Goal: Task Accomplishment & Management: Complete application form

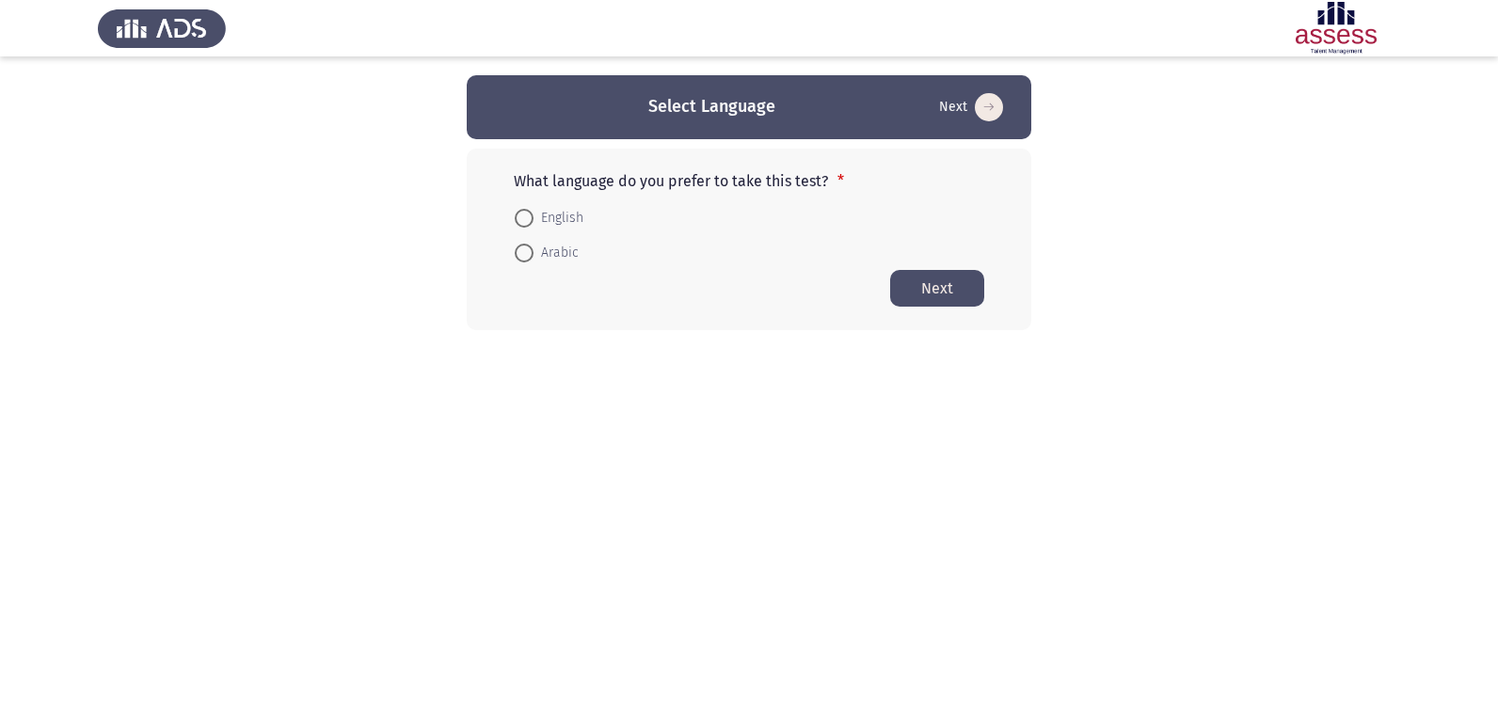
click at [529, 254] on span at bounding box center [524, 253] width 19 height 19
click at [529, 254] on input "Arabic" at bounding box center [524, 253] width 19 height 19
radio input "true"
click at [903, 297] on button "Next" at bounding box center [937, 287] width 94 height 37
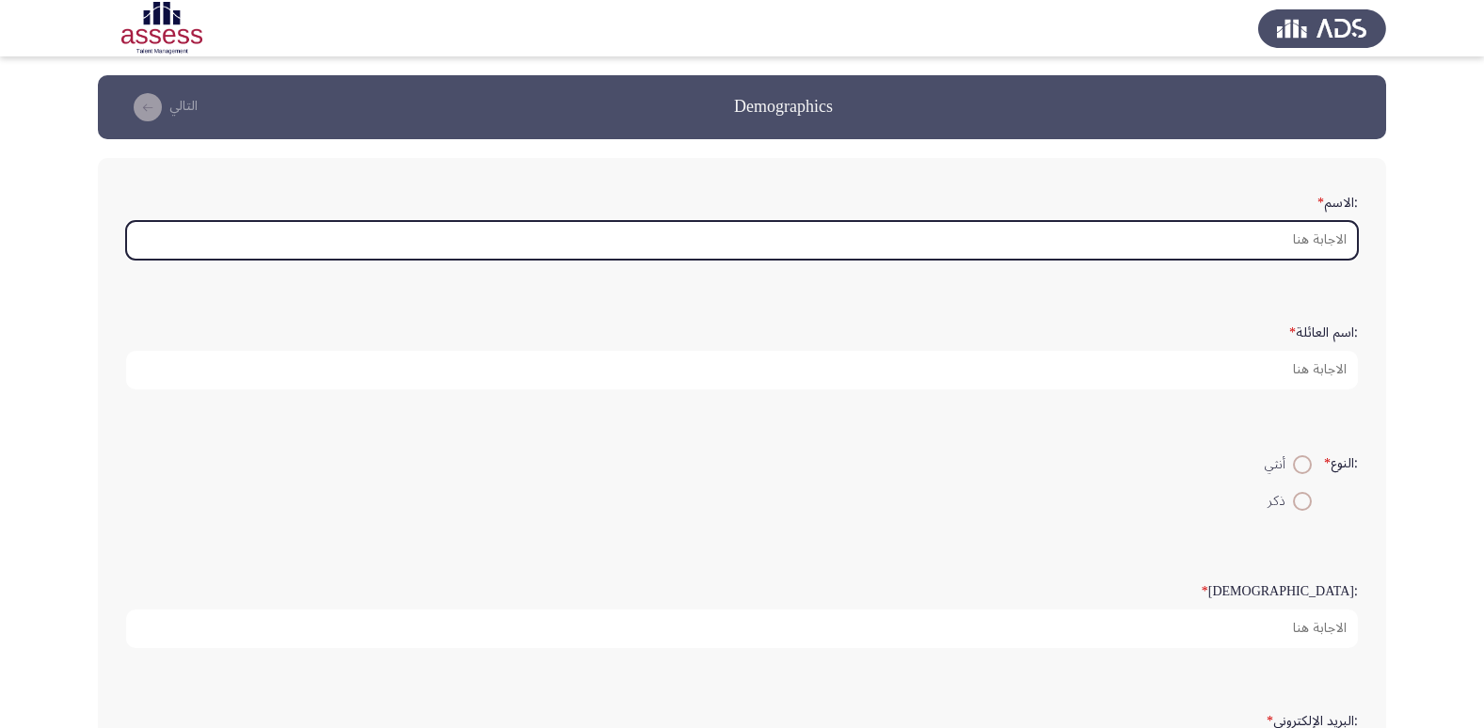
click at [1088, 238] on input ":الاسم *" at bounding box center [742, 240] width 1232 height 39
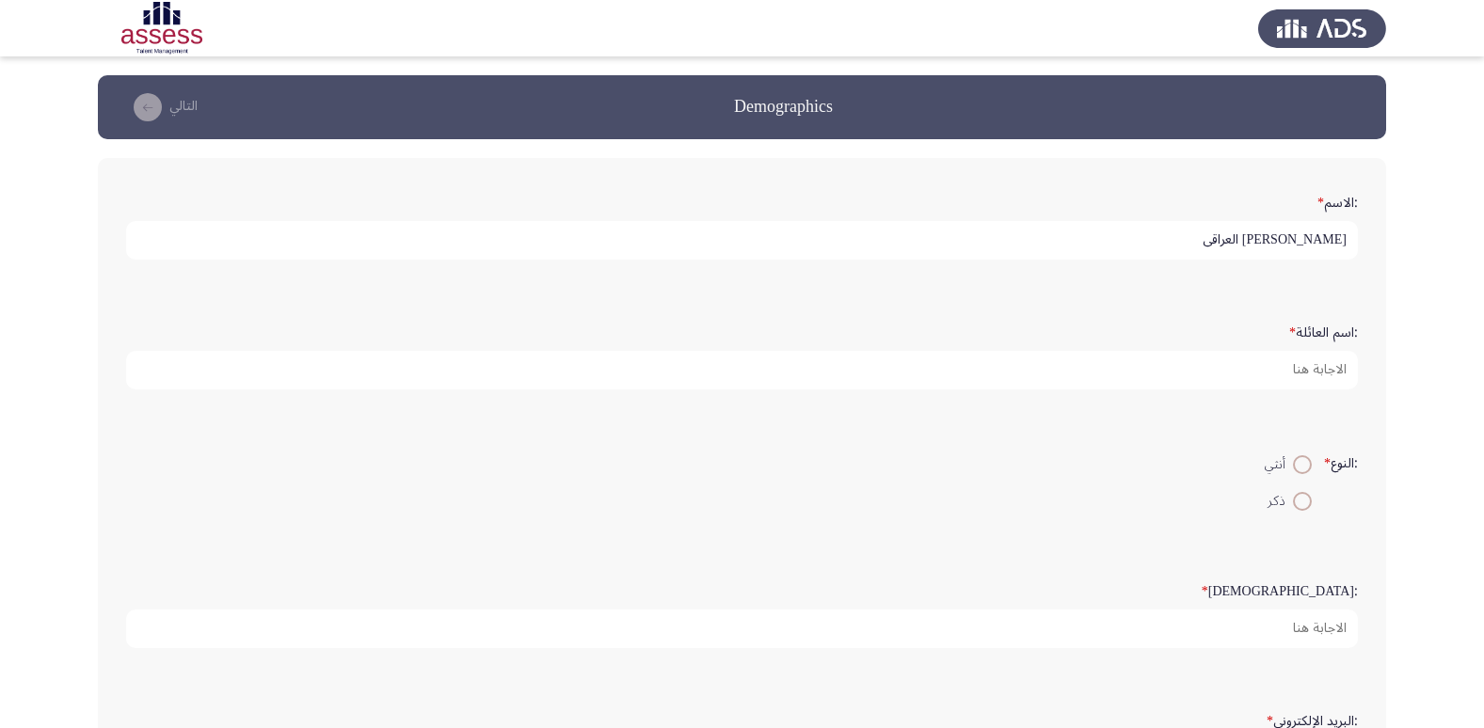
type input "[PERSON_NAME] العراقي"
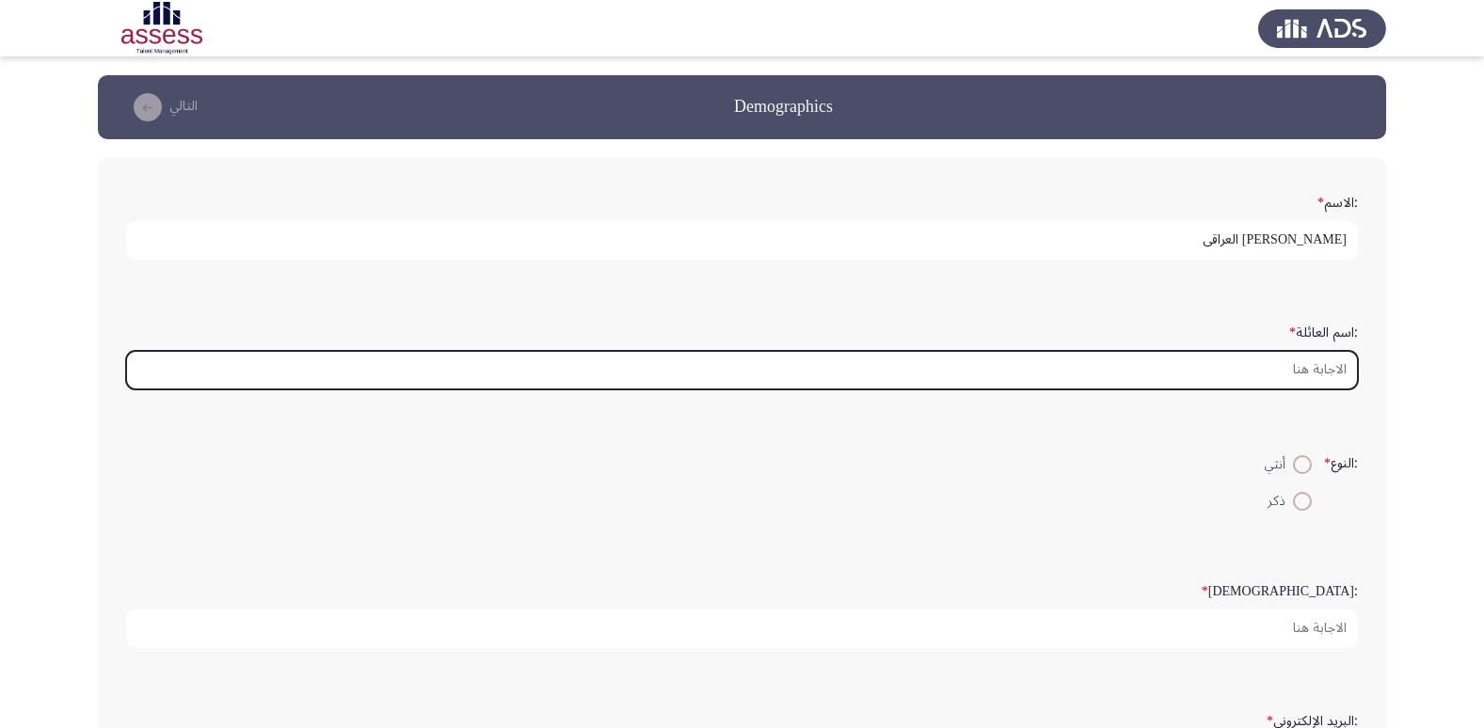
click at [1248, 361] on input ":اسم العائلة *" at bounding box center [742, 370] width 1232 height 39
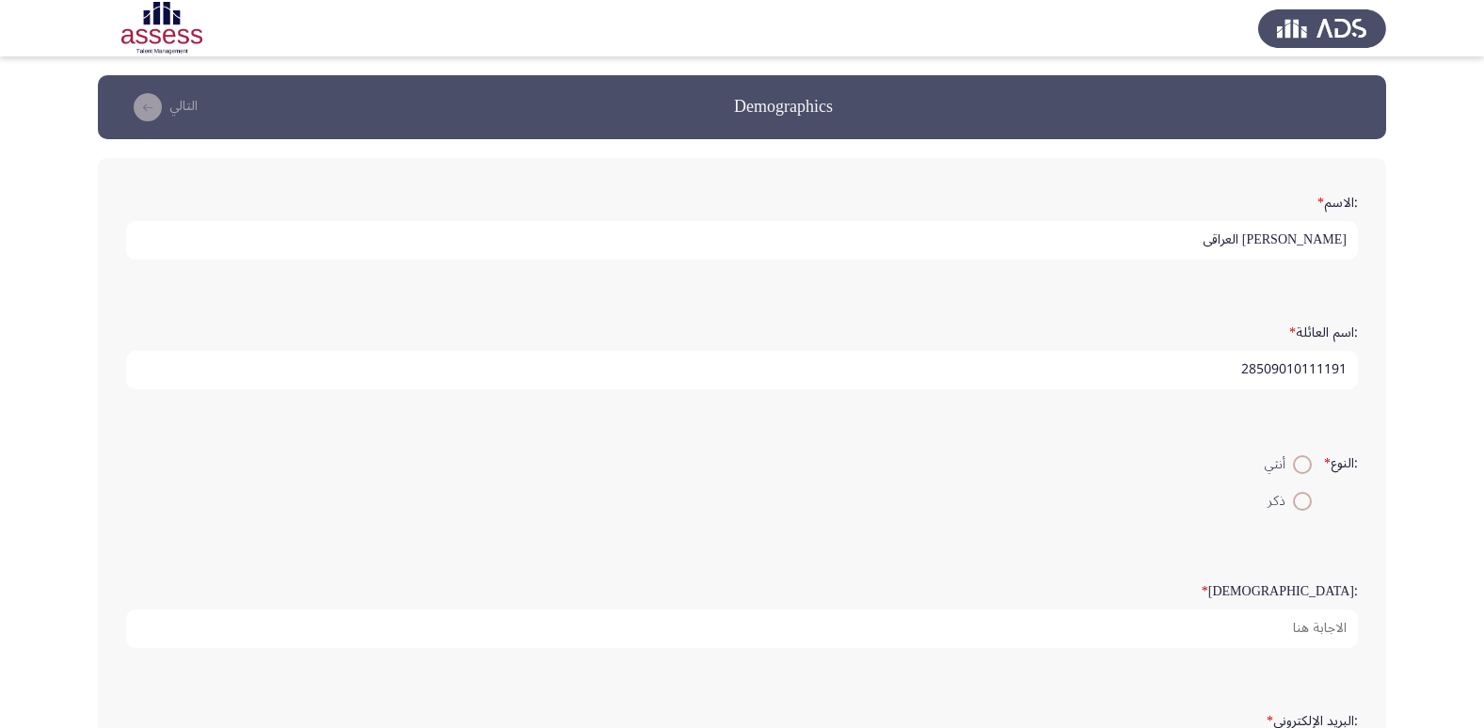
type input "28509010111191"
click at [1301, 504] on span at bounding box center [1302, 501] width 19 height 19
click at [1301, 504] on input "ذكر" at bounding box center [1302, 501] width 19 height 19
radio input "true"
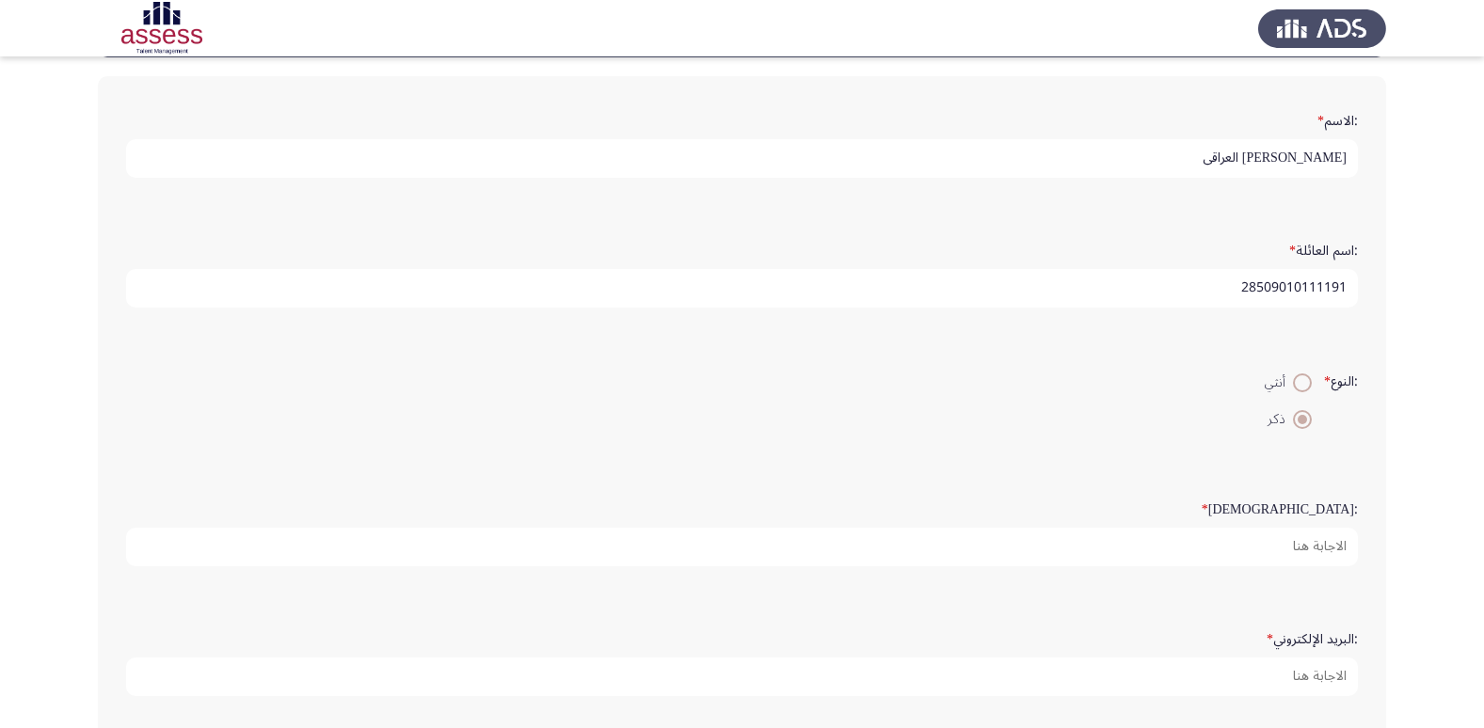
scroll to position [188, 0]
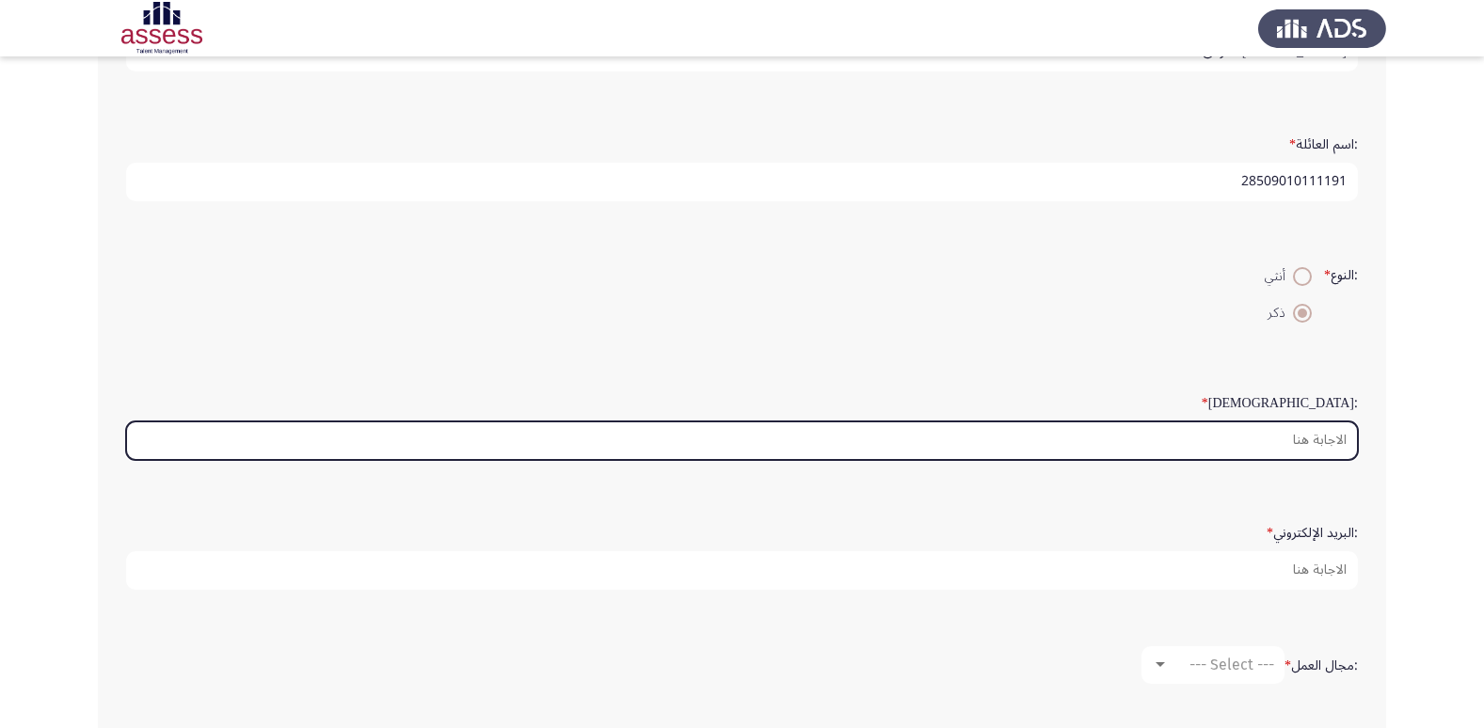
click at [1299, 450] on input ":السن *" at bounding box center [742, 441] width 1232 height 39
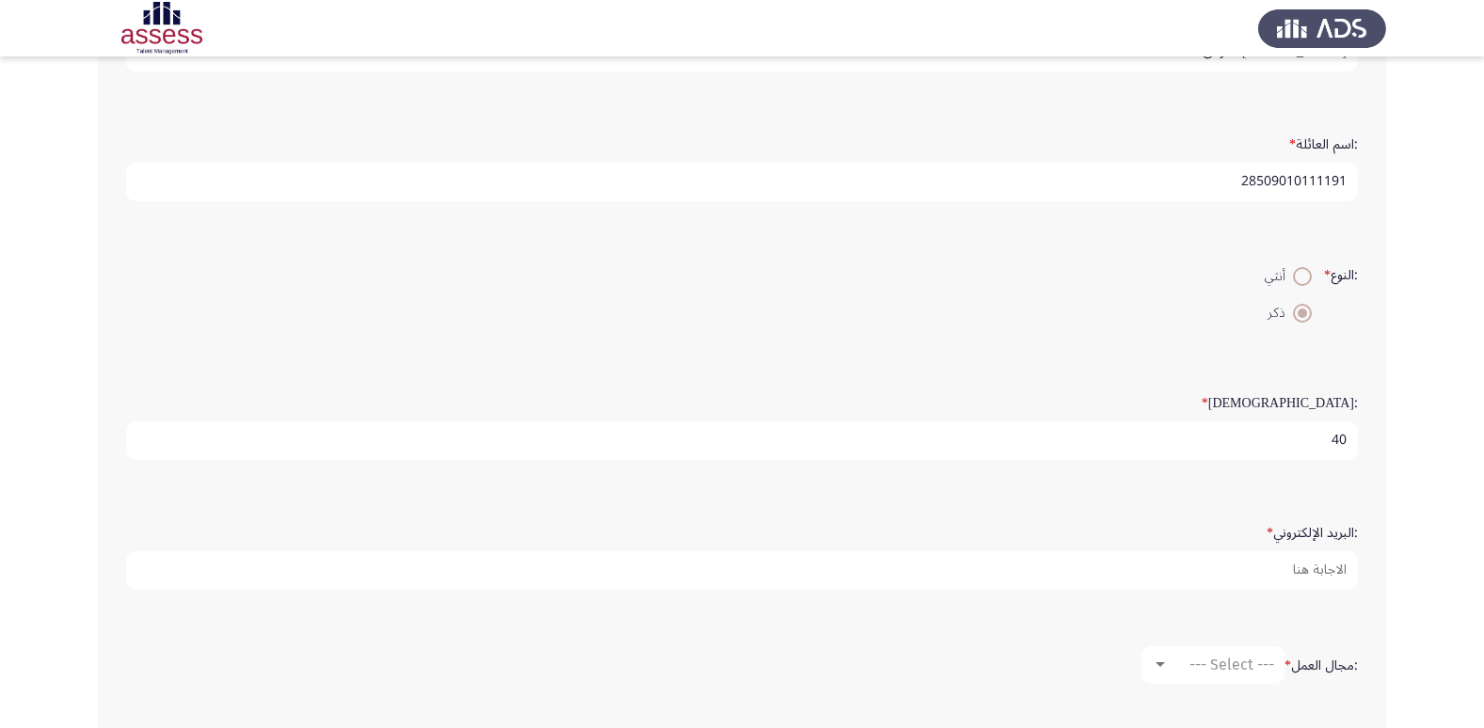
type input "40"
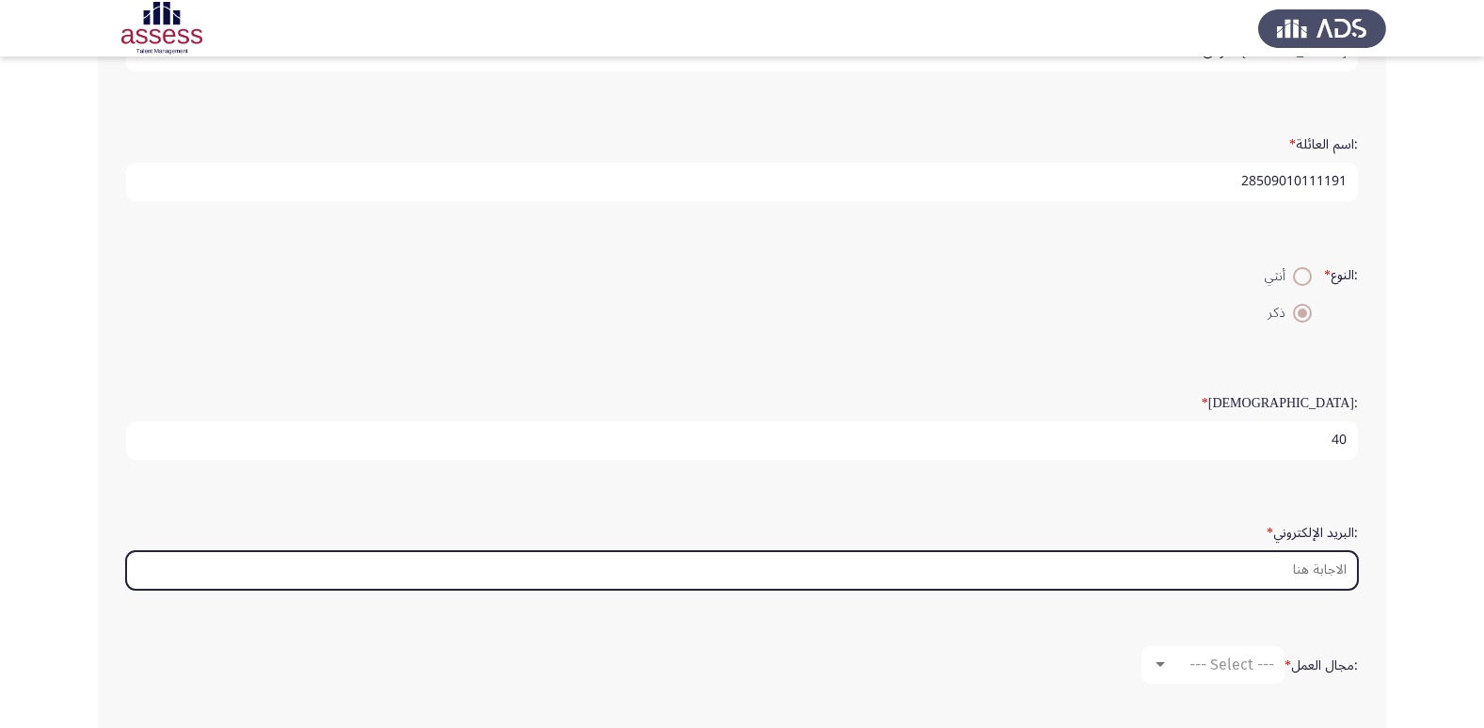
click at [1183, 575] on input ":البريد الإلكتروني *" at bounding box center [742, 570] width 1232 height 39
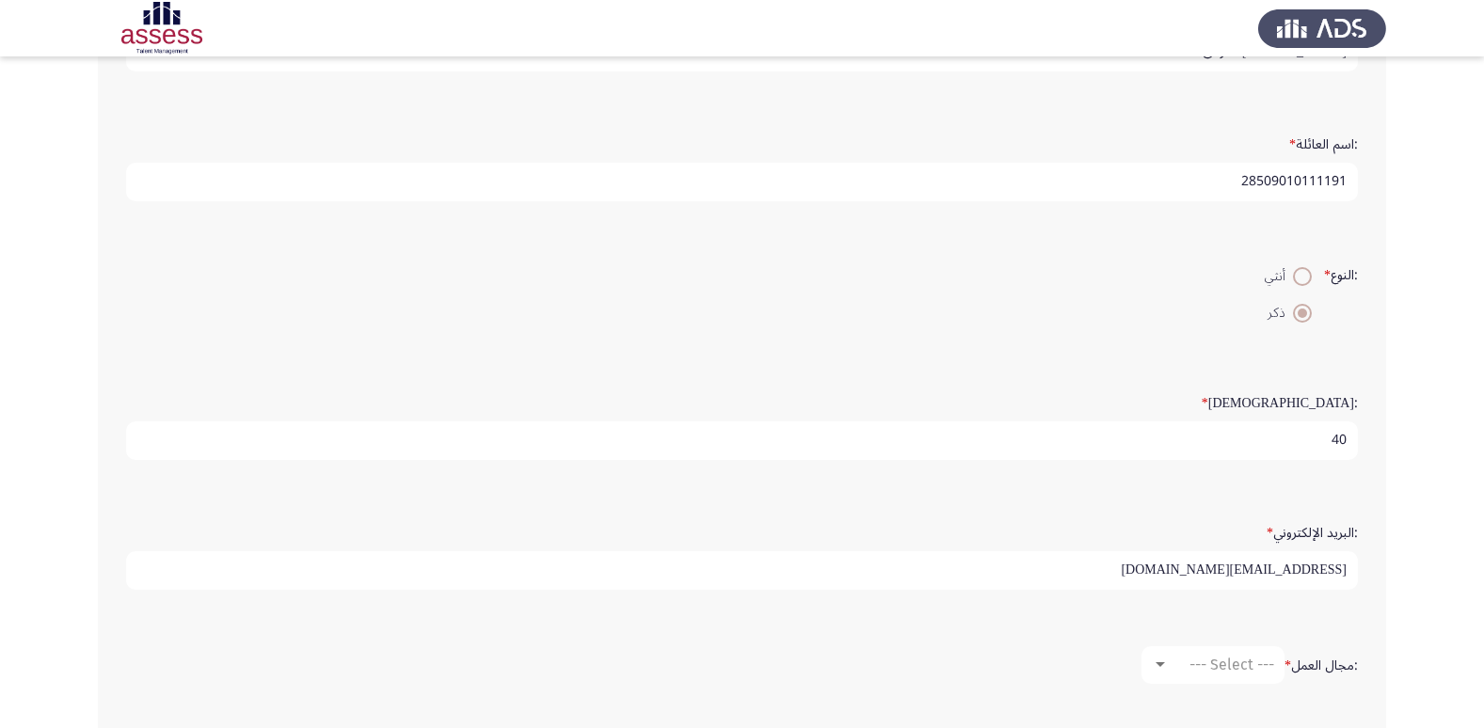
click at [1227, 575] on input "[EMAIL_ADDRESS][DOMAIN_NAME]" at bounding box center [742, 570] width 1232 height 39
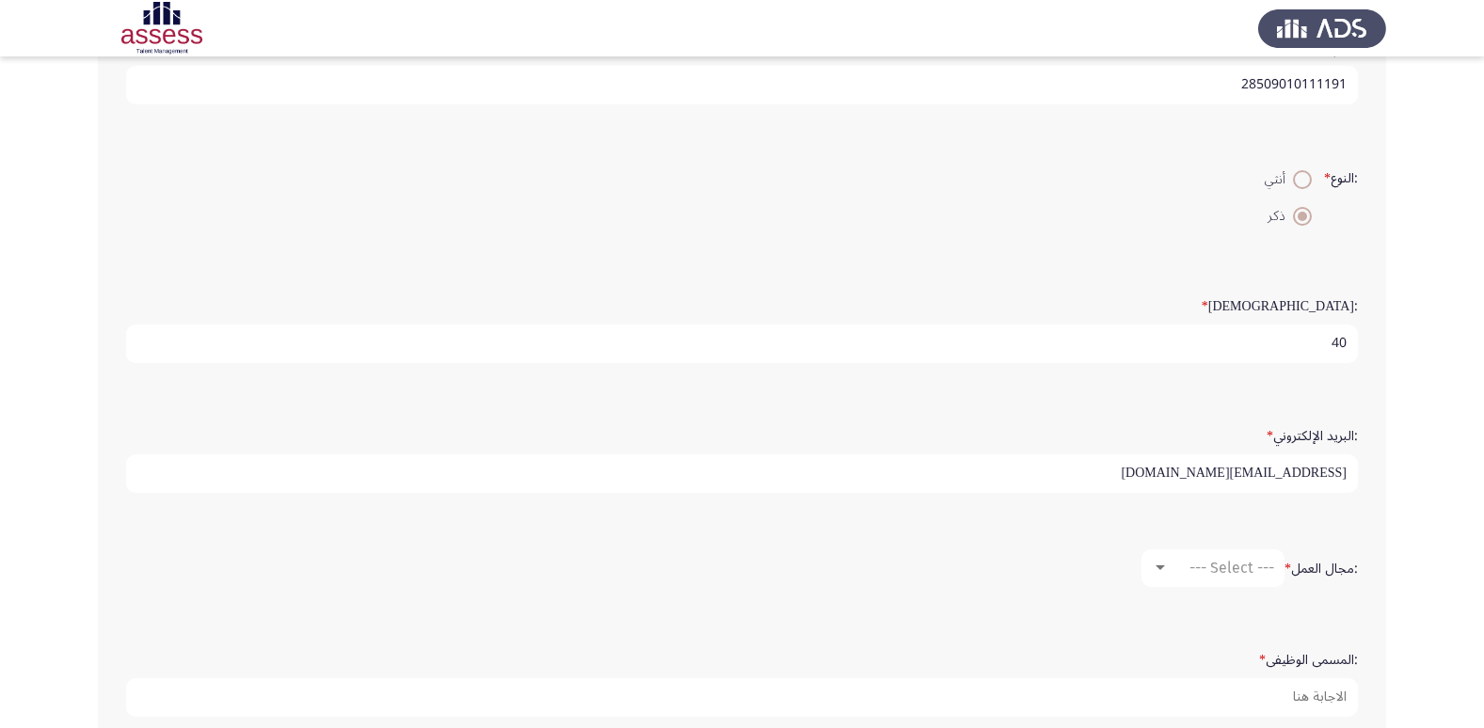
scroll to position [376, 0]
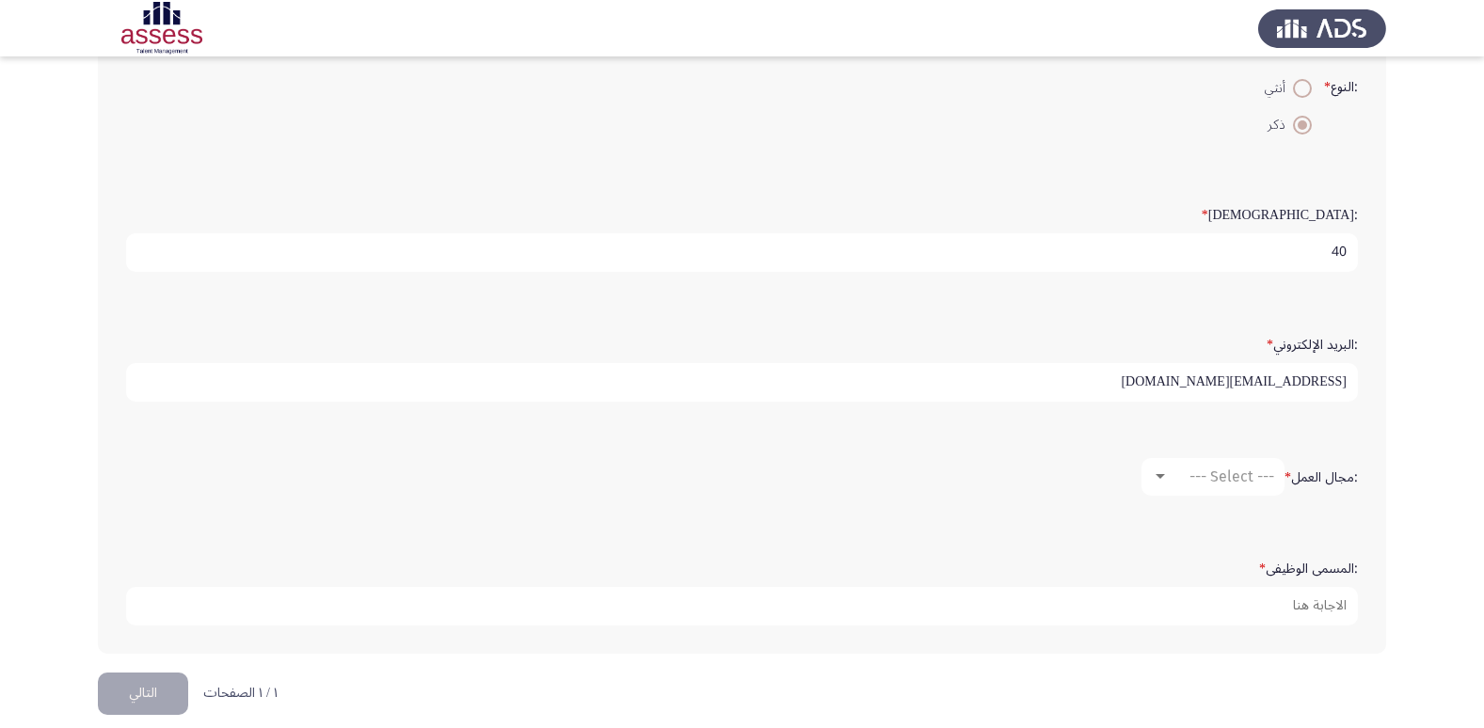
type input "[EMAIL_ADDRESS][DOMAIN_NAME]"
click at [1189, 474] on span "--- Select ---" at bounding box center [1231, 477] width 85 height 18
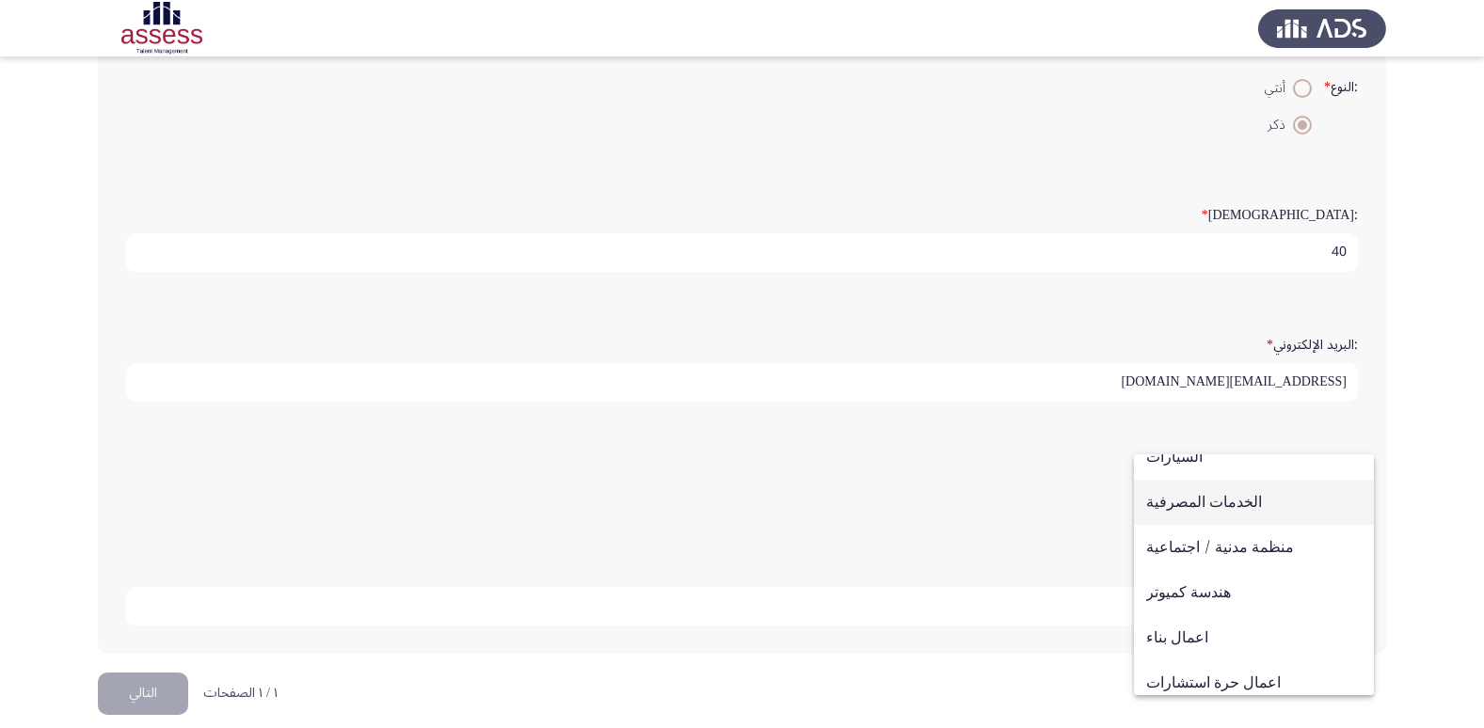
scroll to position [188, 0]
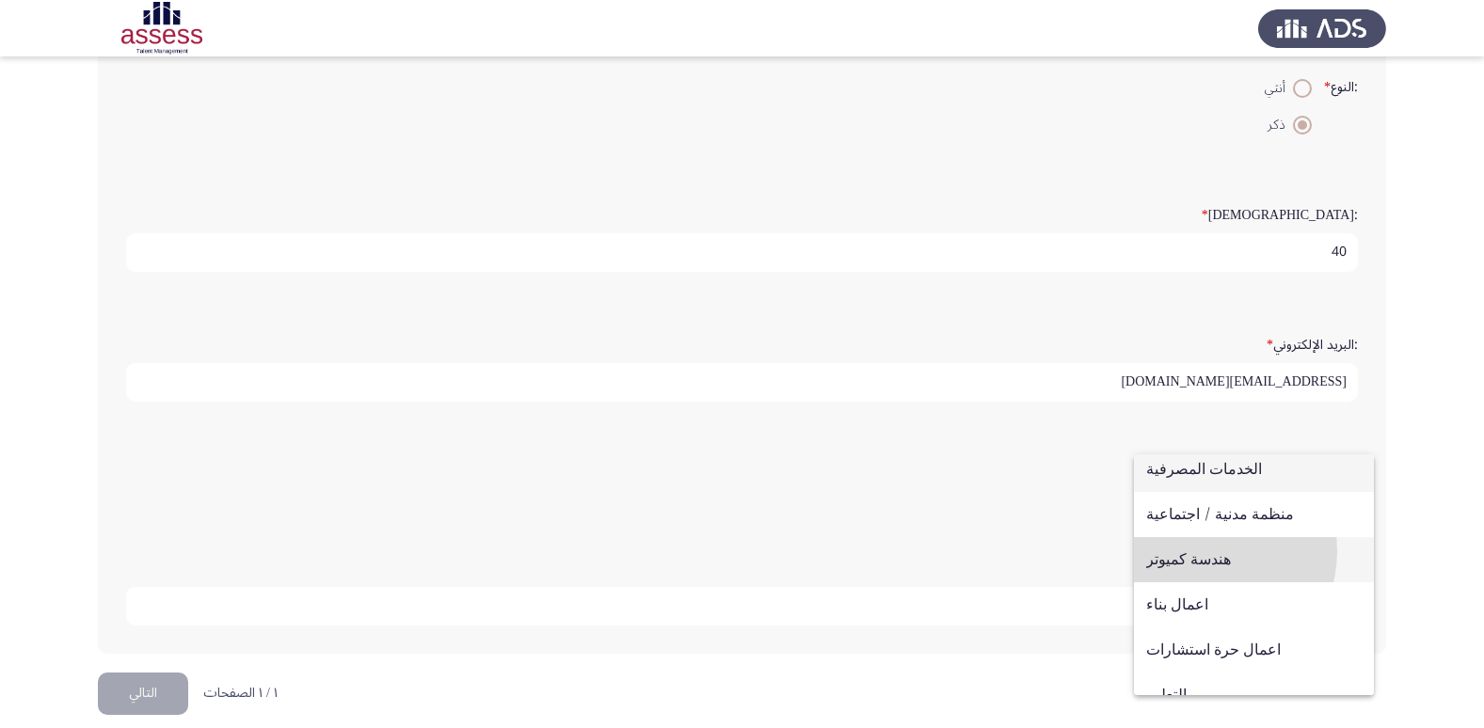
click at [1201, 551] on span "هندسة كميوتر" at bounding box center [1253, 559] width 215 height 45
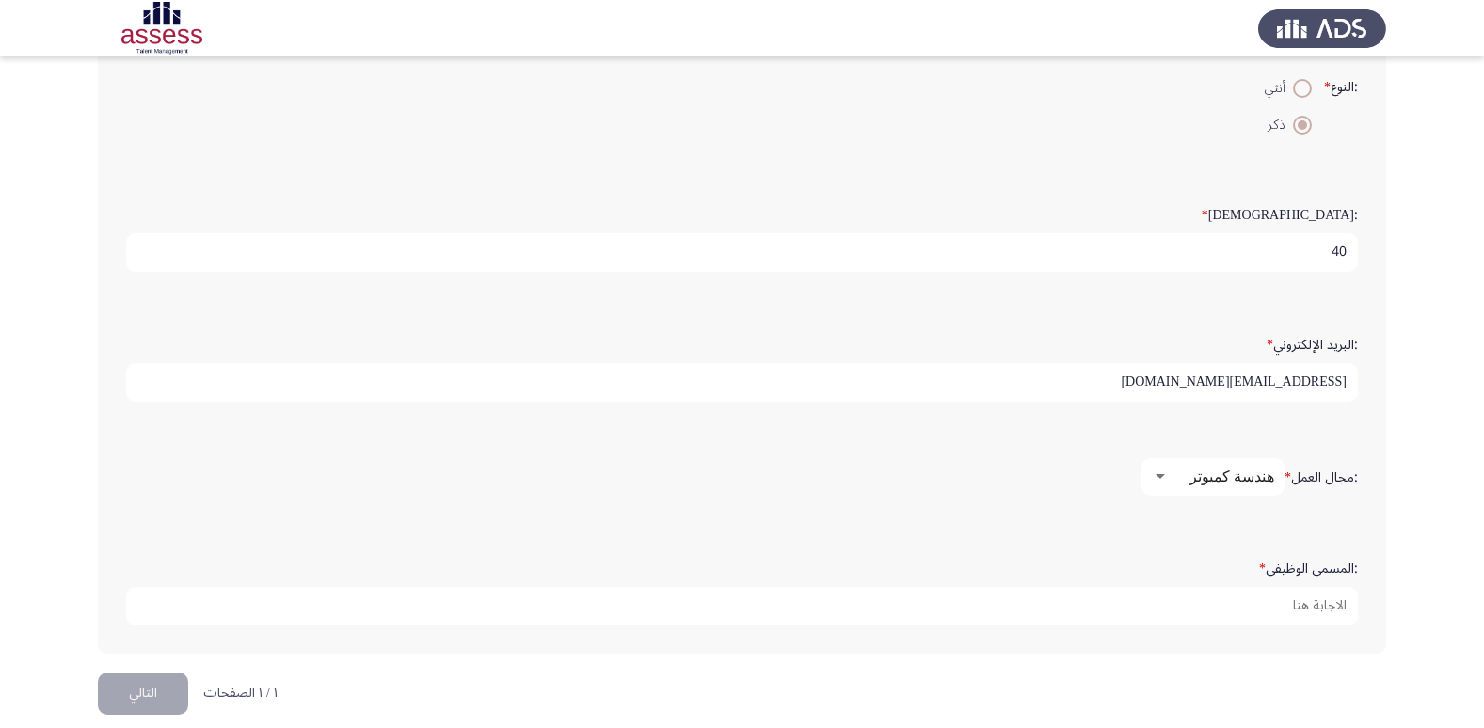
click at [1056, 476] on form ":مجال العمل * هندسة كميوتر" at bounding box center [742, 477] width 1232 height 38
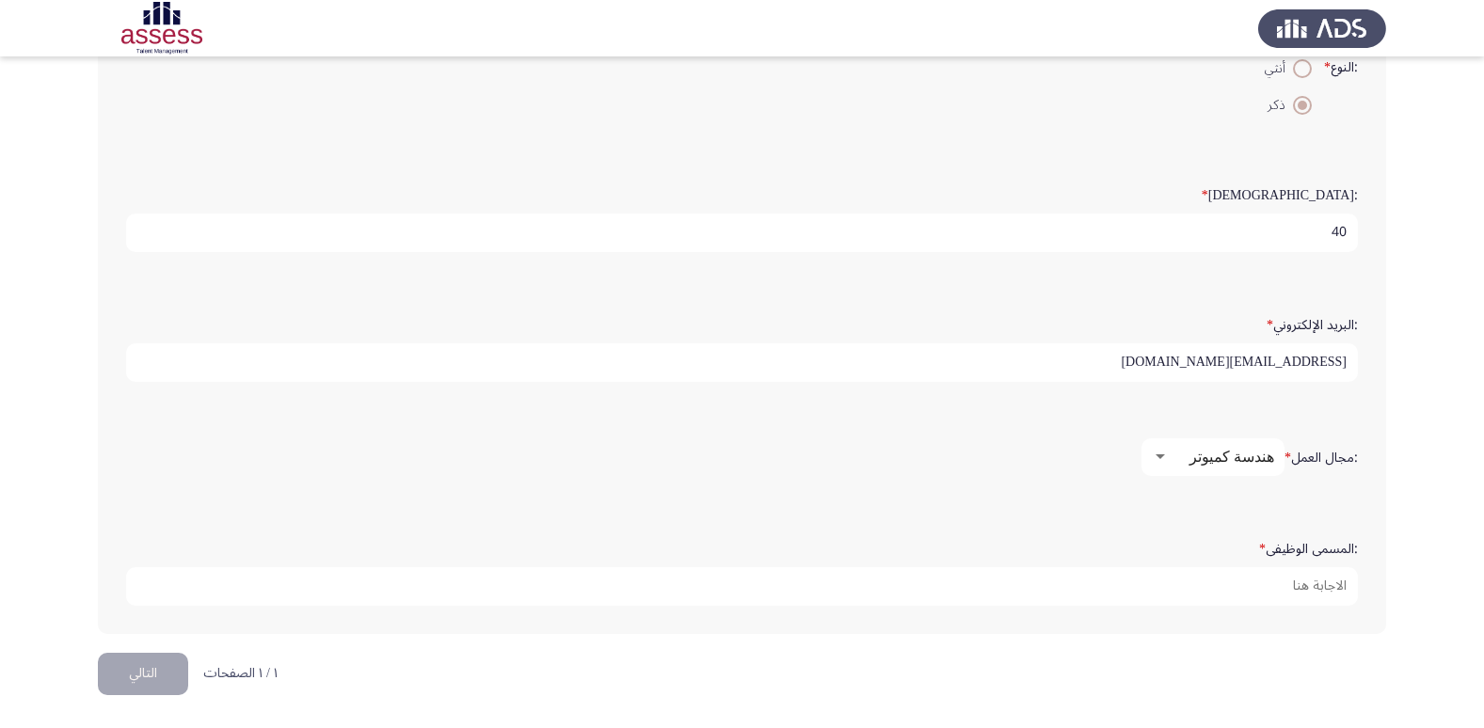
click at [1197, 463] on div "هندسة كميوتر" at bounding box center [1221, 457] width 105 height 18
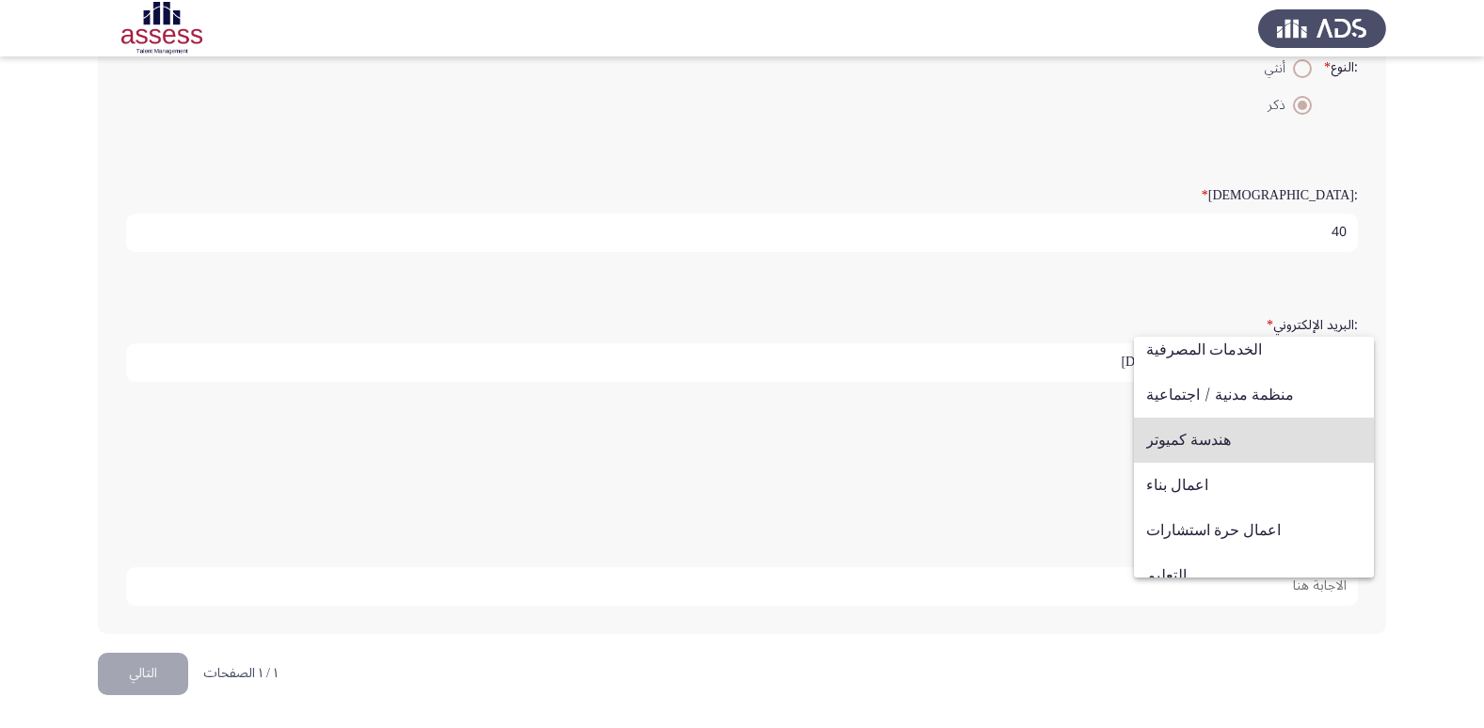
scroll to position [147, 0]
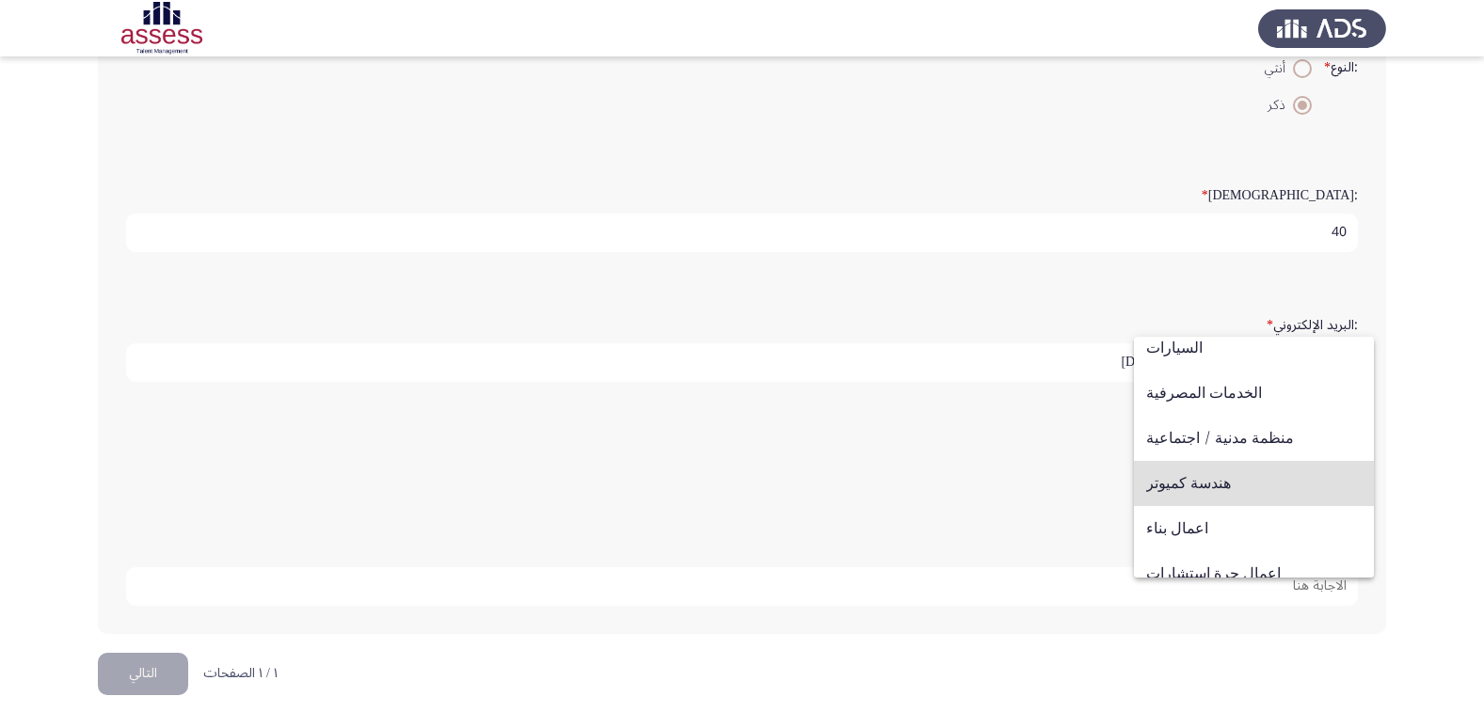
click at [1202, 479] on span "هندسة كميوتر" at bounding box center [1253, 483] width 215 height 45
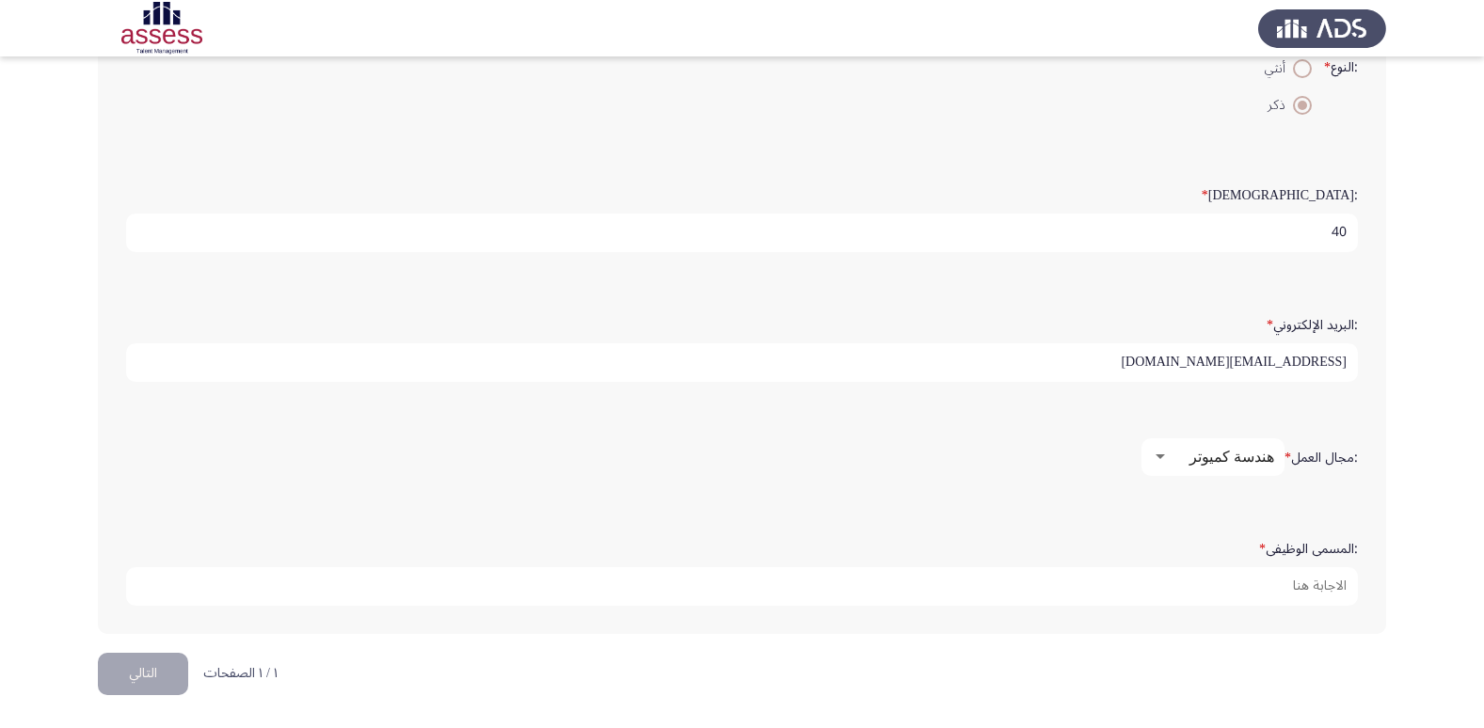
click at [953, 470] on form ":مجال العمل * هندسة كميوتر" at bounding box center [742, 457] width 1232 height 38
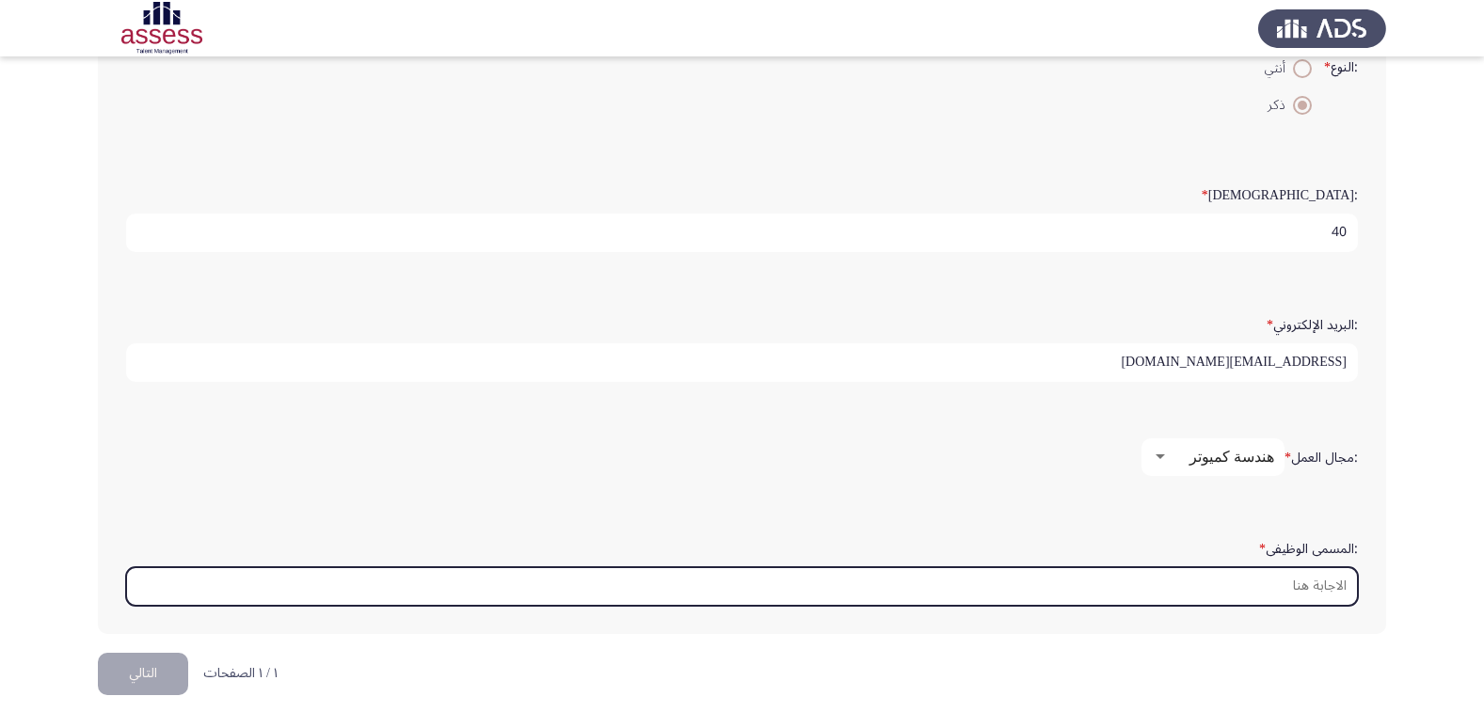
click at [1005, 582] on input ":المسمى الوظيفى *" at bounding box center [742, 586] width 1232 height 39
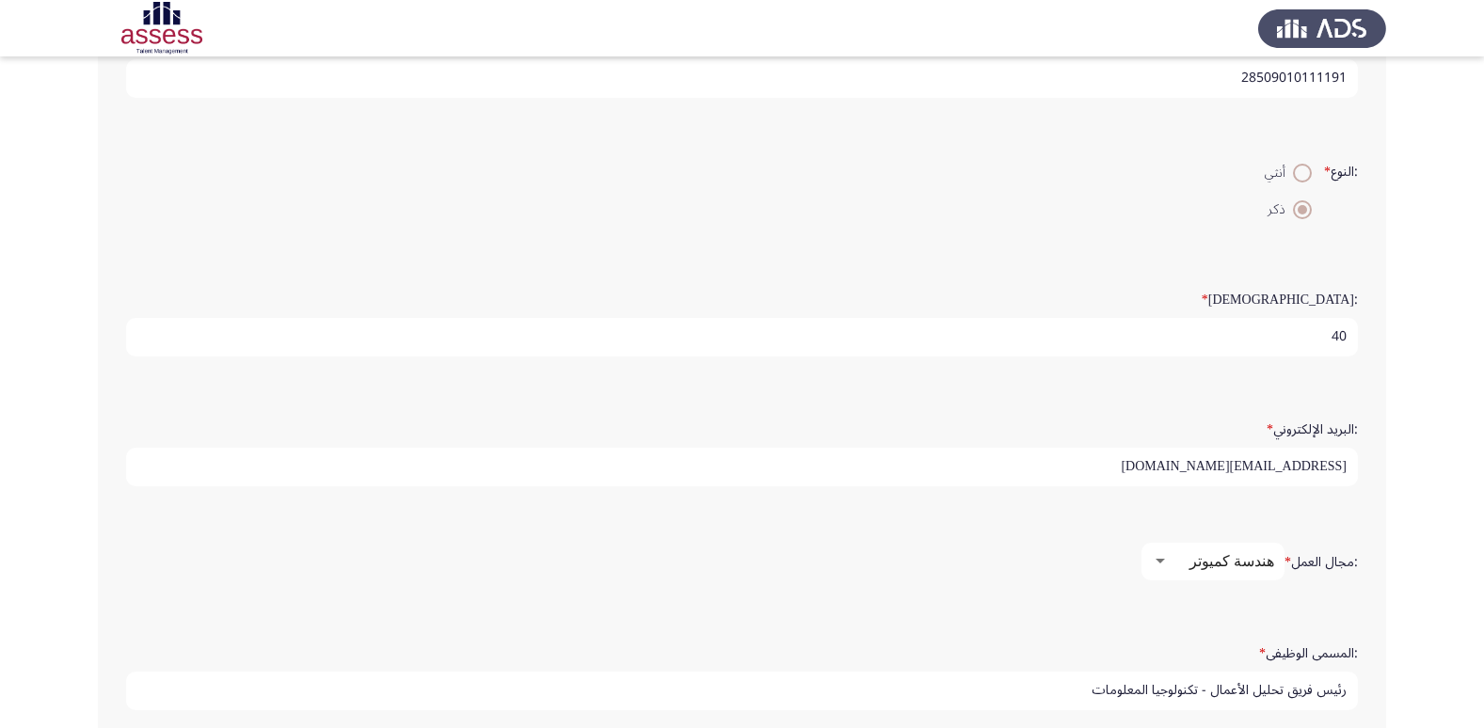
scroll to position [396, 0]
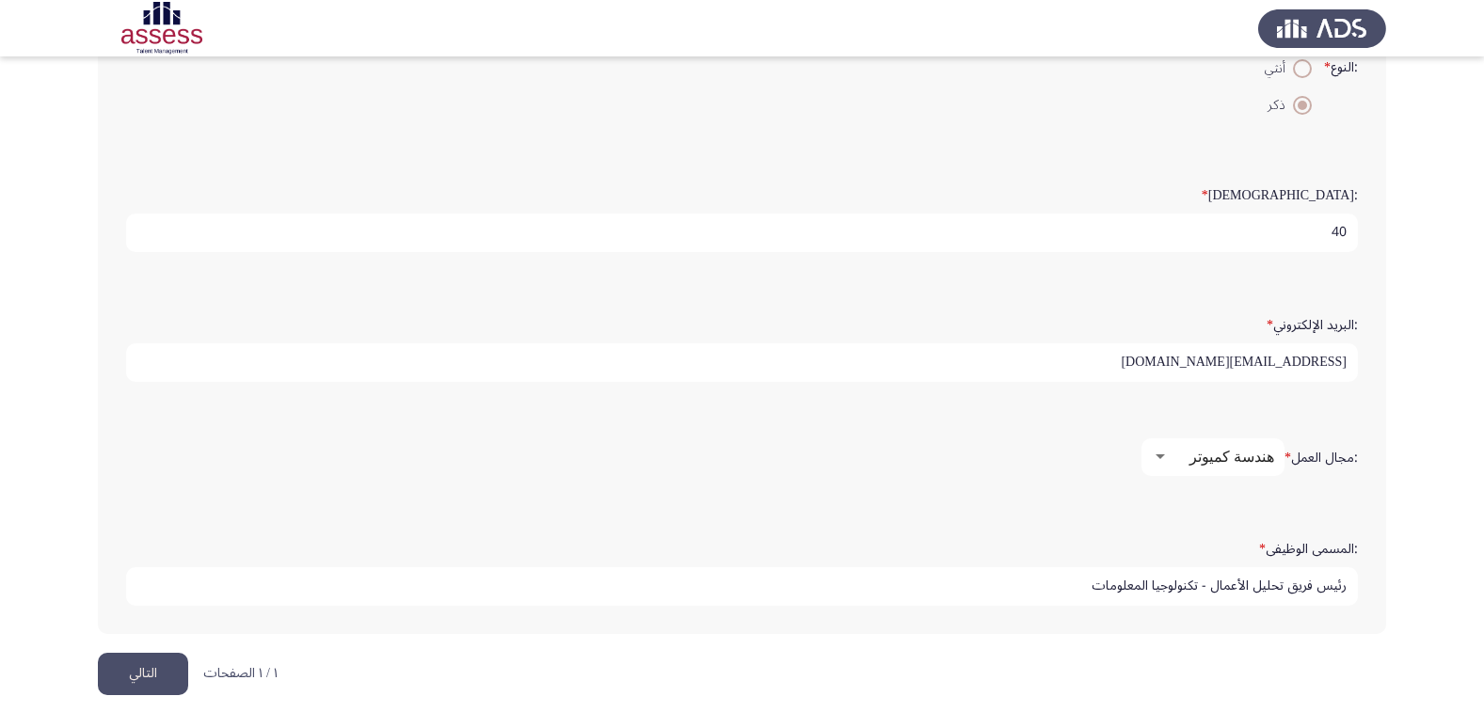
type input "رئيس فريق تحليل الأعمال - تكنولوجيا المعلومات"
click at [167, 678] on button "التالي" at bounding box center [143, 674] width 90 height 42
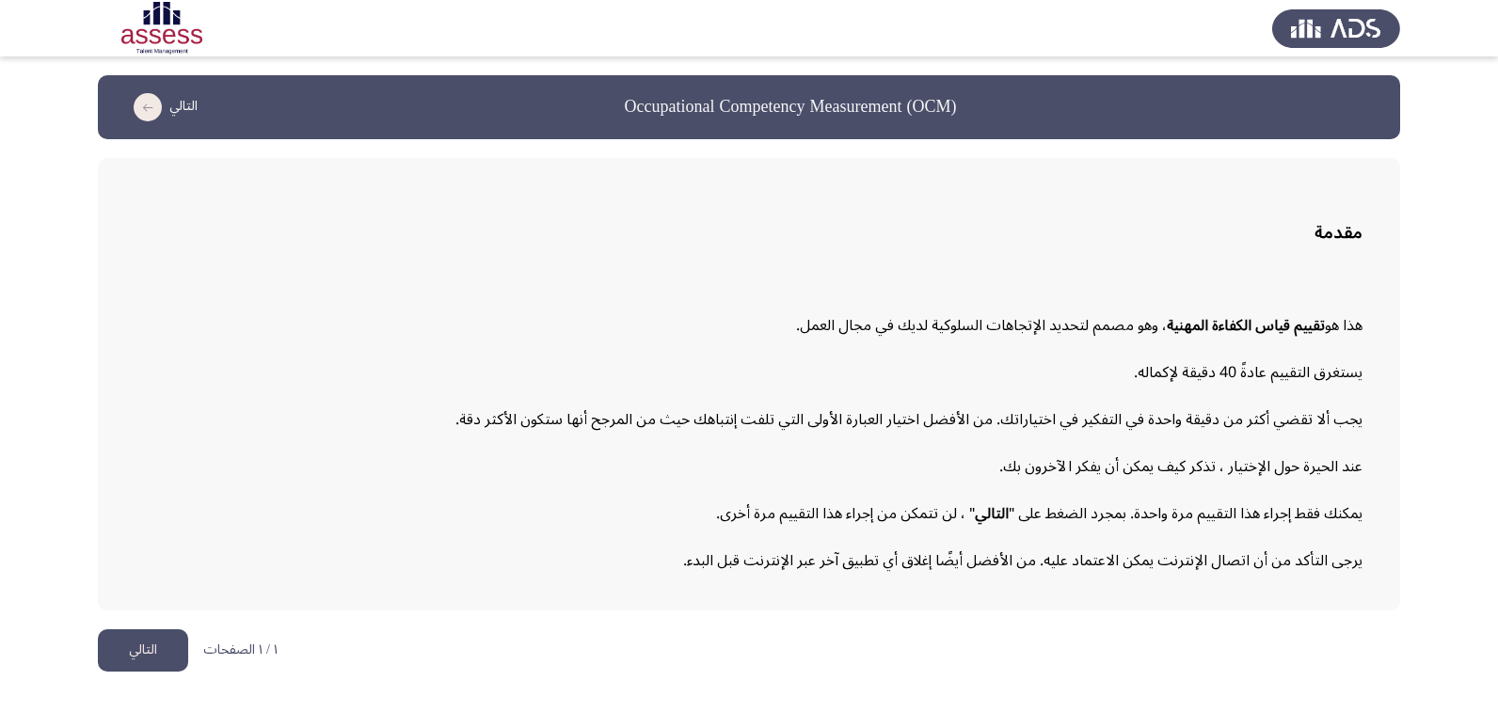
click at [160, 650] on button "التالي" at bounding box center [143, 650] width 90 height 42
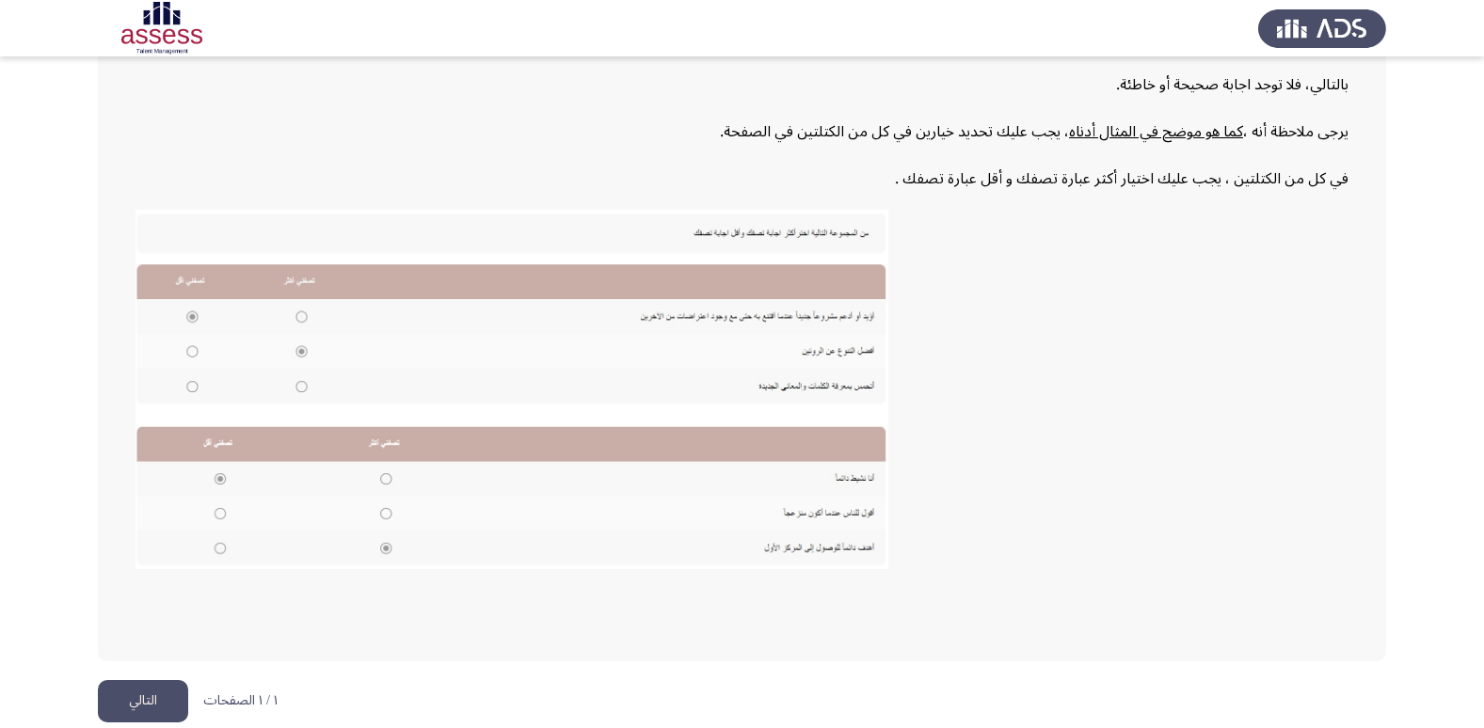
scroll to position [282, 0]
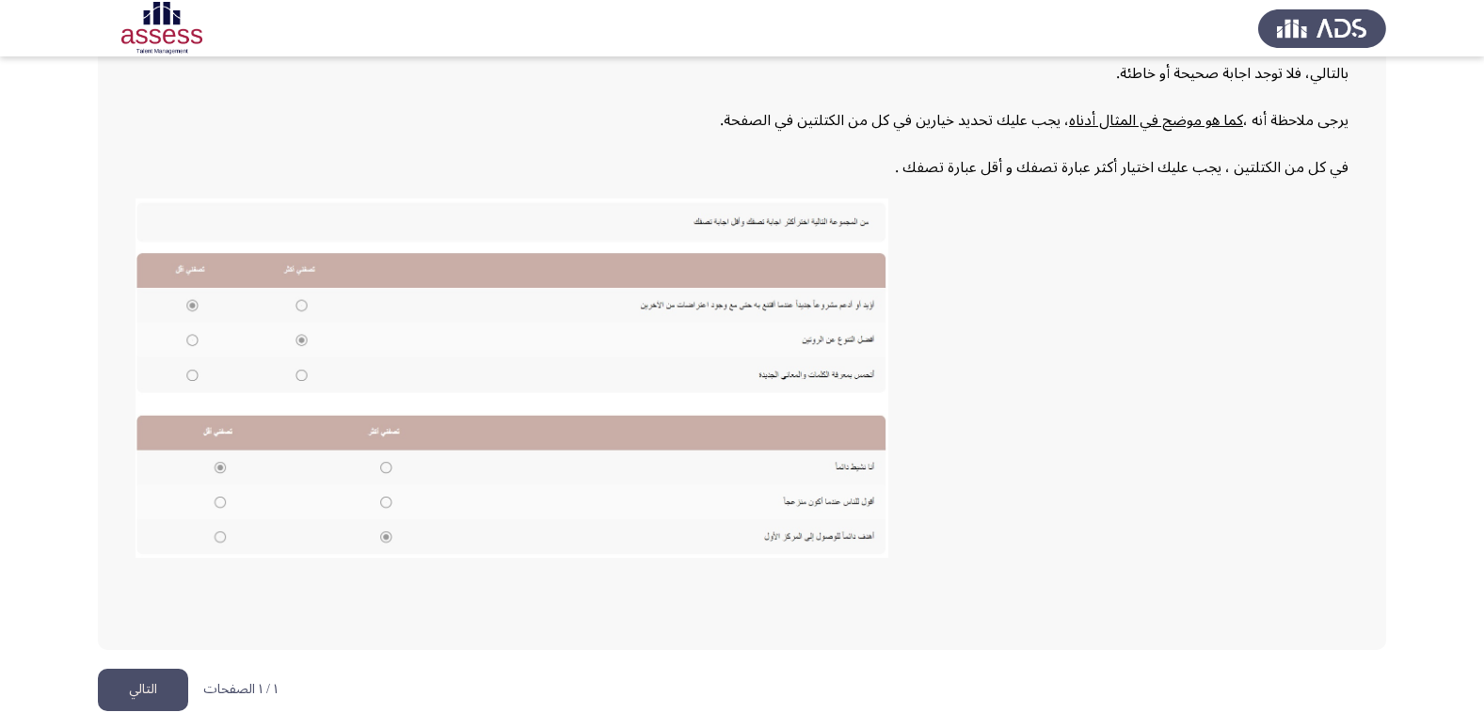
click at [147, 699] on button "التالي" at bounding box center [143, 690] width 90 height 42
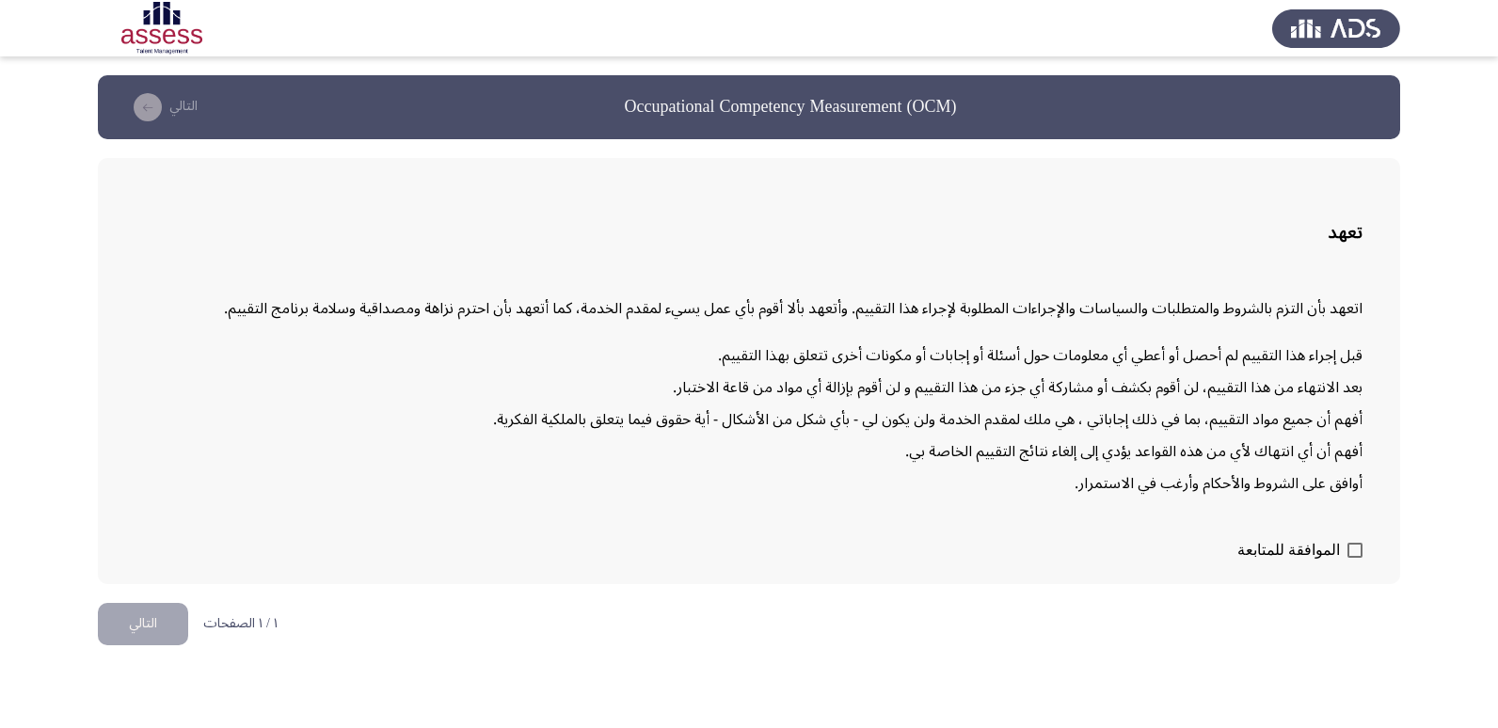
click at [1356, 555] on span at bounding box center [1354, 550] width 15 height 15
click at [1355, 558] on input "الموافقة للمتابعة" at bounding box center [1354, 558] width 1 height 1
checkbox input "true"
click at [167, 620] on button "التالي" at bounding box center [143, 624] width 90 height 42
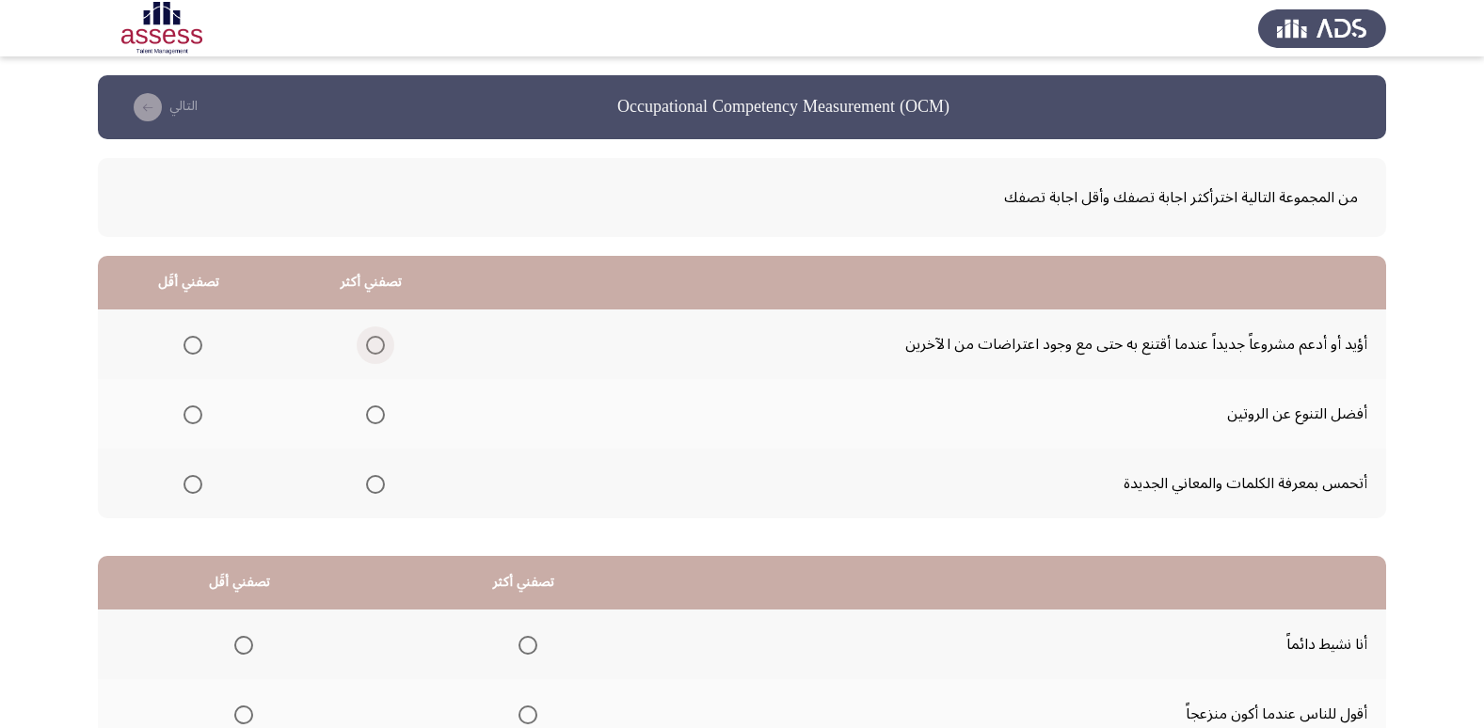
click at [369, 341] on span "Select an option" at bounding box center [375, 345] width 19 height 19
click at [369, 341] on input "Select an option" at bounding box center [375, 345] width 19 height 19
click at [193, 485] on span "Select an option" at bounding box center [193, 485] width 0 height 0
click at [191, 485] on input "Select an option" at bounding box center [192, 484] width 19 height 19
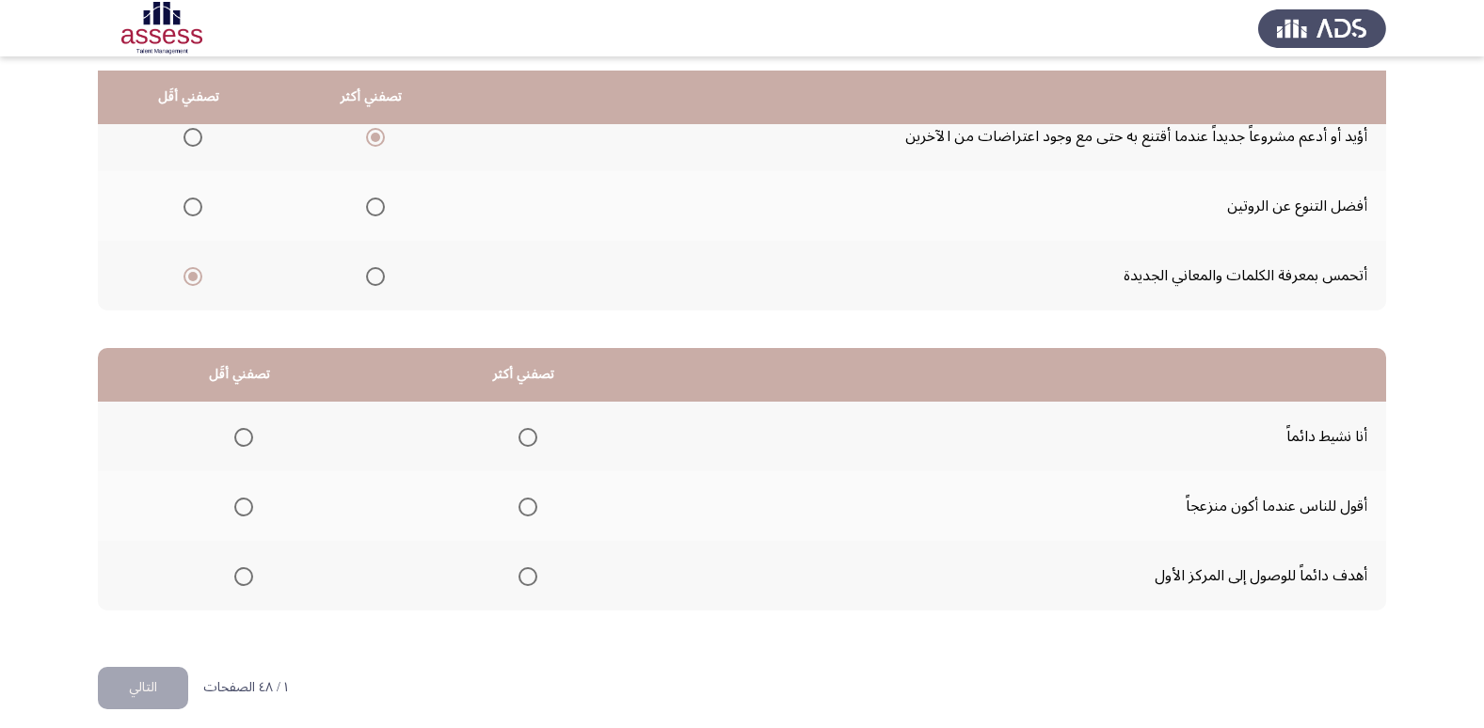
scroll to position [222, 0]
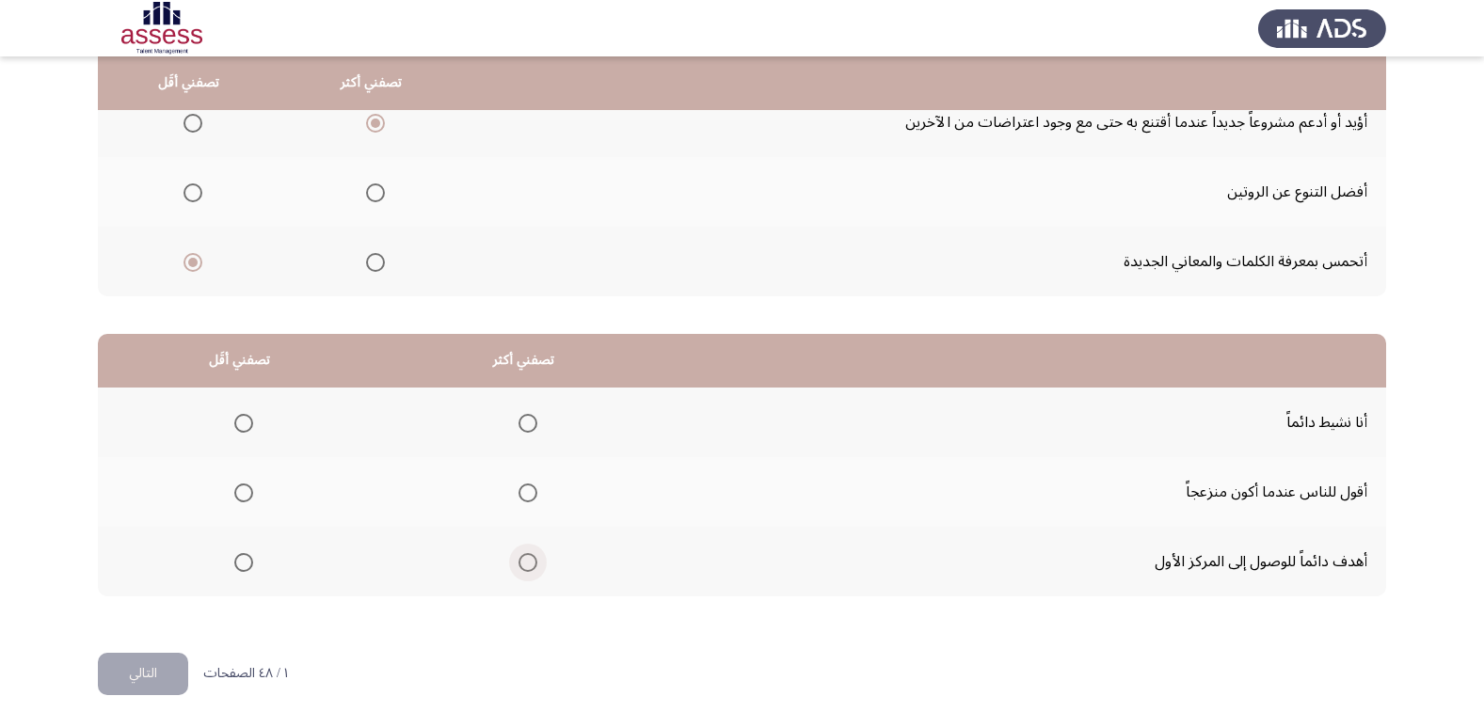
click at [526, 570] on span "Select an option" at bounding box center [527, 562] width 19 height 19
click at [526, 570] on input "Select an option" at bounding box center [527, 562] width 19 height 19
click at [237, 488] on span "Select an option" at bounding box center [243, 493] width 19 height 19
click at [237, 488] on input "Select an option" at bounding box center [243, 493] width 19 height 19
click at [156, 666] on button "التالي" at bounding box center [143, 674] width 90 height 42
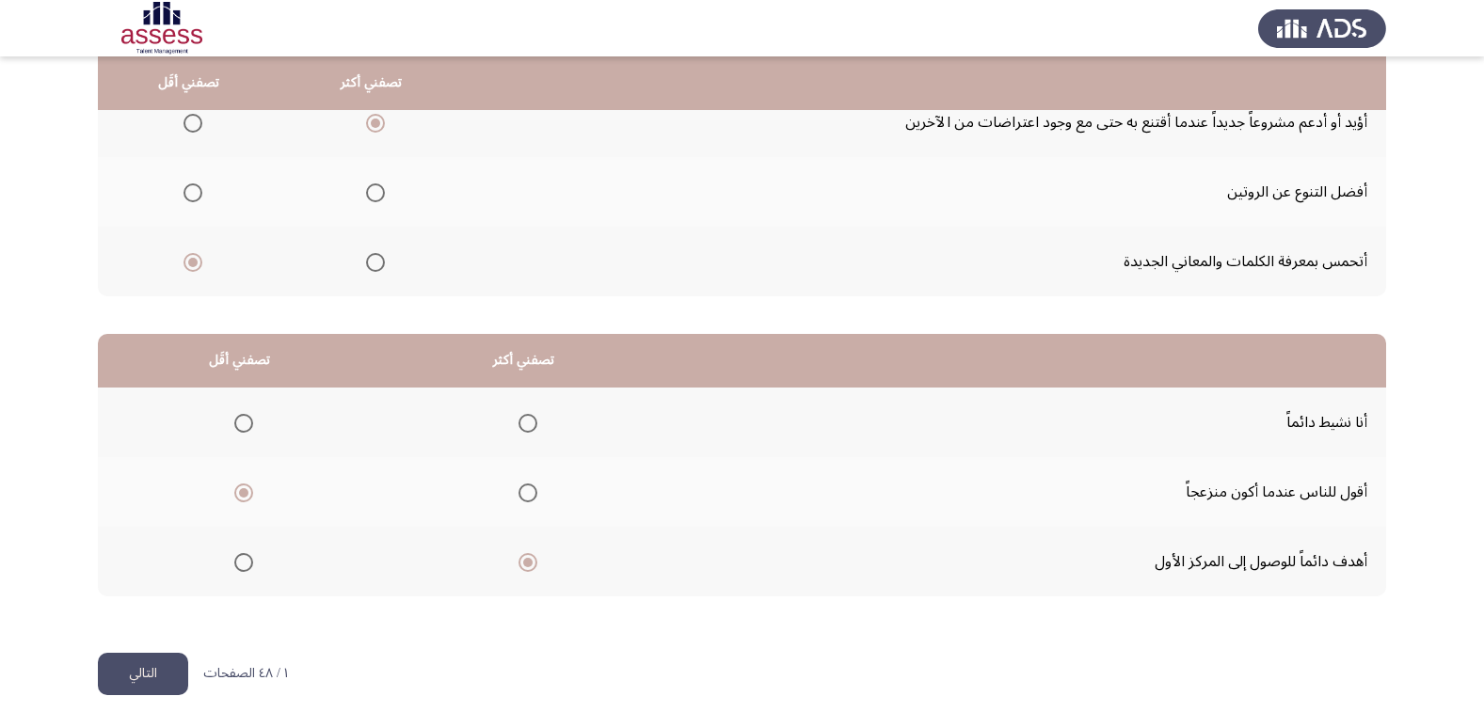
scroll to position [0, 0]
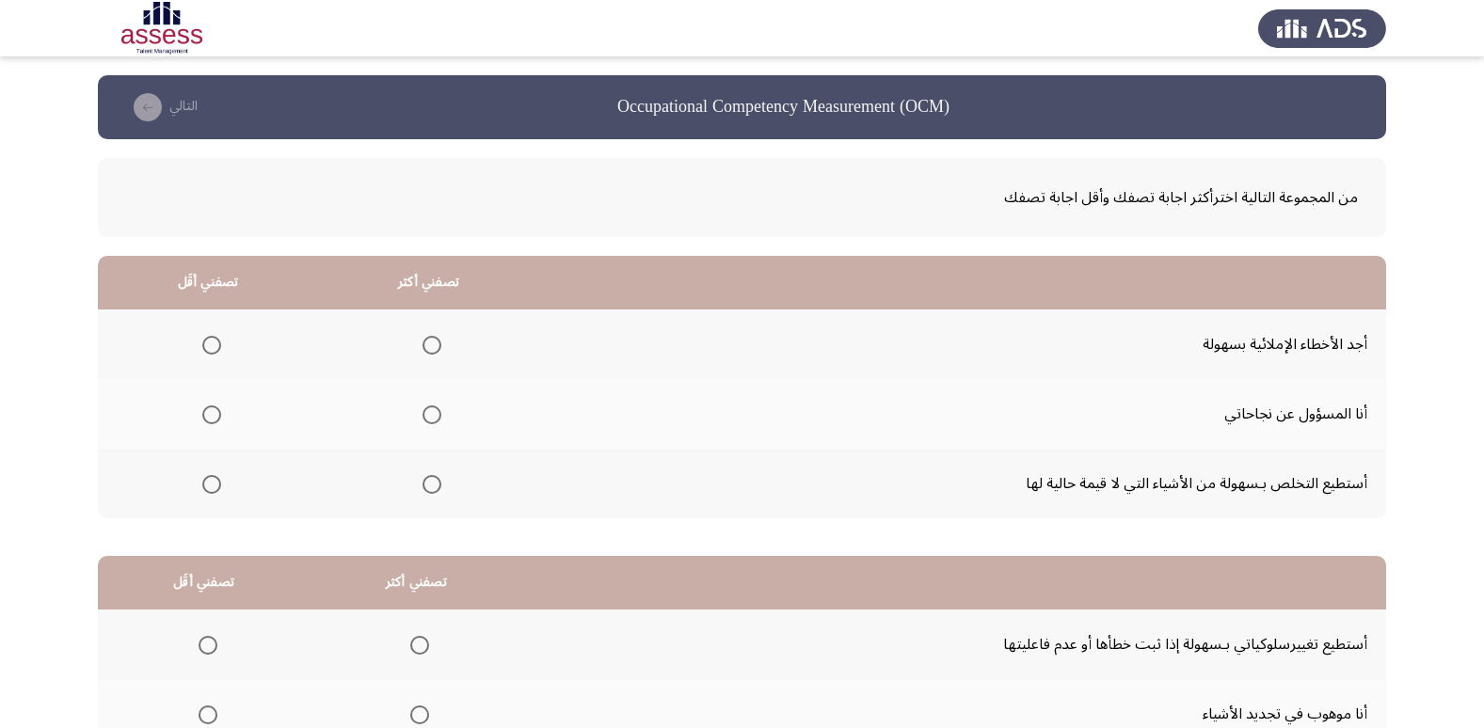
click at [431, 491] on span "Select an option" at bounding box center [431, 484] width 19 height 19
click at [431, 491] on input "Select an option" at bounding box center [431, 484] width 19 height 19
click at [210, 339] on span "Select an option" at bounding box center [211, 345] width 19 height 19
click at [210, 339] on input "Select an option" at bounding box center [211, 345] width 19 height 19
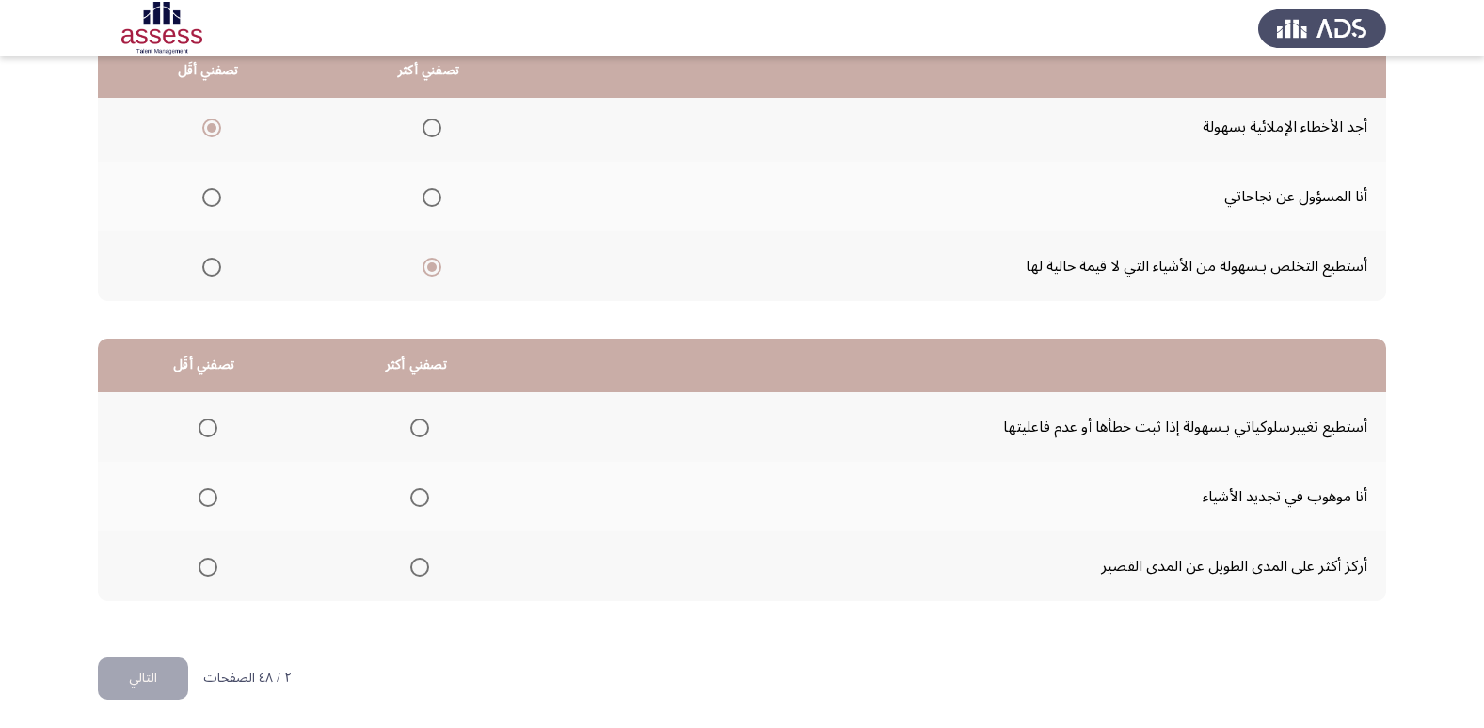
scroll to position [222, 0]
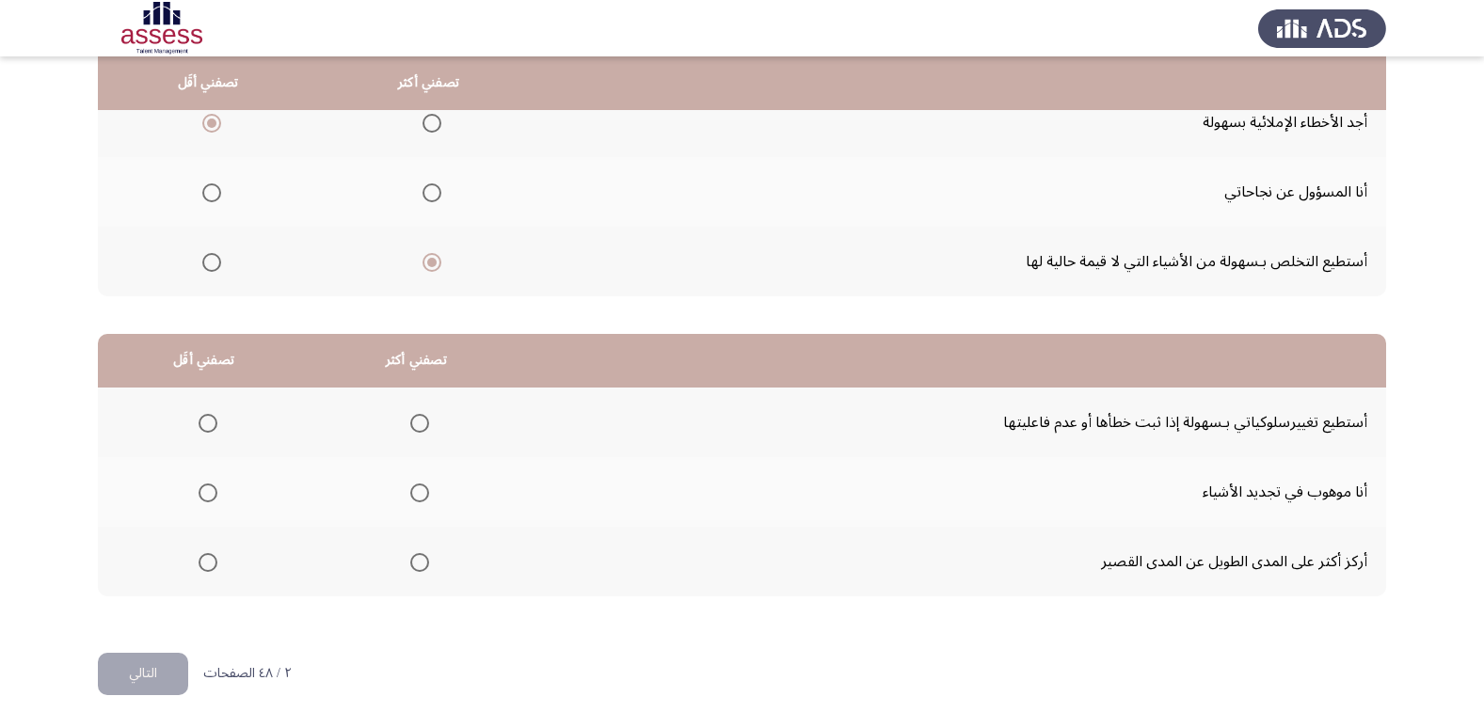
click at [416, 565] on span "Select an option" at bounding box center [419, 562] width 19 height 19
click at [416, 565] on input "Select an option" at bounding box center [419, 562] width 19 height 19
click at [215, 425] on span "Select an option" at bounding box center [208, 423] width 19 height 19
click at [215, 425] on input "Select an option" at bounding box center [208, 423] width 19 height 19
click at [164, 665] on button "التالي" at bounding box center [143, 674] width 90 height 42
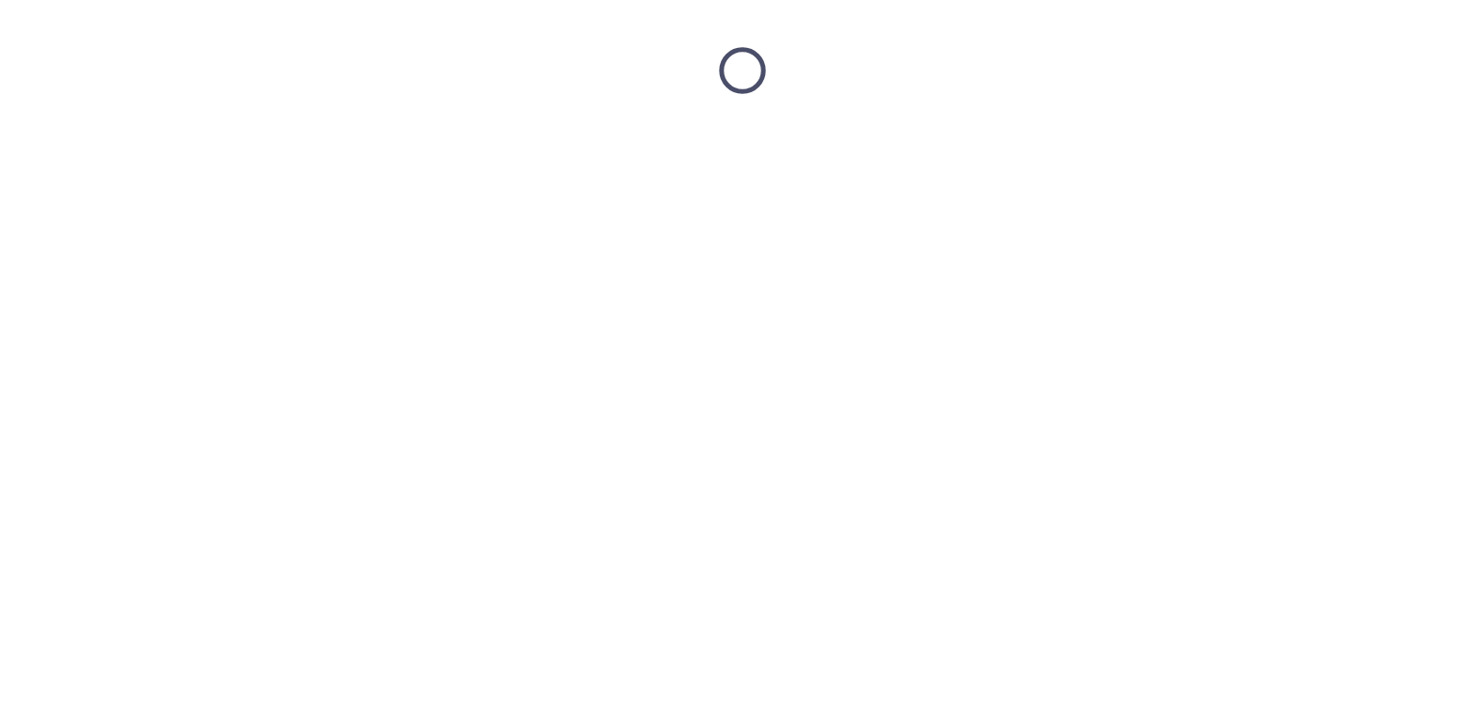
scroll to position [0, 0]
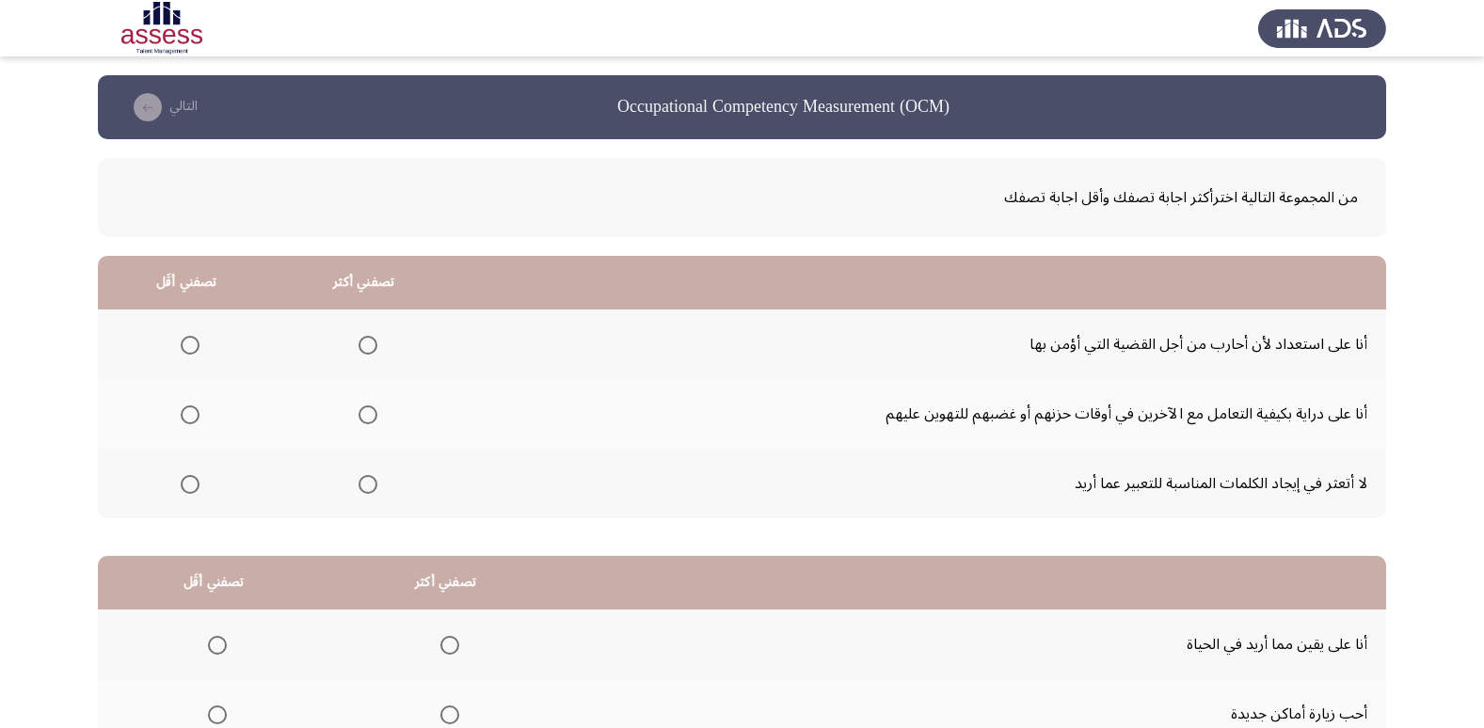
click at [373, 347] on span "Select an option" at bounding box center [367, 345] width 19 height 19
click at [373, 347] on input "Select an option" at bounding box center [367, 345] width 19 height 19
click at [192, 414] on span "Select an option" at bounding box center [190, 415] width 19 height 19
click at [192, 414] on input "Select an option" at bounding box center [190, 415] width 19 height 19
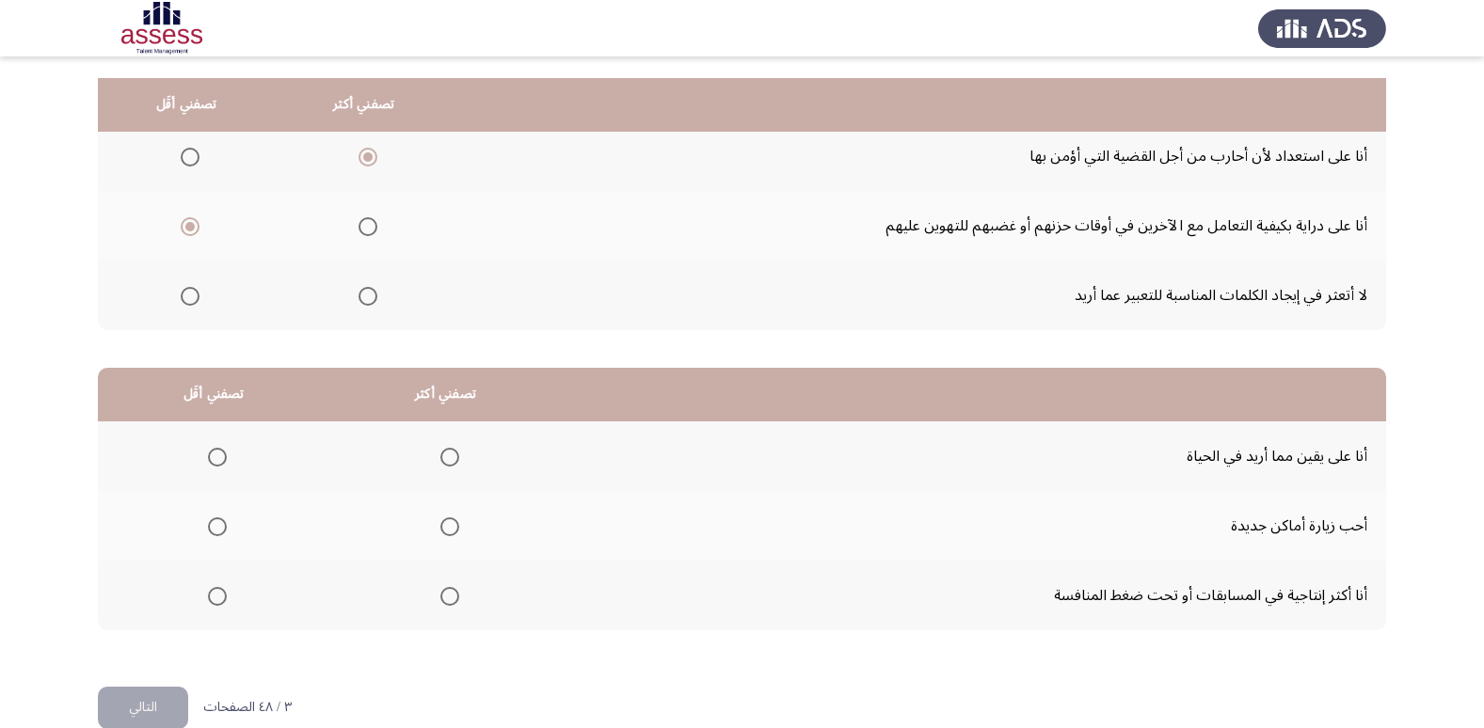
scroll to position [222, 0]
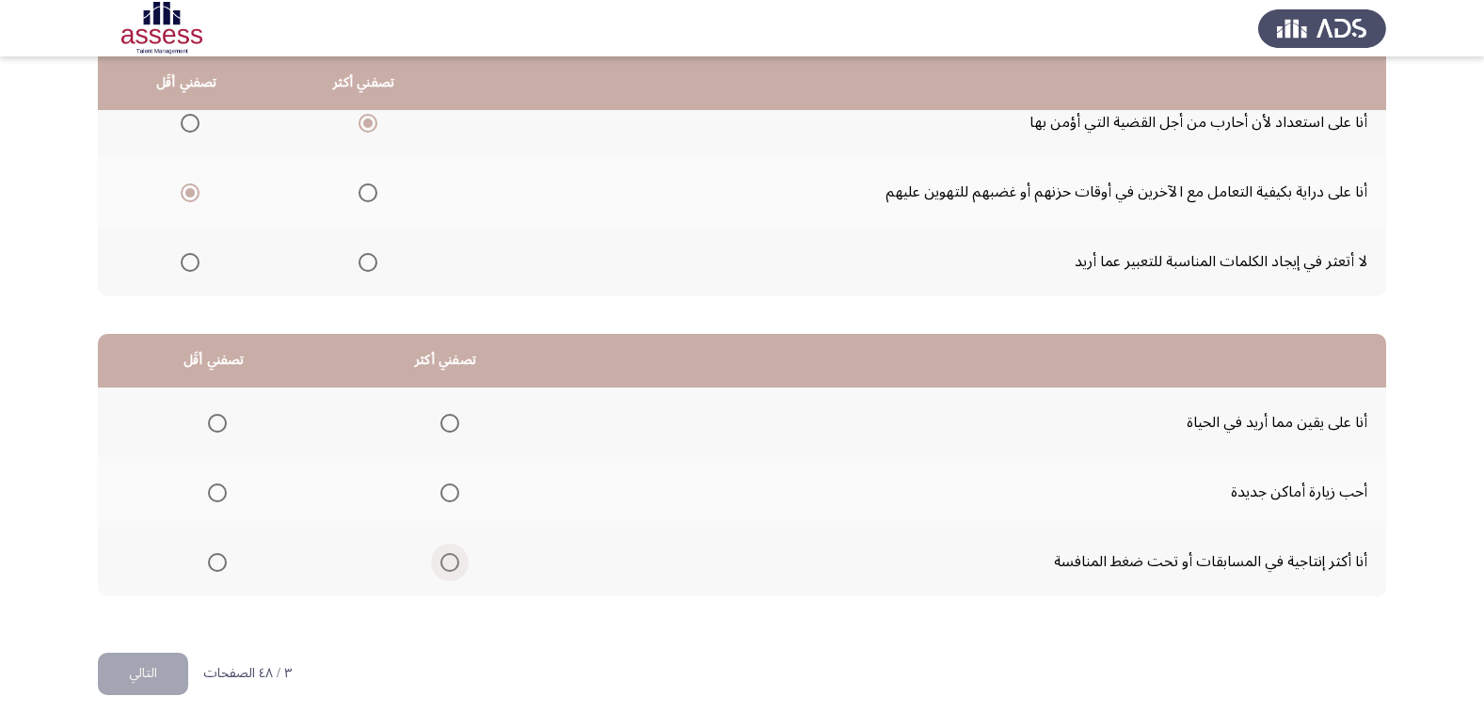
click at [444, 566] on span "Select an option" at bounding box center [449, 562] width 19 height 19
click at [444, 566] on input "Select an option" at bounding box center [449, 562] width 19 height 19
click at [222, 493] on span "Select an option" at bounding box center [217, 493] width 19 height 19
click at [222, 493] on input "Select an option" at bounding box center [217, 493] width 19 height 19
click at [159, 663] on button "التالي" at bounding box center [143, 674] width 90 height 42
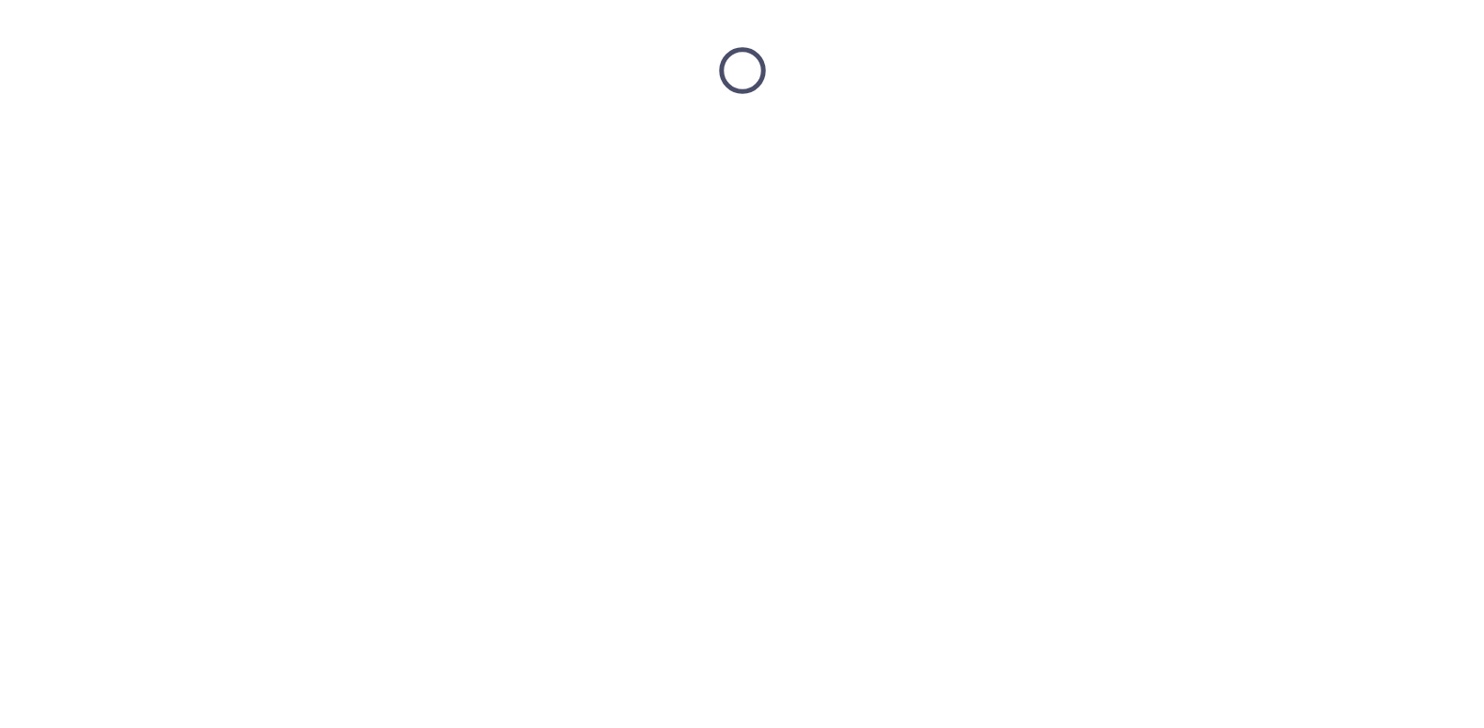
scroll to position [0, 0]
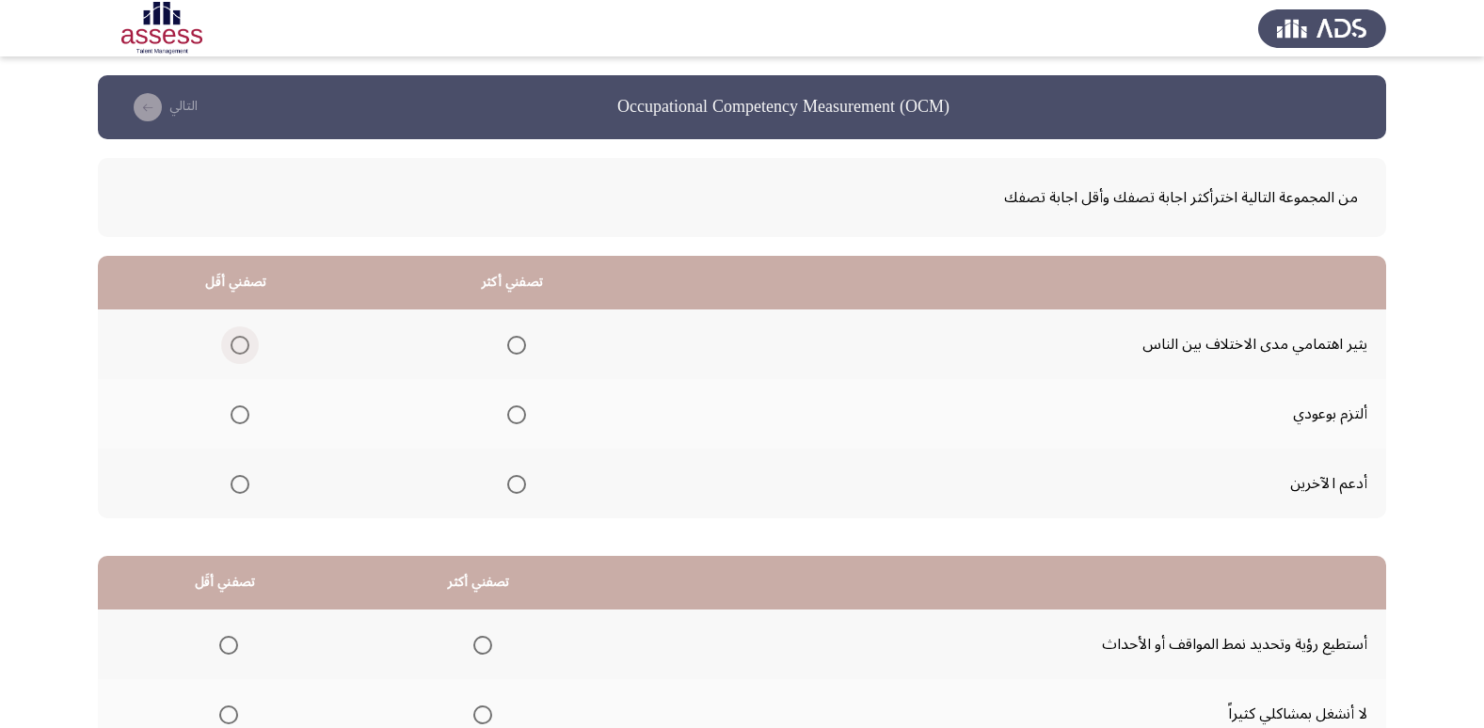
click at [236, 344] on span "Select an option" at bounding box center [240, 345] width 19 height 19
click at [236, 344] on input "Select an option" at bounding box center [240, 345] width 19 height 19
click at [517, 484] on span "Select an option" at bounding box center [516, 484] width 19 height 19
click at [517, 484] on input "Select an option" at bounding box center [516, 484] width 19 height 19
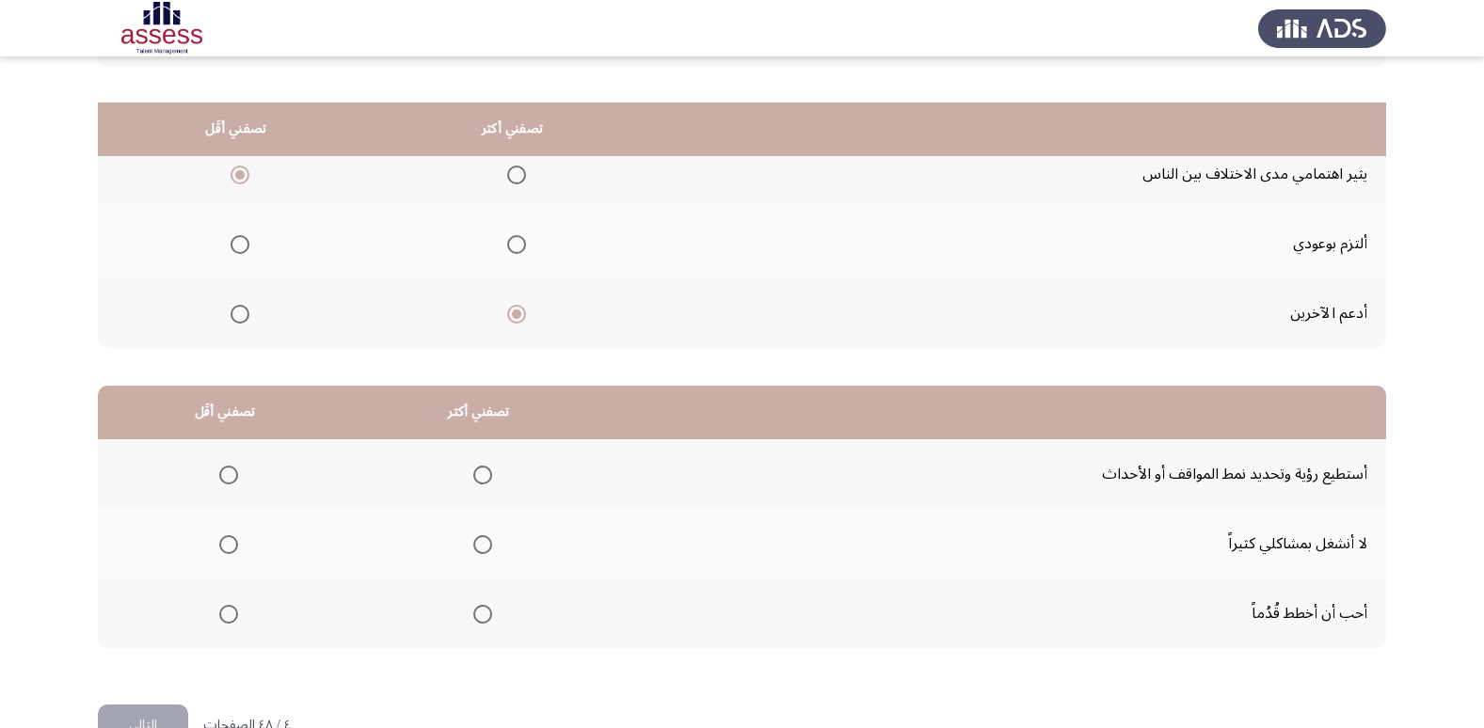
scroll to position [222, 0]
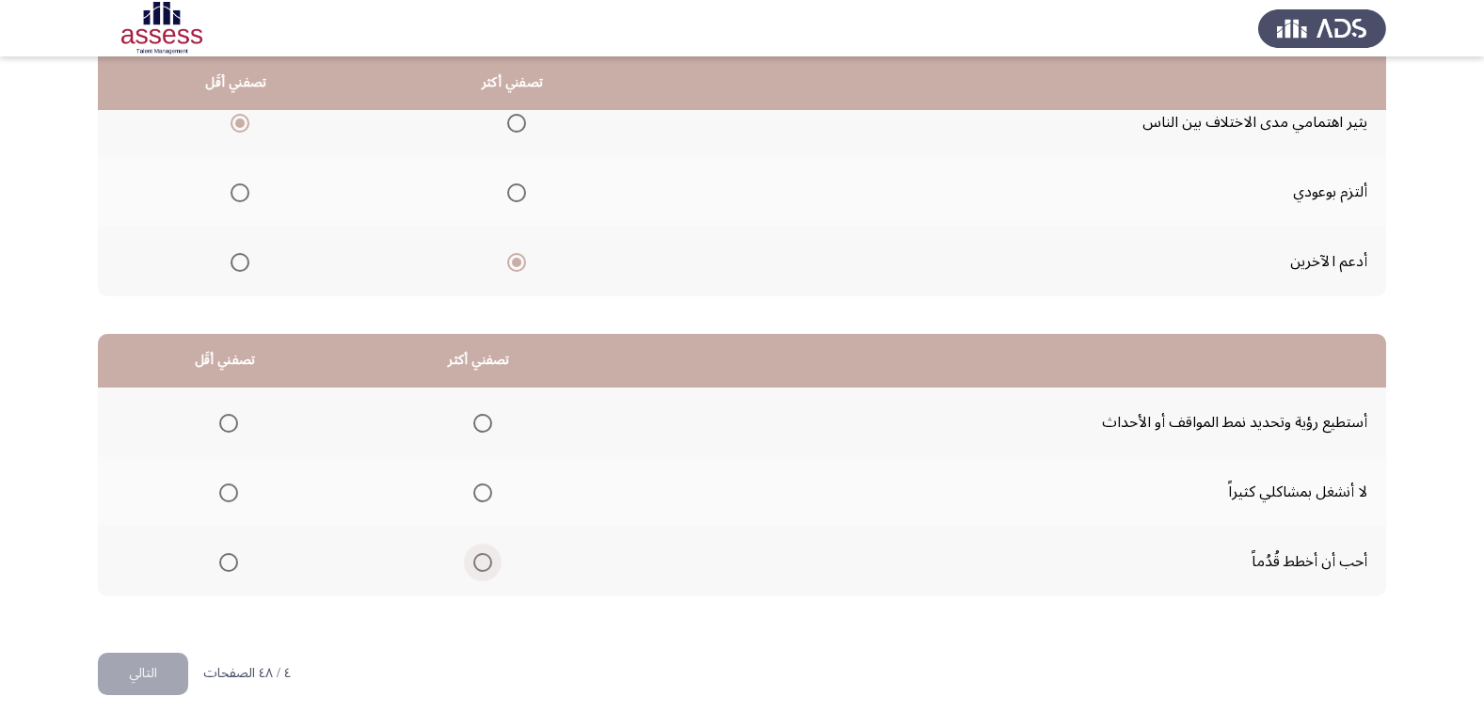
click at [482, 559] on span "Select an option" at bounding box center [482, 562] width 19 height 19
click at [482, 559] on input "Select an option" at bounding box center [482, 562] width 19 height 19
click at [234, 422] on span "Select an option" at bounding box center [228, 423] width 19 height 19
click at [234, 422] on input "Select an option" at bounding box center [228, 423] width 19 height 19
click at [178, 664] on button "التالي" at bounding box center [143, 674] width 90 height 42
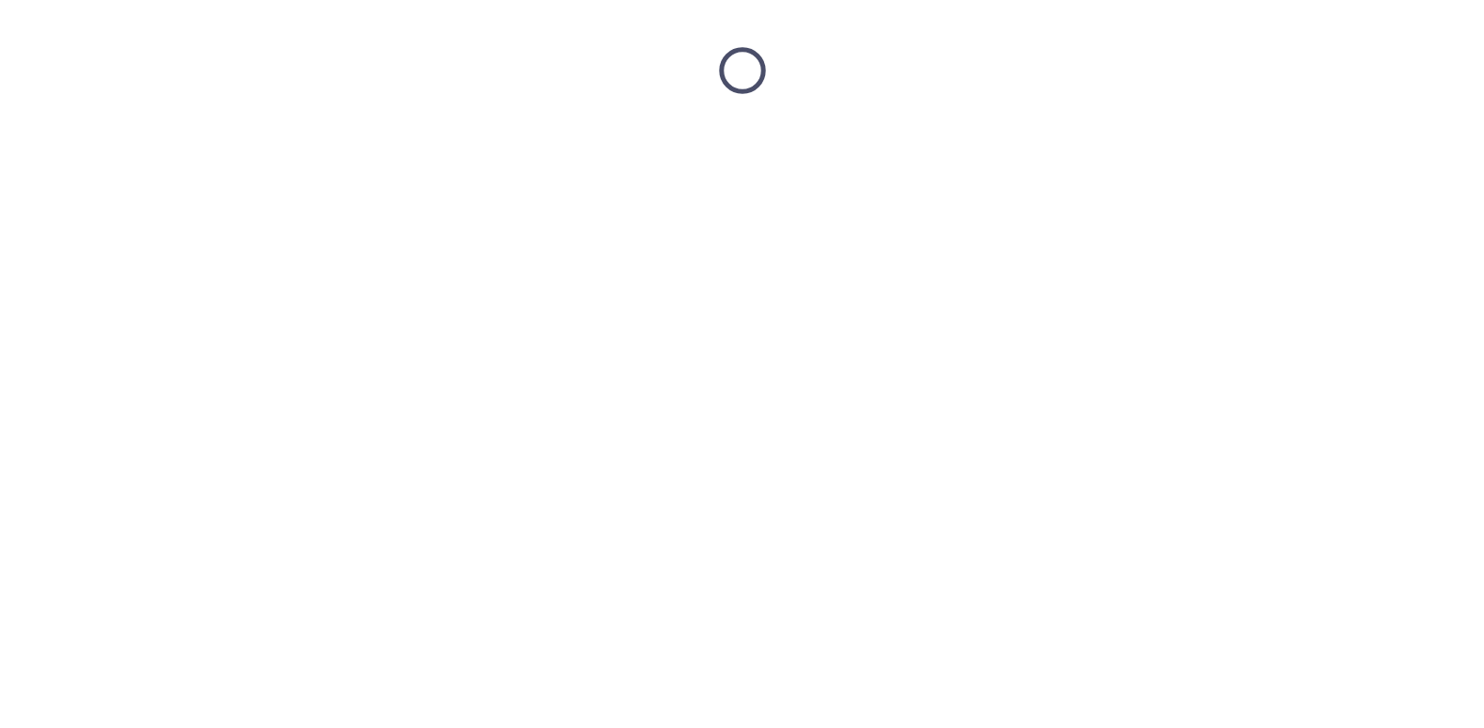
scroll to position [0, 0]
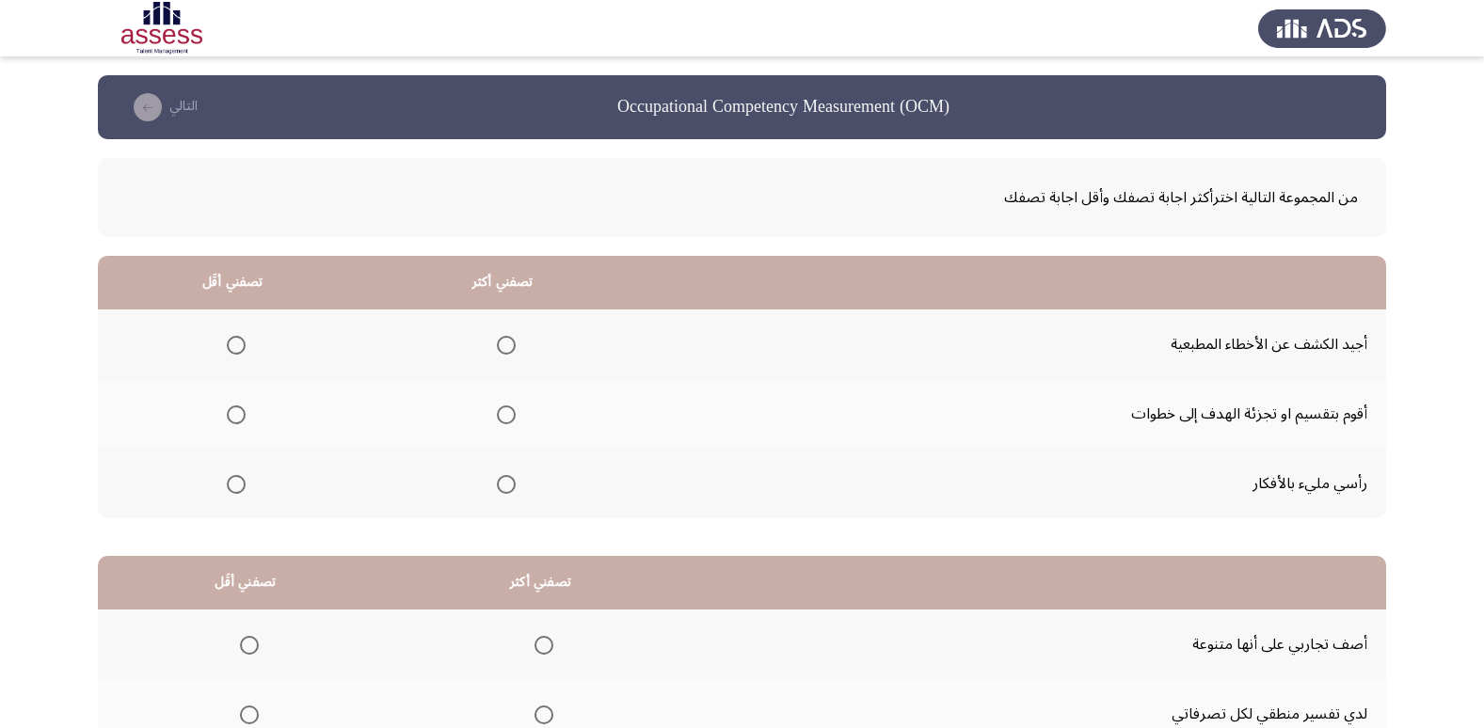
click at [504, 415] on span "Select an option" at bounding box center [506, 415] width 19 height 19
click at [504, 415] on input "Select an option" at bounding box center [506, 415] width 19 height 19
click at [240, 341] on span "Select an option" at bounding box center [236, 345] width 19 height 19
click at [240, 341] on input "Select an option" at bounding box center [236, 345] width 19 height 19
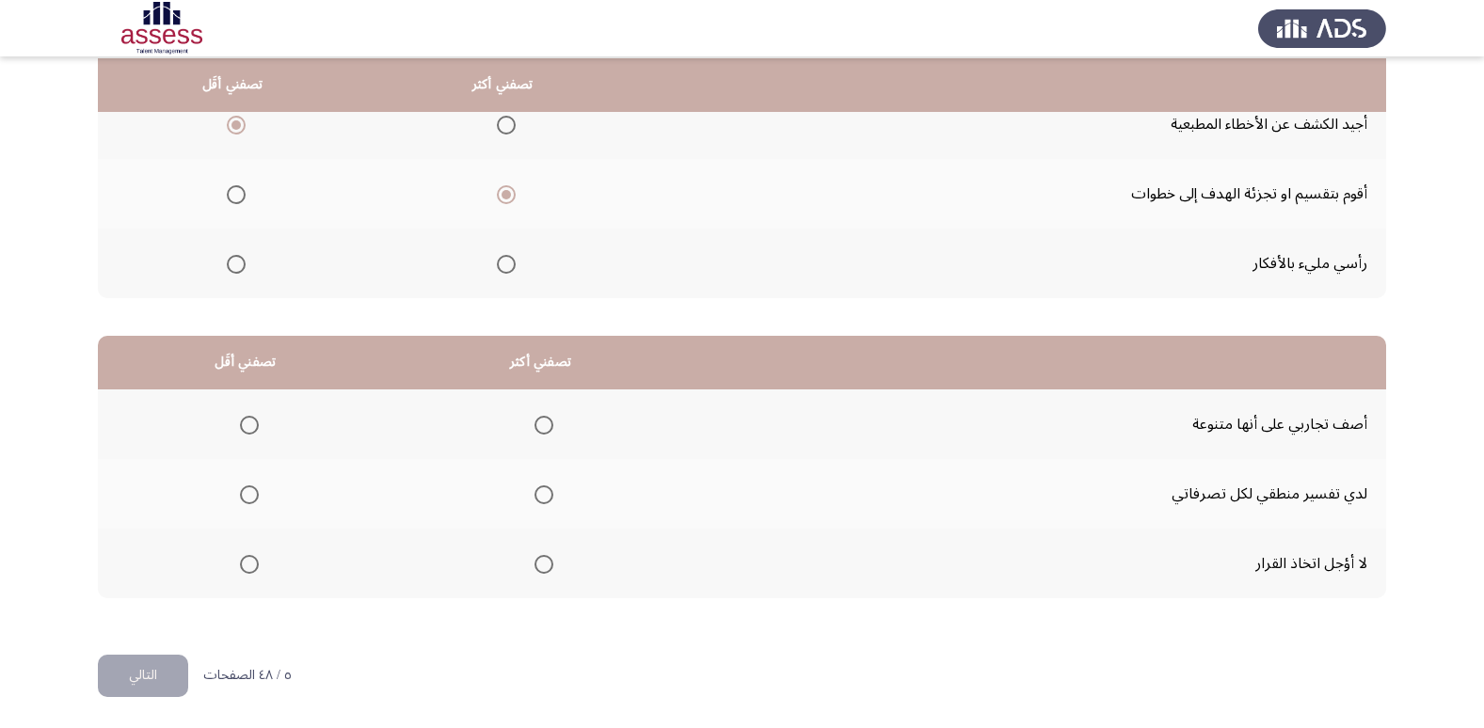
scroll to position [222, 0]
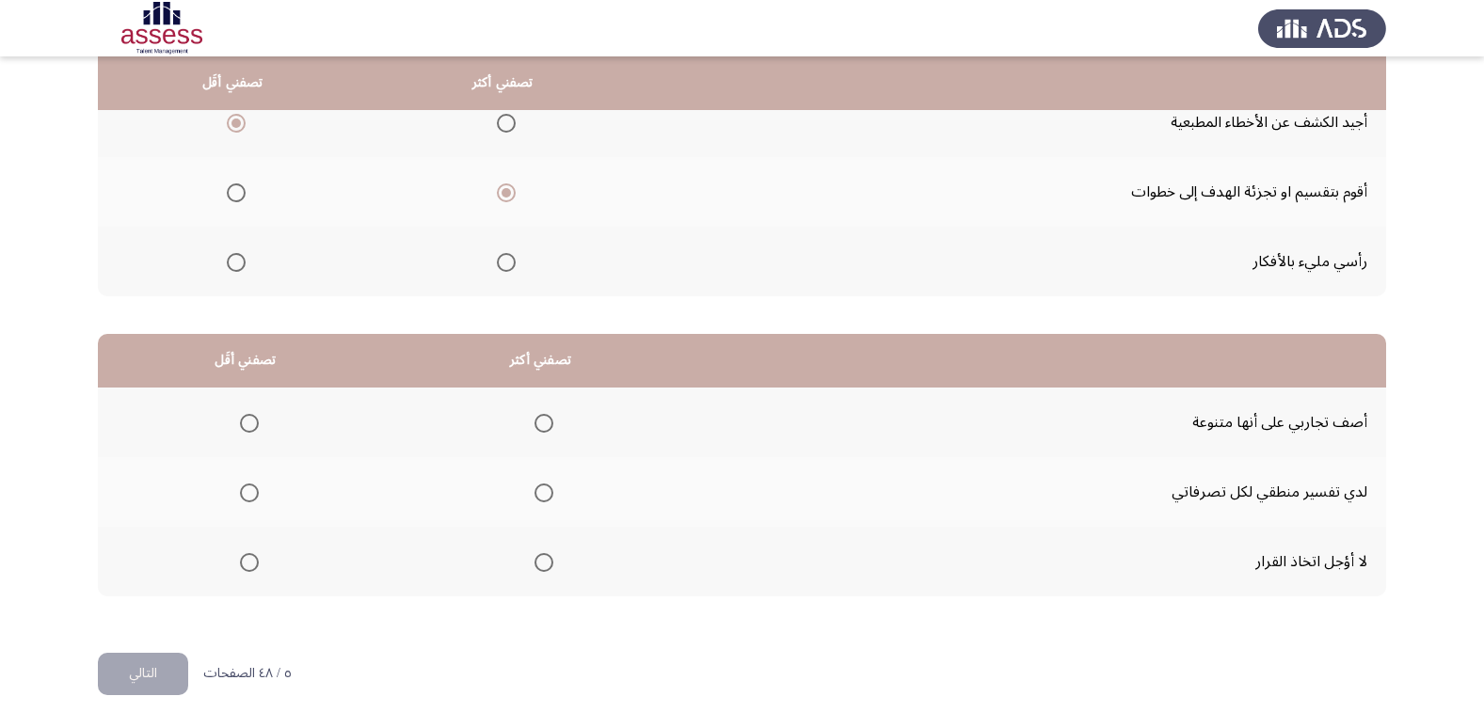
click at [542, 567] on span "Select an option" at bounding box center [543, 562] width 19 height 19
click at [542, 567] on input "Select an option" at bounding box center [543, 562] width 19 height 19
click at [256, 490] on span "Select an option" at bounding box center [249, 493] width 19 height 19
click at [256, 490] on input "Select an option" at bounding box center [249, 493] width 19 height 19
click at [148, 663] on button "التالي" at bounding box center [143, 674] width 90 height 42
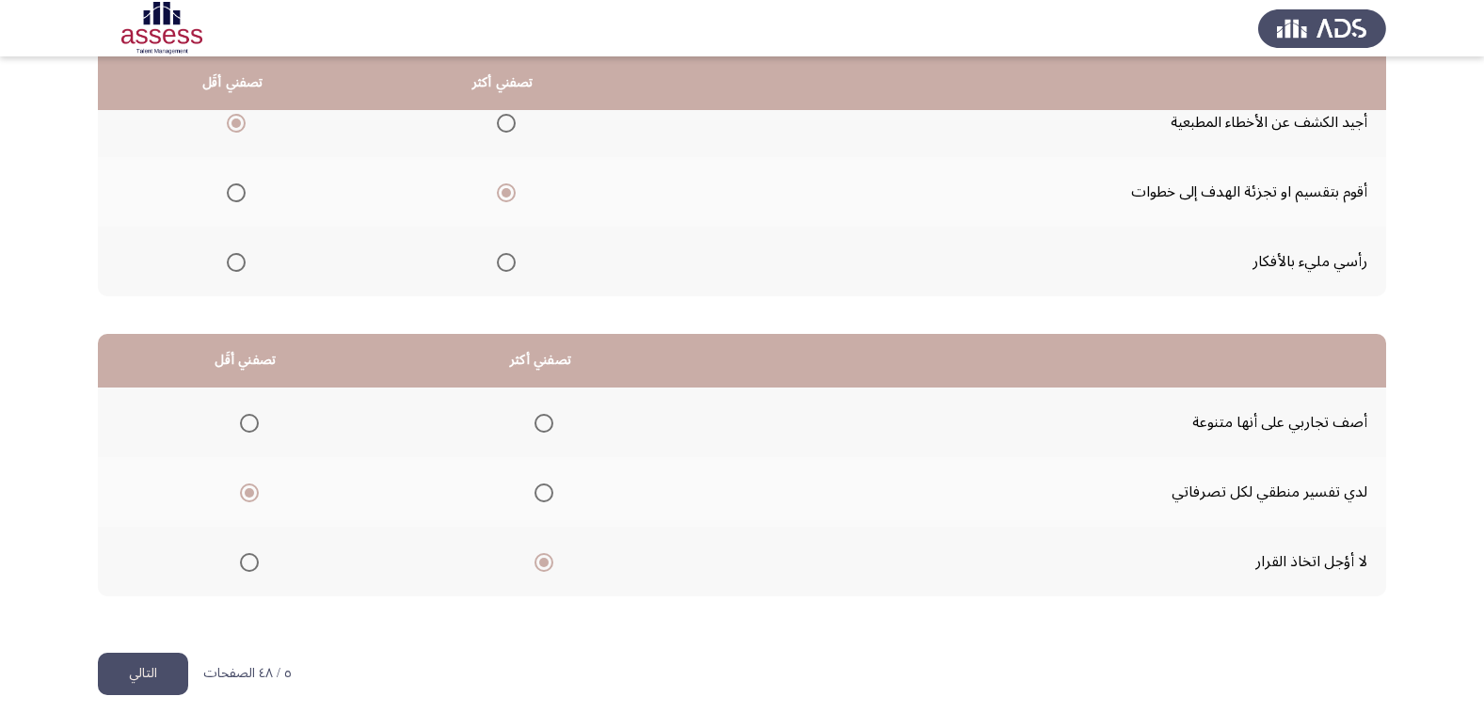
scroll to position [0, 0]
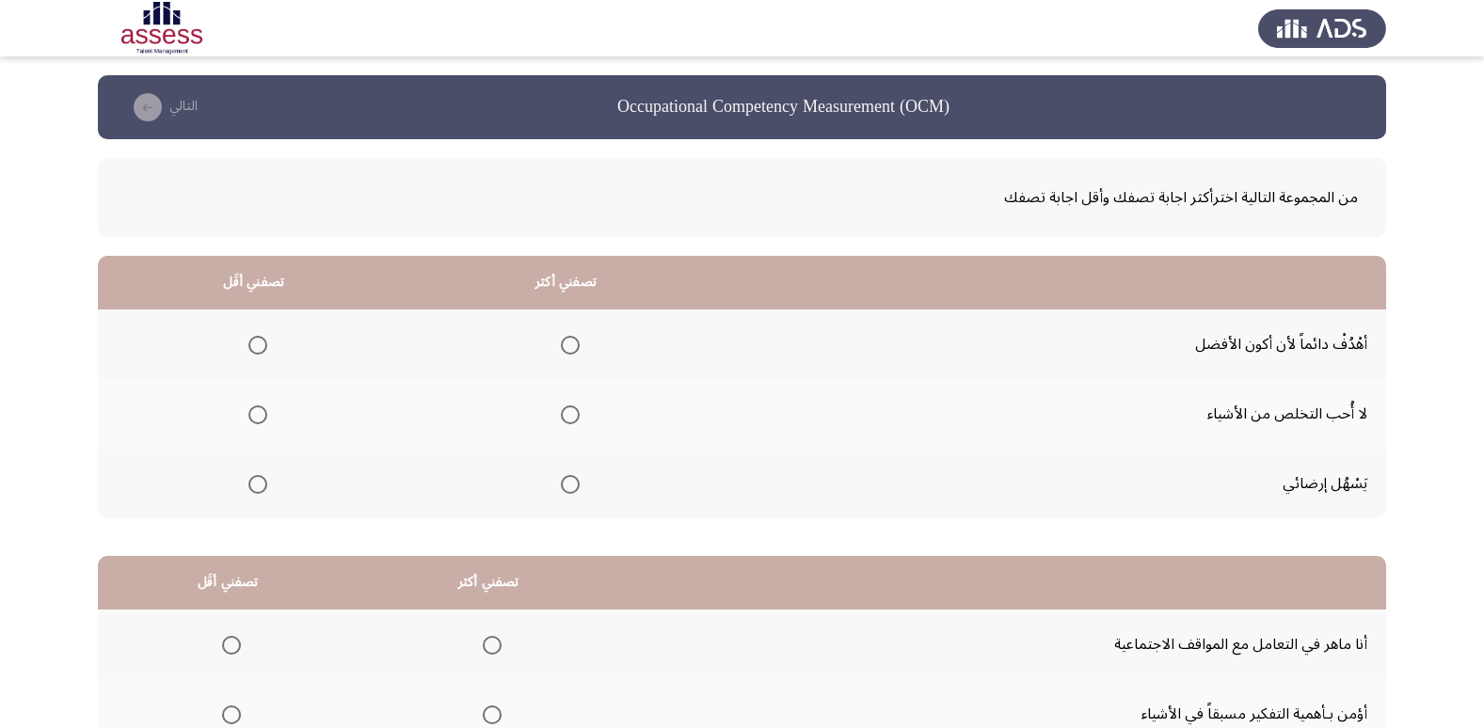
click at [574, 343] on span "Select an option" at bounding box center [570, 345] width 19 height 19
click at [574, 343] on input "Select an option" at bounding box center [570, 345] width 19 height 19
click at [259, 409] on span "Select an option" at bounding box center [257, 415] width 19 height 19
click at [259, 409] on input "Select an option" at bounding box center [257, 415] width 19 height 19
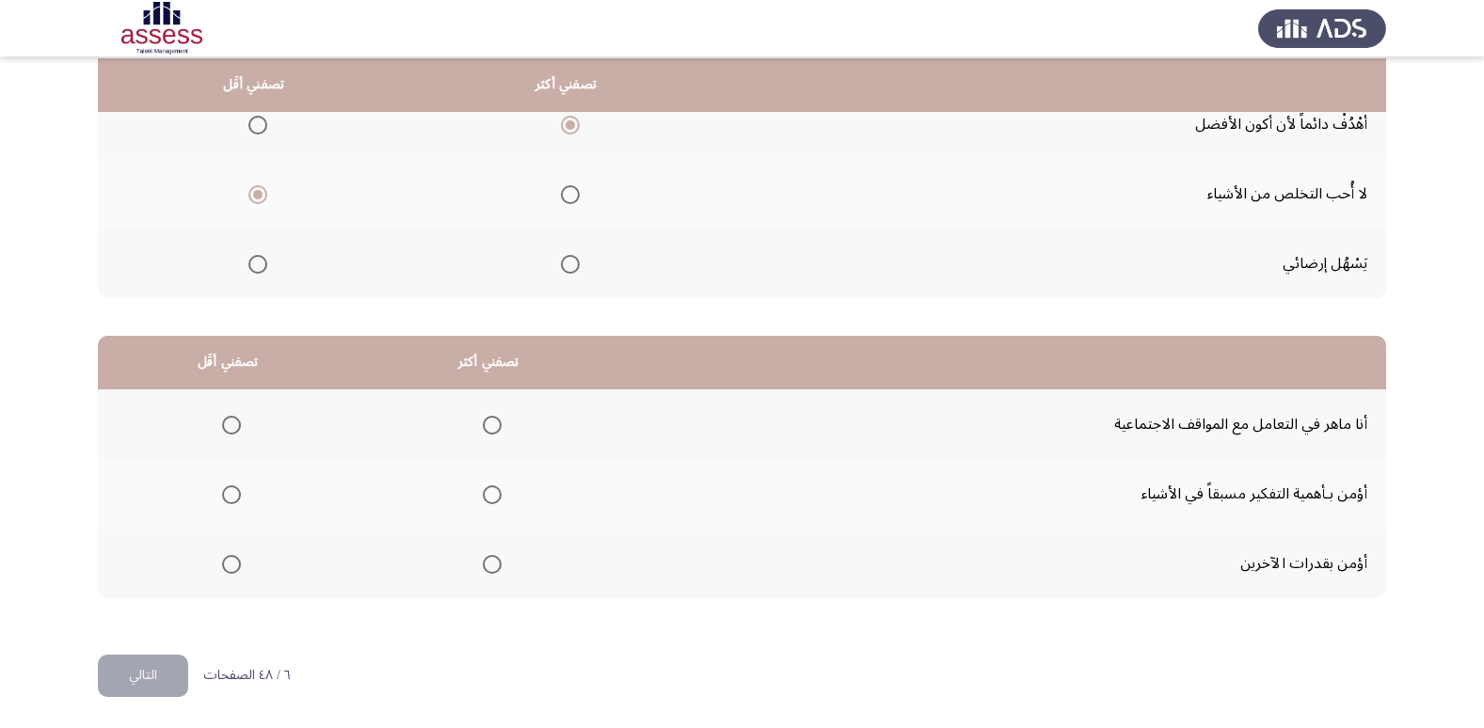
scroll to position [222, 0]
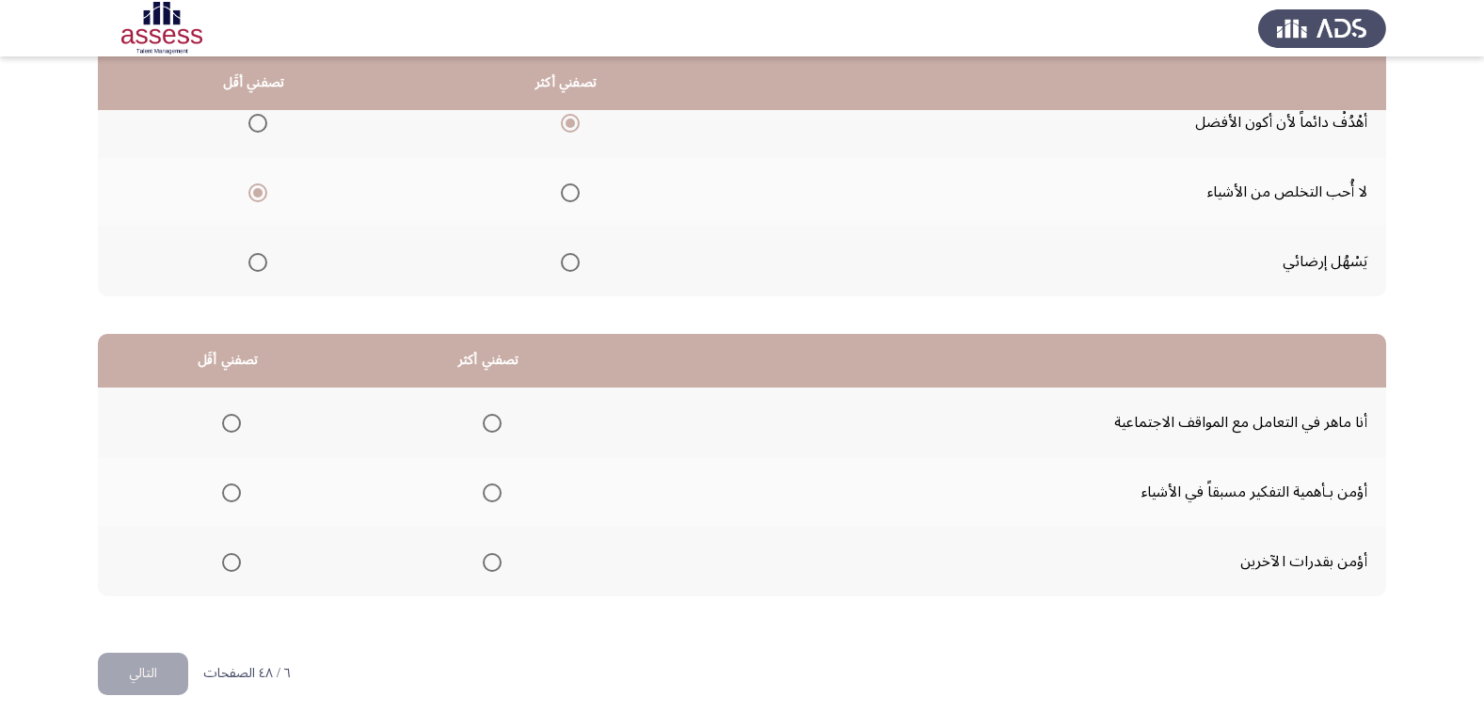
click at [485, 566] on span "Select an option" at bounding box center [492, 562] width 19 height 19
click at [485, 566] on input "Select an option" at bounding box center [492, 562] width 19 height 19
click at [235, 429] on span "Select an option" at bounding box center [231, 423] width 19 height 19
click at [235, 429] on input "Select an option" at bounding box center [231, 423] width 19 height 19
click at [155, 678] on button "التالي" at bounding box center [143, 674] width 90 height 42
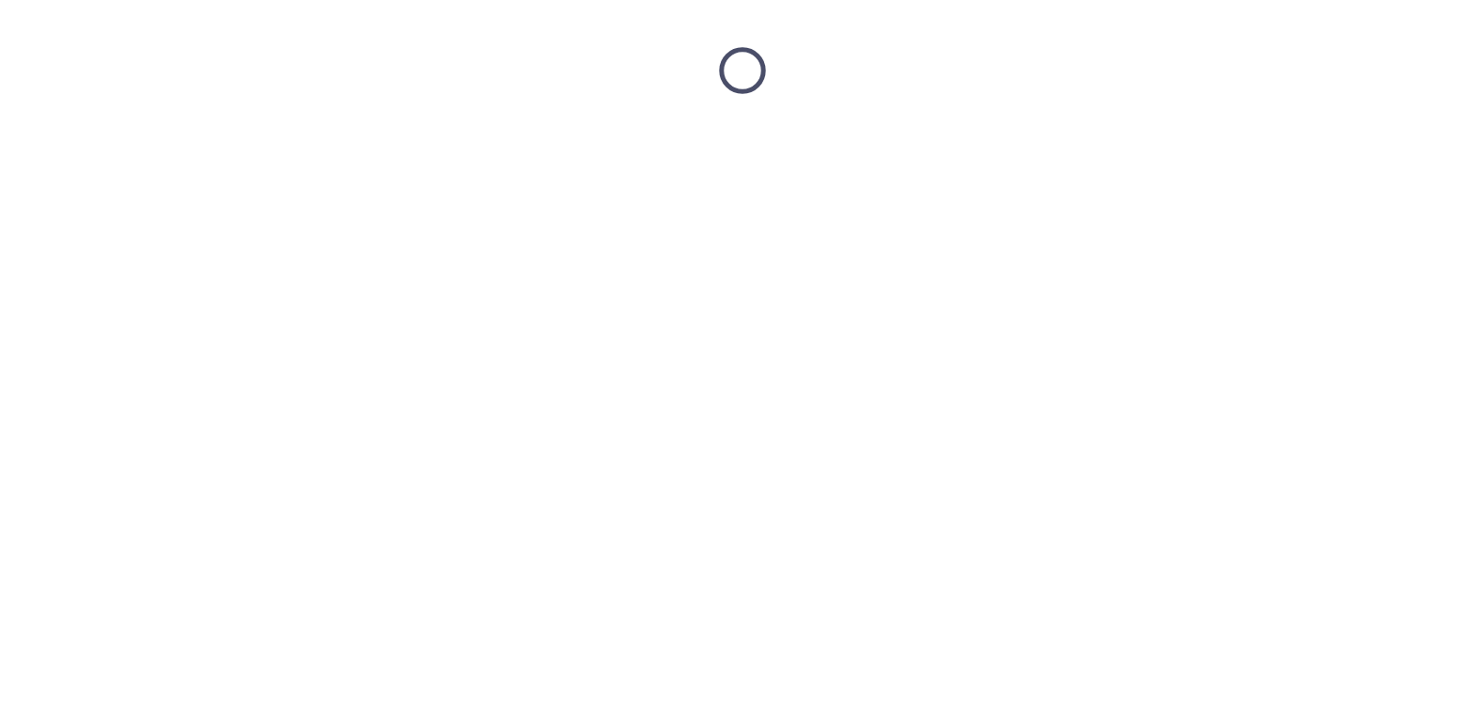
scroll to position [0, 0]
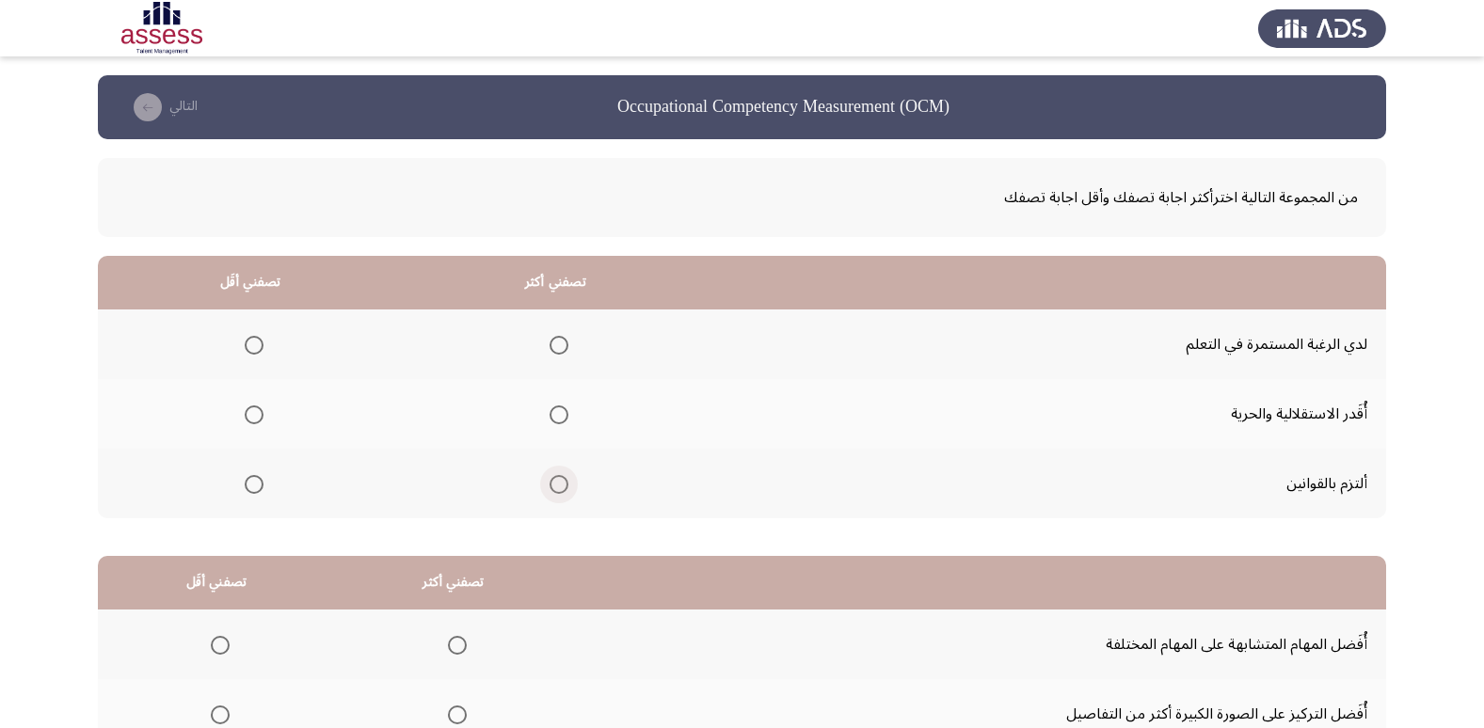
click at [556, 488] on span "Select an option" at bounding box center [559, 484] width 19 height 19
click at [556, 488] on input "Select an option" at bounding box center [559, 484] width 19 height 19
click at [253, 412] on span "Select an option" at bounding box center [254, 415] width 19 height 19
click at [253, 412] on input "Select an option" at bounding box center [254, 415] width 19 height 19
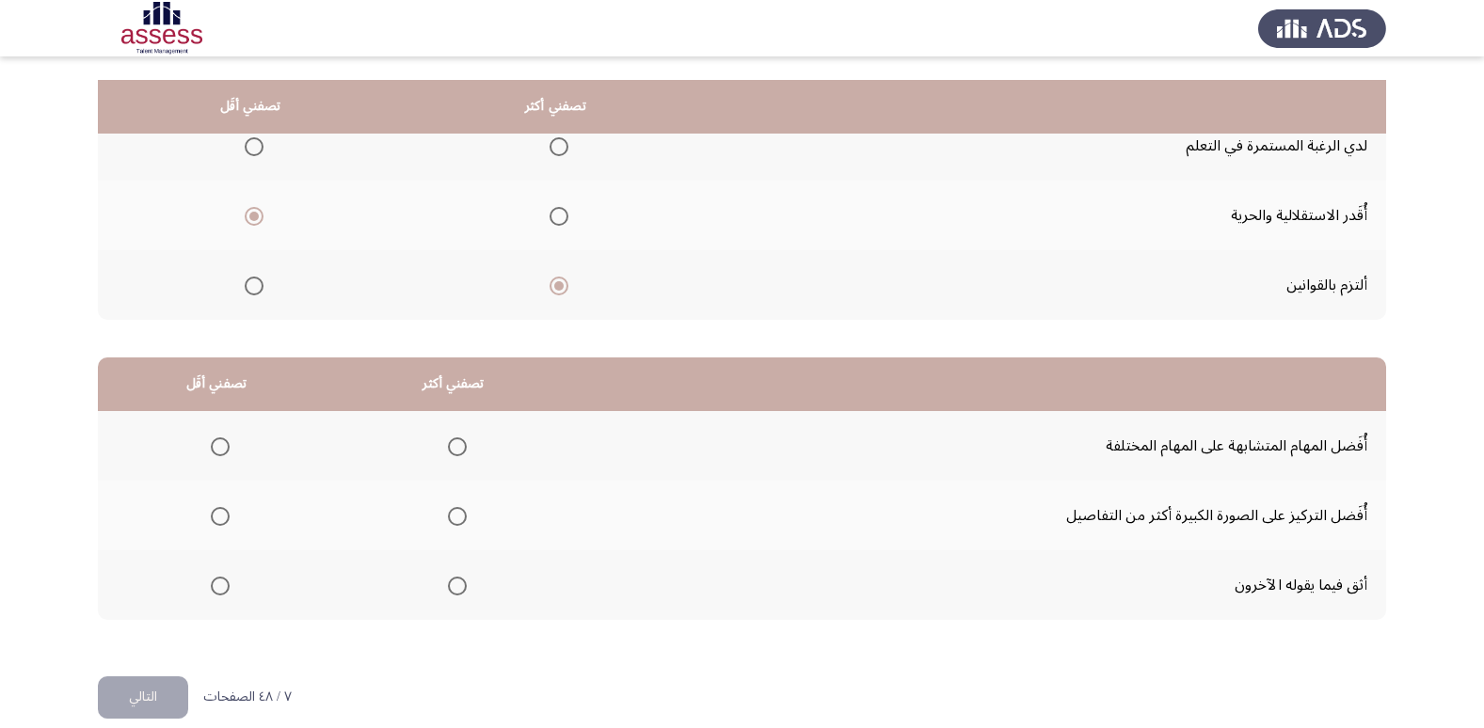
scroll to position [222, 0]
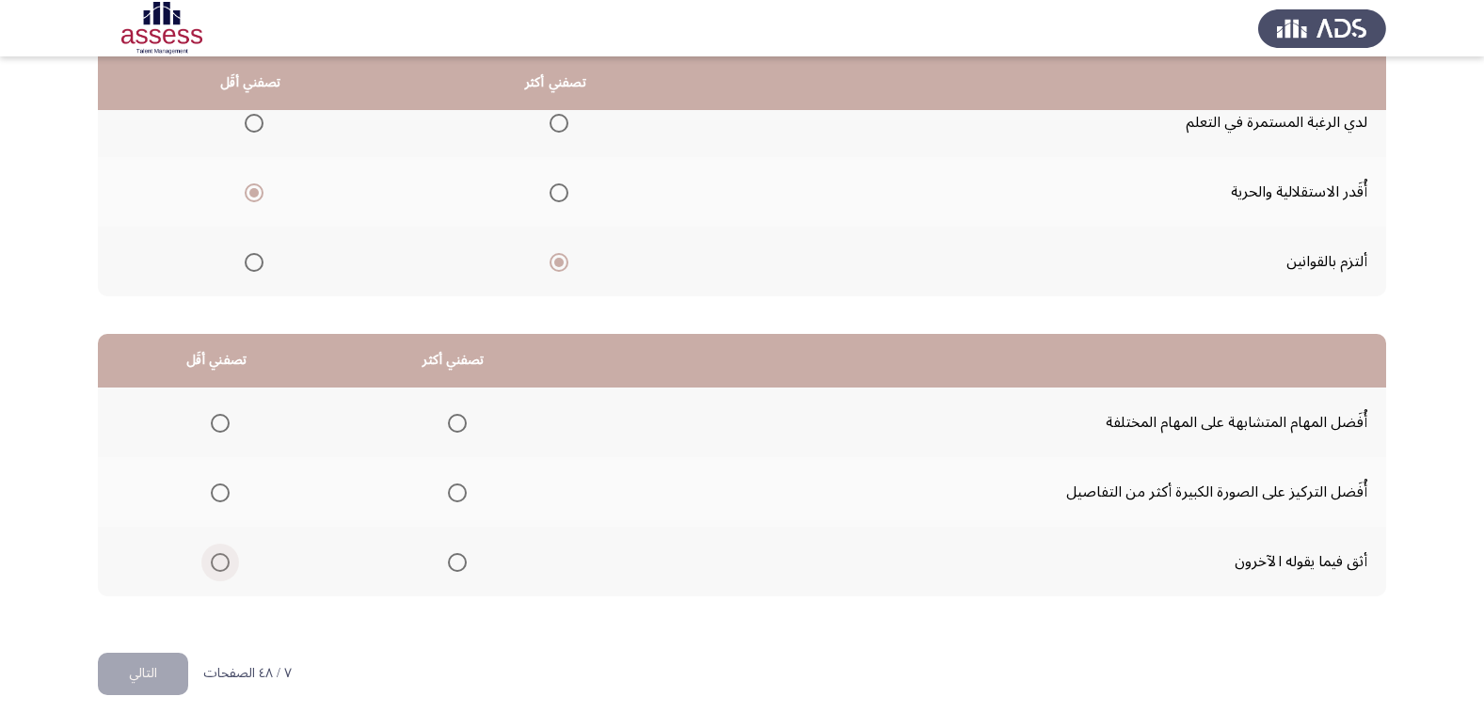
click at [213, 565] on span "Select an option" at bounding box center [220, 562] width 19 height 19
click at [213, 565] on input "Select an option" at bounding box center [220, 562] width 19 height 19
click at [459, 491] on span "Select an option" at bounding box center [457, 493] width 19 height 19
click at [459, 491] on input "Select an option" at bounding box center [457, 493] width 19 height 19
drag, startPoint x: 155, startPoint y: 667, endPoint x: 204, endPoint y: 652, distance: 51.2
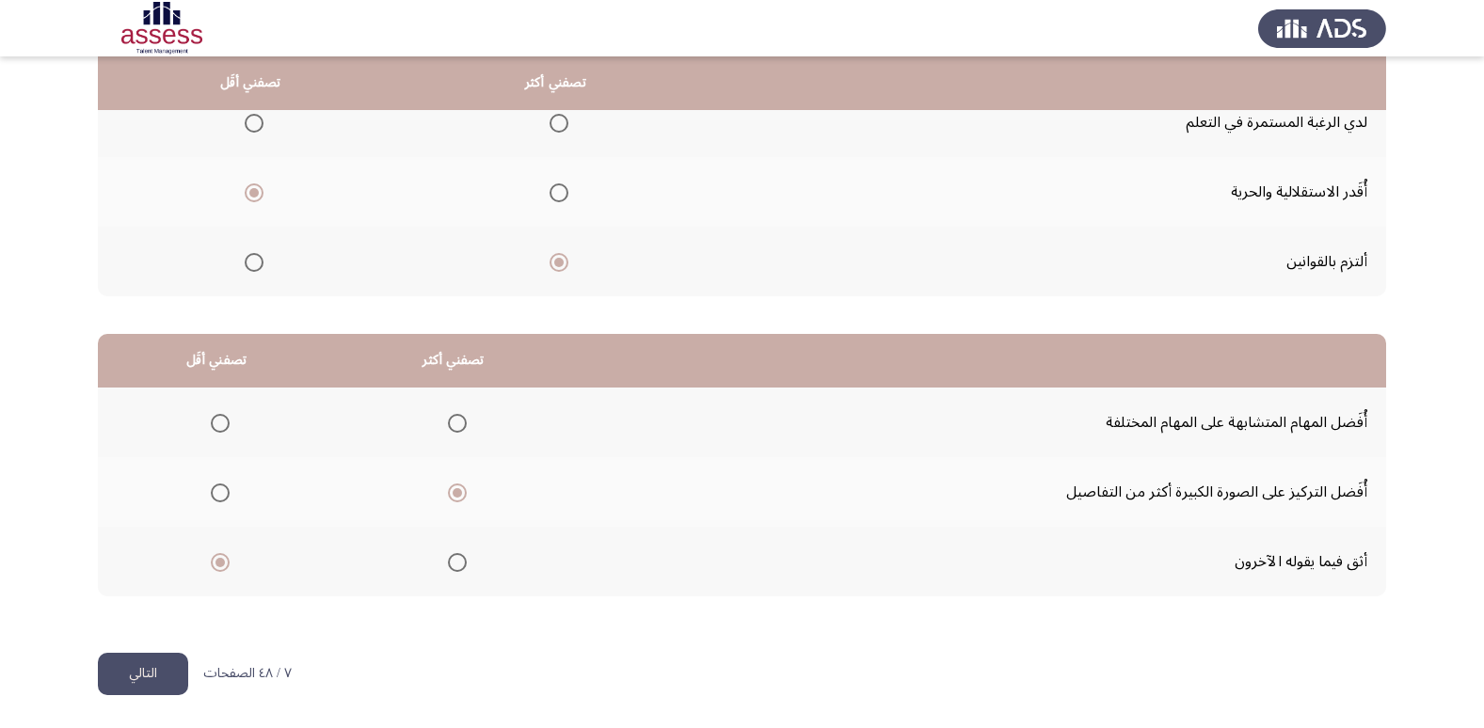
click at [155, 668] on button "التالي" at bounding box center [143, 674] width 90 height 42
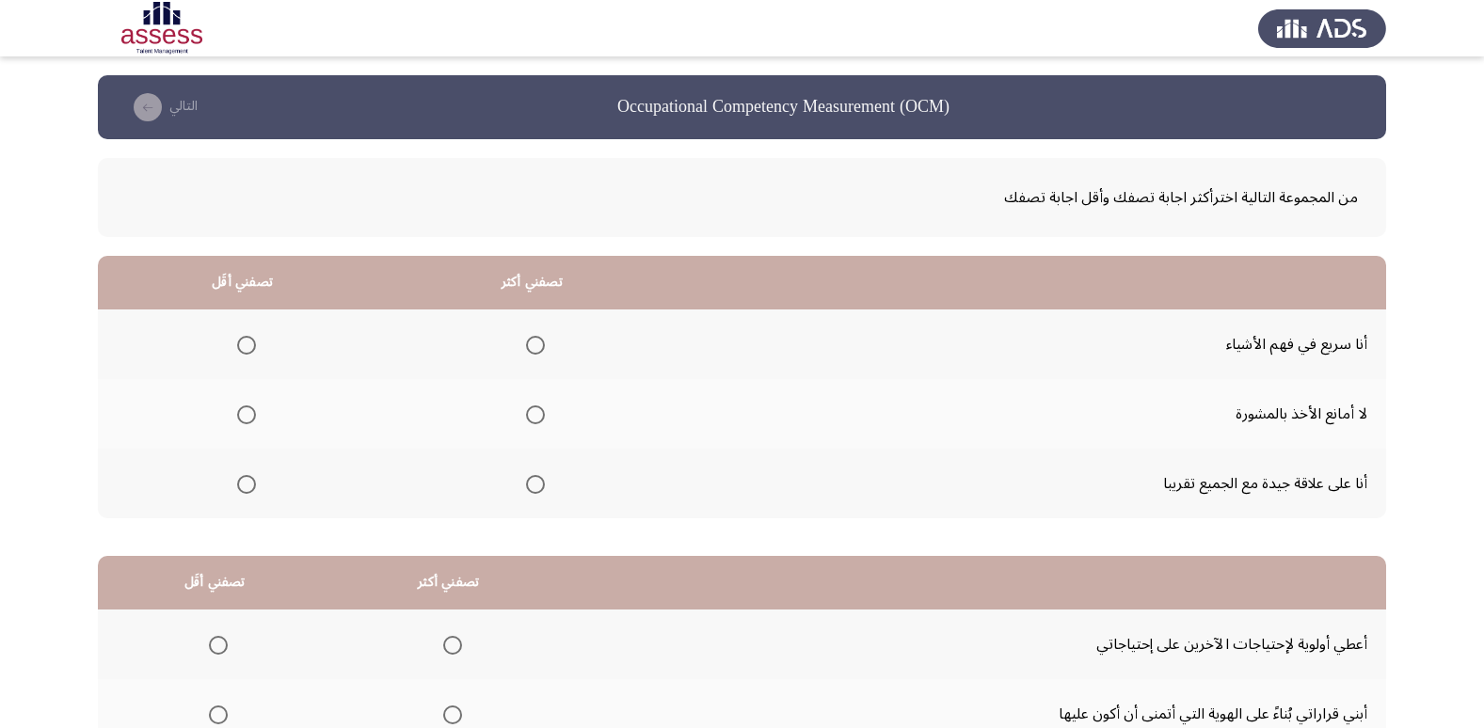
click at [538, 346] on span "Select an option" at bounding box center [535, 345] width 19 height 19
click at [538, 346] on input "Select an option" at bounding box center [535, 345] width 19 height 19
click at [244, 487] on span "Select an option" at bounding box center [246, 484] width 19 height 19
click at [244, 487] on input "Select an option" at bounding box center [246, 484] width 19 height 19
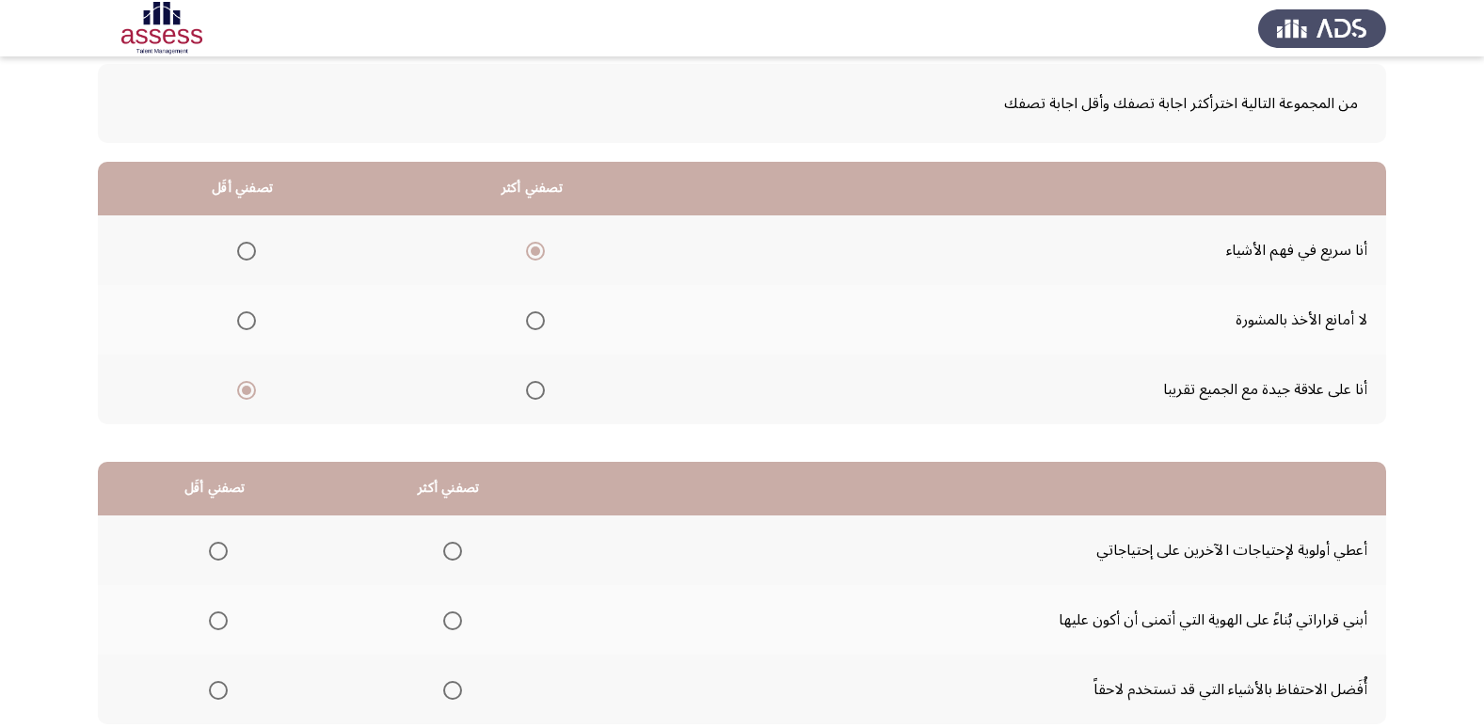
scroll to position [188, 0]
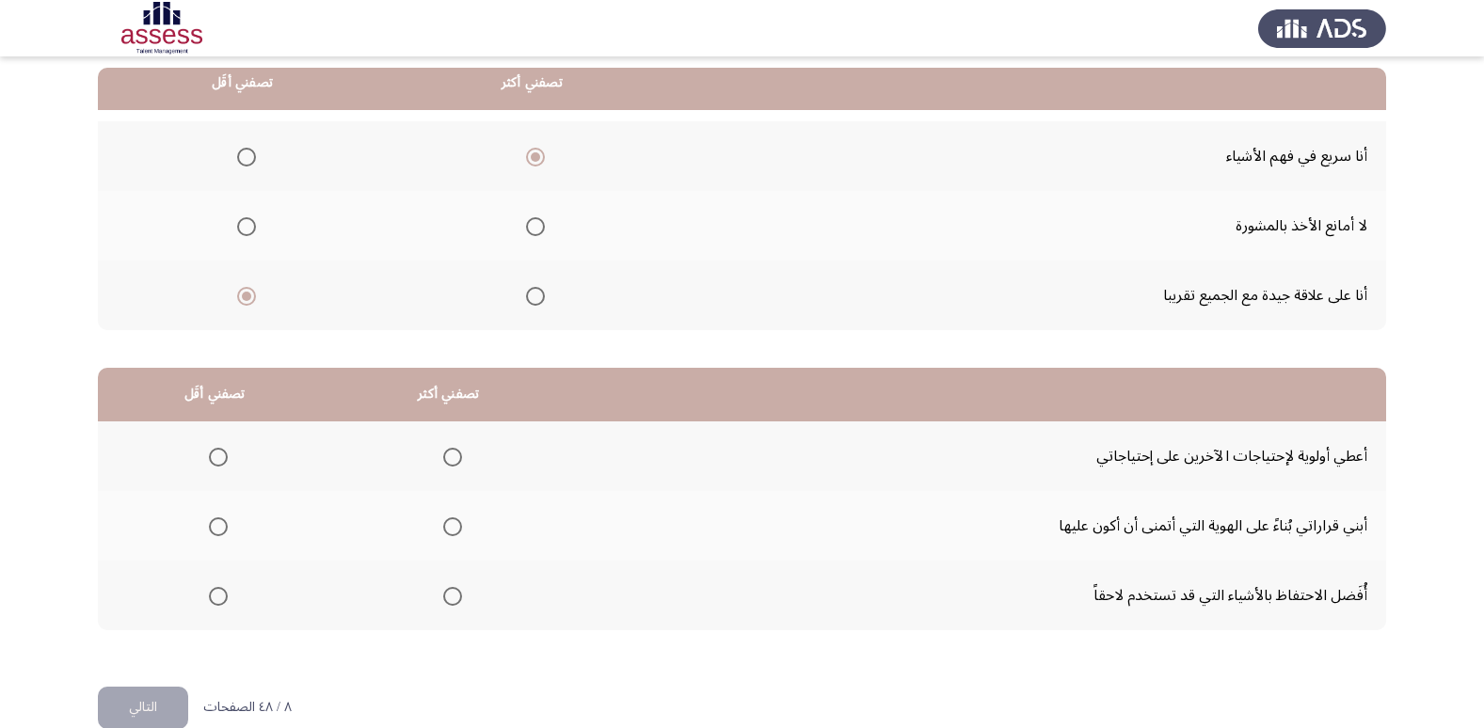
click at [530, 303] on span "Select an option" at bounding box center [535, 296] width 19 height 19
click at [530, 303] on input "Select an option" at bounding box center [535, 296] width 19 height 19
click at [243, 226] on span "Select an option" at bounding box center [246, 226] width 19 height 19
click at [243, 226] on input "Select an option" at bounding box center [246, 226] width 19 height 19
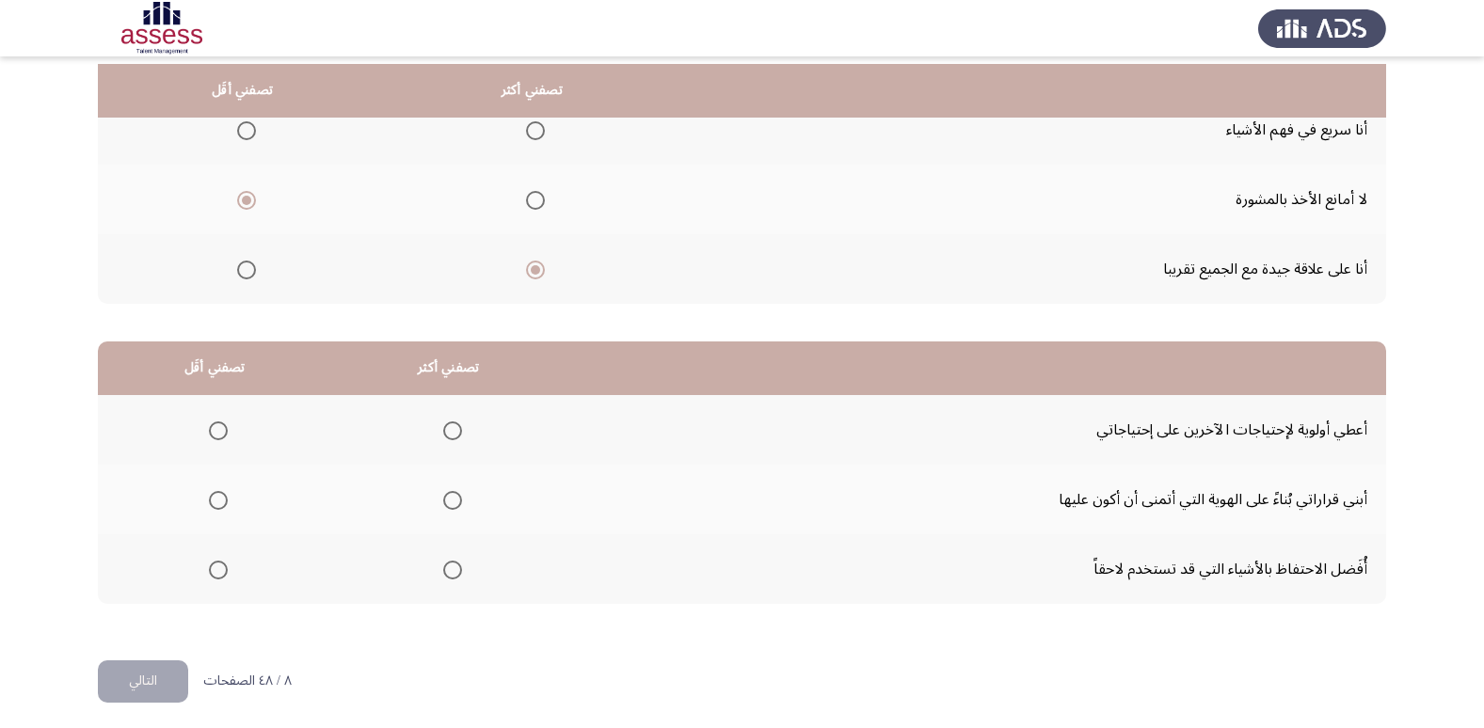
scroll to position [222, 0]
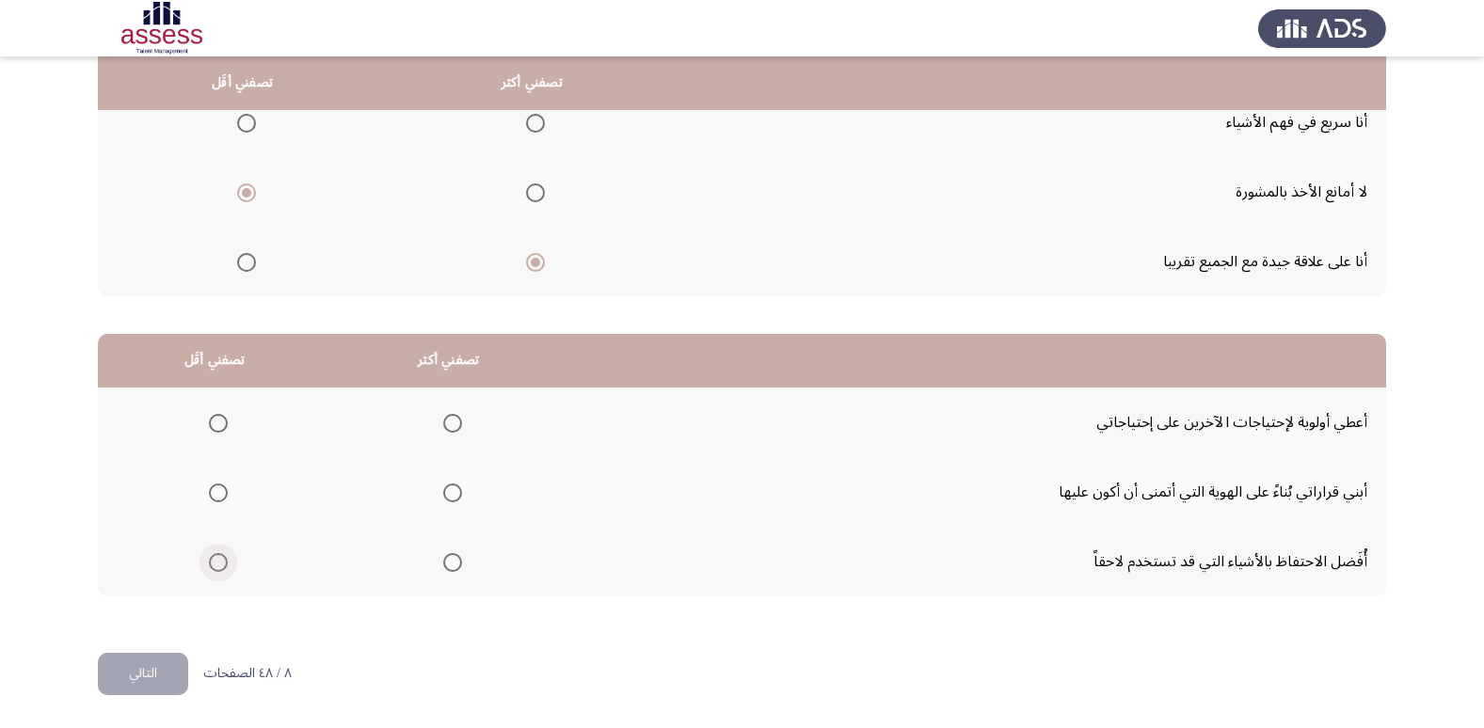
click at [223, 566] on span "Select an option" at bounding box center [218, 562] width 19 height 19
click at [223, 566] on input "Select an option" at bounding box center [218, 562] width 19 height 19
click at [448, 489] on span "Select an option" at bounding box center [452, 493] width 19 height 19
click at [448, 489] on input "Select an option" at bounding box center [452, 493] width 19 height 19
click at [143, 663] on button "التالي" at bounding box center [143, 674] width 90 height 42
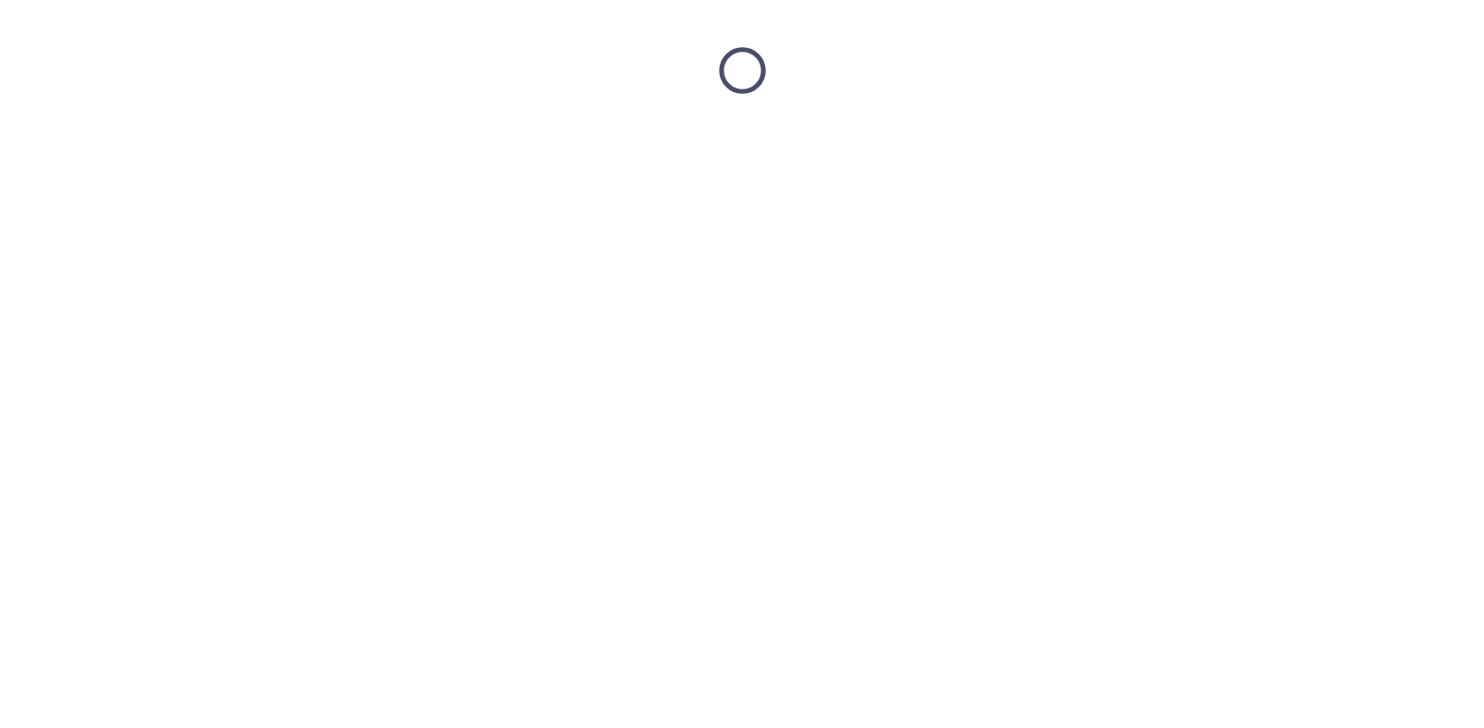
scroll to position [0, 0]
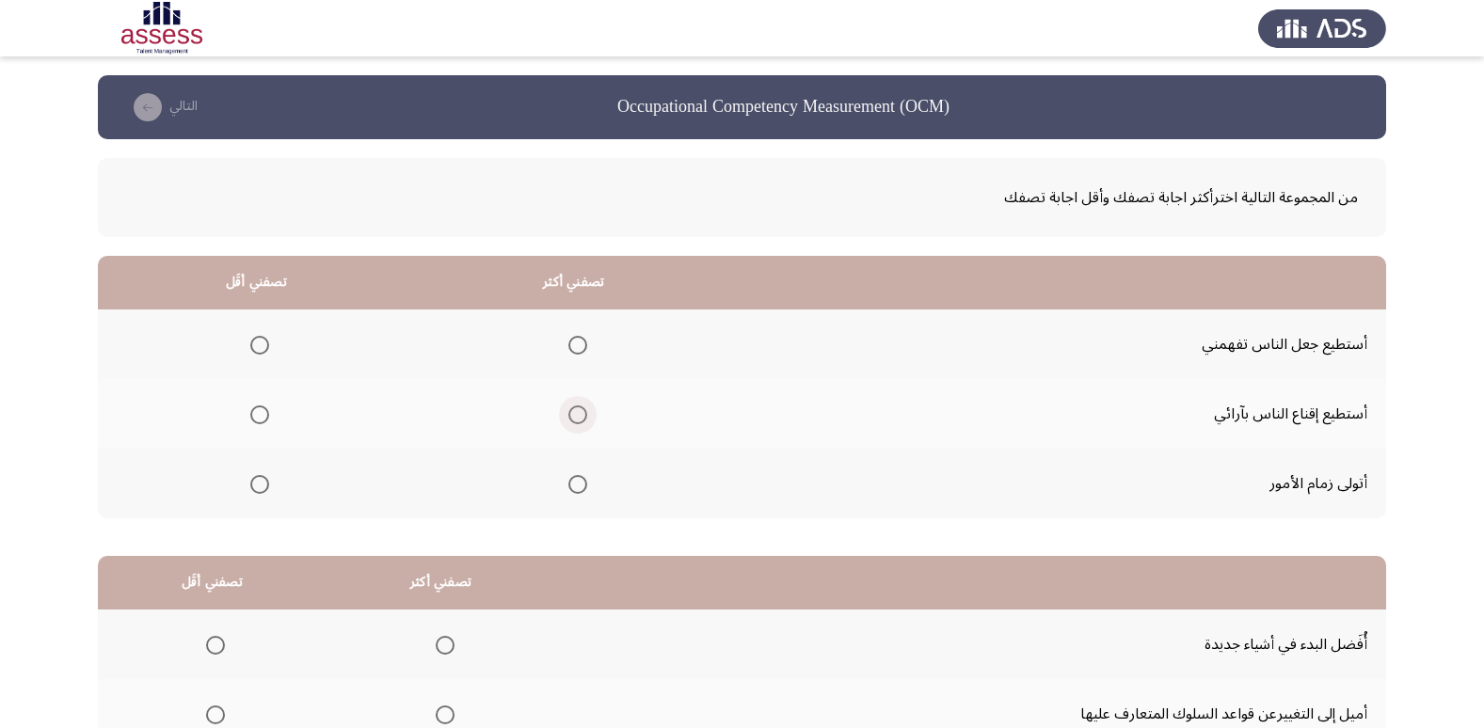
click at [572, 415] on span "Select an option" at bounding box center [577, 415] width 19 height 19
click at [572, 415] on input "Select an option" at bounding box center [577, 415] width 19 height 19
click at [260, 344] on span "Select an option" at bounding box center [259, 345] width 19 height 19
click at [260, 344] on input "Select an option" at bounding box center [259, 345] width 19 height 19
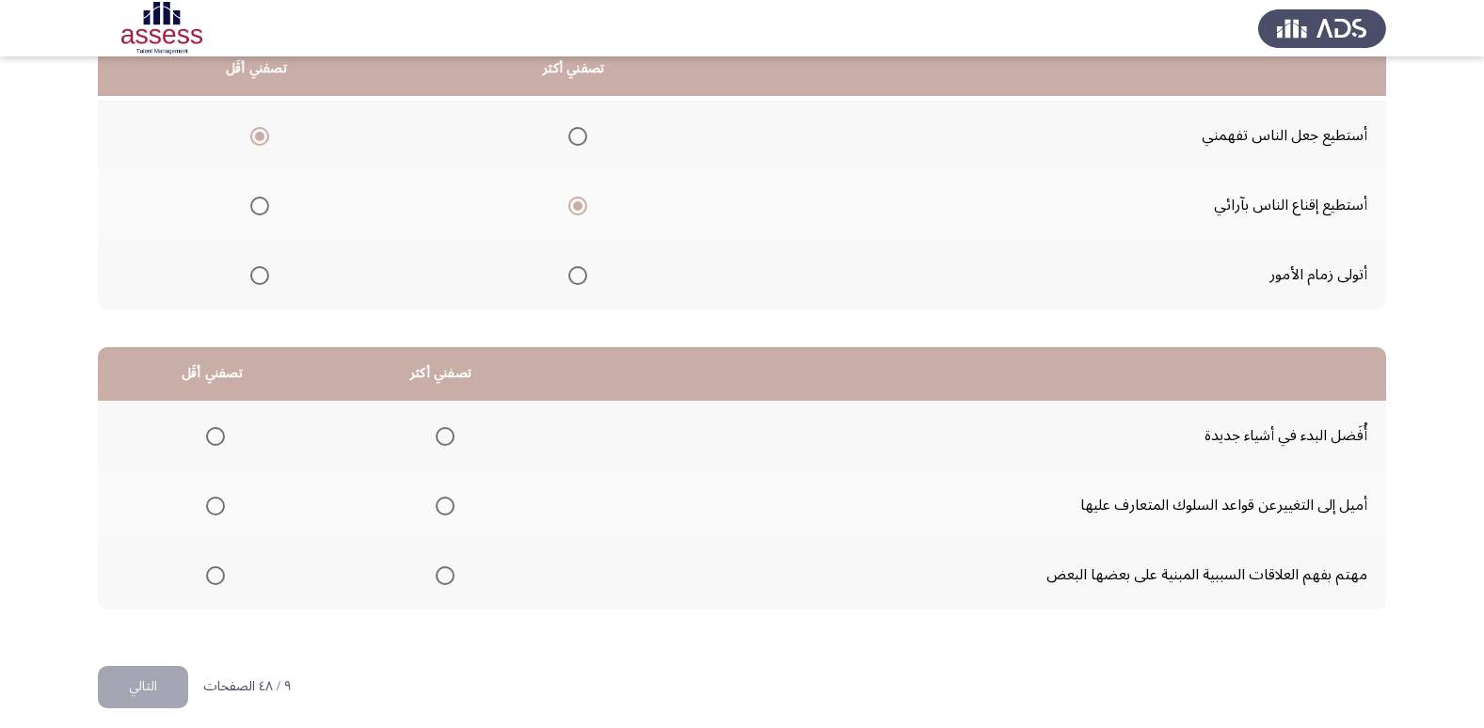
scroll to position [222, 0]
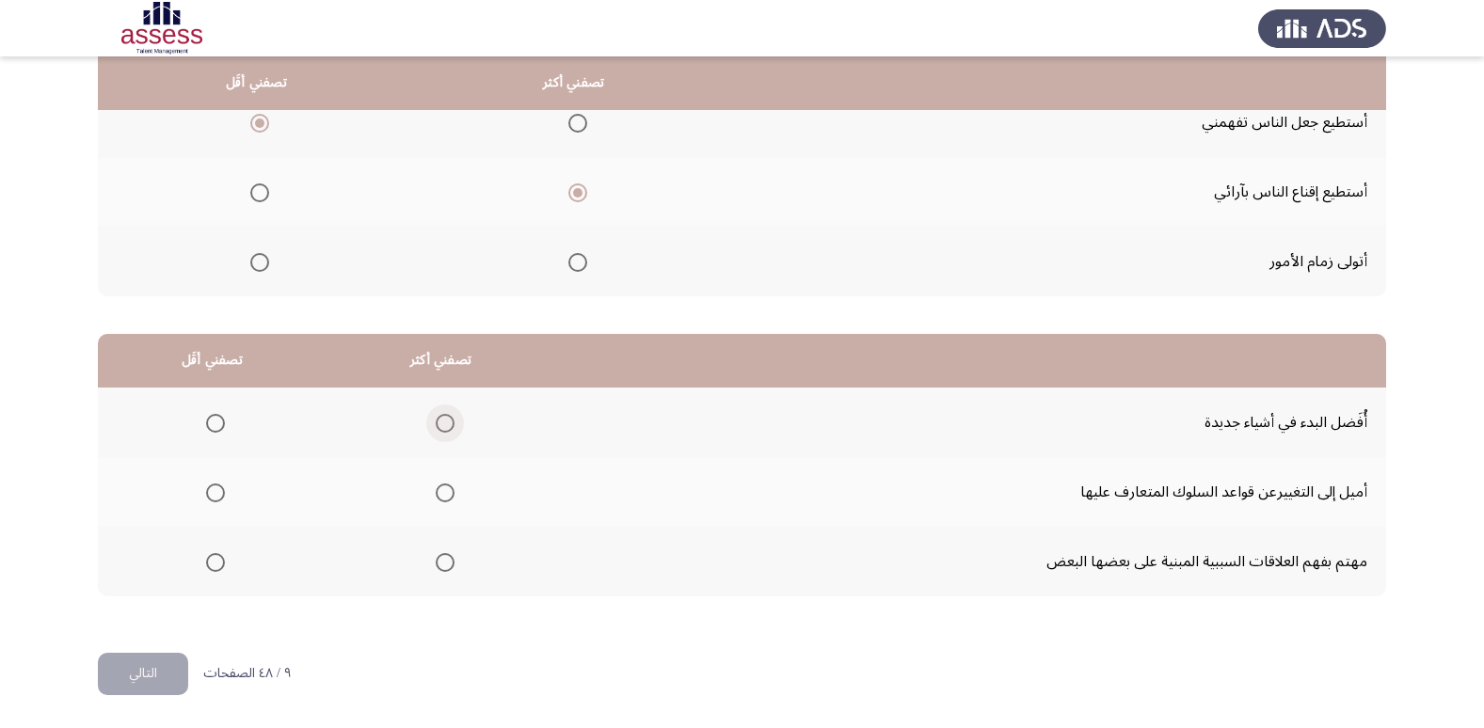
click at [438, 424] on span "Select an option" at bounding box center [445, 423] width 19 height 19
click at [438, 424] on input "Select an option" at bounding box center [445, 423] width 19 height 19
click at [214, 558] on span "Select an option" at bounding box center [215, 562] width 19 height 19
click at [214, 558] on input "Select an option" at bounding box center [215, 562] width 19 height 19
click at [124, 687] on button "التالي" at bounding box center [143, 674] width 90 height 42
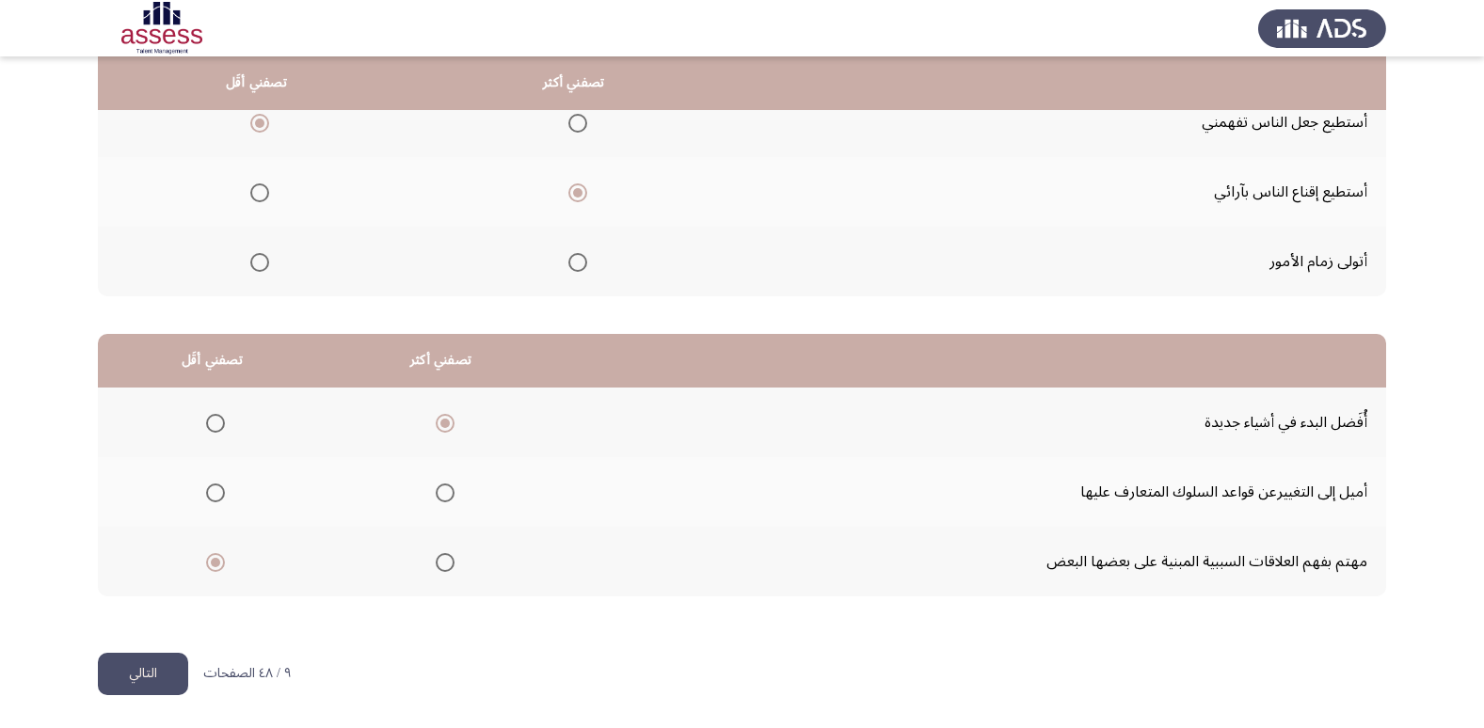
scroll to position [0, 0]
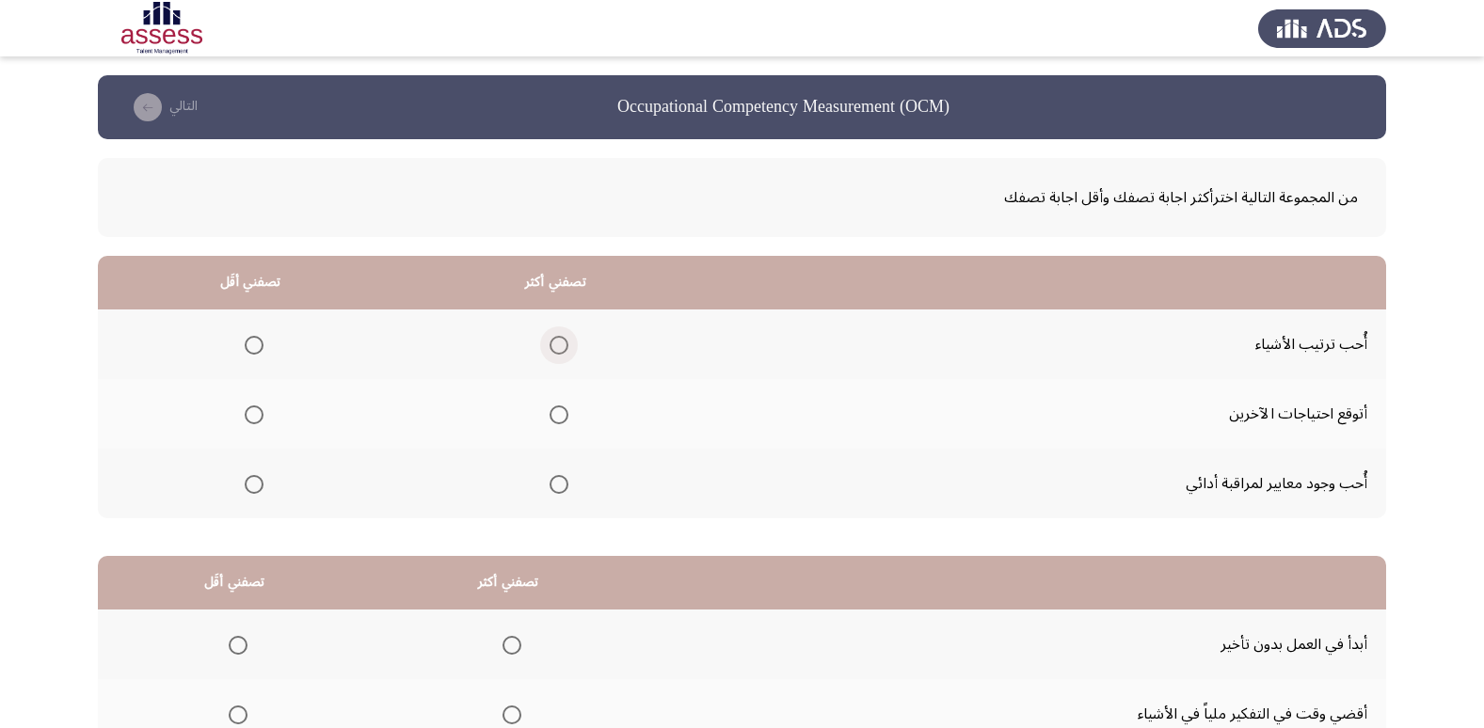
click at [559, 345] on span "Select an option" at bounding box center [559, 345] width 0 height 0
click at [555, 345] on input "Select an option" at bounding box center [559, 345] width 19 height 19
click at [557, 417] on span "Select an option" at bounding box center [559, 415] width 19 height 19
click at [557, 417] on input "Select an option" at bounding box center [559, 415] width 19 height 19
click at [257, 346] on span "Select an option" at bounding box center [254, 345] width 19 height 19
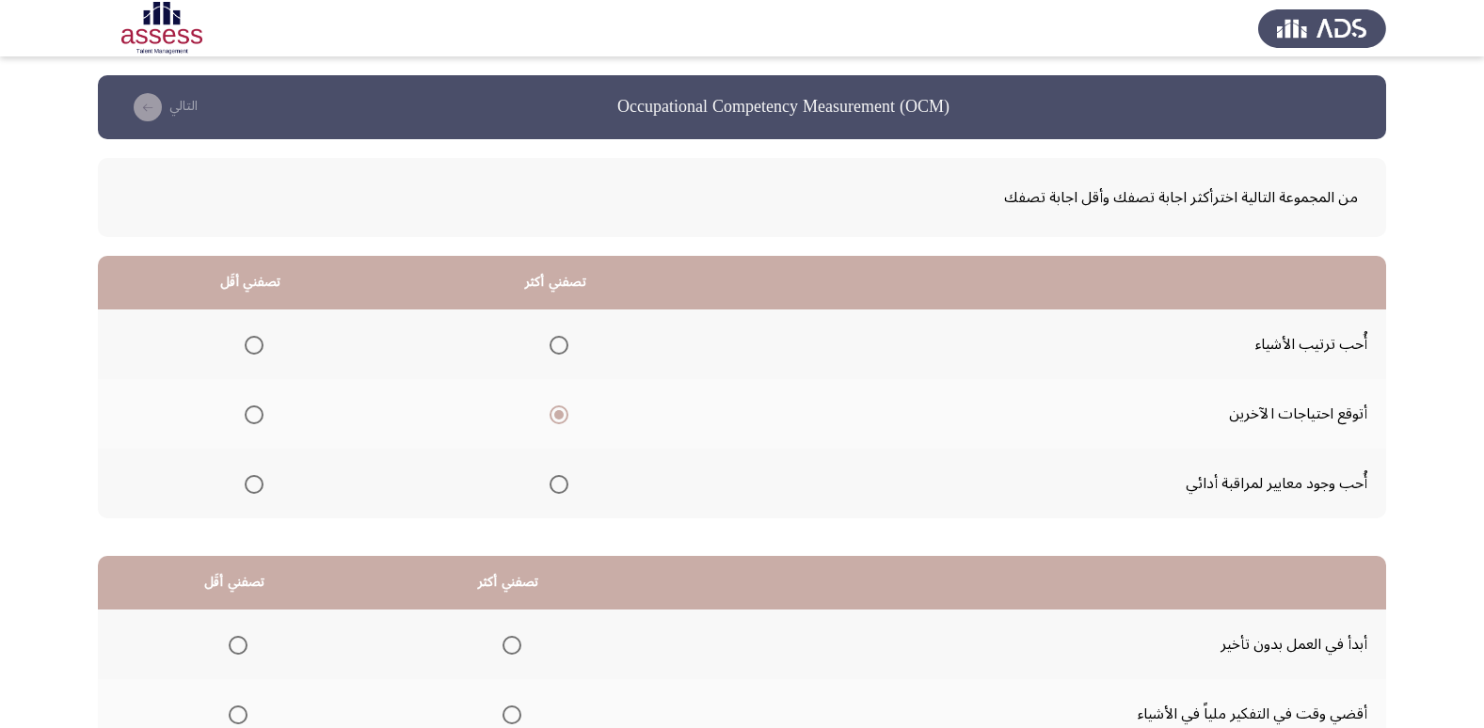
click at [257, 346] on input "Select an option" at bounding box center [254, 345] width 19 height 19
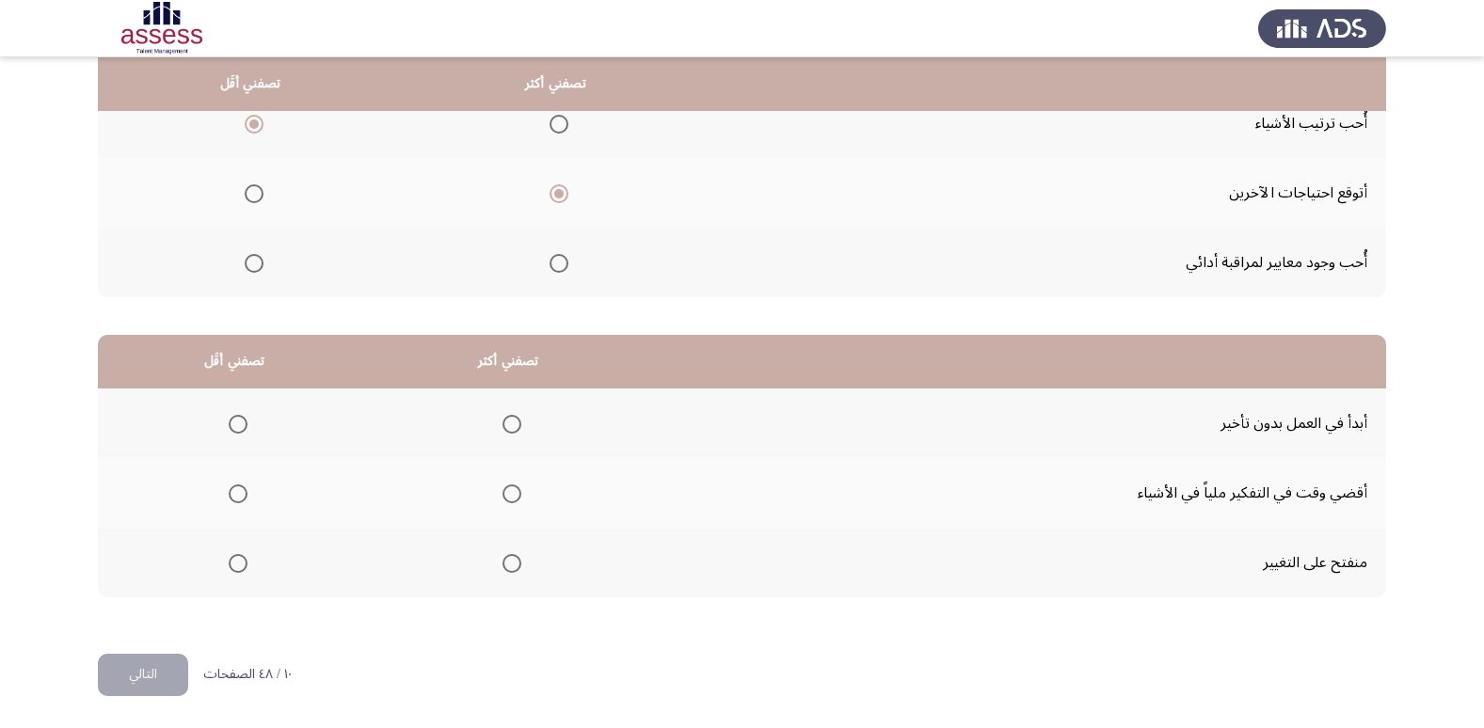
scroll to position [222, 0]
click at [511, 421] on span "Select an option" at bounding box center [511, 423] width 19 height 19
click at [511, 421] on input "Select an option" at bounding box center [511, 423] width 19 height 19
click at [234, 487] on span "Select an option" at bounding box center [238, 493] width 19 height 19
click at [234, 487] on input "Select an option" at bounding box center [238, 493] width 19 height 19
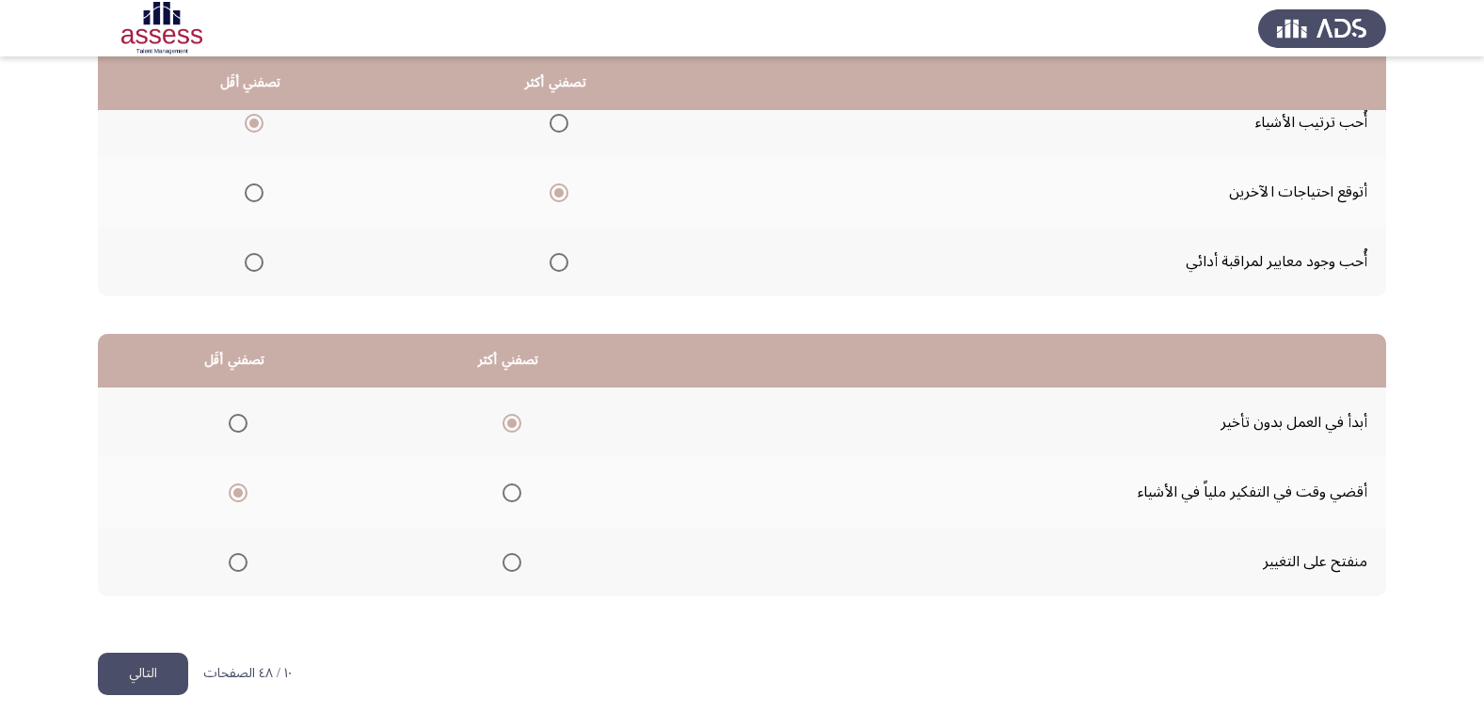
click at [146, 660] on button "التالي" at bounding box center [143, 674] width 90 height 42
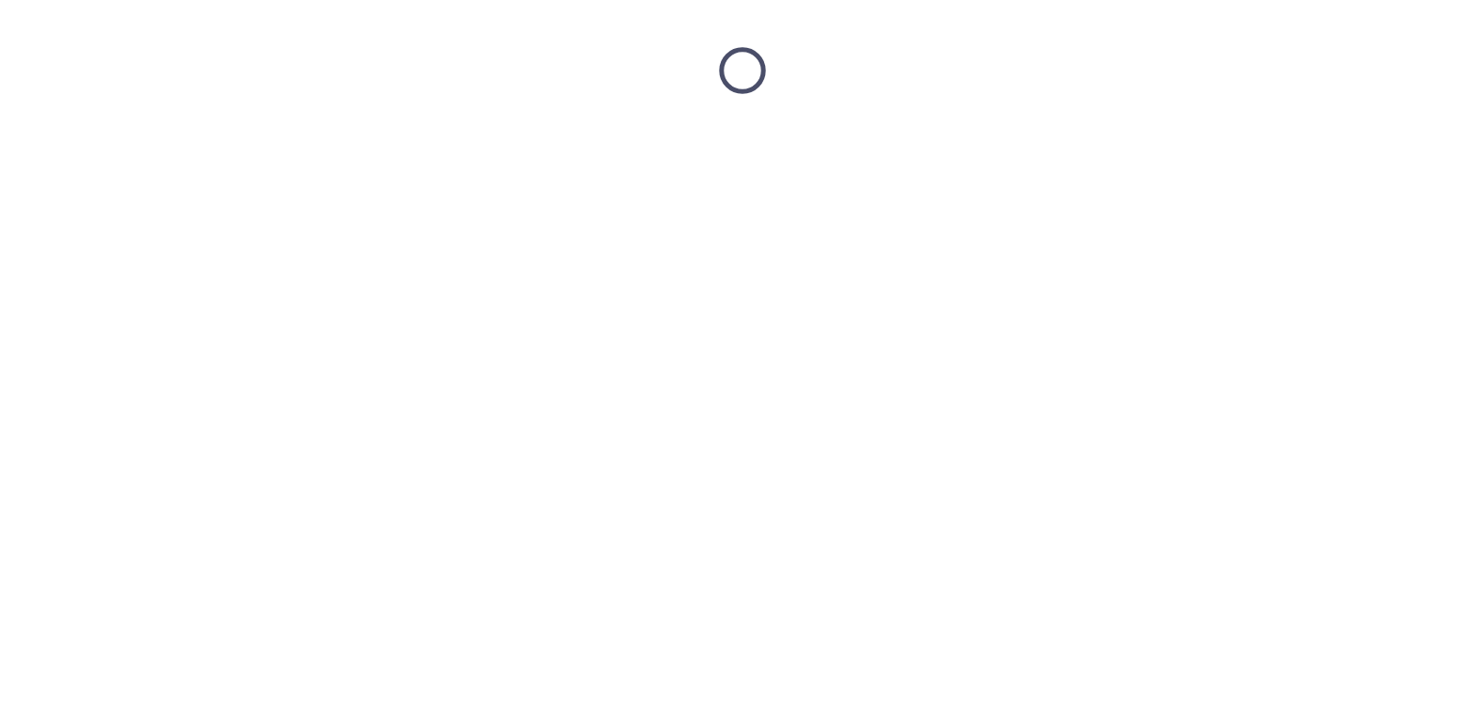
scroll to position [0, 0]
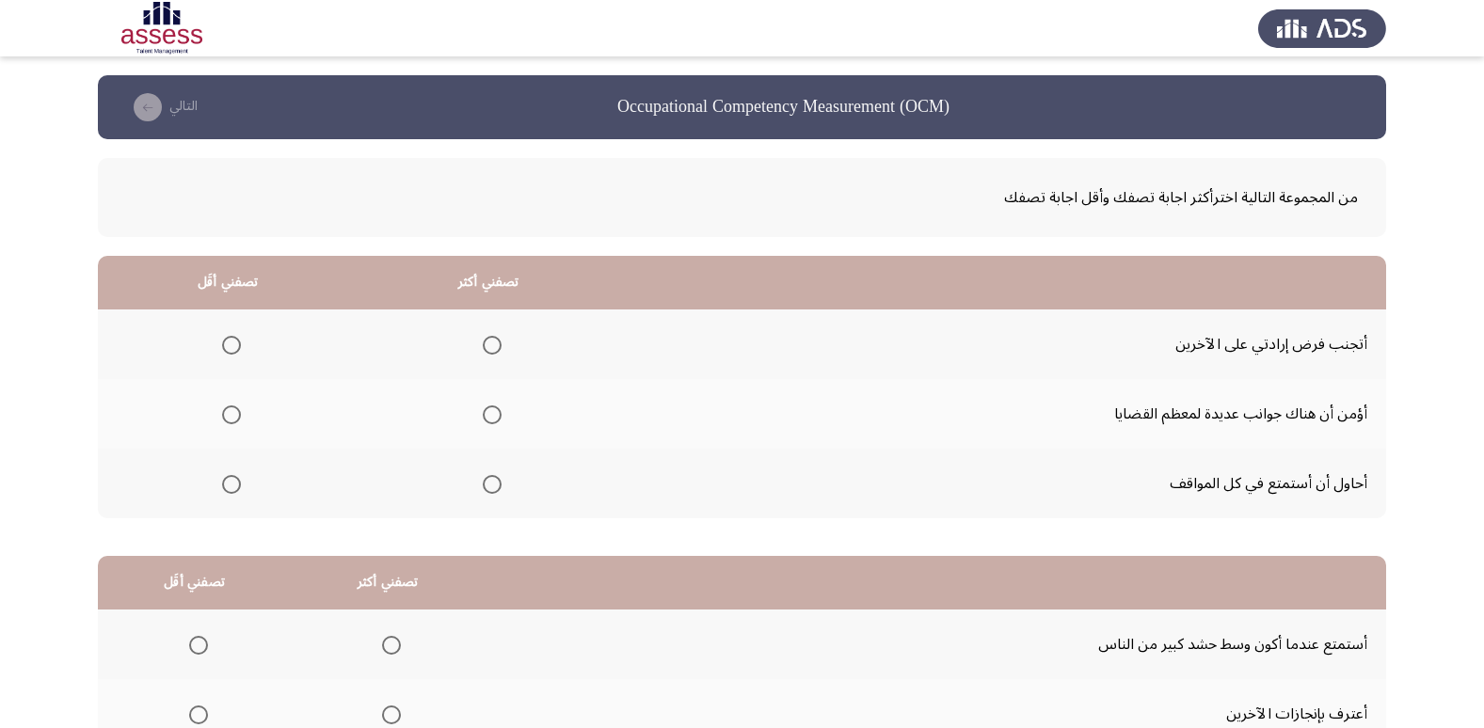
click at [492, 422] on span "Select an option" at bounding box center [492, 415] width 19 height 19
click at [492, 422] on input "Select an option" at bounding box center [492, 415] width 19 height 19
click at [216, 488] on label "Select an option" at bounding box center [228, 484] width 26 height 19
click at [222, 488] on input "Select an option" at bounding box center [231, 484] width 19 height 19
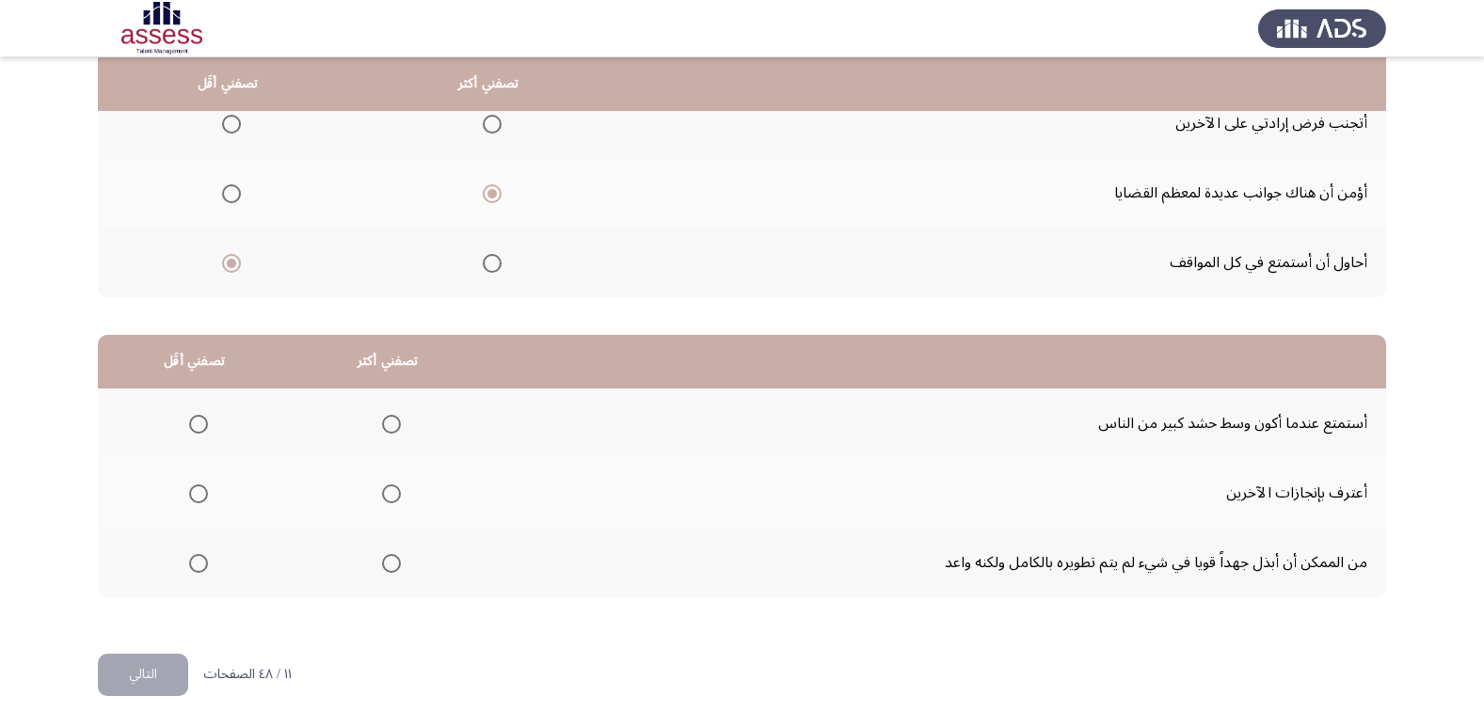
scroll to position [222, 0]
click at [395, 559] on span "Select an option" at bounding box center [391, 562] width 19 height 19
click at [395, 559] on input "Select an option" at bounding box center [391, 562] width 19 height 19
click at [200, 422] on span "Select an option" at bounding box center [198, 423] width 19 height 19
click at [200, 422] on input "Select an option" at bounding box center [198, 423] width 19 height 19
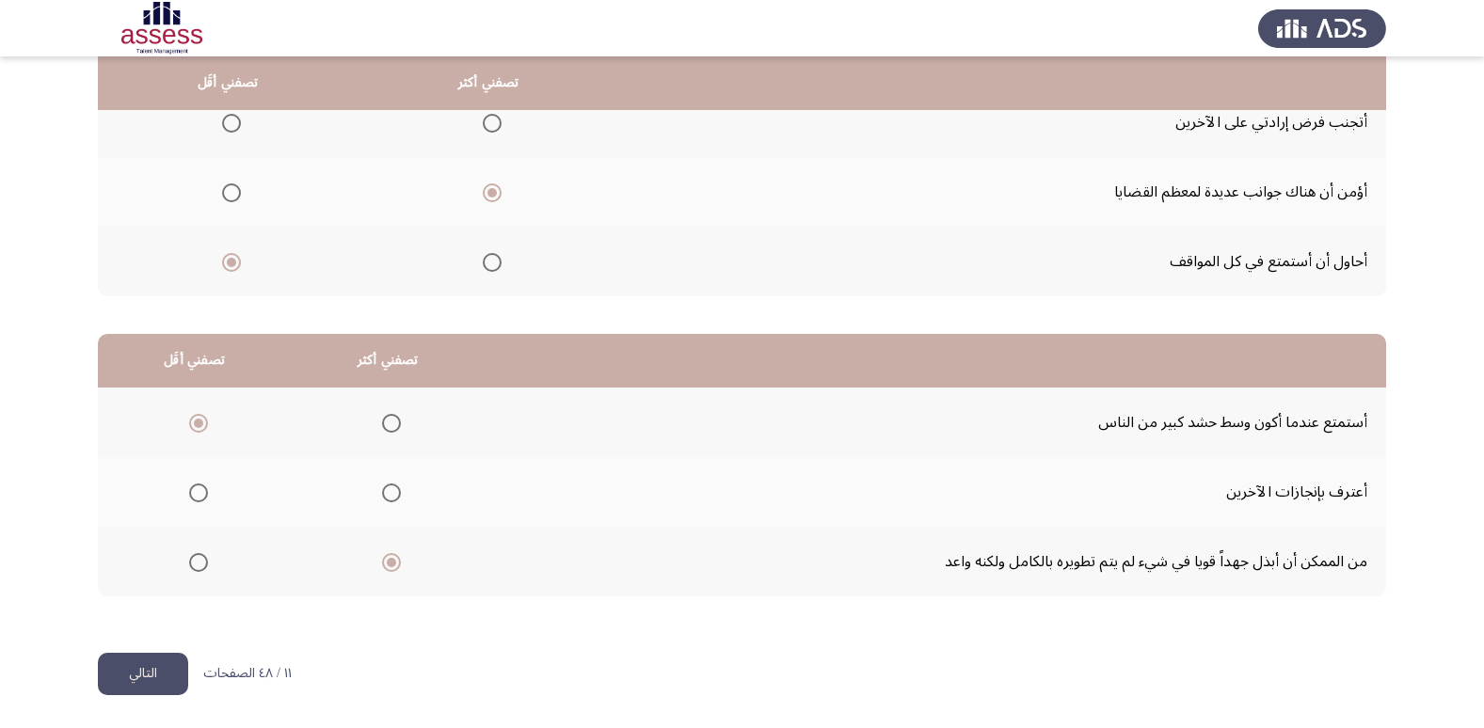
click at [143, 661] on button "التالي" at bounding box center [143, 674] width 90 height 42
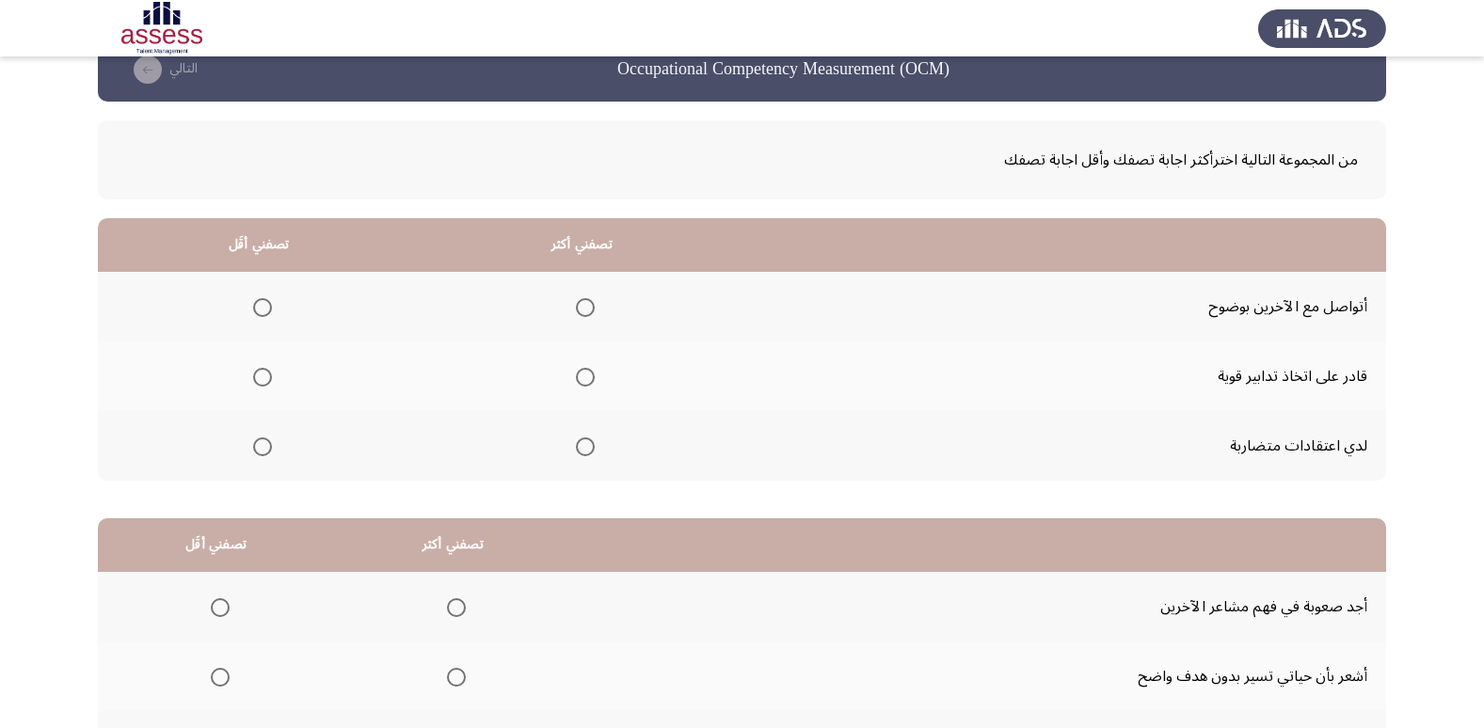
scroll to position [0, 0]
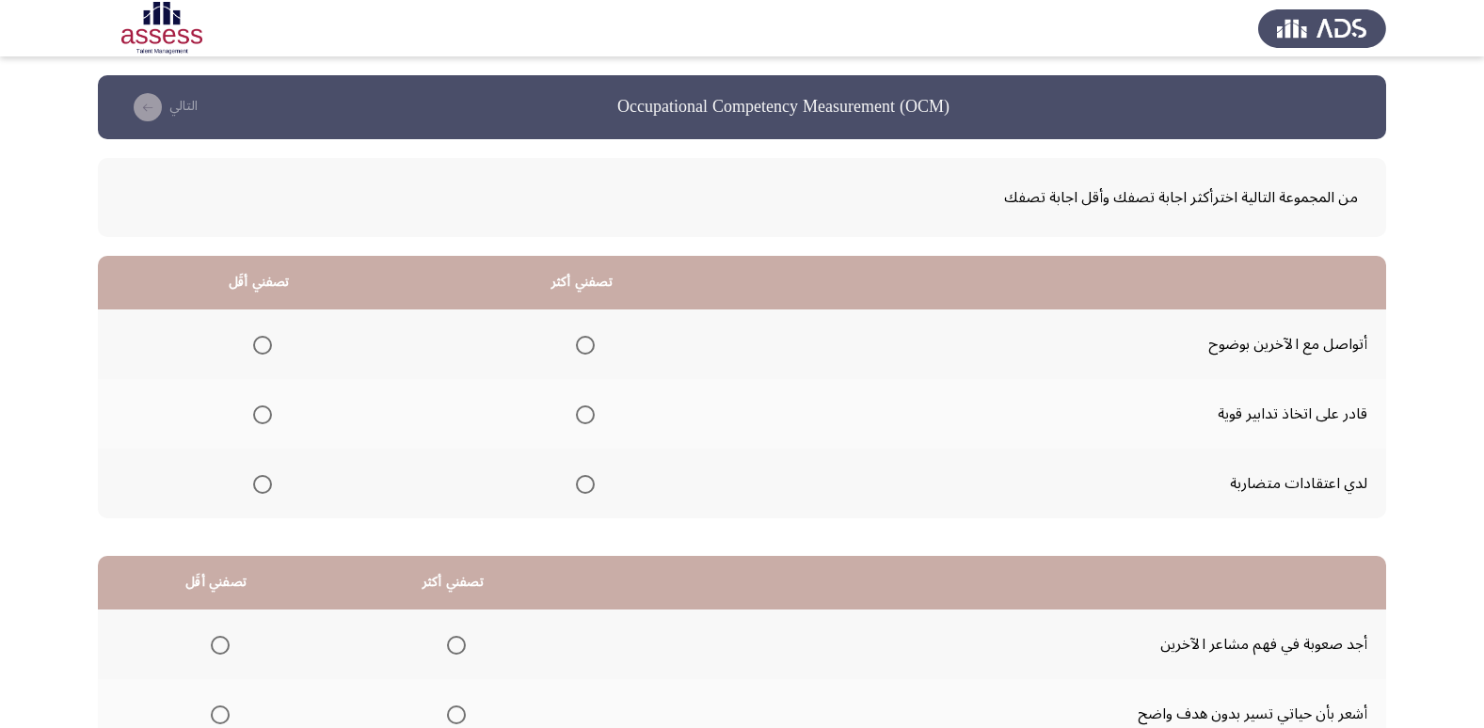
click at [587, 421] on span "Select an option" at bounding box center [585, 415] width 19 height 19
click at [587, 421] on input "Select an option" at bounding box center [585, 415] width 19 height 19
click at [267, 482] on span "Select an option" at bounding box center [262, 484] width 19 height 19
click at [267, 482] on input "Select an option" at bounding box center [262, 484] width 19 height 19
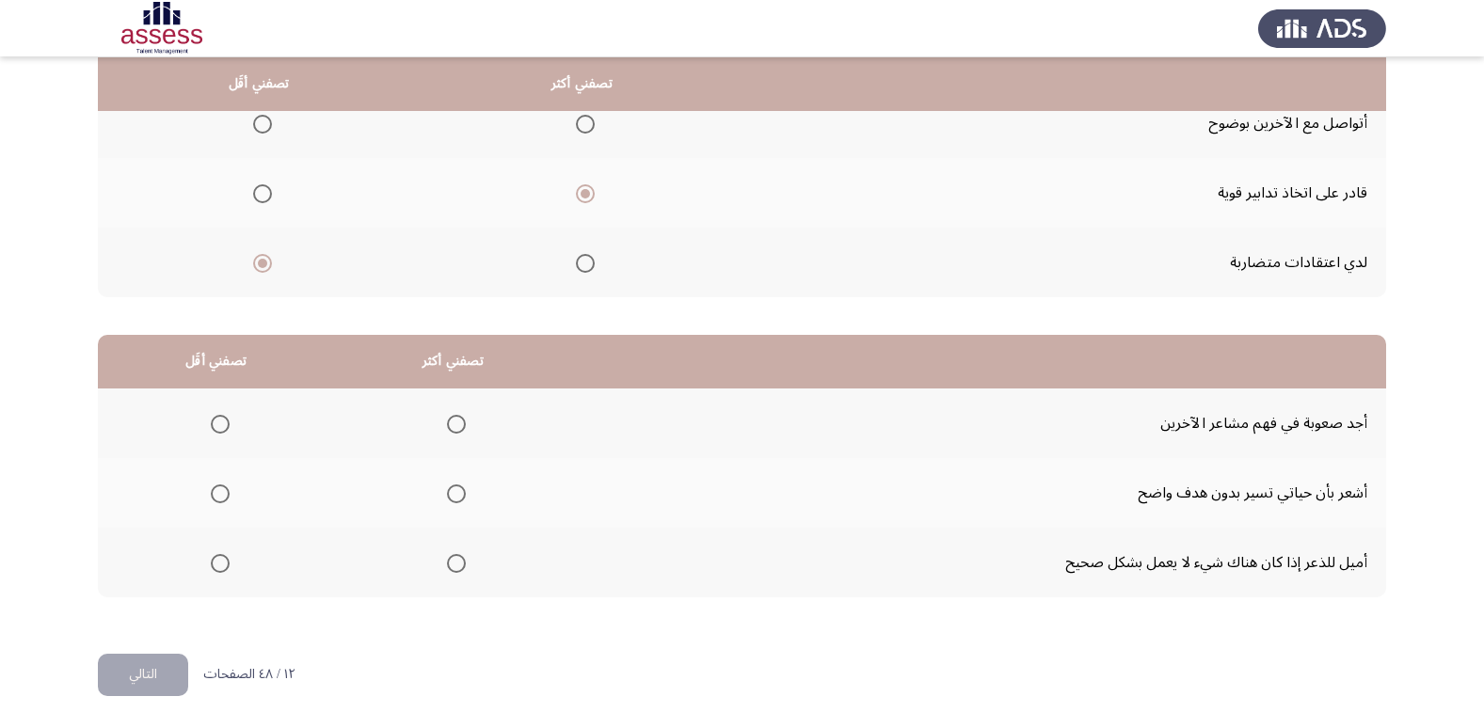
scroll to position [222, 0]
click at [216, 497] on span "Select an option" at bounding box center [220, 493] width 19 height 19
click at [216, 497] on input "Select an option" at bounding box center [220, 493] width 19 height 19
click at [447, 568] on span "Select an option" at bounding box center [456, 562] width 19 height 19
click at [447, 568] on input "Select an option" at bounding box center [456, 562] width 19 height 19
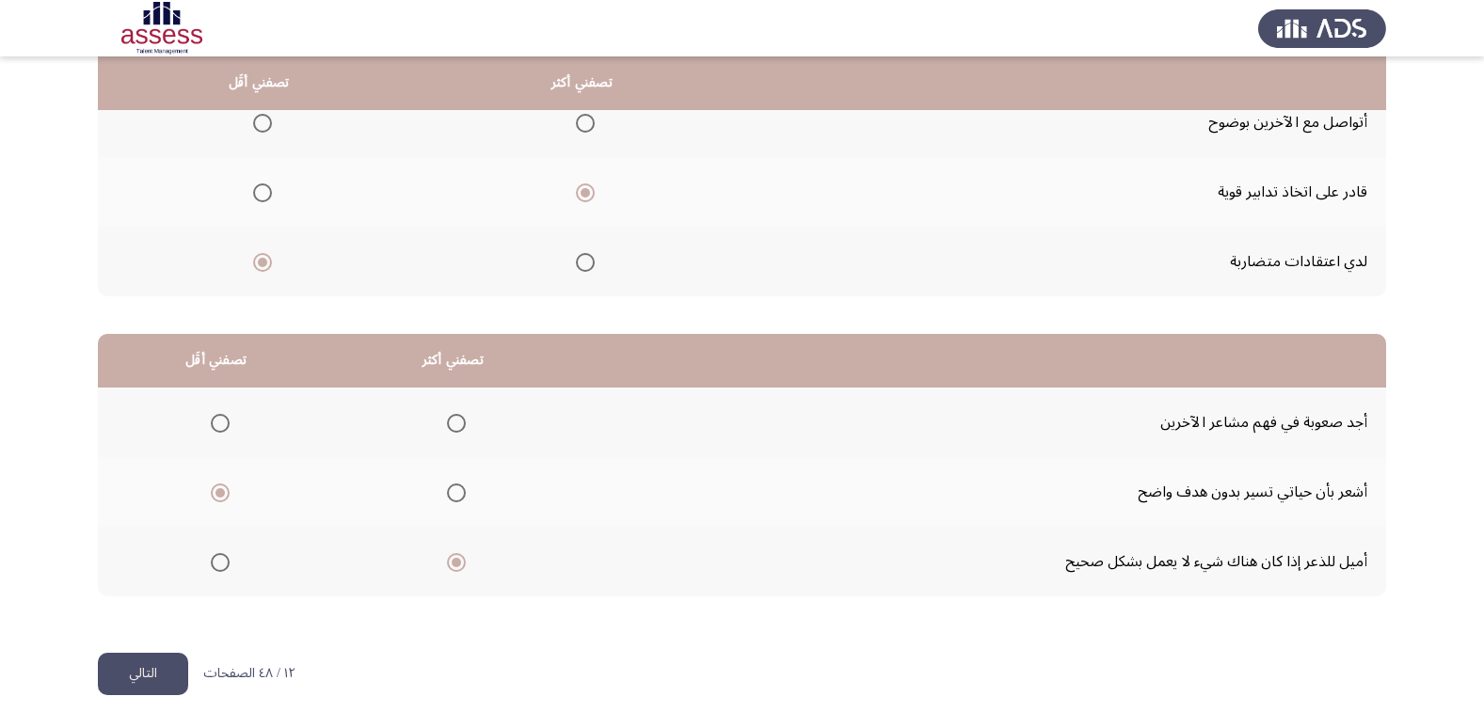
click at [143, 682] on button "التالي" at bounding box center [143, 674] width 90 height 42
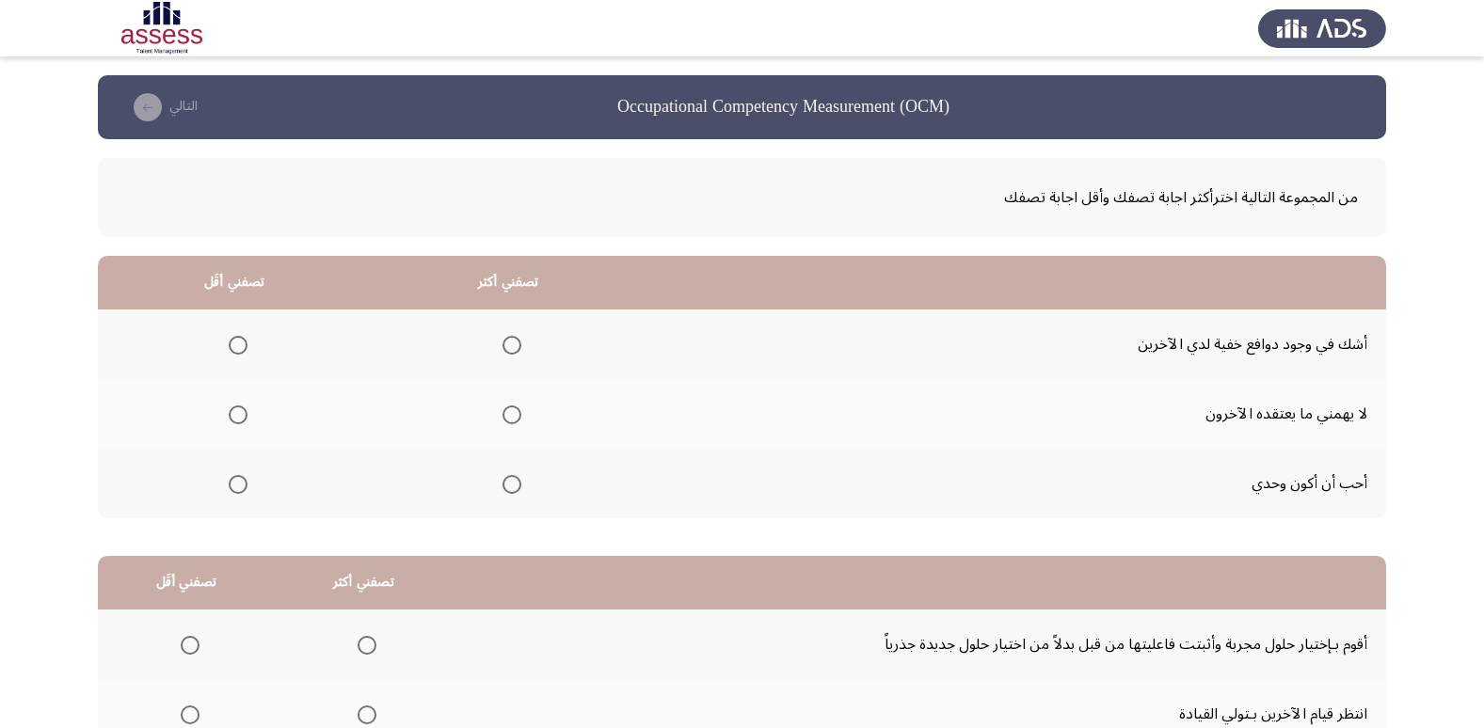
click at [511, 421] on span "Select an option" at bounding box center [511, 415] width 19 height 19
click at [511, 421] on input "Select an option" at bounding box center [511, 415] width 19 height 19
click at [231, 490] on span "Select an option" at bounding box center [238, 484] width 19 height 19
click at [231, 490] on input "Select an option" at bounding box center [238, 484] width 19 height 19
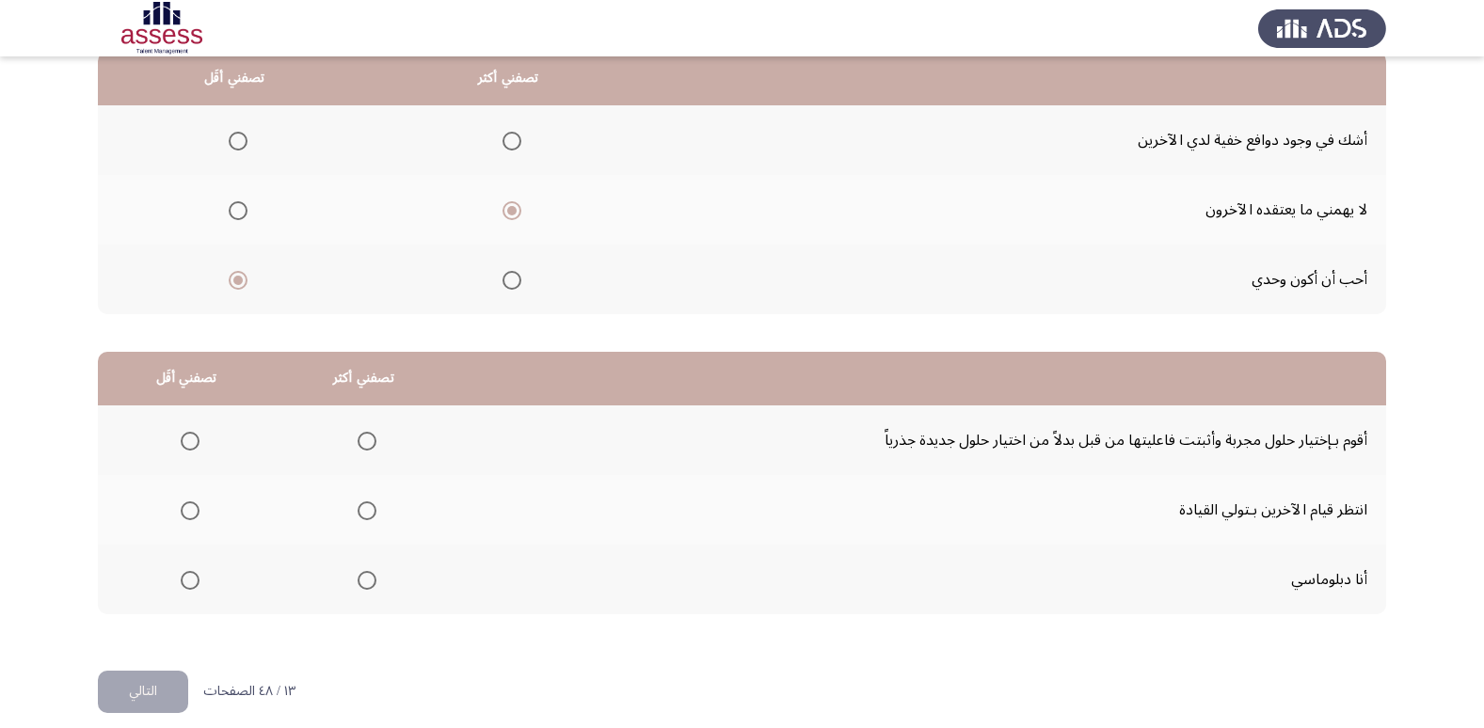
scroll to position [222, 0]
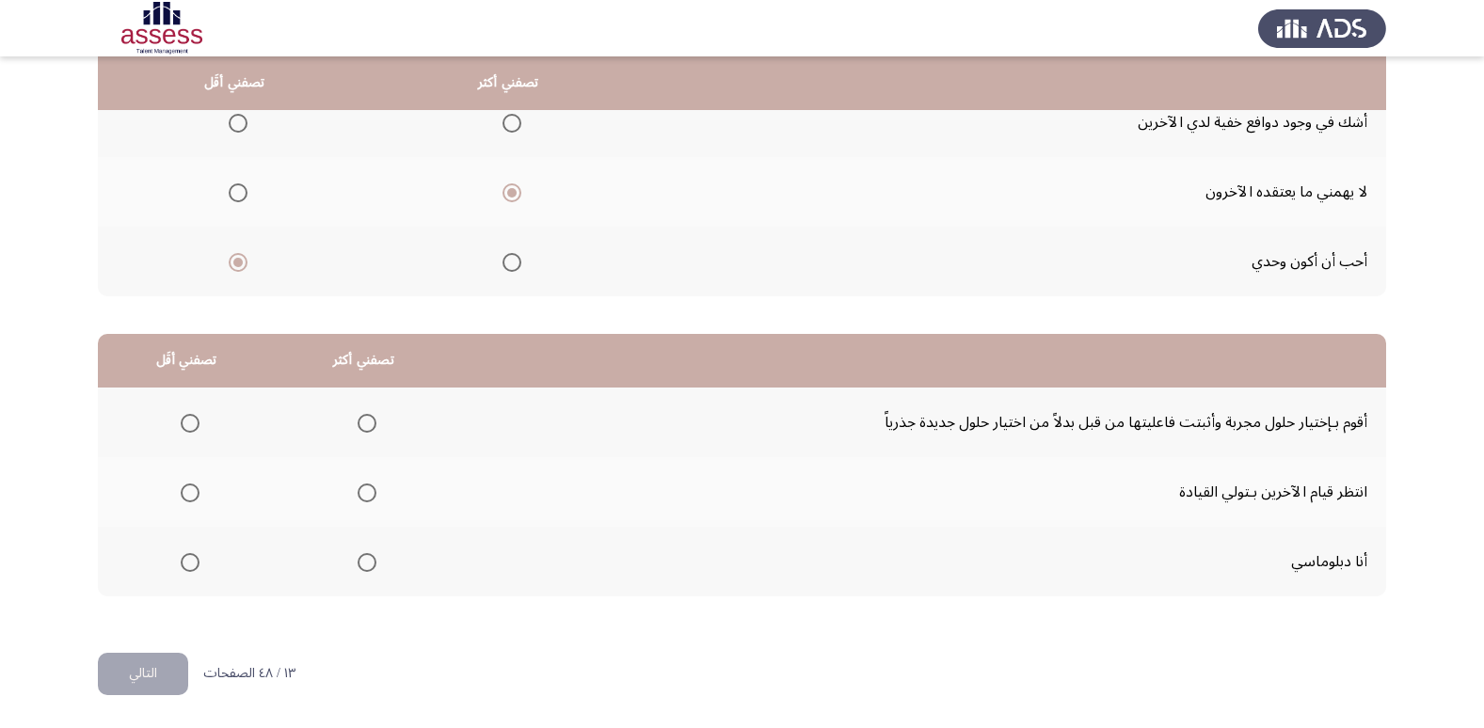
click at [360, 567] on span "Select an option" at bounding box center [367, 562] width 19 height 19
click at [360, 567] on input "Select an option" at bounding box center [367, 562] width 19 height 19
click at [190, 498] on span "Select an option" at bounding box center [190, 493] width 19 height 19
click at [190, 498] on input "Select an option" at bounding box center [190, 493] width 19 height 19
click at [151, 689] on button "التالي" at bounding box center [143, 674] width 90 height 42
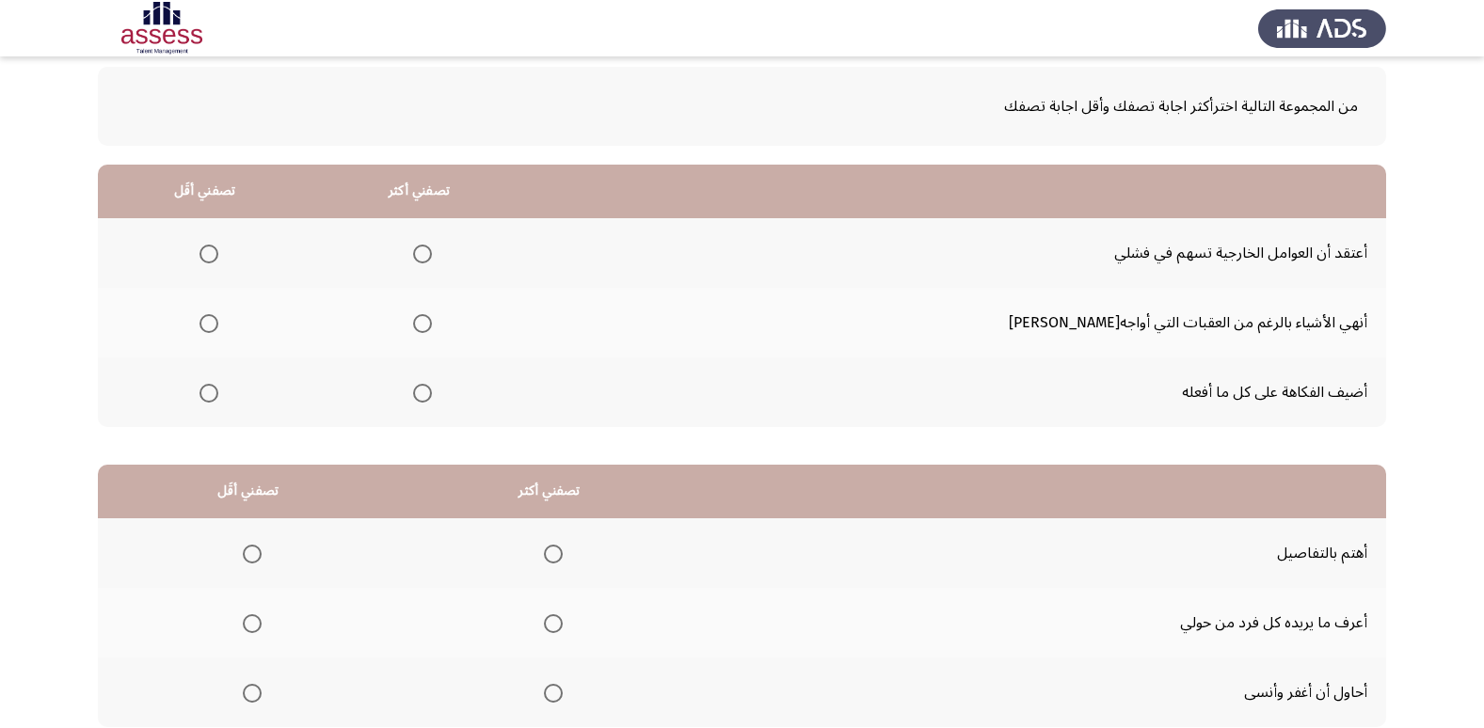
scroll to position [0, 0]
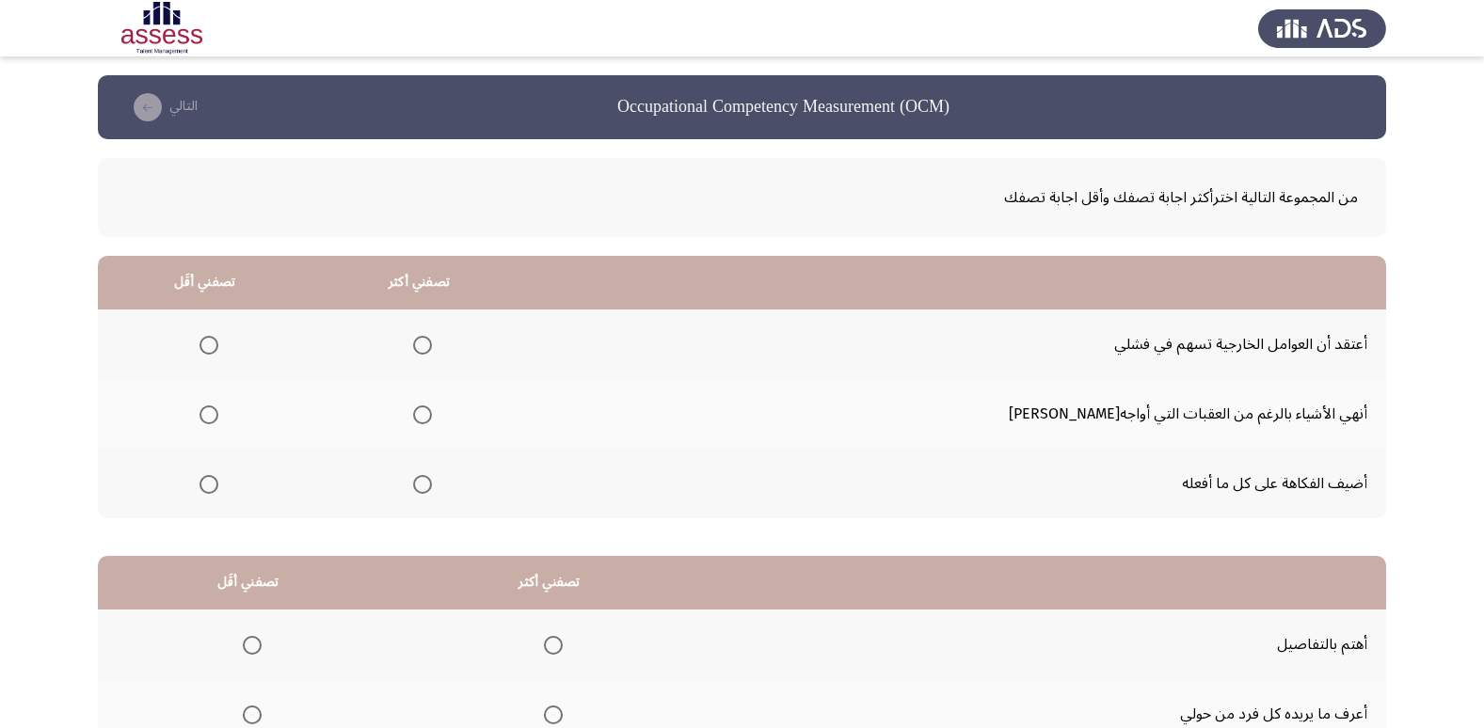
click at [432, 422] on span "Select an option" at bounding box center [422, 415] width 19 height 19
click at [432, 422] on input "Select an option" at bounding box center [422, 415] width 19 height 19
click at [218, 488] on span "Select an option" at bounding box center [208, 484] width 19 height 19
click at [218, 488] on input "Select an option" at bounding box center [208, 484] width 19 height 19
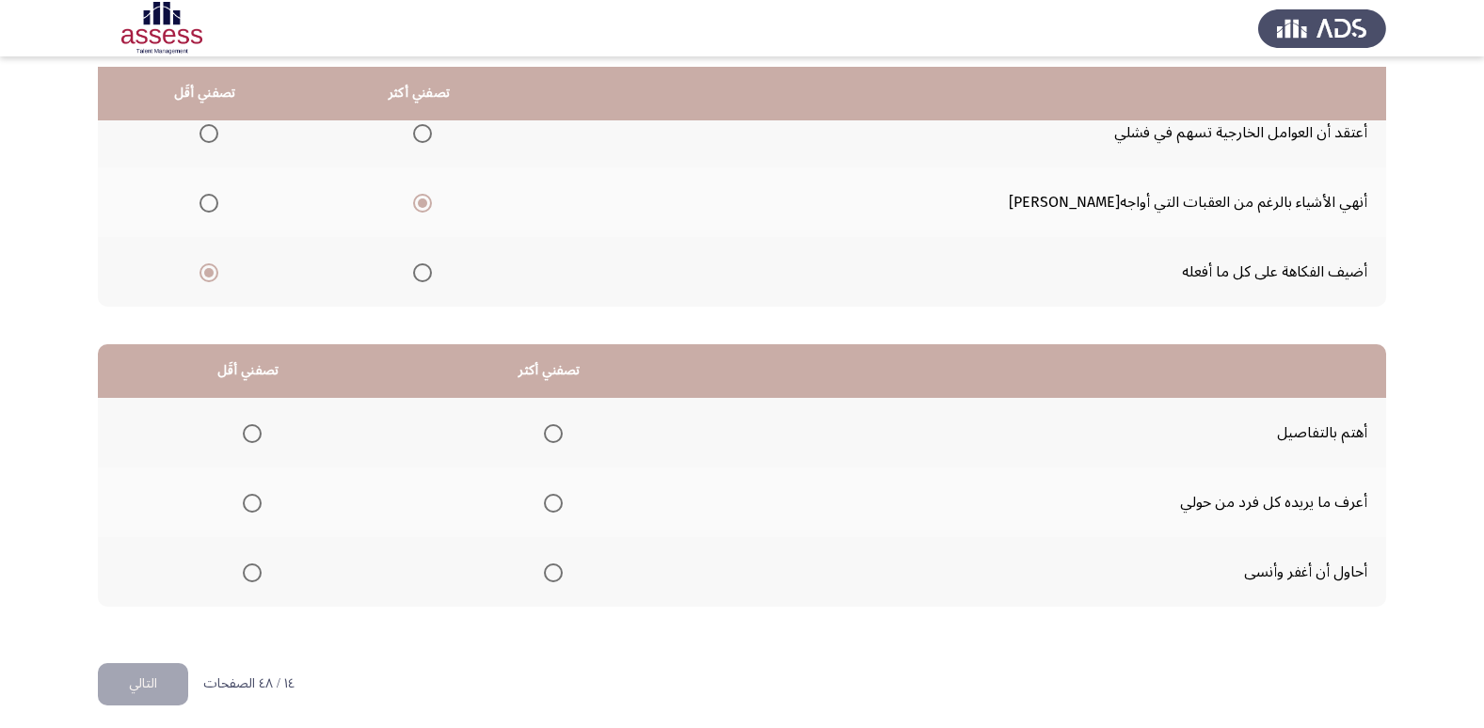
scroll to position [222, 0]
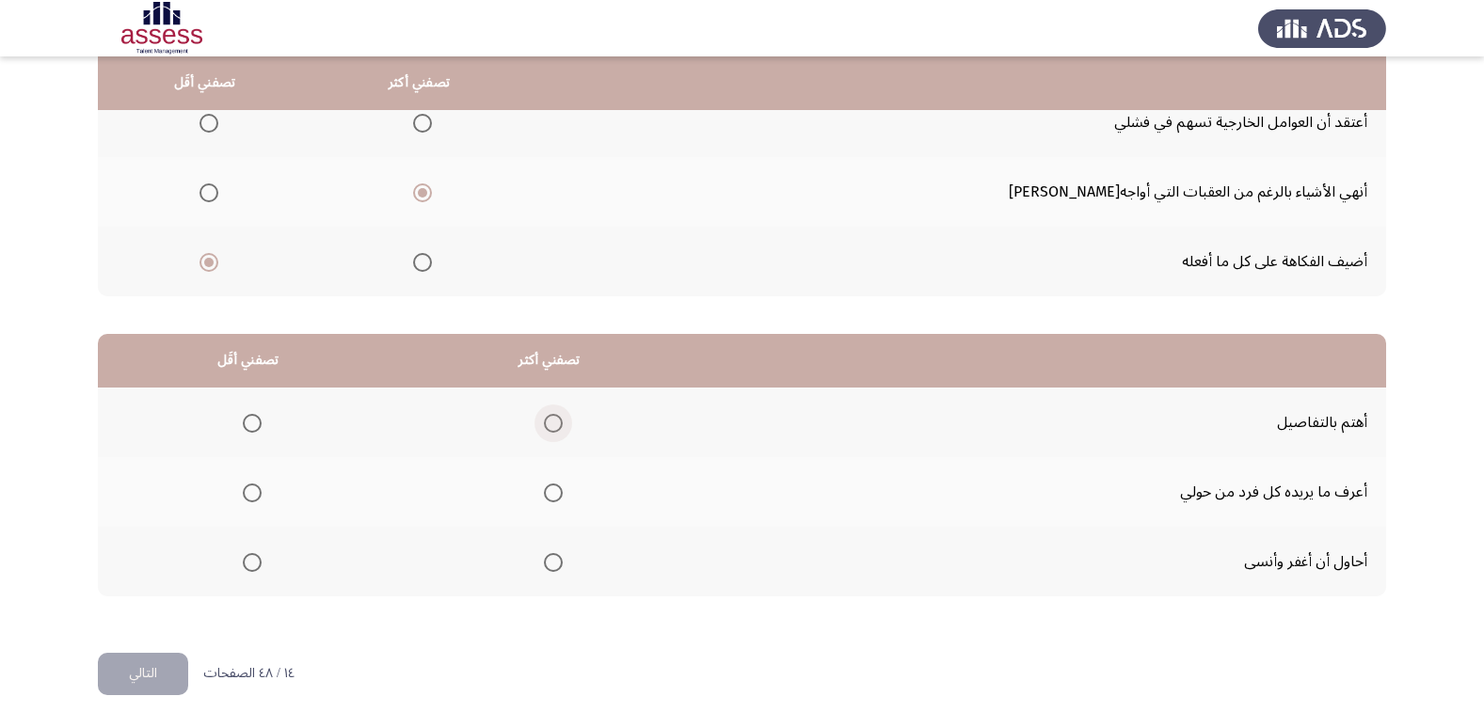
click at [551, 425] on span "Select an option" at bounding box center [553, 423] width 19 height 19
click at [551, 425] on input "Select an option" at bounding box center [553, 423] width 19 height 19
click at [550, 492] on span "Select an option" at bounding box center [553, 493] width 19 height 19
click at [550, 492] on input "Select an option" at bounding box center [553, 493] width 19 height 19
click at [257, 560] on span "Select an option" at bounding box center [252, 562] width 19 height 19
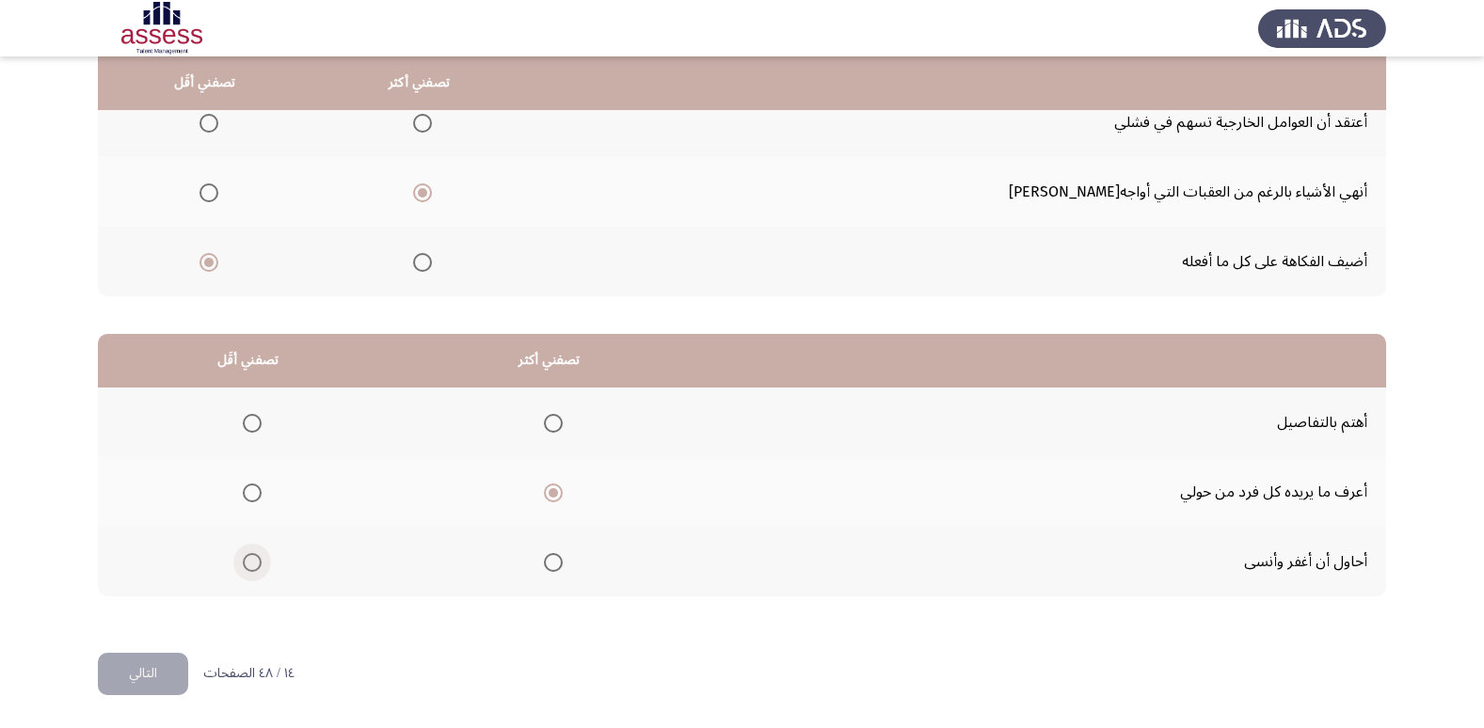
click at [257, 560] on input "Select an option" at bounding box center [252, 562] width 19 height 19
click at [131, 679] on button "التالي" at bounding box center [143, 674] width 90 height 42
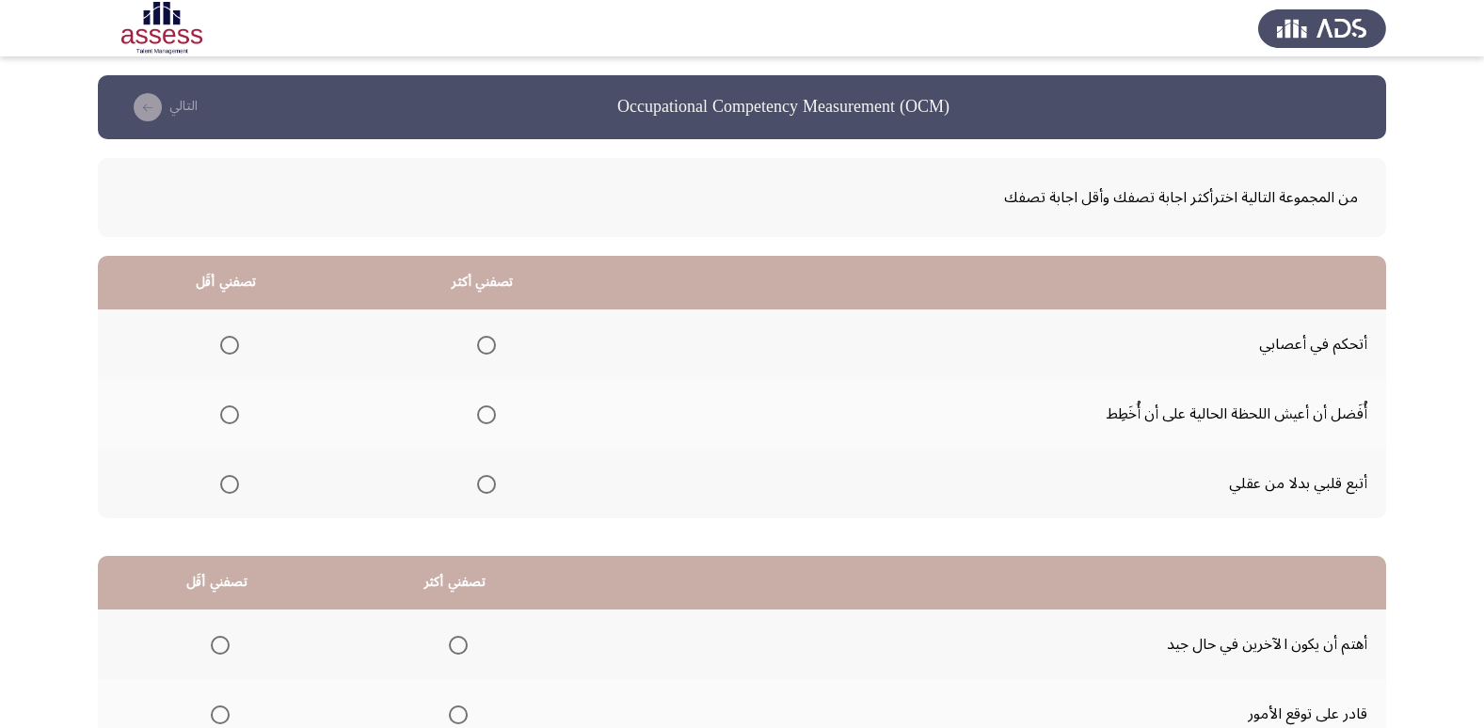
click at [483, 350] on span "Select an option" at bounding box center [486, 345] width 19 height 19
click at [483, 350] on input "Select an option" at bounding box center [486, 345] width 19 height 19
click at [229, 486] on span "Select an option" at bounding box center [229, 484] width 19 height 19
click at [229, 486] on input "Select an option" at bounding box center [229, 484] width 19 height 19
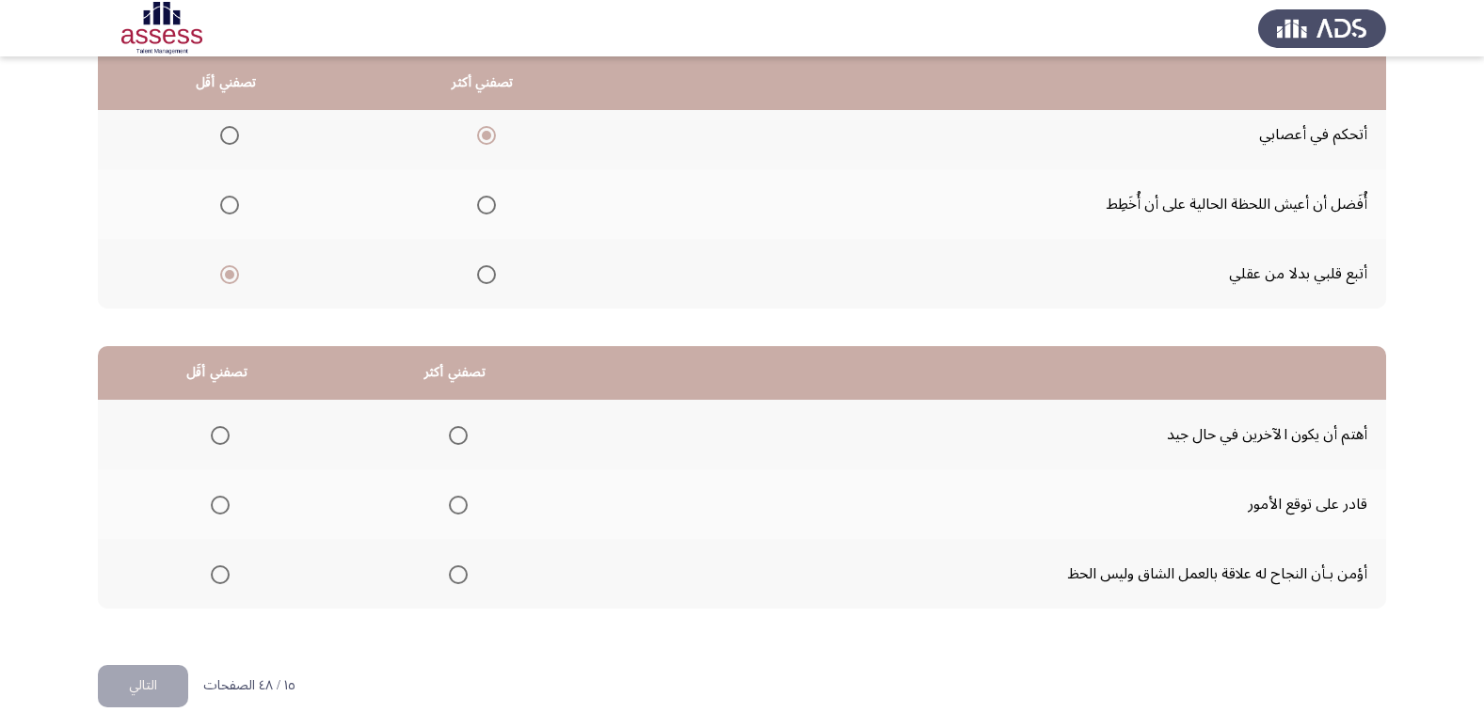
scroll to position [222, 0]
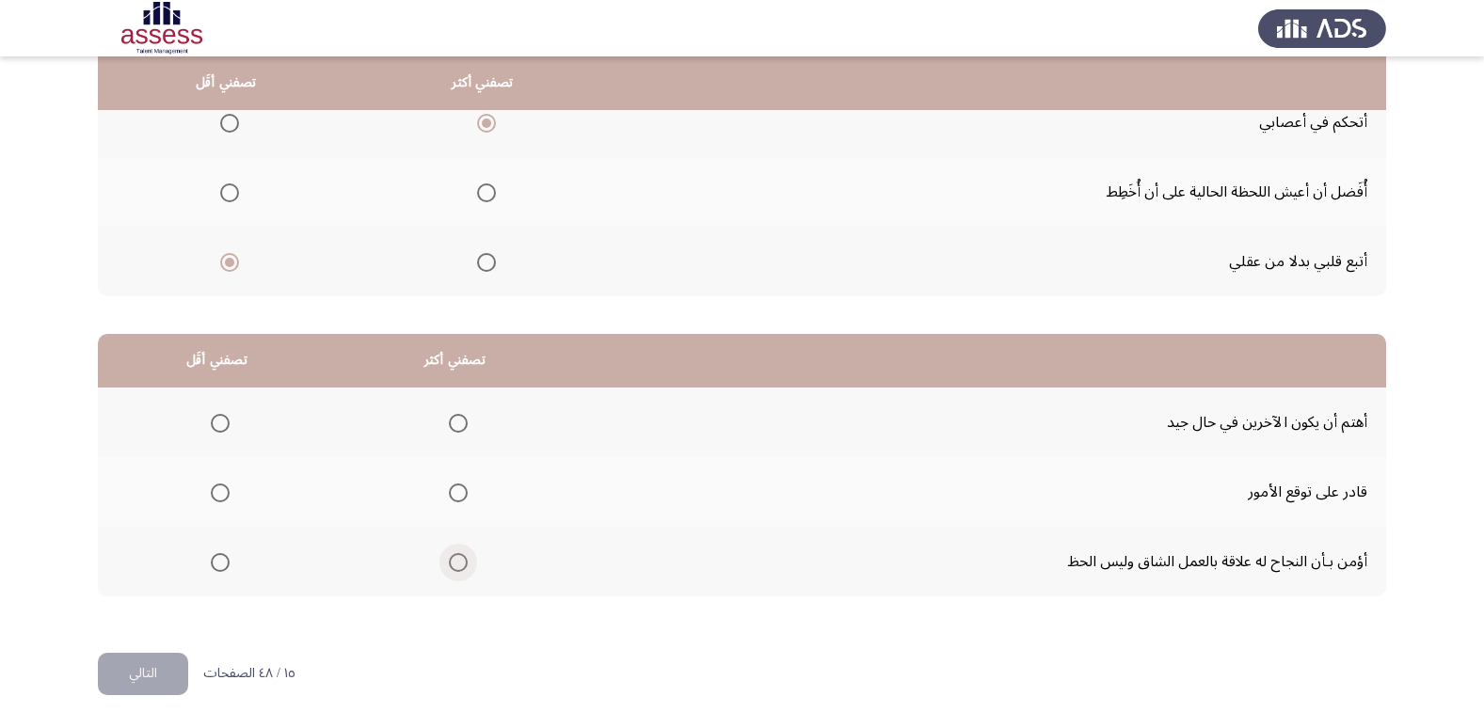
click at [457, 558] on span "Select an option" at bounding box center [458, 562] width 19 height 19
click at [457, 558] on input "Select an option" at bounding box center [458, 562] width 19 height 19
click at [227, 427] on span "Select an option" at bounding box center [220, 423] width 19 height 19
click at [227, 427] on input "Select an option" at bounding box center [220, 423] width 19 height 19
click at [166, 677] on button "التالي" at bounding box center [143, 674] width 90 height 42
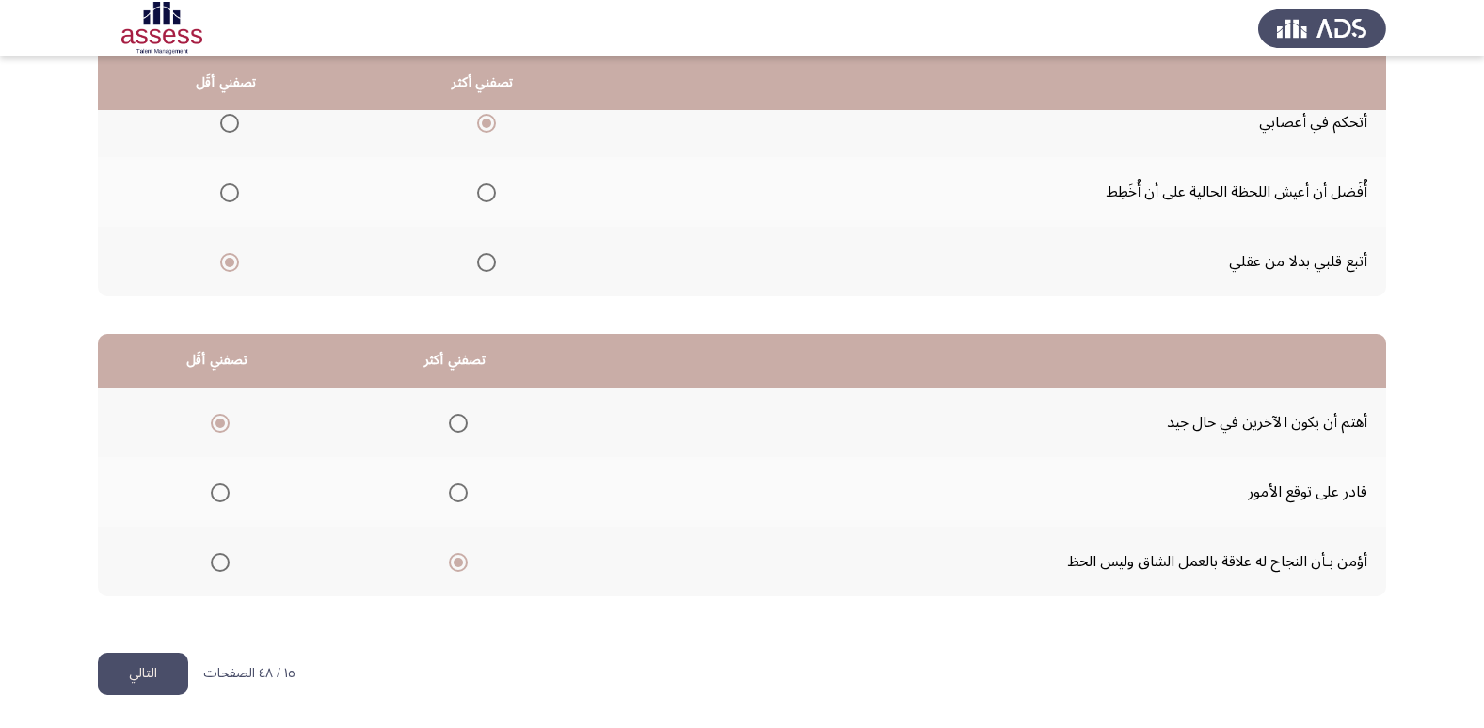
scroll to position [0, 0]
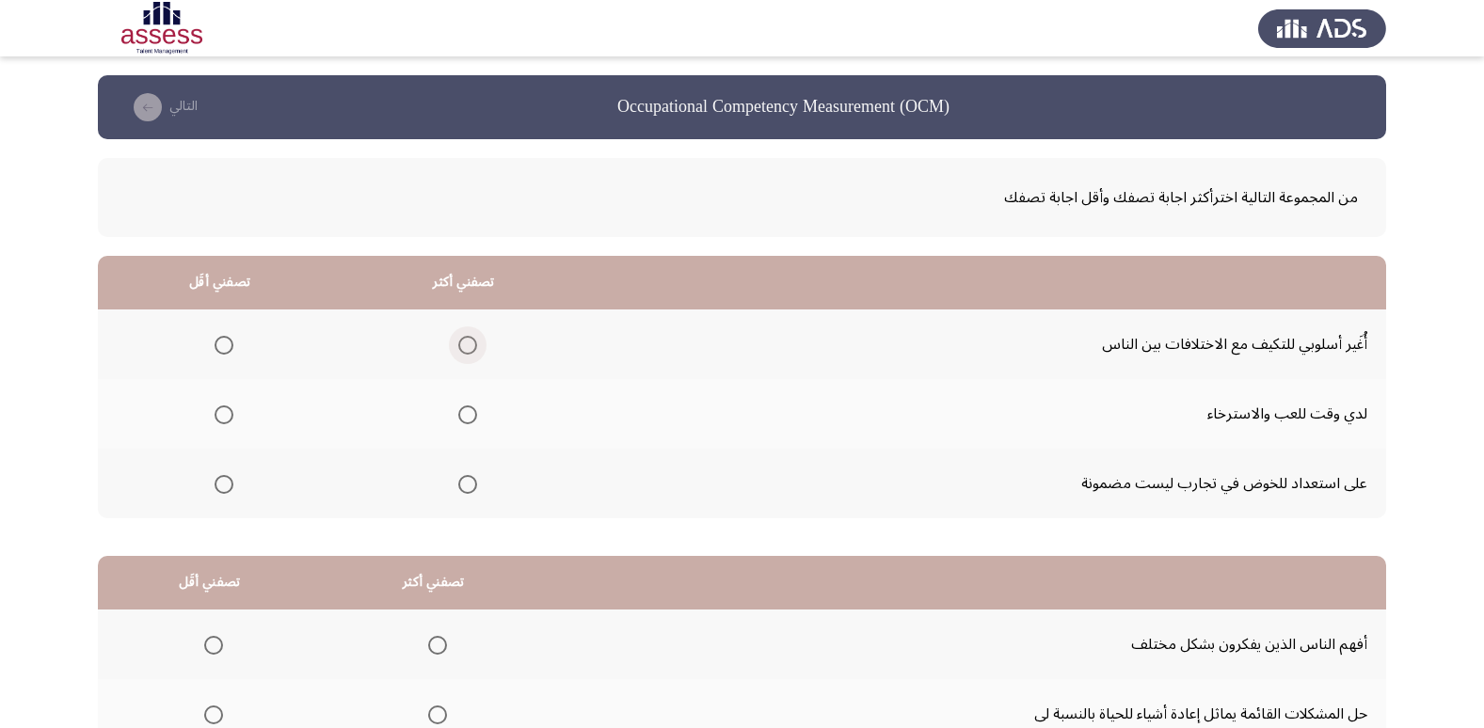
click at [465, 352] on span "Select an option" at bounding box center [467, 345] width 19 height 19
click at [465, 352] on input "Select an option" at bounding box center [467, 345] width 19 height 19
click at [223, 422] on span "Select an option" at bounding box center [224, 415] width 19 height 19
click at [223, 422] on input "Select an option" at bounding box center [224, 415] width 19 height 19
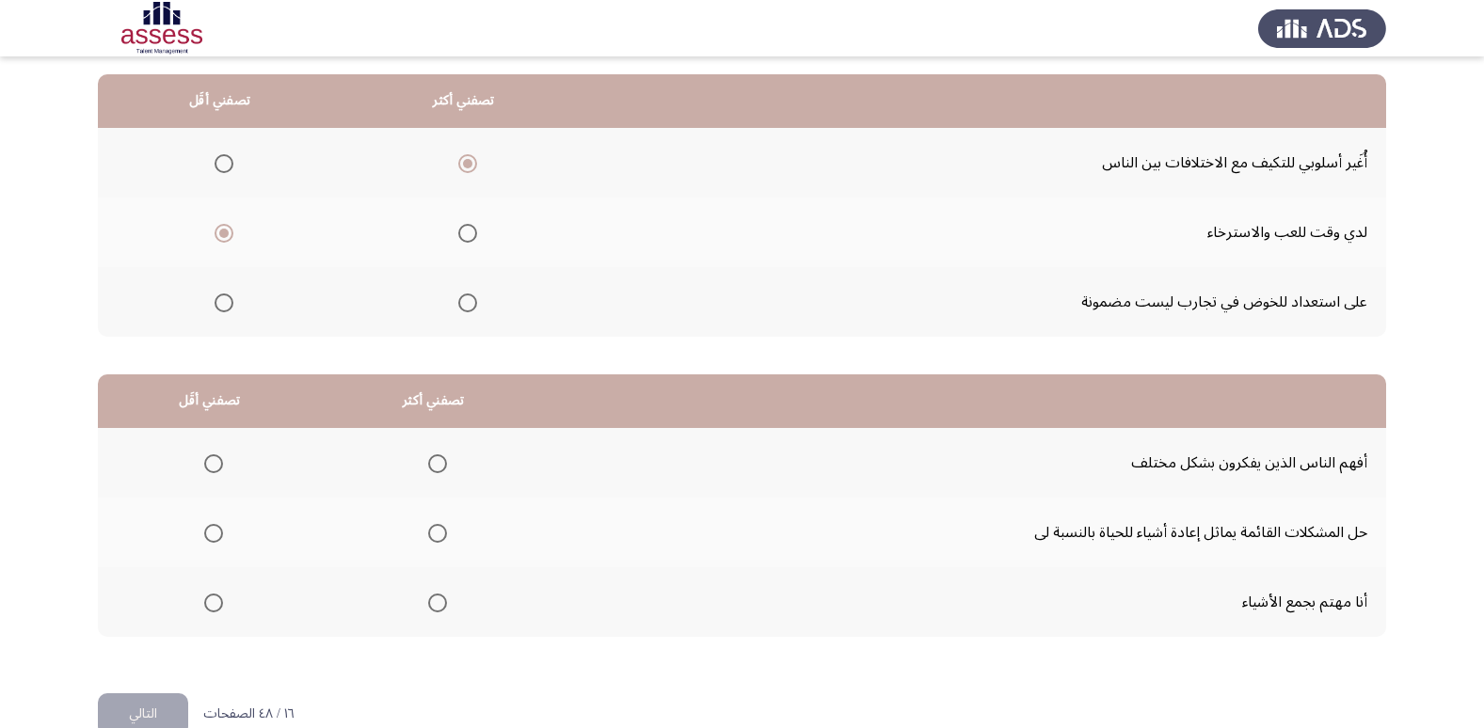
scroll to position [222, 0]
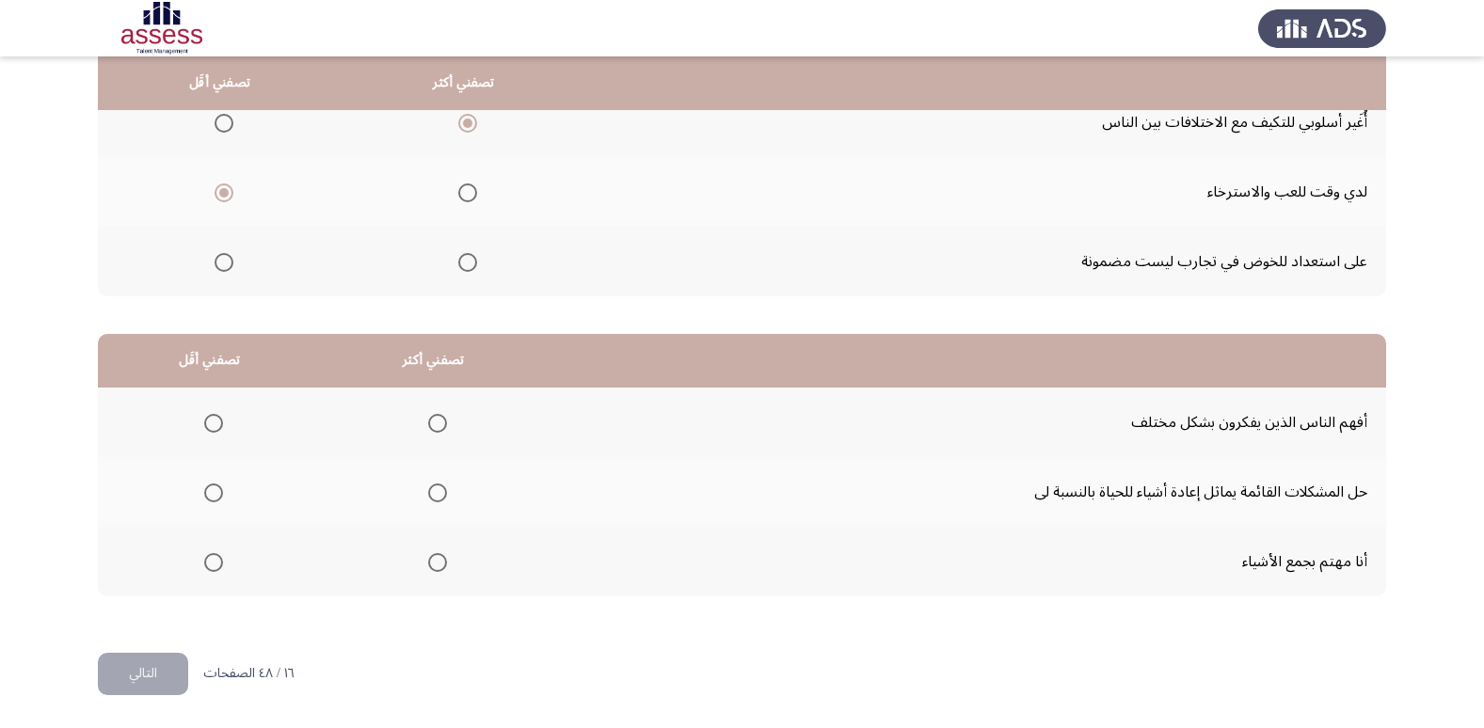
click at [436, 422] on span "Select an option" at bounding box center [437, 423] width 19 height 19
click at [436, 422] on input "Select an option" at bounding box center [437, 423] width 19 height 19
click at [428, 491] on span "Select an option" at bounding box center [437, 493] width 19 height 19
click at [428, 491] on input "Select an option" at bounding box center [437, 493] width 19 height 19
click at [215, 564] on span "Select an option" at bounding box center [213, 562] width 19 height 19
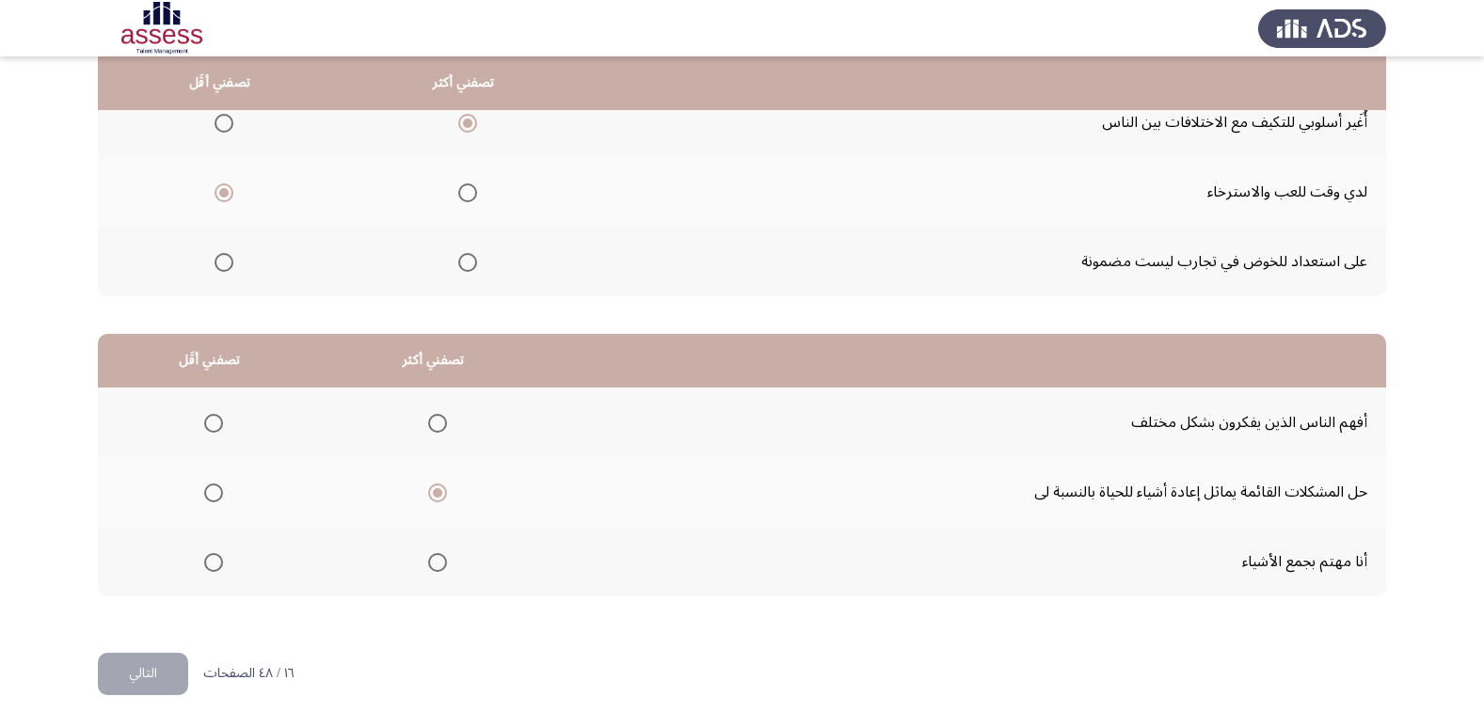
click at [215, 564] on input "Select an option" at bounding box center [213, 562] width 19 height 19
click at [139, 655] on button "التالي" at bounding box center [143, 674] width 90 height 42
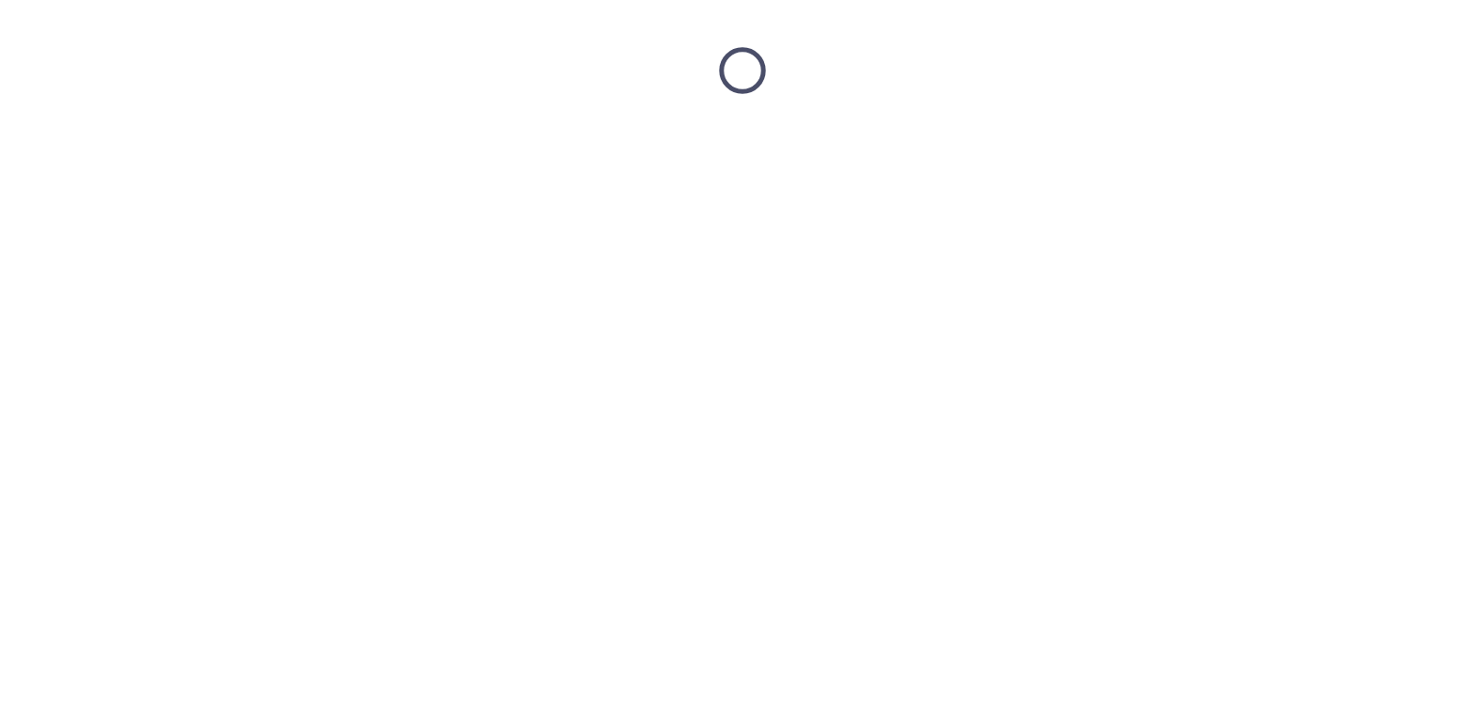
scroll to position [0, 0]
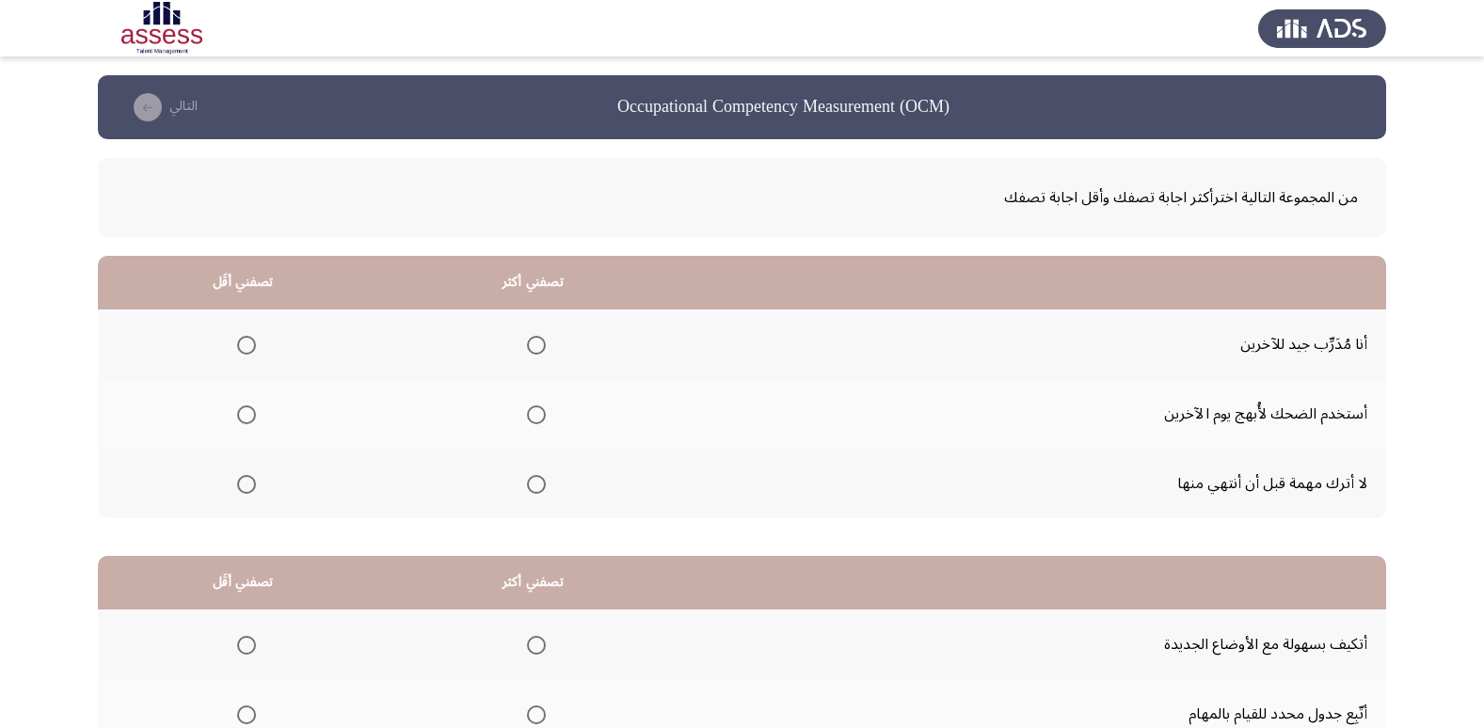
click at [537, 344] on span "Select an option" at bounding box center [536, 345] width 19 height 19
click at [537, 344] on input "Select an option" at bounding box center [536, 345] width 19 height 19
click at [250, 419] on span "Select an option" at bounding box center [246, 415] width 19 height 19
click at [250, 419] on input "Select an option" at bounding box center [246, 415] width 19 height 19
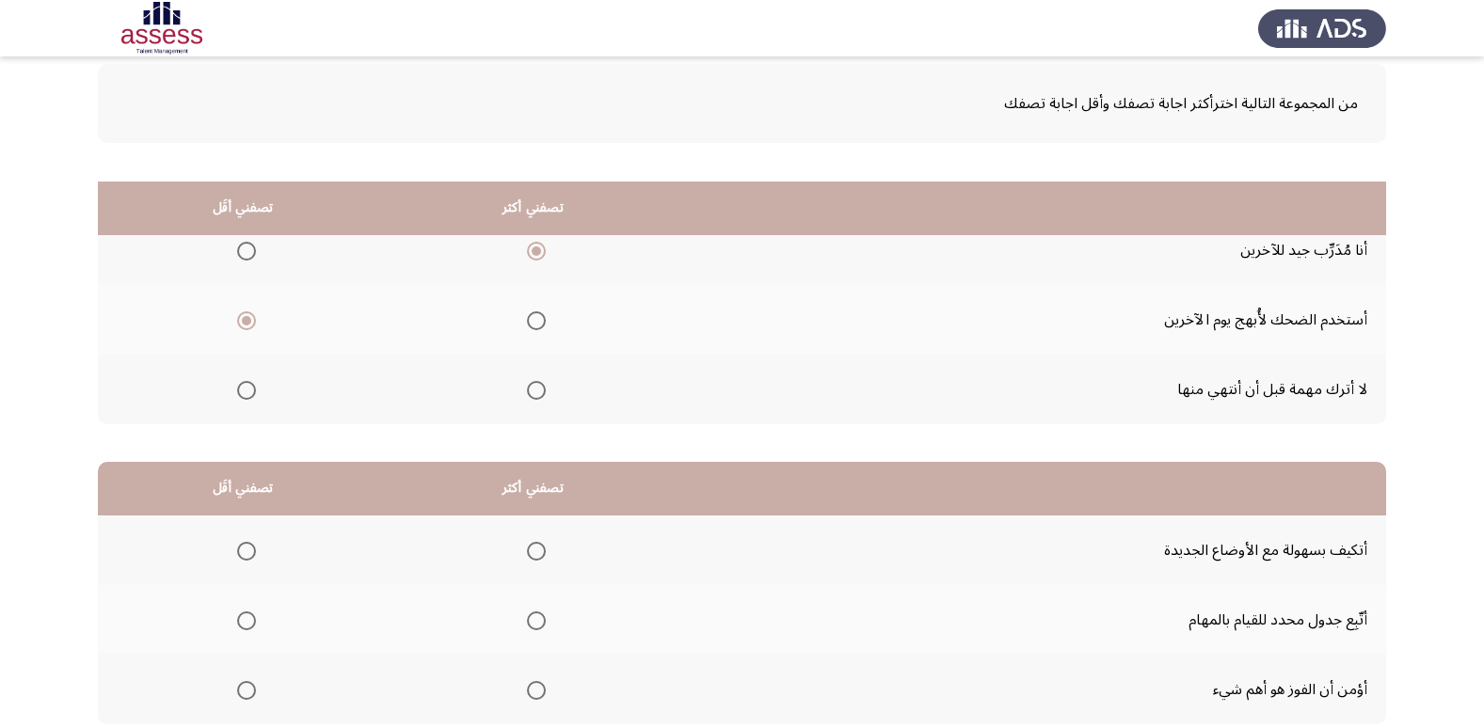
scroll to position [222, 0]
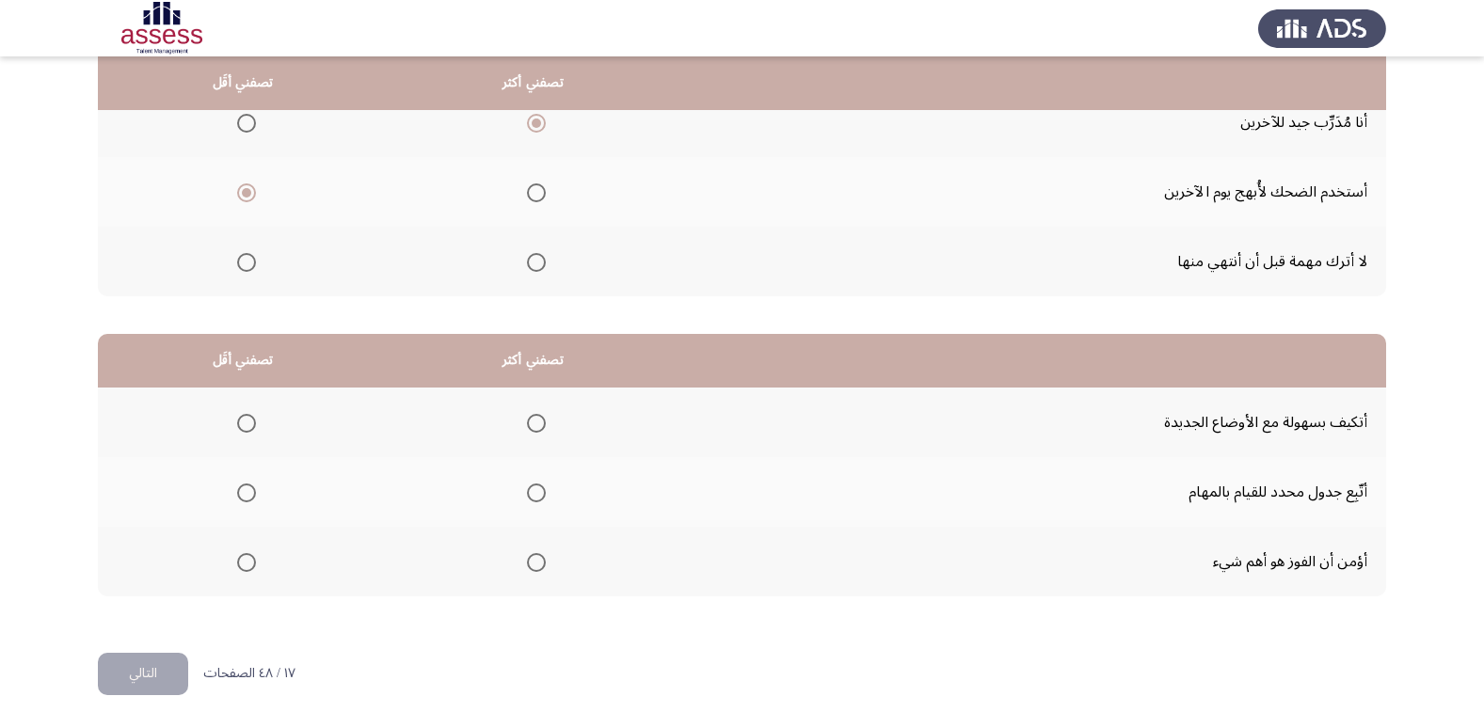
click at [530, 487] on span "Select an option" at bounding box center [536, 493] width 19 height 19
click at [530, 487] on input "Select an option" at bounding box center [536, 493] width 19 height 19
click at [249, 422] on span "Select an option" at bounding box center [246, 423] width 19 height 19
click at [249, 422] on input "Select an option" at bounding box center [246, 423] width 19 height 19
click at [235, 567] on label "Select an option" at bounding box center [243, 562] width 26 height 19
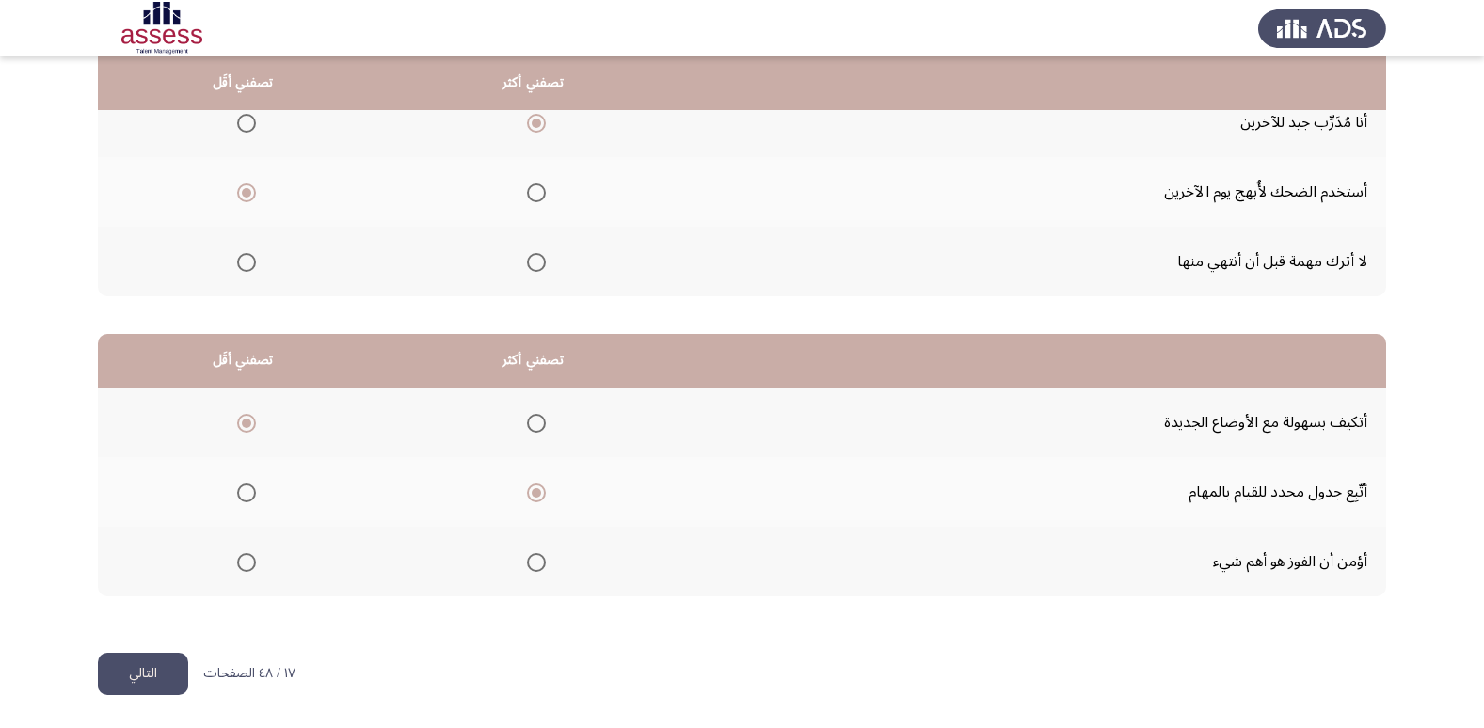
click at [237, 567] on input "Select an option" at bounding box center [246, 562] width 19 height 19
click at [137, 661] on button "التالي" at bounding box center [143, 674] width 90 height 42
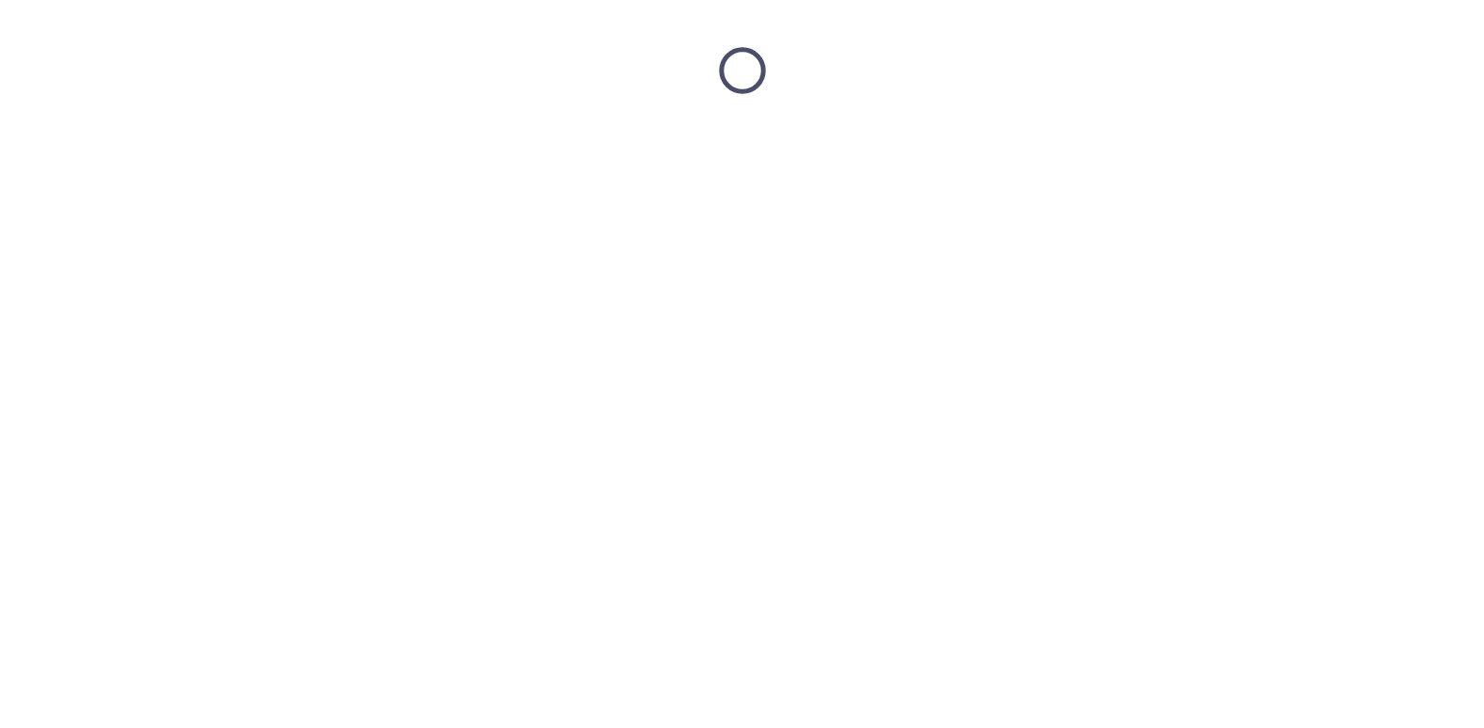
scroll to position [0, 0]
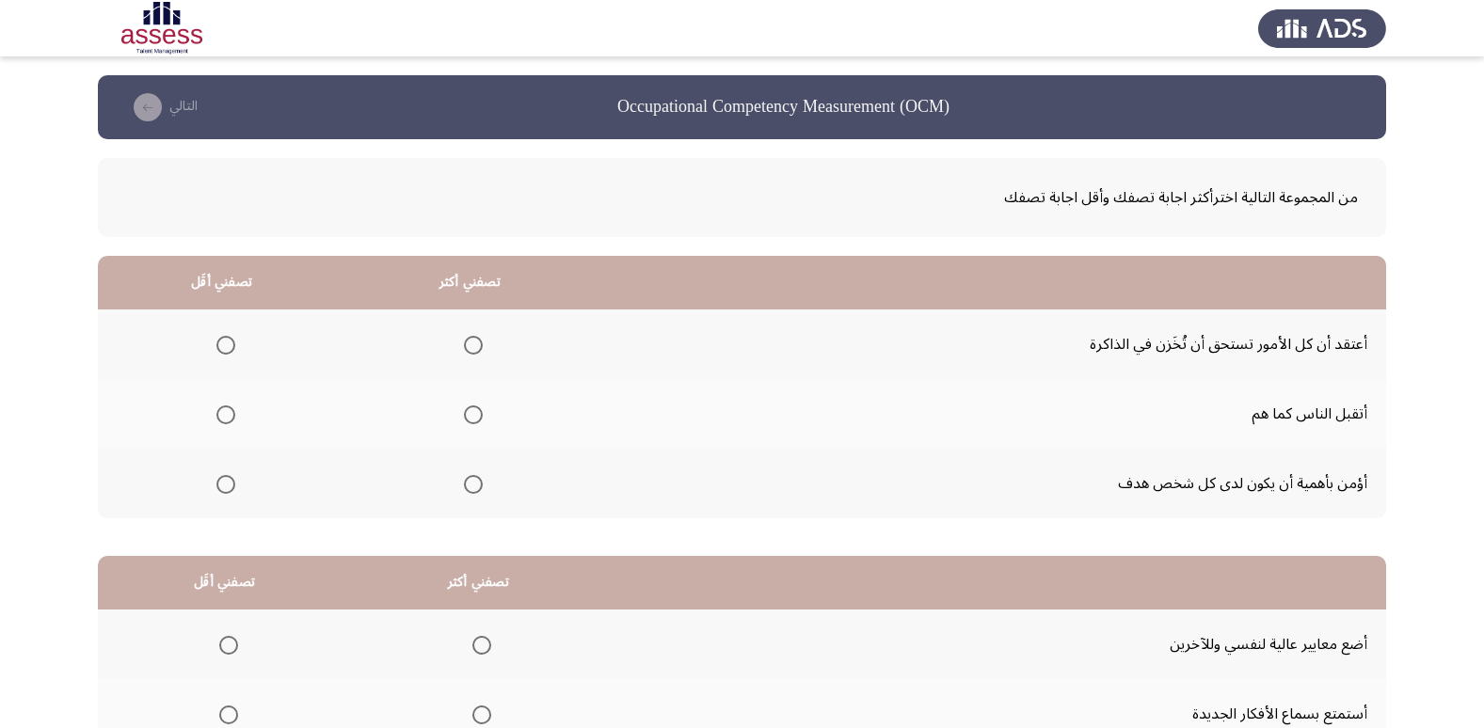
click at [216, 350] on span "Select an option" at bounding box center [225, 345] width 19 height 19
click at [216, 350] on input "Select an option" at bounding box center [225, 345] width 19 height 19
click at [475, 486] on span "Select an option" at bounding box center [473, 484] width 19 height 19
click at [475, 486] on input "Select an option" at bounding box center [473, 484] width 19 height 19
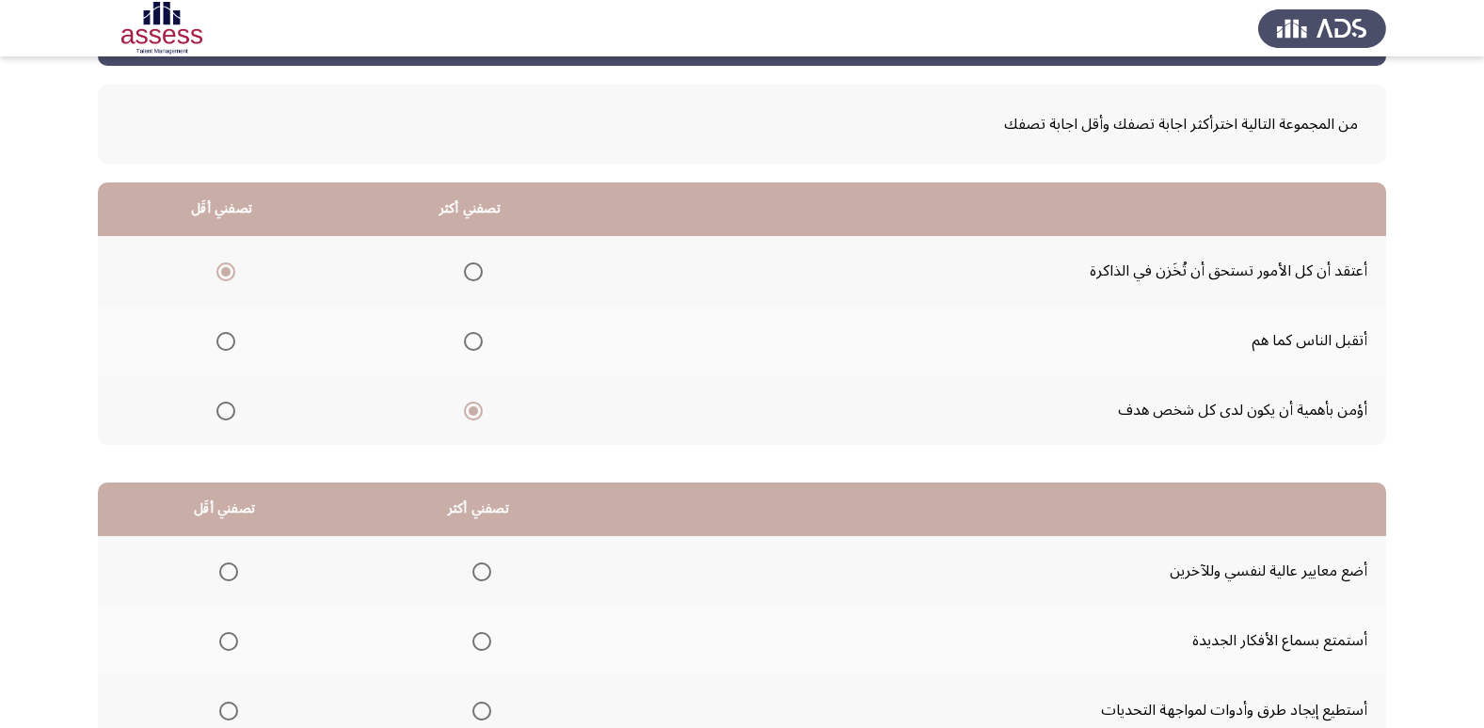
scroll to position [188, 0]
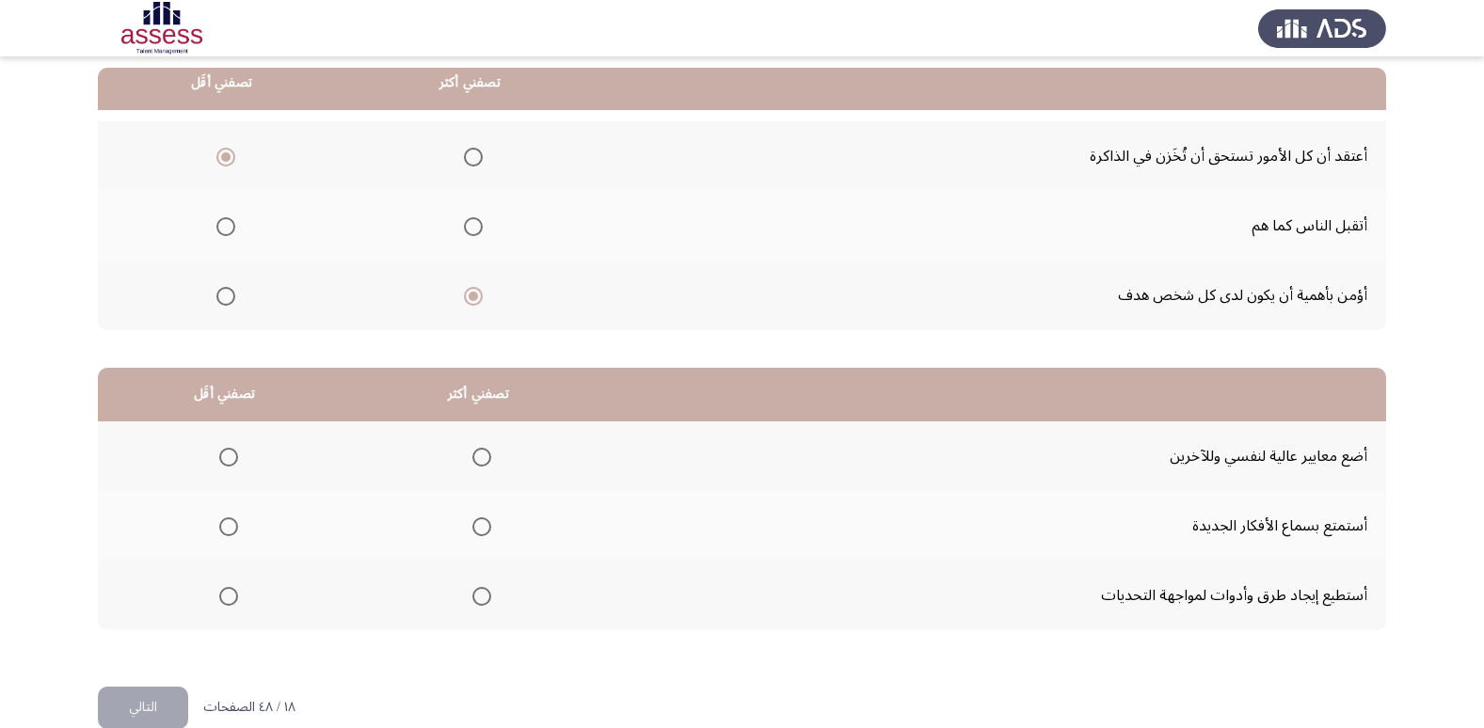
click at [477, 601] on span "Select an option" at bounding box center [481, 596] width 19 height 19
click at [477, 601] on input "Select an option" at bounding box center [481, 596] width 19 height 19
click at [232, 450] on span "Select an option" at bounding box center [228, 457] width 19 height 19
click at [232, 450] on input "Select an option" at bounding box center [228, 457] width 19 height 19
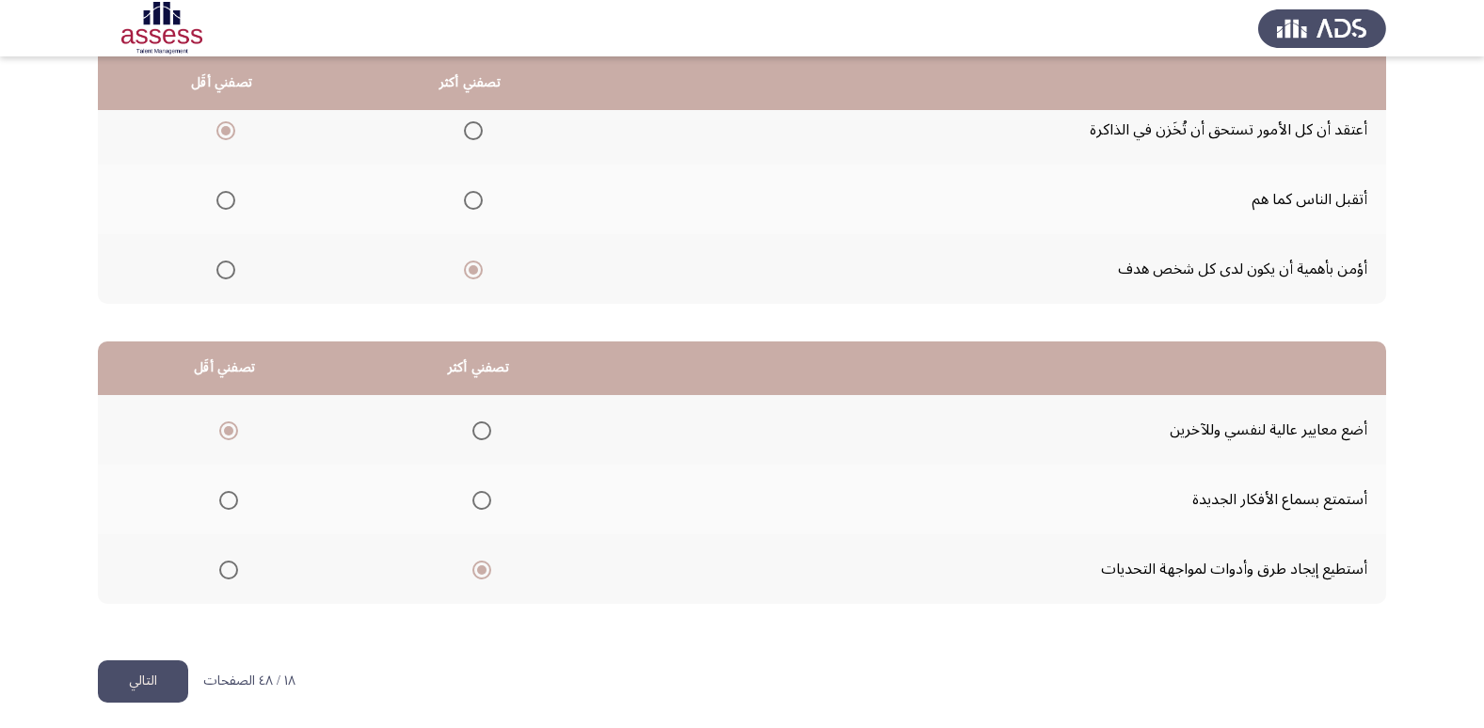
scroll to position [222, 0]
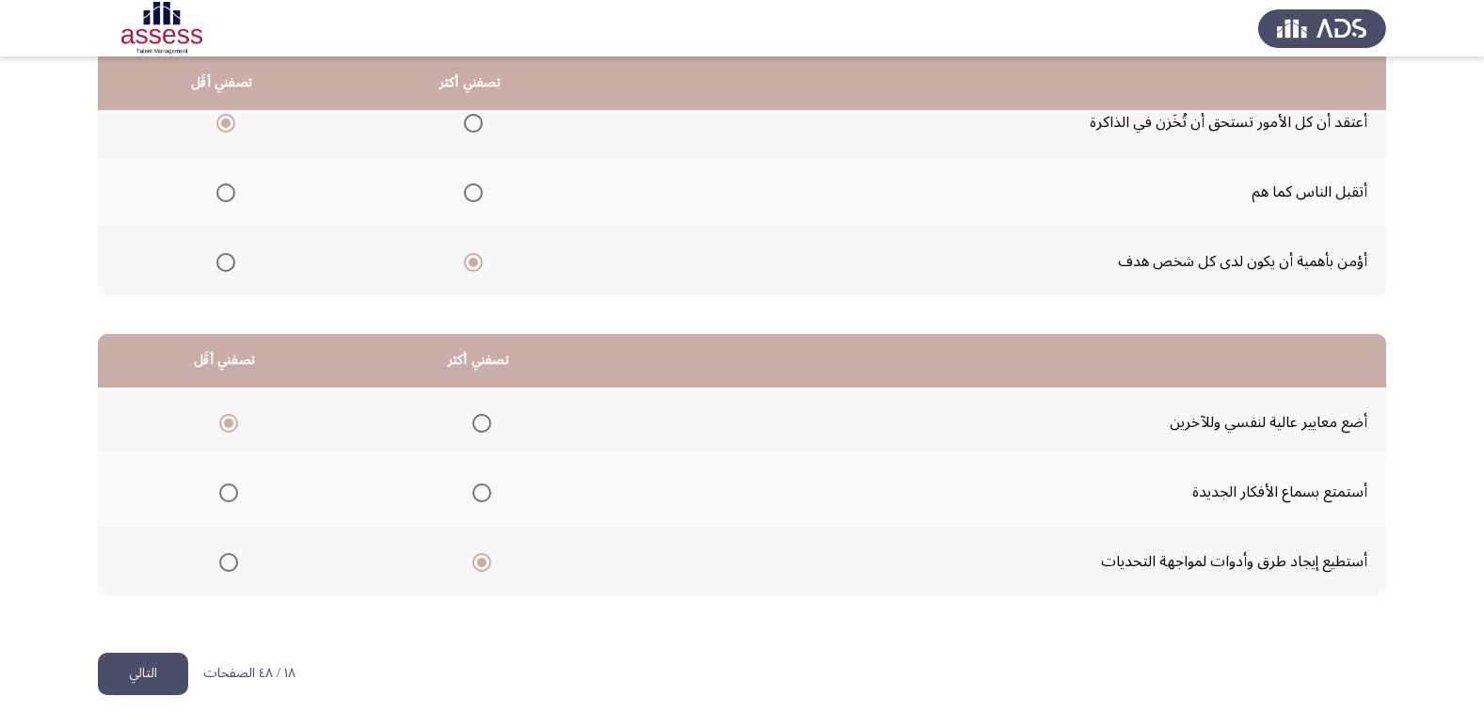
click at [148, 688] on button "التالي" at bounding box center [143, 674] width 90 height 42
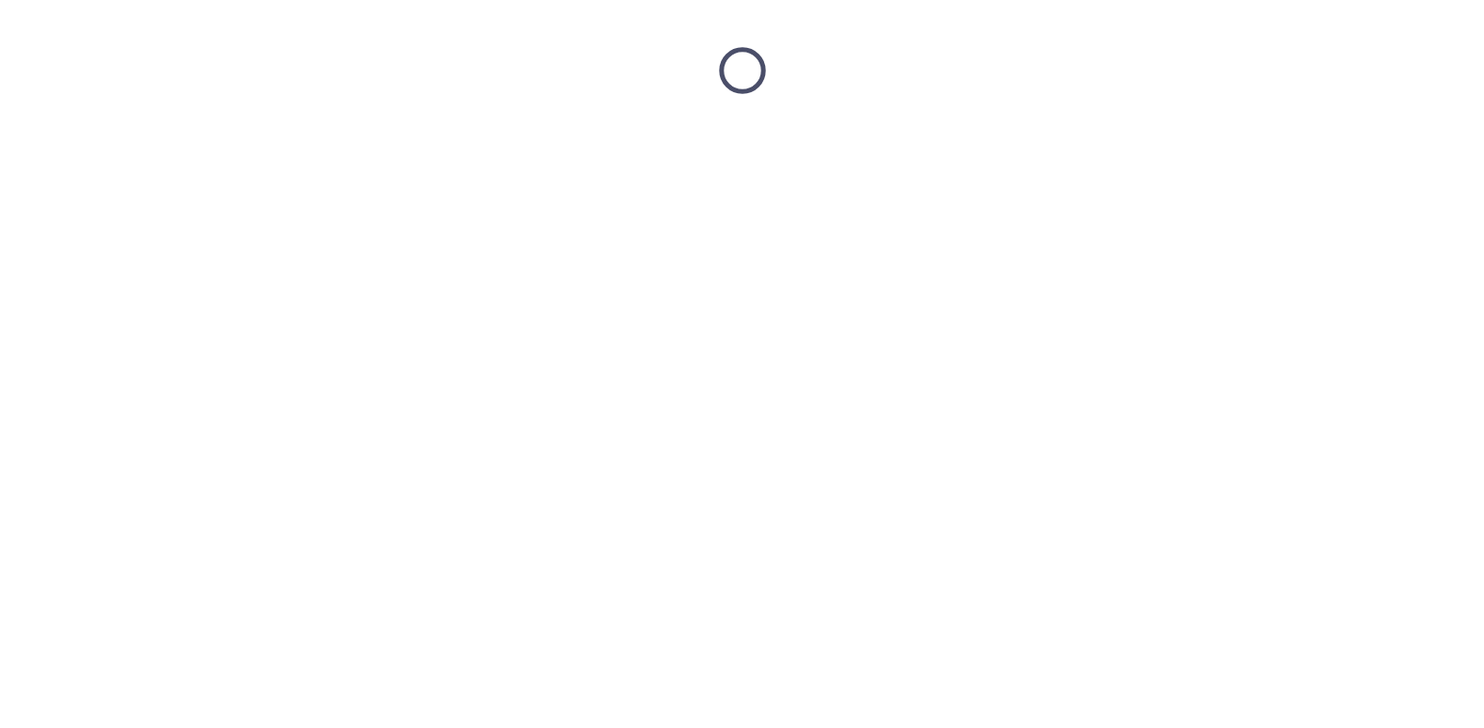
scroll to position [0, 0]
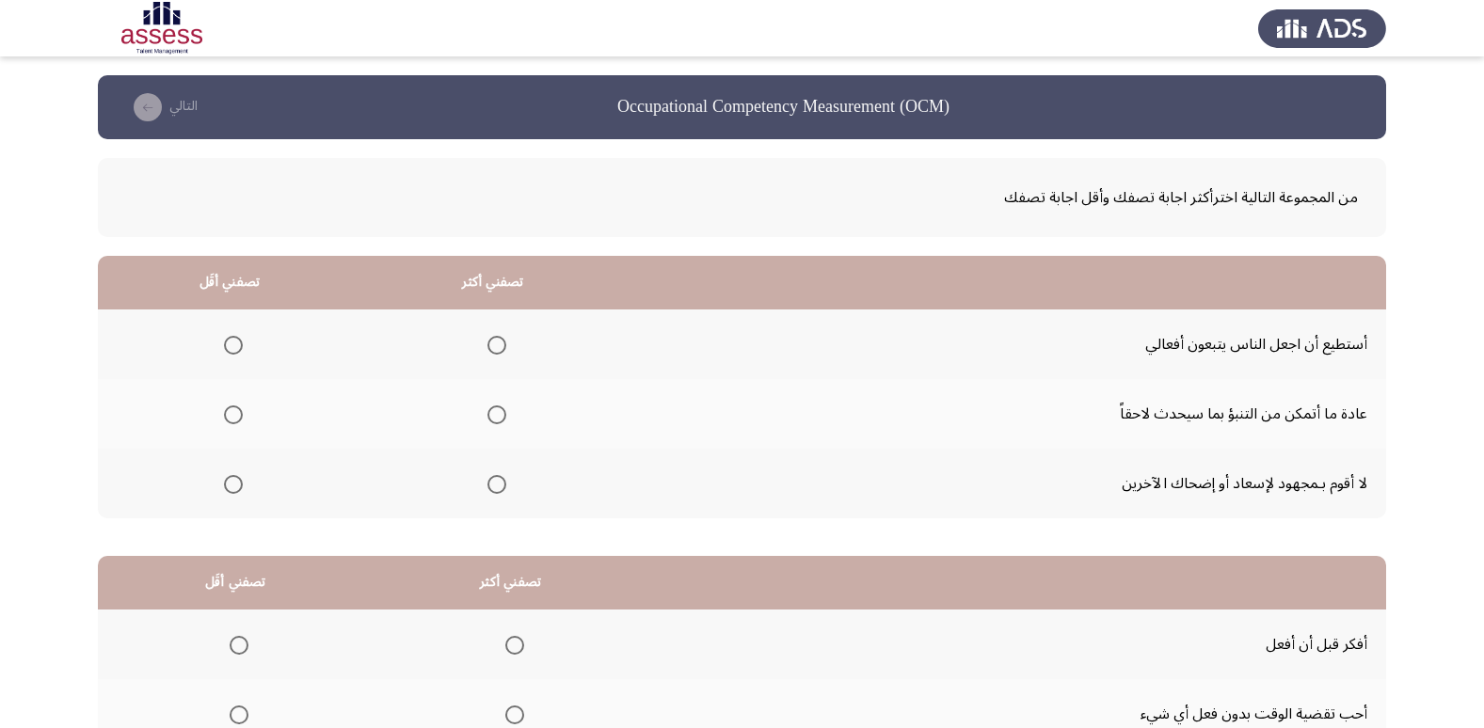
click at [494, 417] on span "Select an option" at bounding box center [496, 415] width 19 height 19
click at [494, 417] on input "Select an option" at bounding box center [496, 415] width 19 height 19
click at [231, 350] on span "Select an option" at bounding box center [233, 345] width 19 height 19
click at [231, 350] on input "Select an option" at bounding box center [233, 345] width 19 height 19
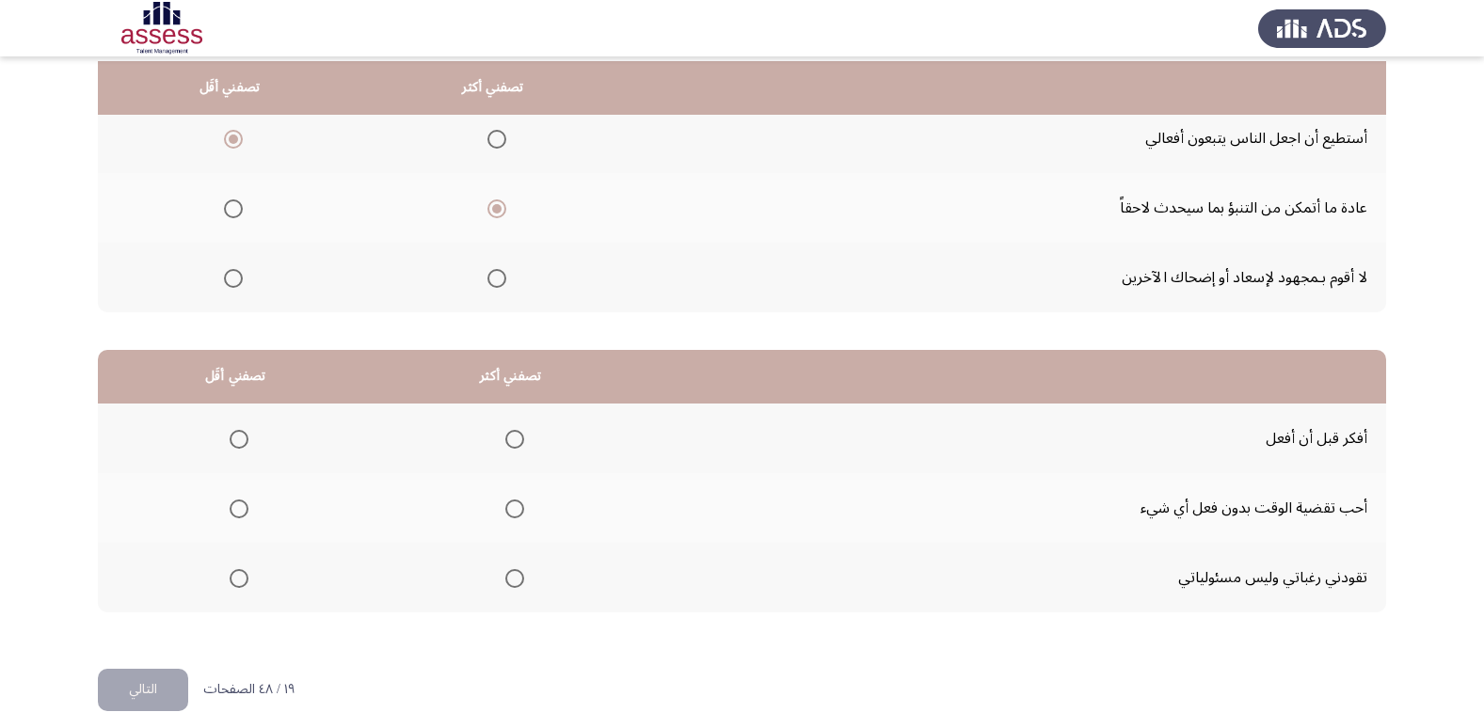
scroll to position [222, 0]
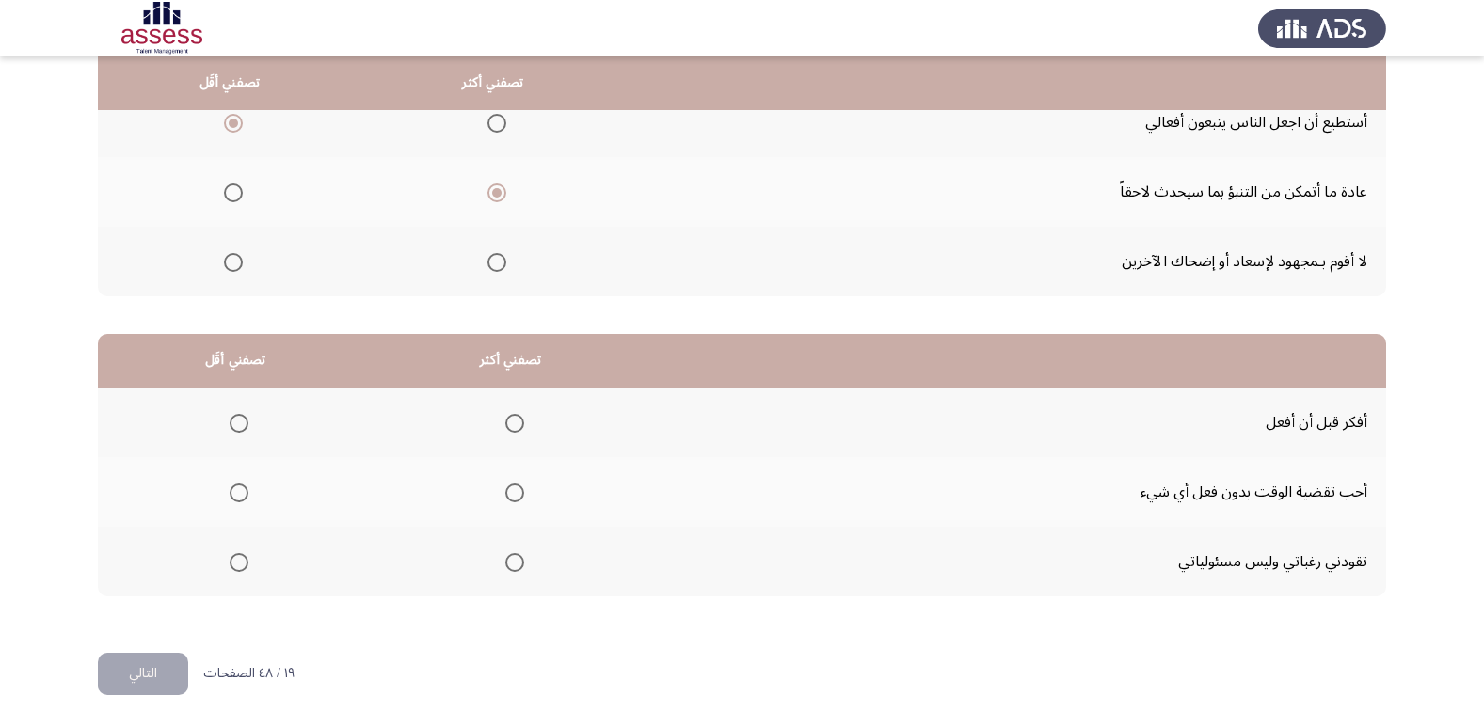
click at [512, 421] on span "Select an option" at bounding box center [514, 423] width 19 height 19
click at [512, 421] on input "Select an option" at bounding box center [514, 423] width 19 height 19
click at [231, 493] on span "Select an option" at bounding box center [239, 493] width 19 height 19
click at [231, 493] on input "Select an option" at bounding box center [239, 493] width 19 height 19
click at [148, 675] on button "التالي" at bounding box center [143, 674] width 90 height 42
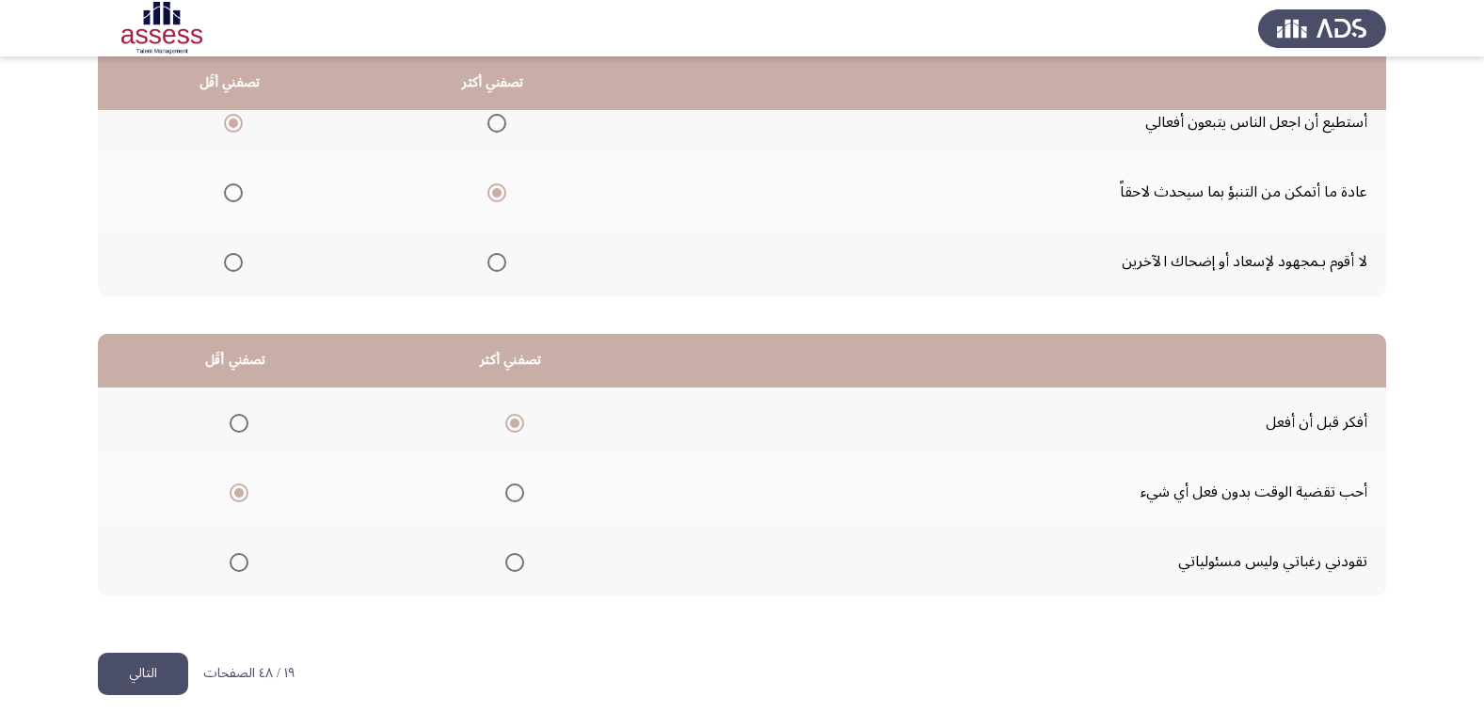
scroll to position [0, 0]
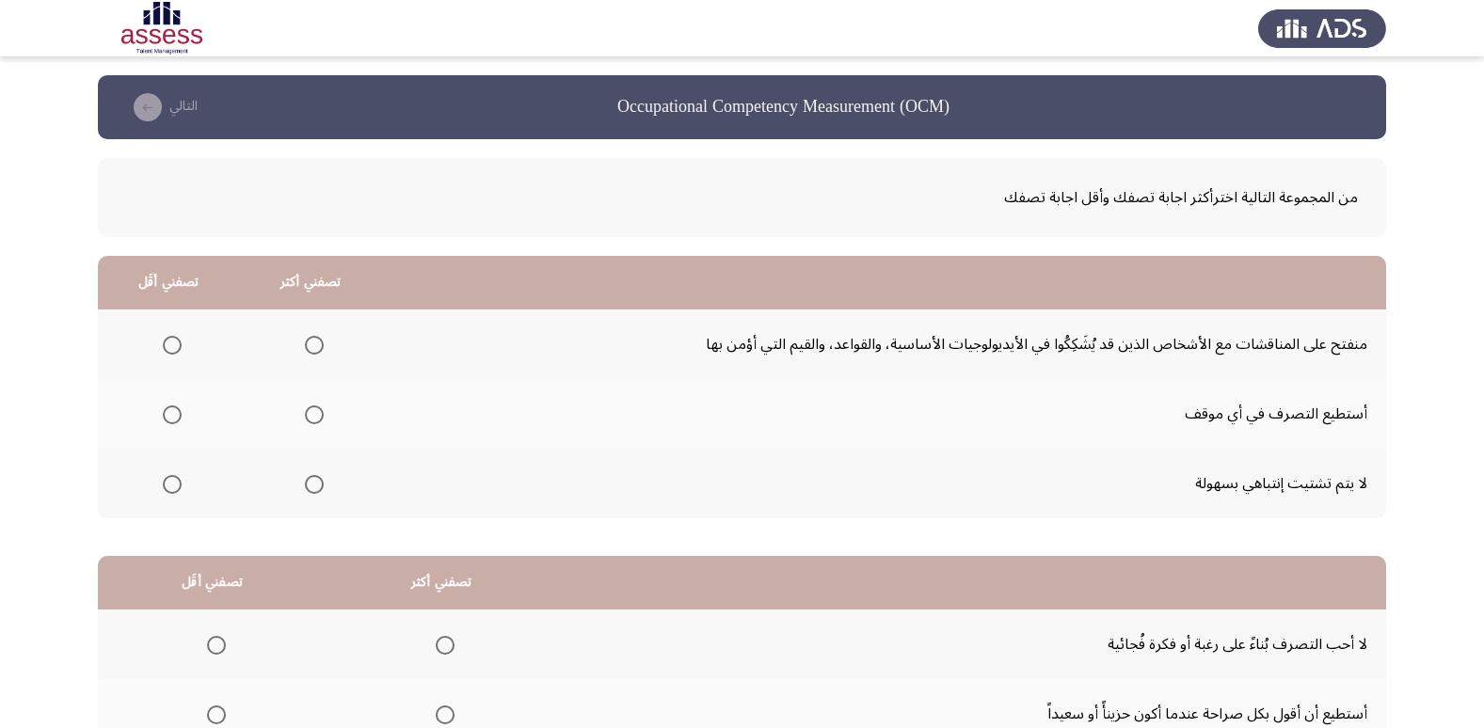
click at [310, 418] on span "Select an option" at bounding box center [314, 415] width 19 height 19
click at [310, 418] on input "Select an option" at bounding box center [314, 415] width 19 height 19
click at [176, 347] on span "Select an option" at bounding box center [172, 345] width 19 height 19
click at [176, 347] on input "Select an option" at bounding box center [172, 345] width 19 height 19
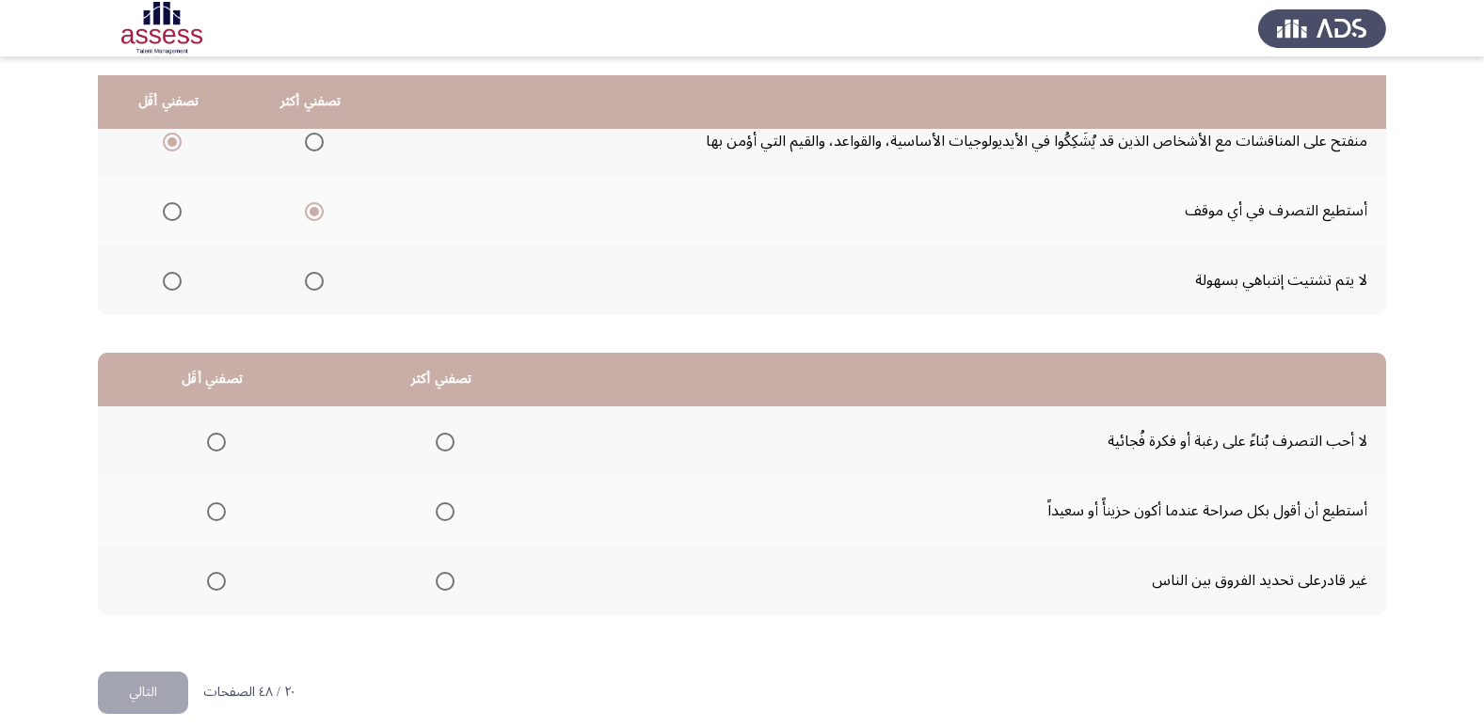
scroll to position [222, 0]
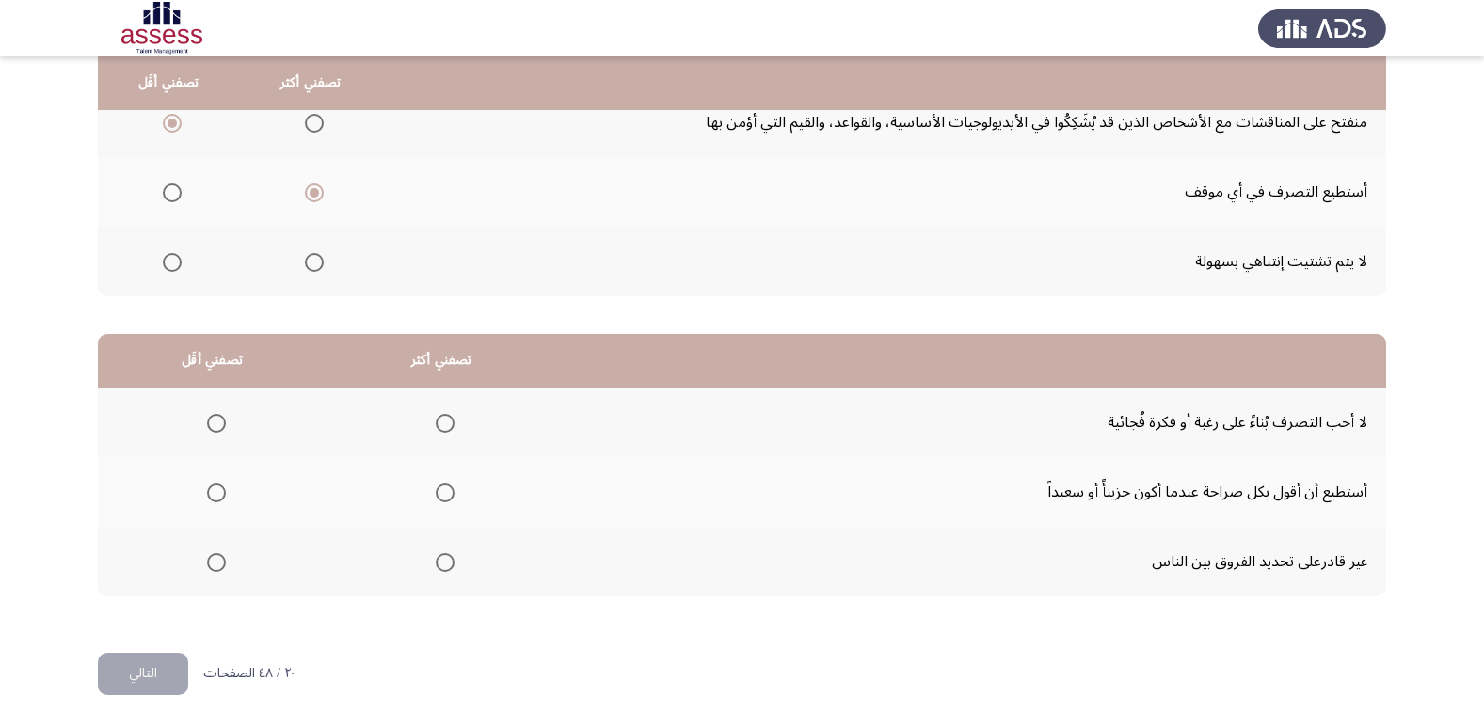
click at [444, 422] on span "Select an option" at bounding box center [445, 423] width 19 height 19
click at [444, 422] on input "Select an option" at bounding box center [445, 423] width 19 height 19
click at [212, 553] on span "Select an option" at bounding box center [216, 562] width 19 height 19
click at [212, 553] on input "Select an option" at bounding box center [216, 562] width 19 height 19
click at [141, 663] on button "التالي" at bounding box center [143, 674] width 90 height 42
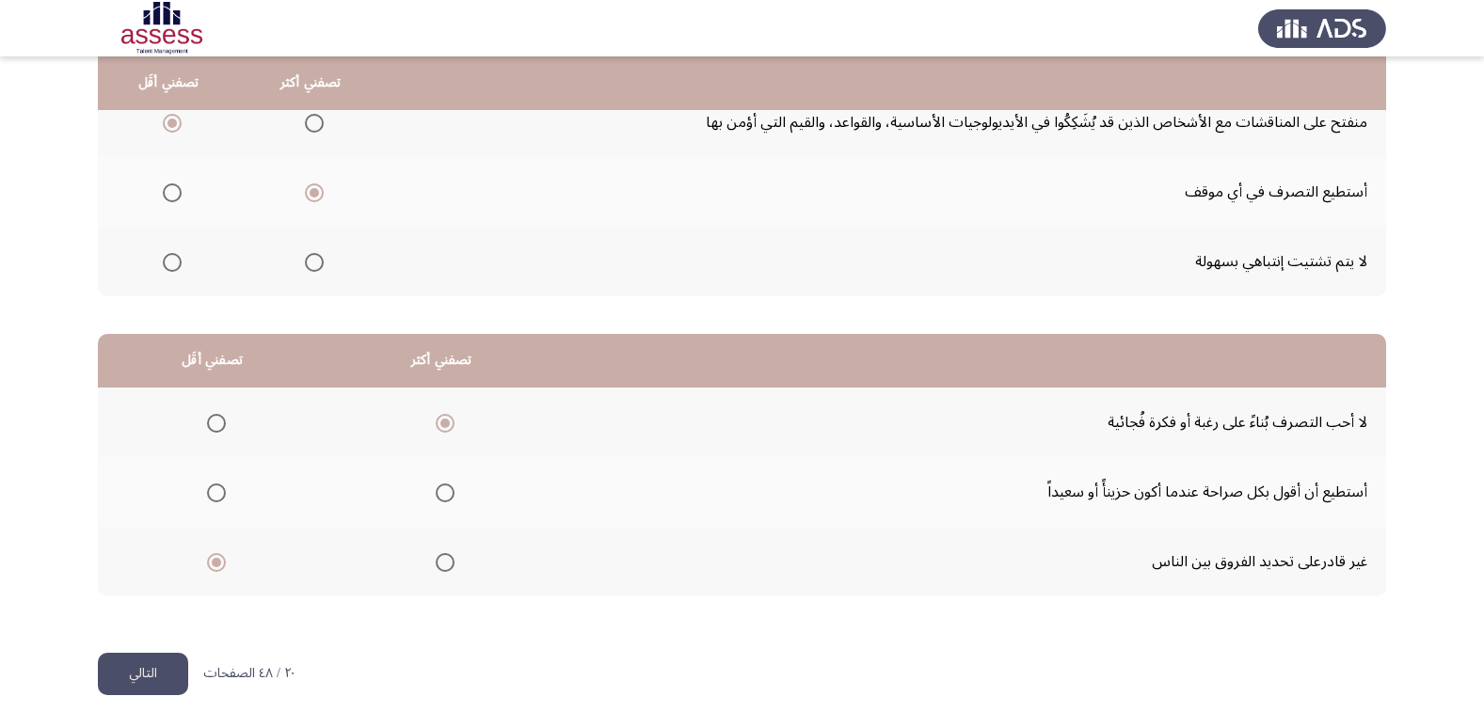
scroll to position [0, 0]
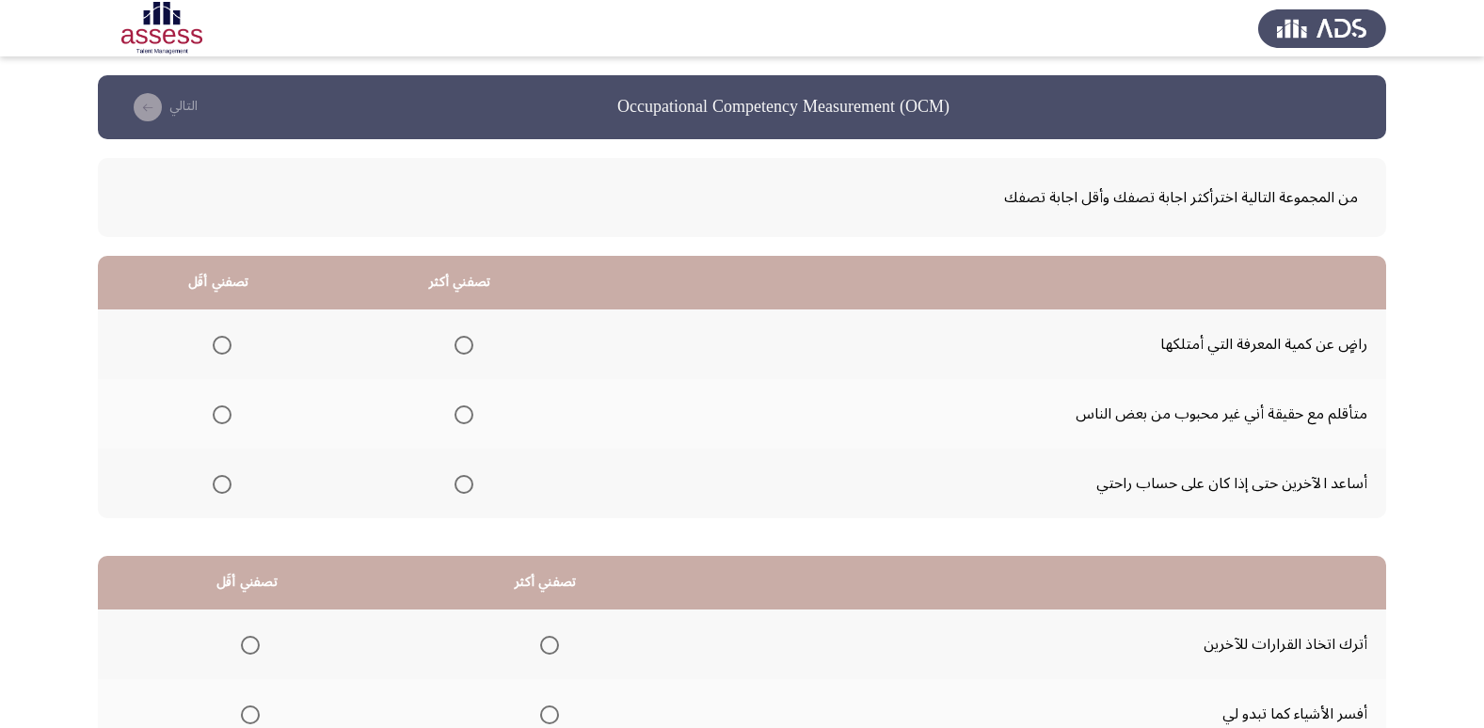
click at [216, 343] on span "Select an option" at bounding box center [222, 345] width 19 height 19
click at [216, 343] on input "Select an option" at bounding box center [222, 345] width 19 height 19
click at [468, 422] on span "Select an option" at bounding box center [463, 415] width 19 height 19
click at [468, 422] on input "Select an option" at bounding box center [463, 415] width 19 height 19
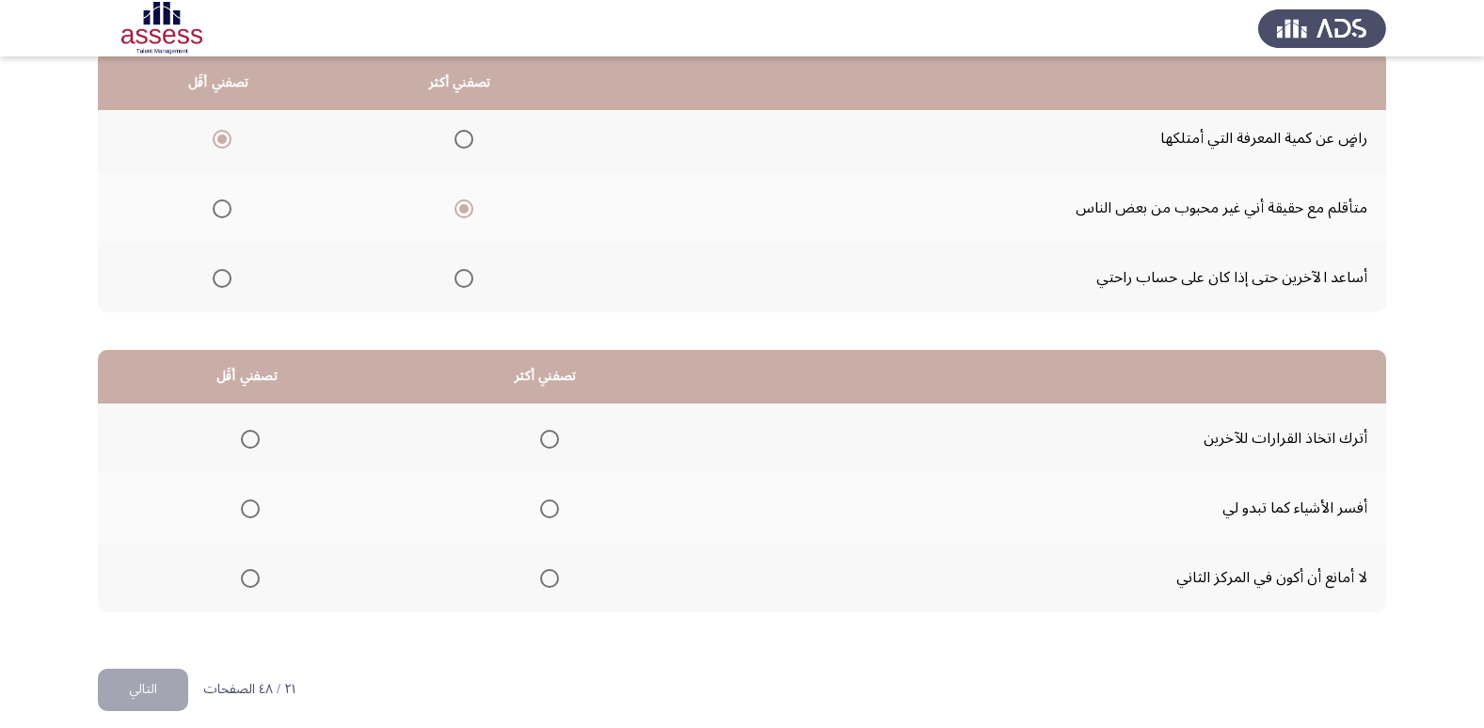
scroll to position [222, 0]
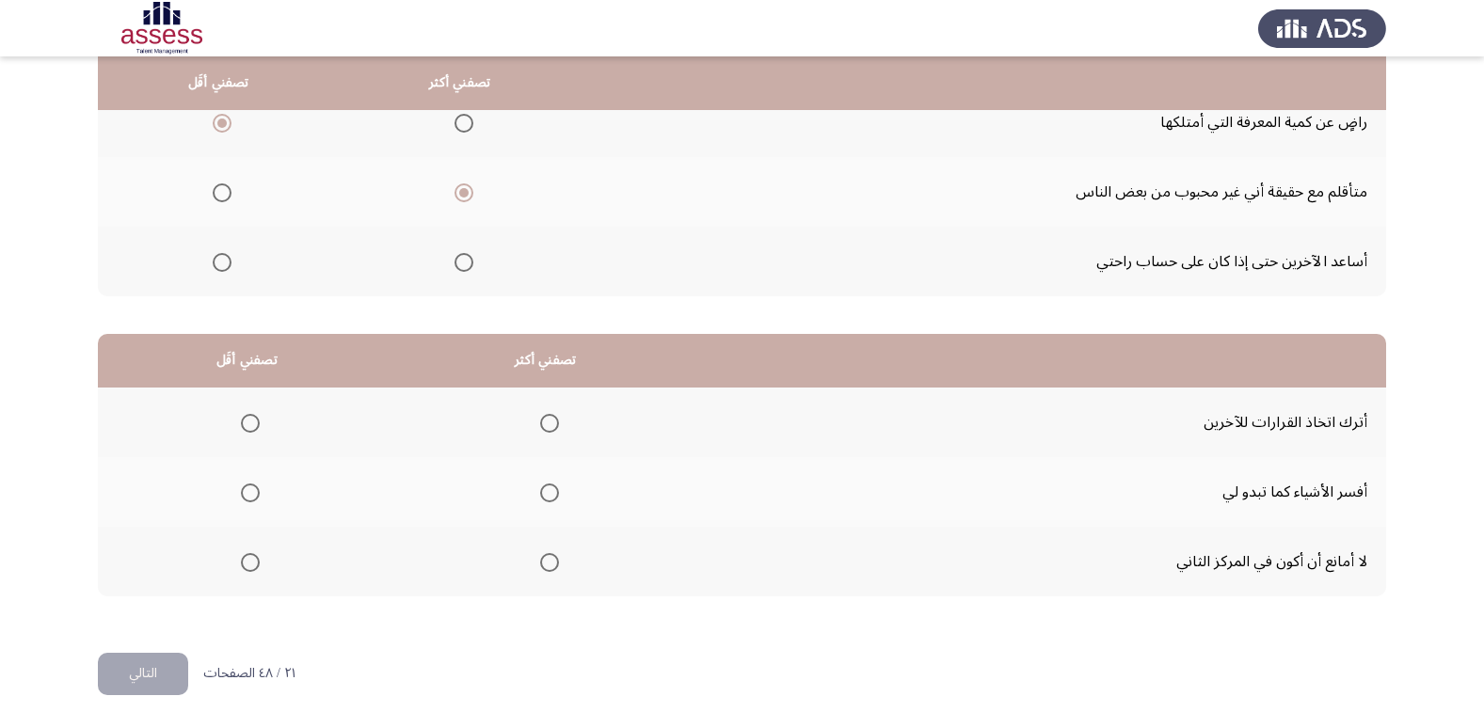
click at [255, 493] on span "Select an option" at bounding box center [250, 493] width 19 height 19
click at [255, 493] on input "Select an option" at bounding box center [250, 493] width 19 height 19
click at [551, 415] on span "Select an option" at bounding box center [549, 423] width 19 height 19
click at [551, 415] on input "Select an option" at bounding box center [549, 423] width 19 height 19
click at [552, 497] on span "Select an option" at bounding box center [549, 493] width 19 height 19
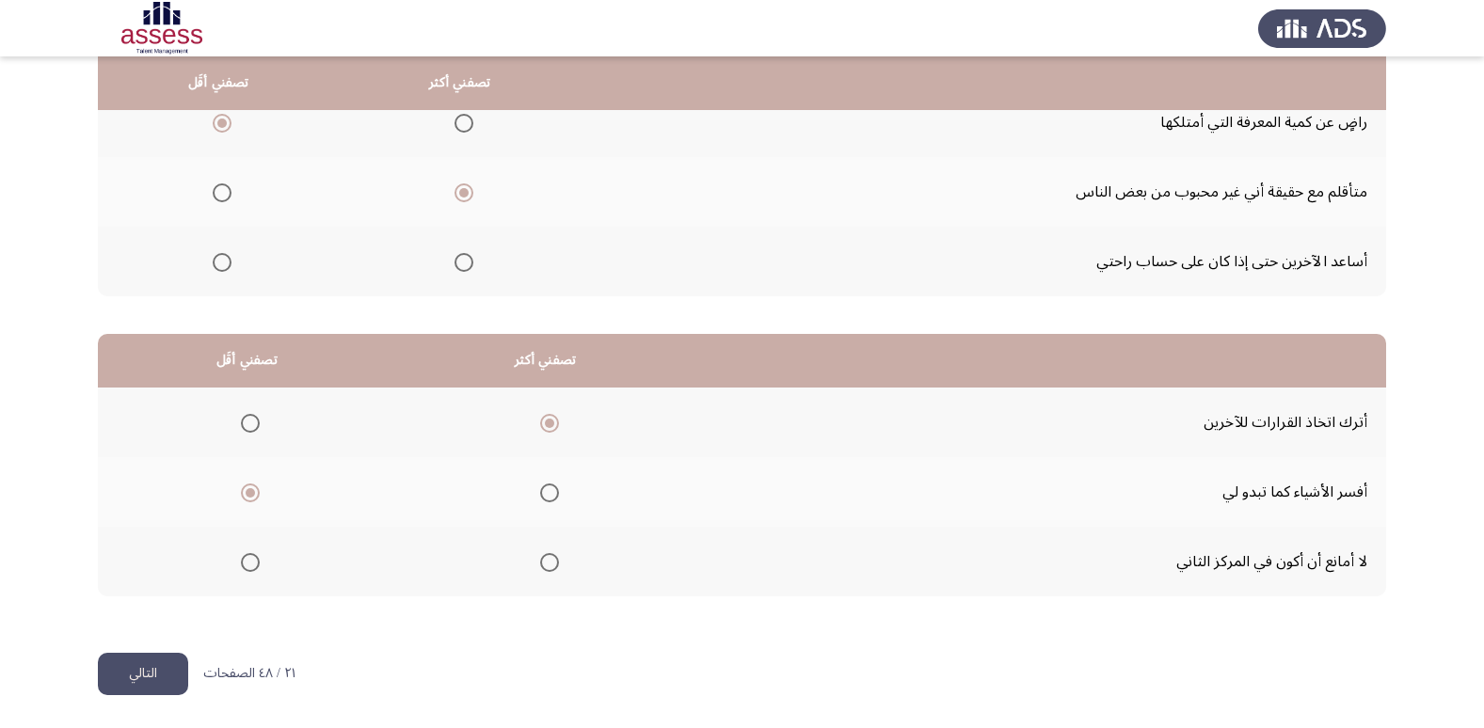
click at [552, 497] on input "Select an option" at bounding box center [549, 493] width 19 height 19
click at [256, 564] on span "Select an option" at bounding box center [250, 562] width 19 height 19
click at [256, 564] on input "Select an option" at bounding box center [250, 562] width 19 height 19
click at [125, 681] on button "التالي" at bounding box center [143, 674] width 90 height 42
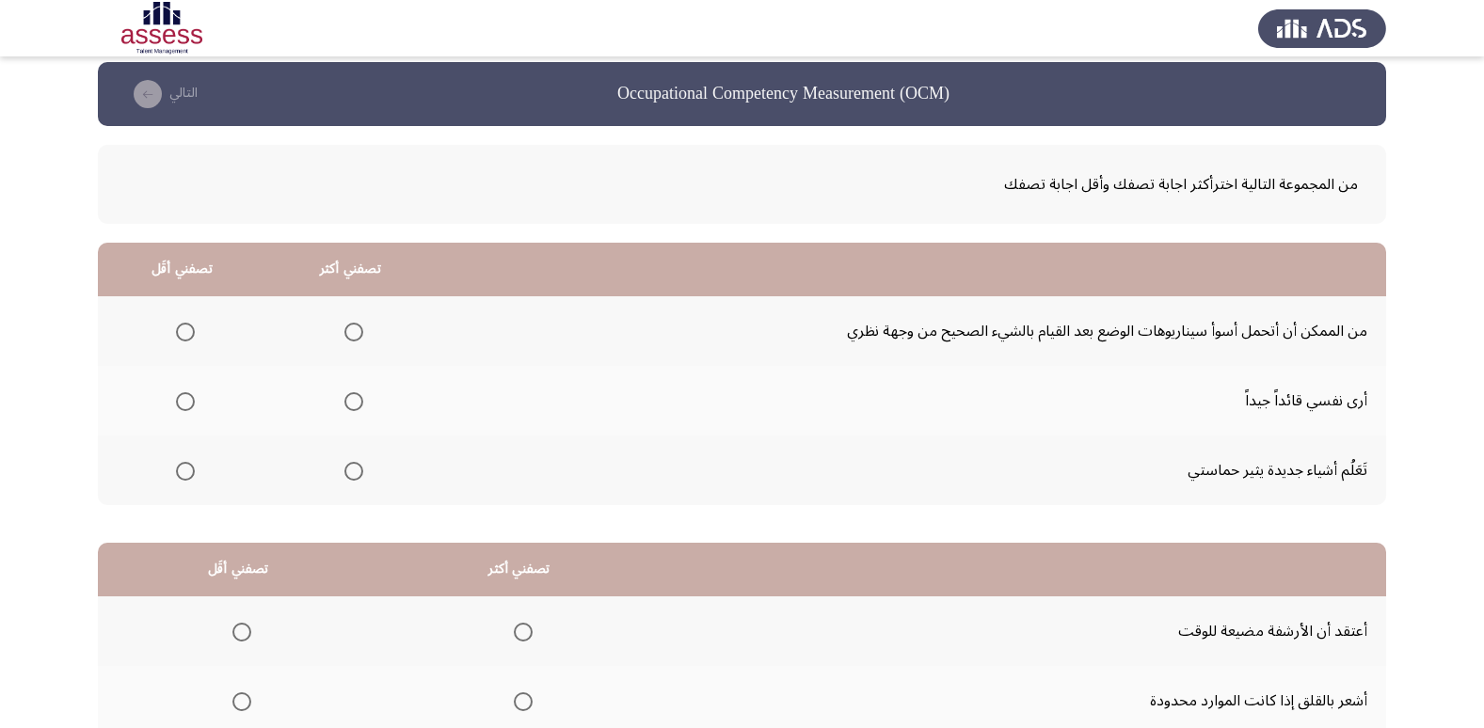
scroll to position [0, 0]
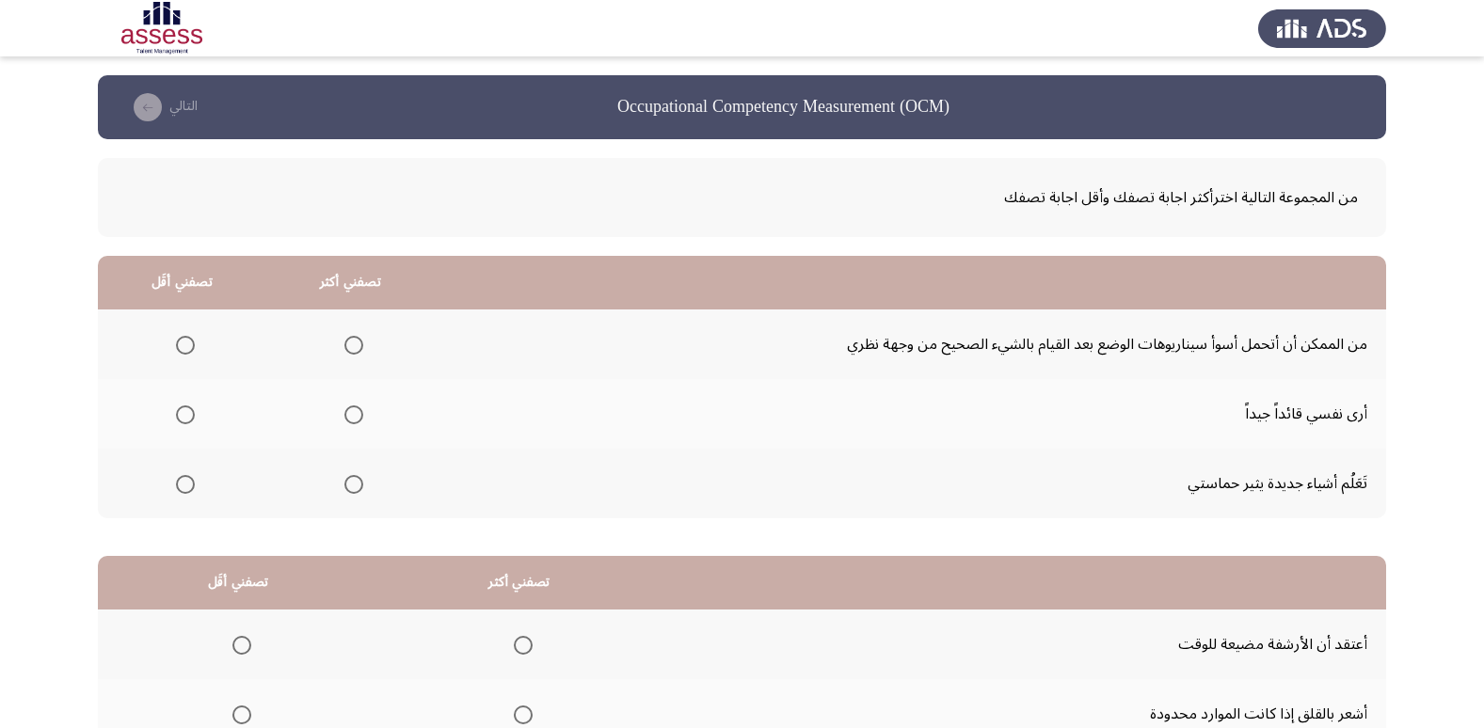
click at [344, 343] on span "Select an option" at bounding box center [353, 345] width 19 height 19
click at [344, 343] on input "Select an option" at bounding box center [353, 345] width 19 height 19
click at [181, 492] on span "Select an option" at bounding box center [185, 484] width 19 height 19
click at [181, 492] on input "Select an option" at bounding box center [185, 484] width 19 height 19
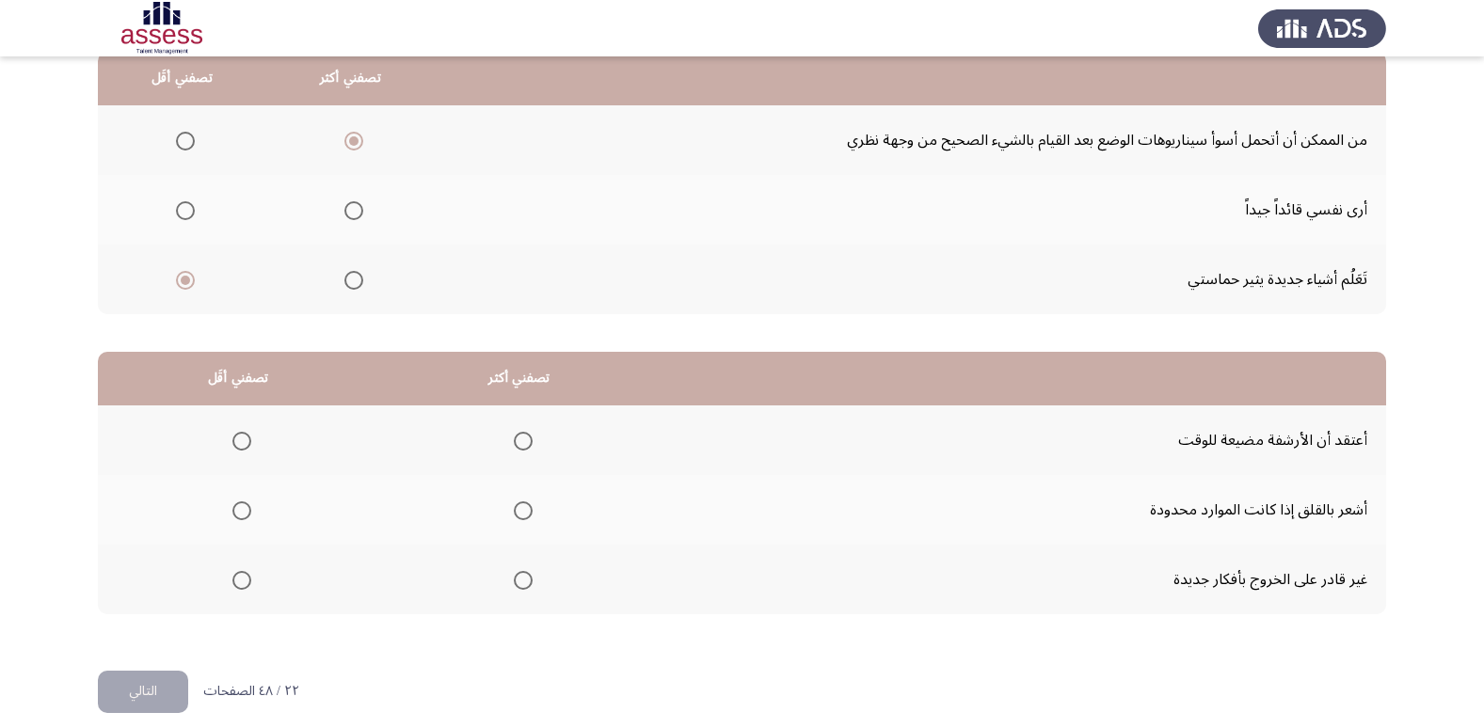
scroll to position [222, 0]
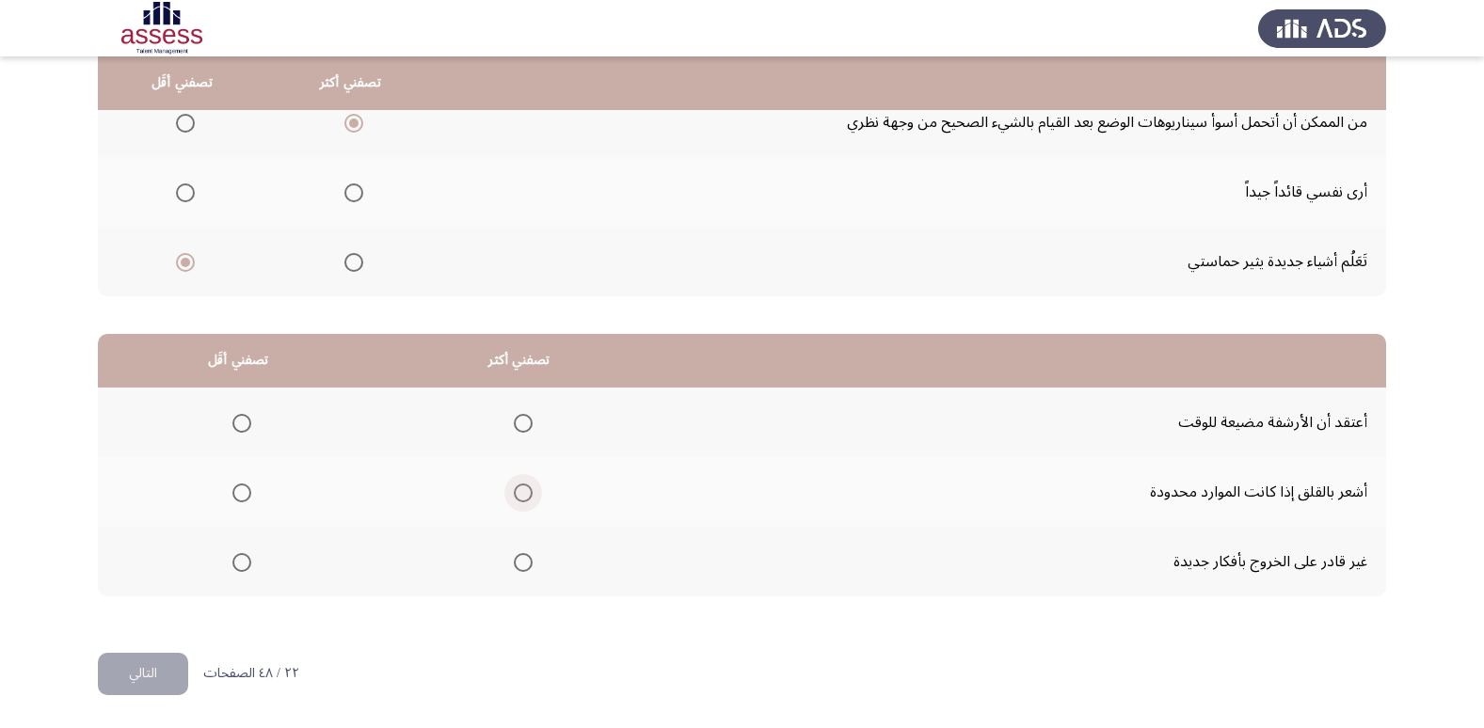
click at [522, 499] on span "Select an option" at bounding box center [523, 493] width 19 height 19
click at [522, 499] on input "Select an option" at bounding box center [523, 493] width 19 height 19
click at [243, 563] on span "Select an option" at bounding box center [241, 562] width 19 height 19
click at [243, 563] on input "Select an option" at bounding box center [241, 562] width 19 height 19
click at [135, 693] on button "التالي" at bounding box center [143, 674] width 90 height 42
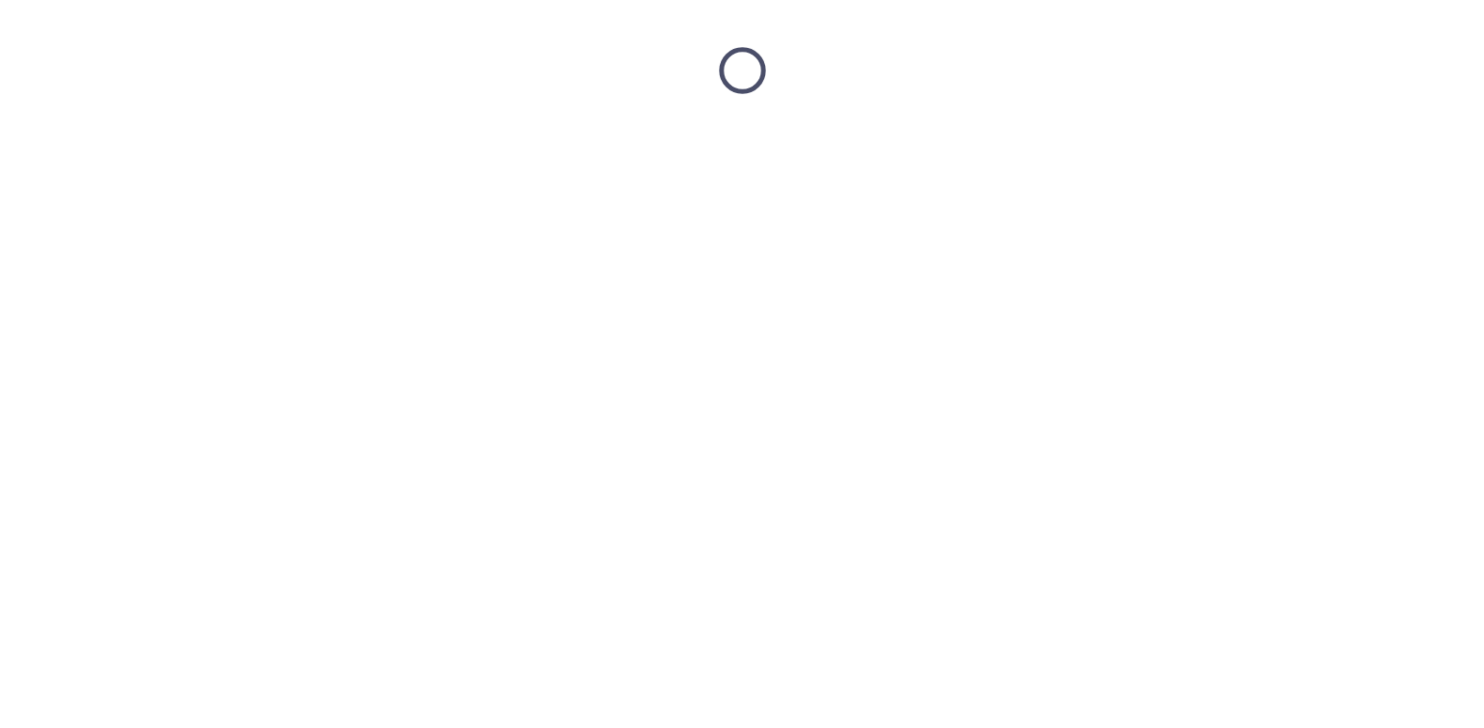
scroll to position [0, 0]
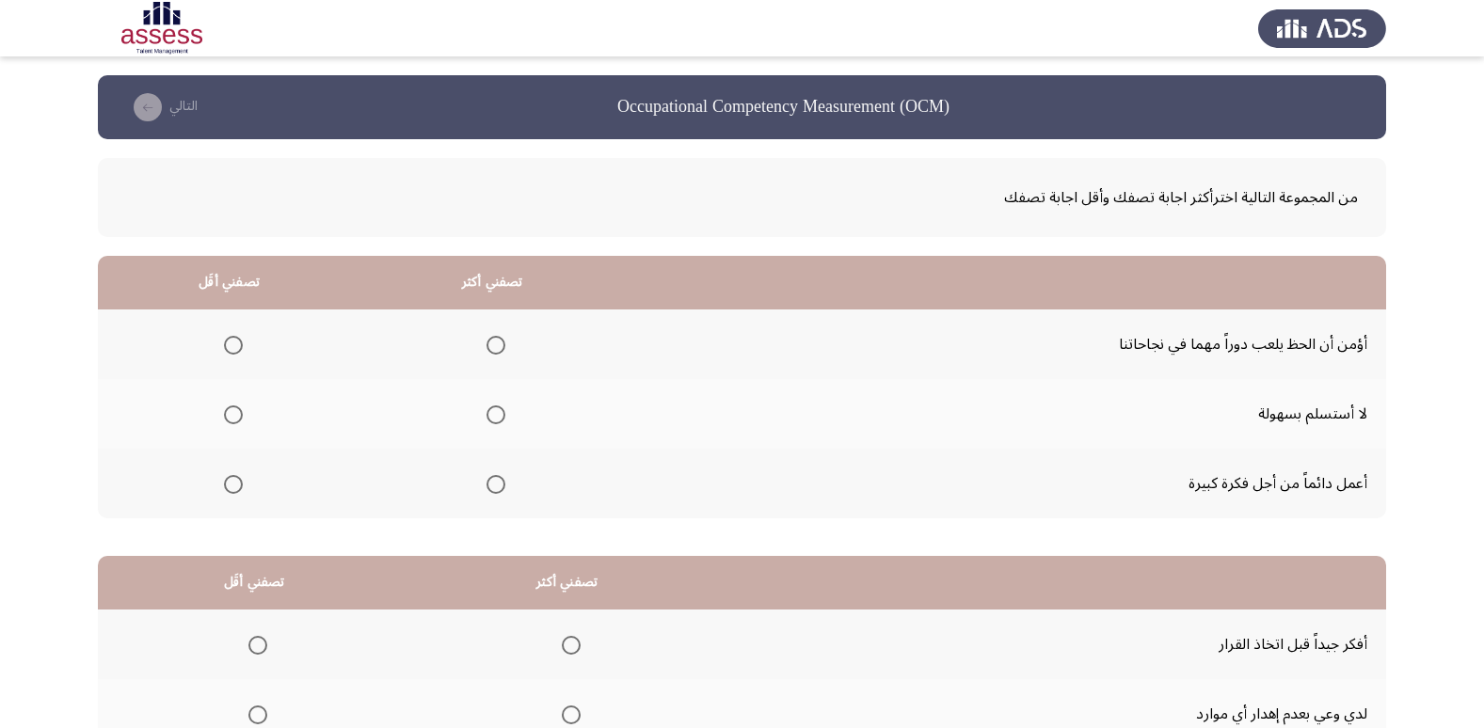
click at [224, 346] on span "Select an option" at bounding box center [233, 345] width 19 height 19
click at [224, 346] on input "Select an option" at bounding box center [233, 345] width 19 height 19
click at [488, 476] on span "Select an option" at bounding box center [495, 484] width 19 height 19
click at [488, 476] on input "Select an option" at bounding box center [495, 484] width 19 height 19
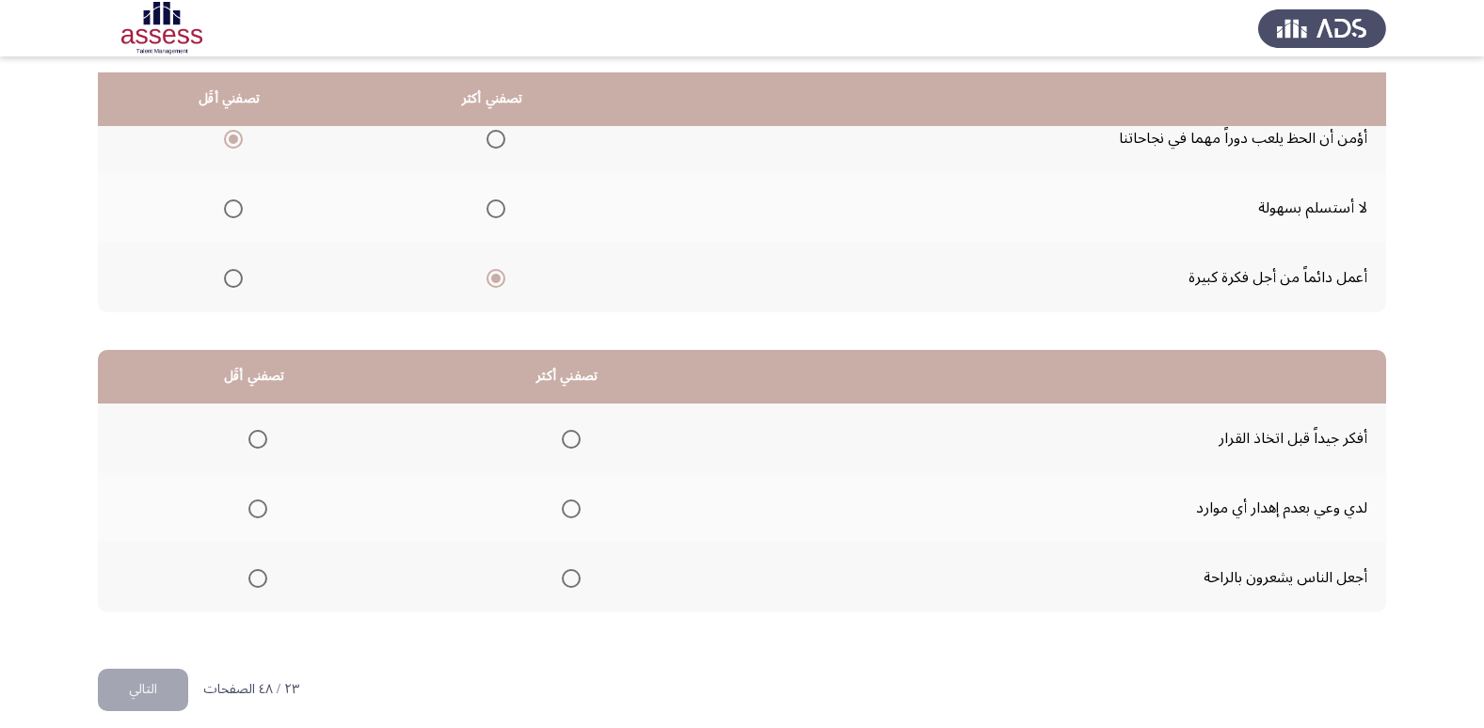
scroll to position [222, 0]
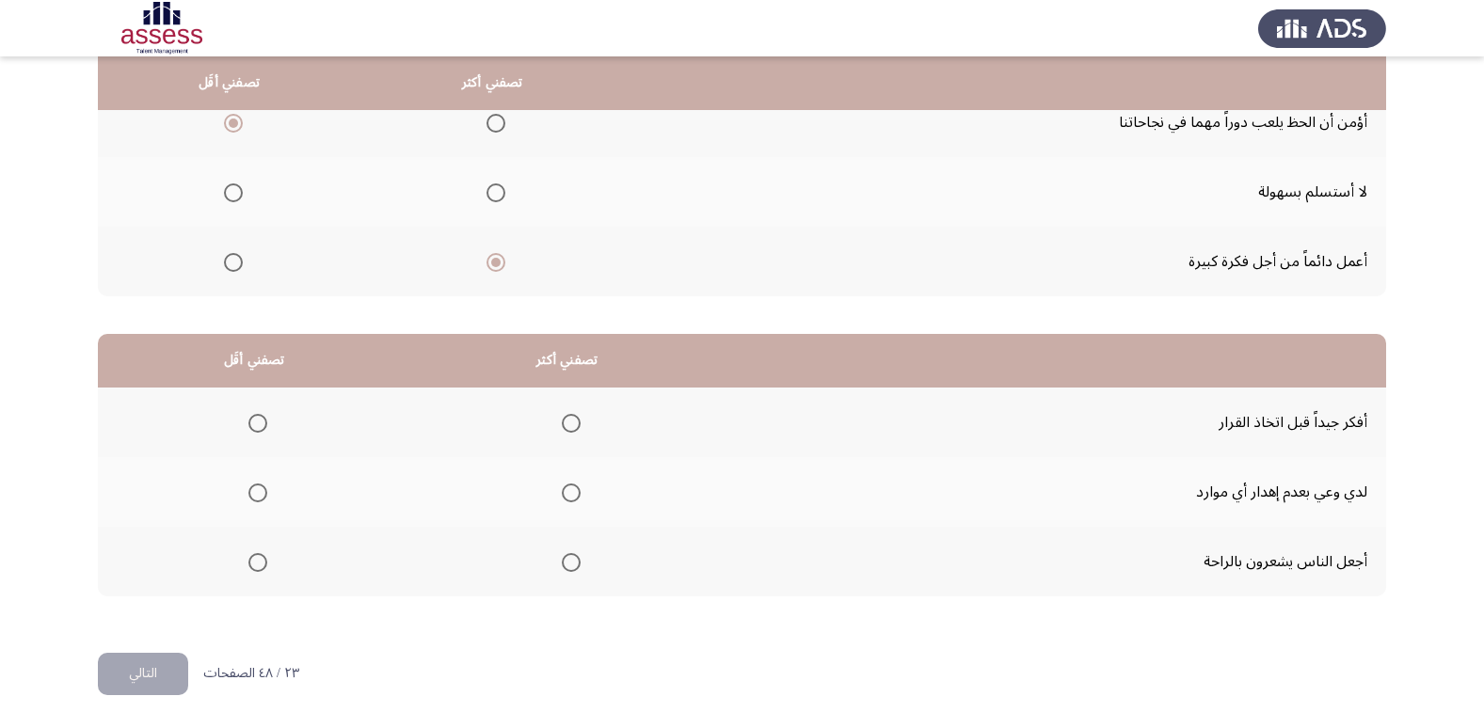
click at [565, 431] on span "Select an option" at bounding box center [571, 423] width 19 height 19
click at [565, 431] on input "Select an option" at bounding box center [571, 423] width 19 height 19
click at [252, 553] on span "Select an option" at bounding box center [257, 562] width 19 height 19
click at [252, 553] on input "Select an option" at bounding box center [257, 562] width 19 height 19
click at [167, 664] on button "التالي" at bounding box center [143, 674] width 90 height 42
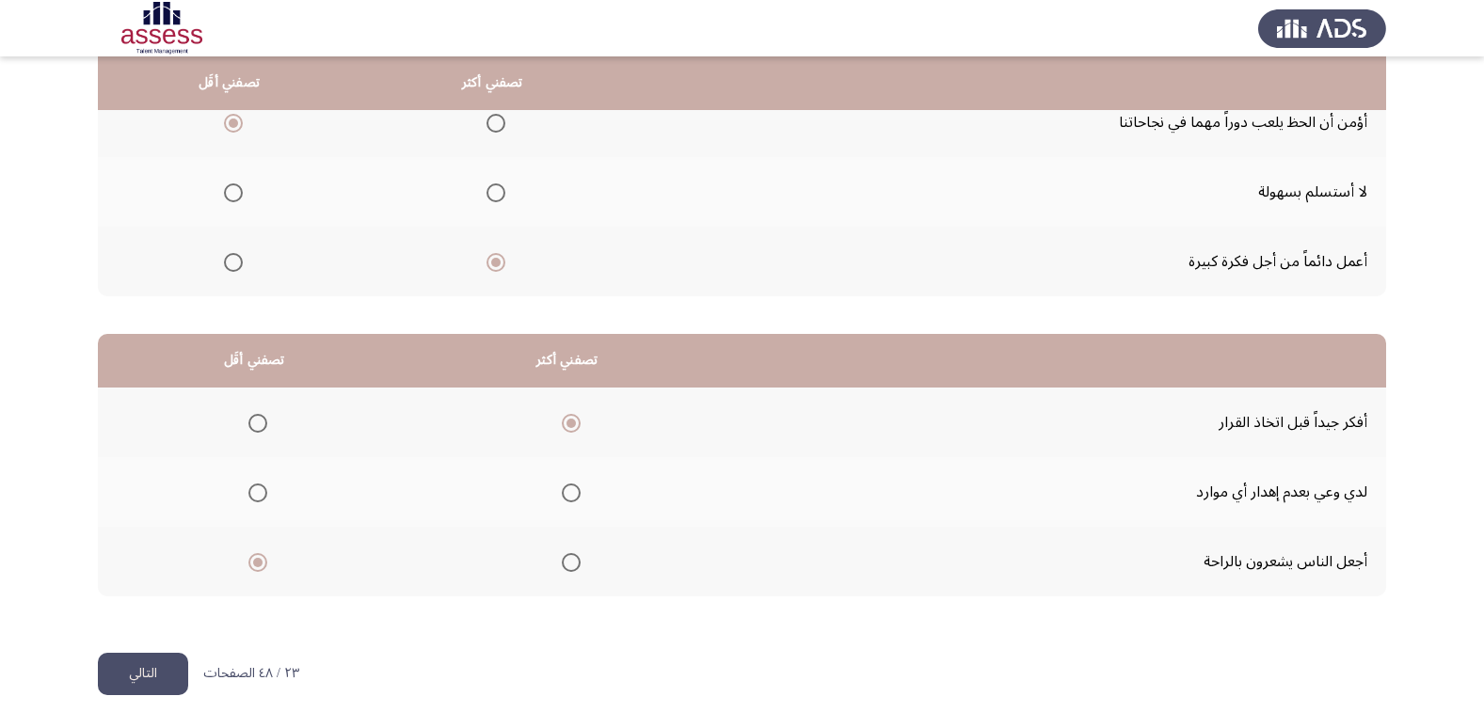
scroll to position [0, 0]
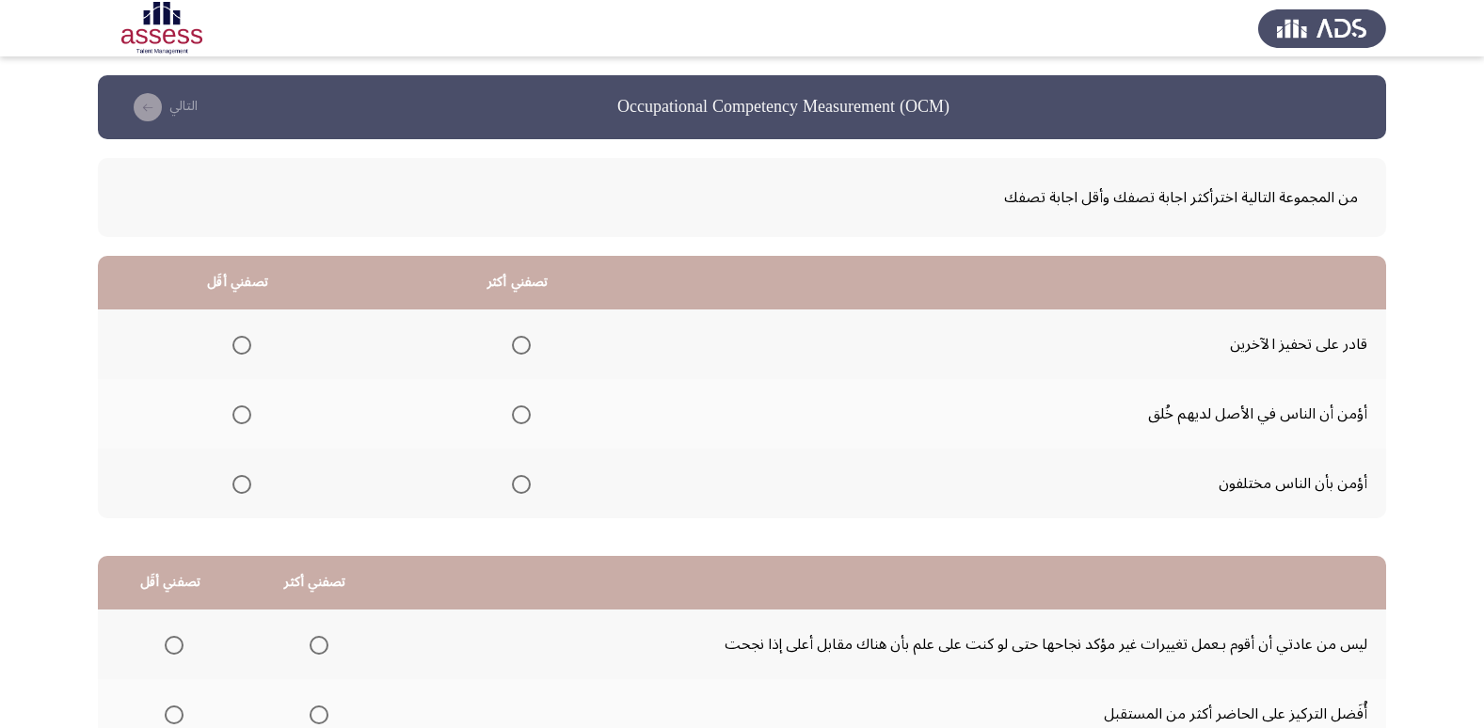
click at [518, 346] on span "Select an option" at bounding box center [521, 345] width 19 height 19
click at [518, 346] on input "Select an option" at bounding box center [521, 345] width 19 height 19
click at [243, 426] on mat-radio-group "Select an option" at bounding box center [238, 414] width 26 height 32
click at [245, 409] on span "Select an option" at bounding box center [241, 415] width 19 height 19
click at [245, 409] on input "Select an option" at bounding box center [241, 415] width 19 height 19
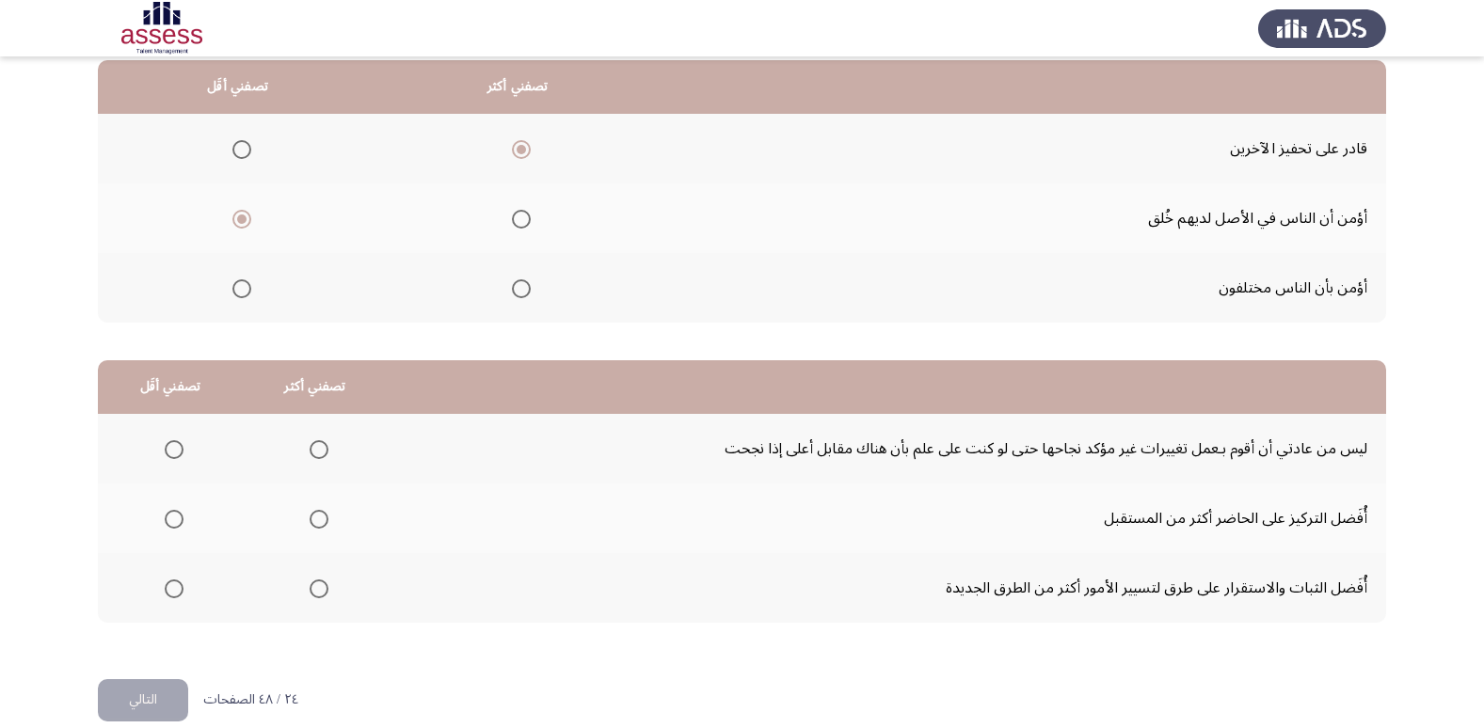
scroll to position [222, 0]
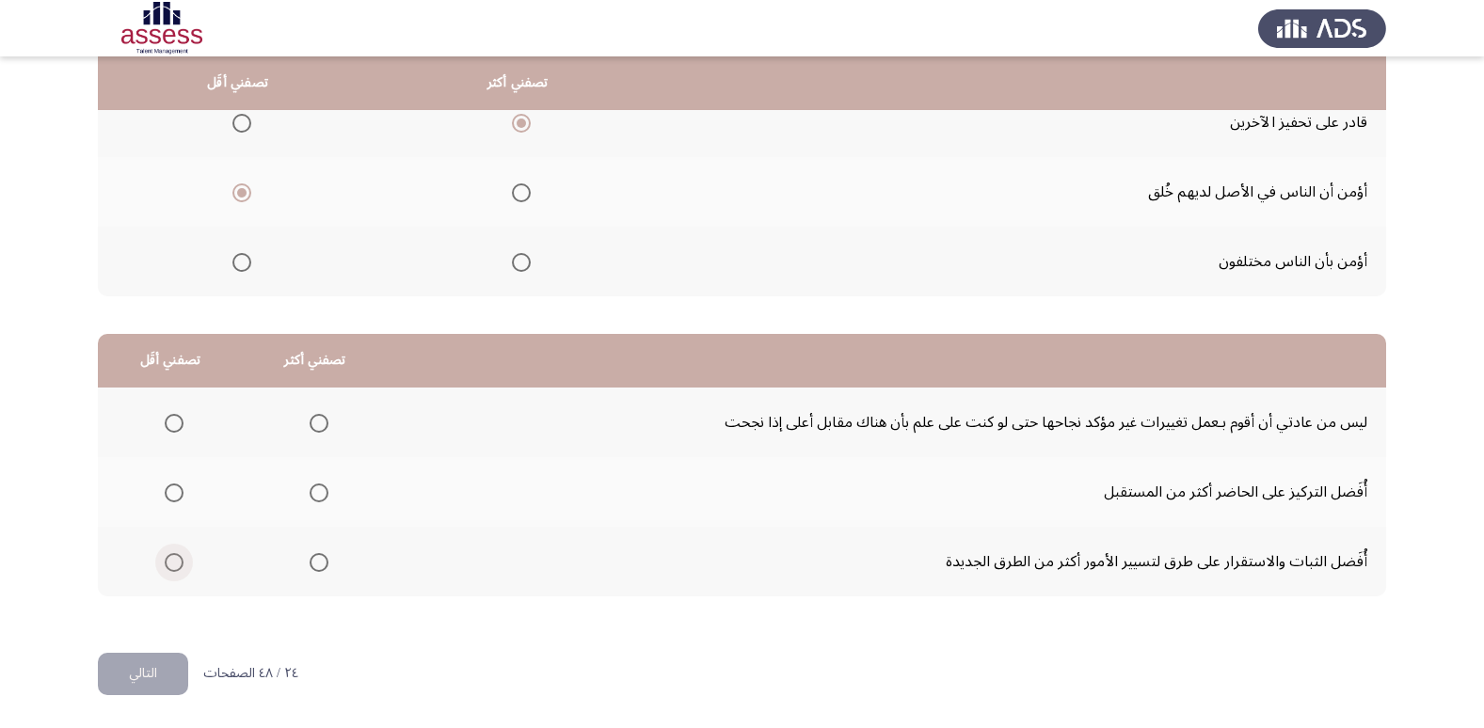
click at [172, 564] on span "Select an option" at bounding box center [174, 562] width 19 height 19
click at [172, 564] on input "Select an option" at bounding box center [174, 562] width 19 height 19
click at [324, 426] on span "Select an option" at bounding box center [319, 423] width 19 height 19
click at [324, 426] on input "Select an option" at bounding box center [319, 423] width 19 height 19
click at [137, 667] on button "التالي" at bounding box center [143, 674] width 90 height 42
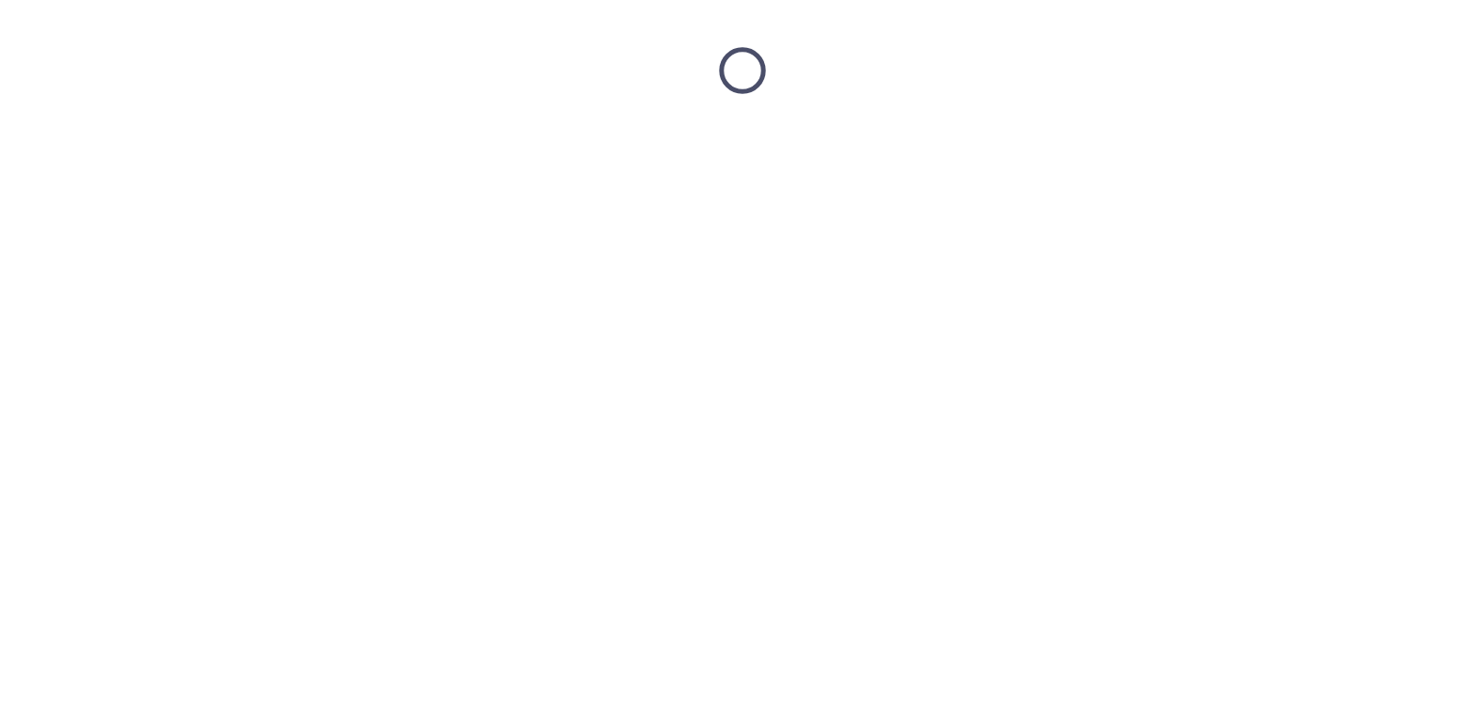
scroll to position [0, 0]
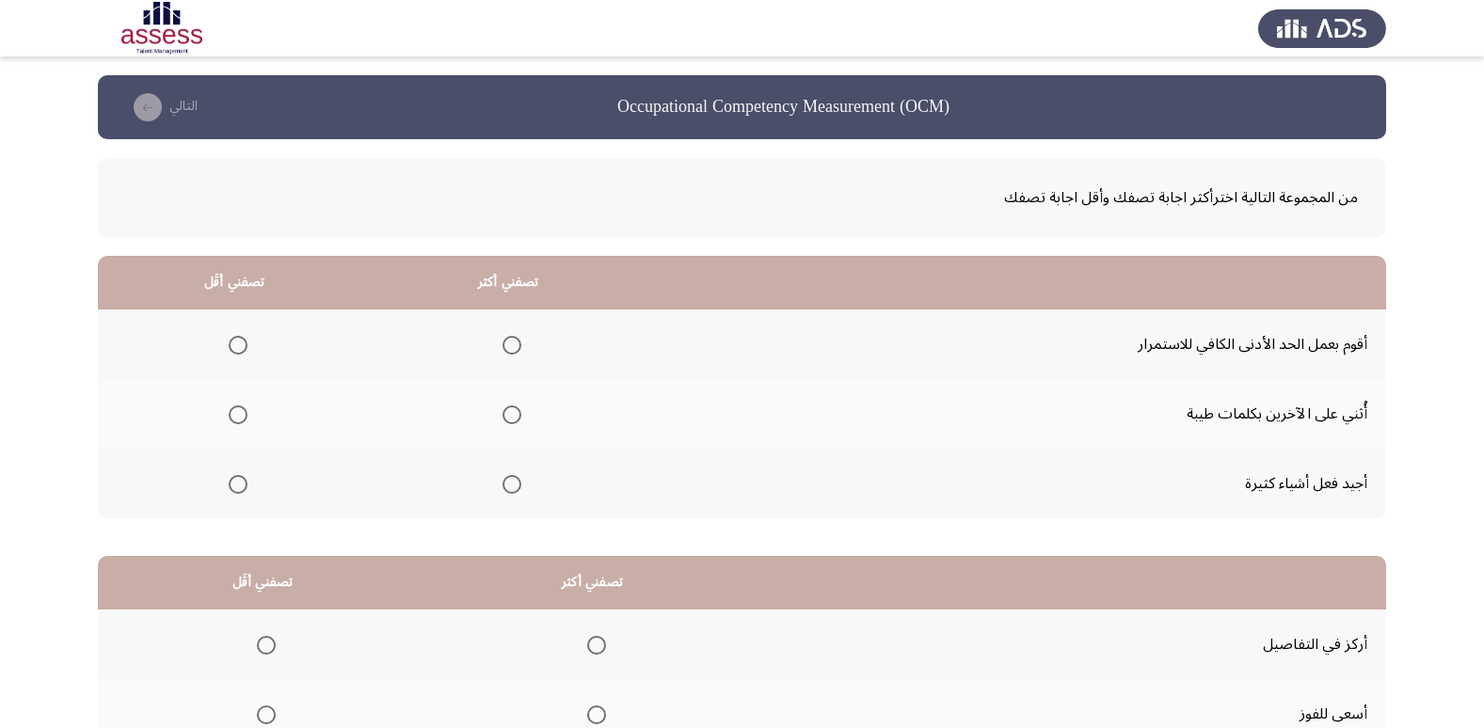
click at [503, 490] on span "Select an option" at bounding box center [511, 484] width 19 height 19
click at [503, 490] on input "Select an option" at bounding box center [511, 484] width 19 height 19
click at [243, 345] on span "Select an option" at bounding box center [238, 345] width 19 height 19
click at [243, 345] on input "Select an option" at bounding box center [238, 345] width 19 height 19
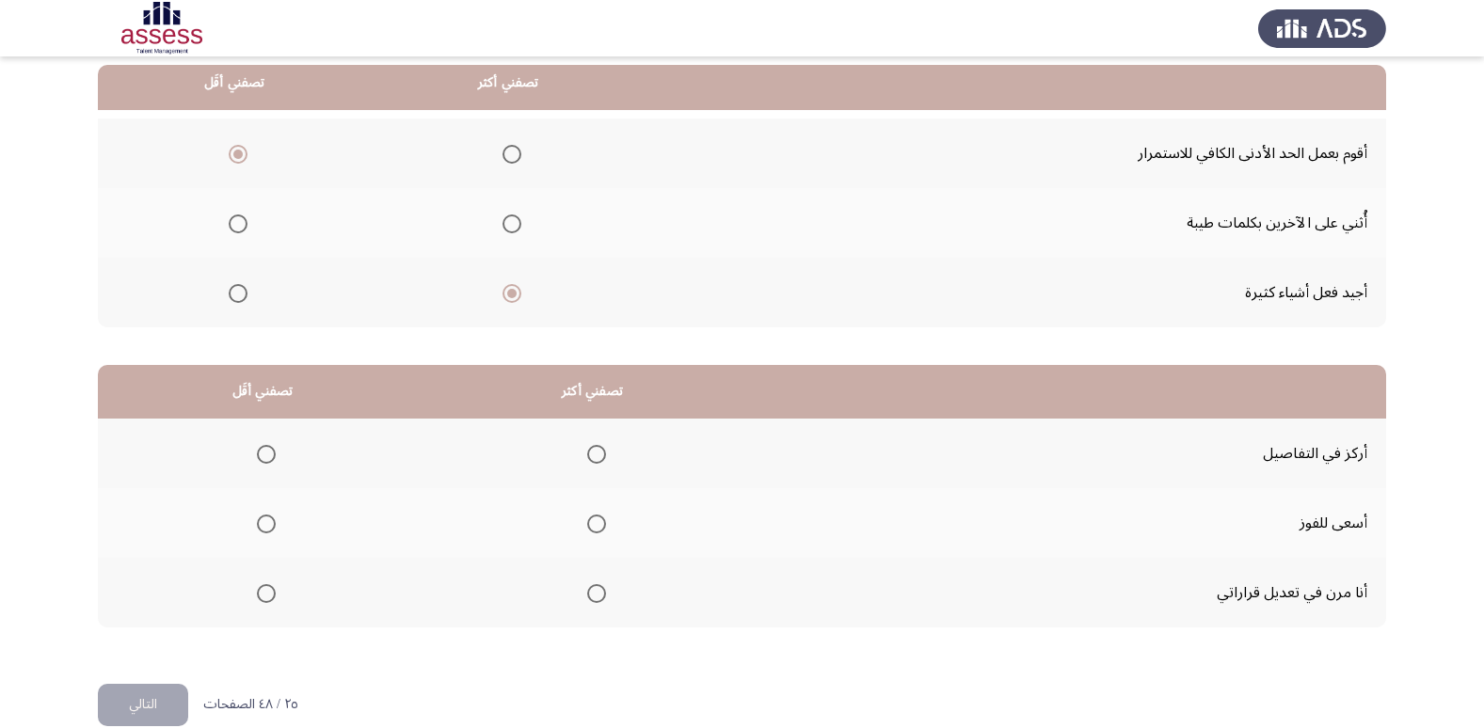
scroll to position [222, 0]
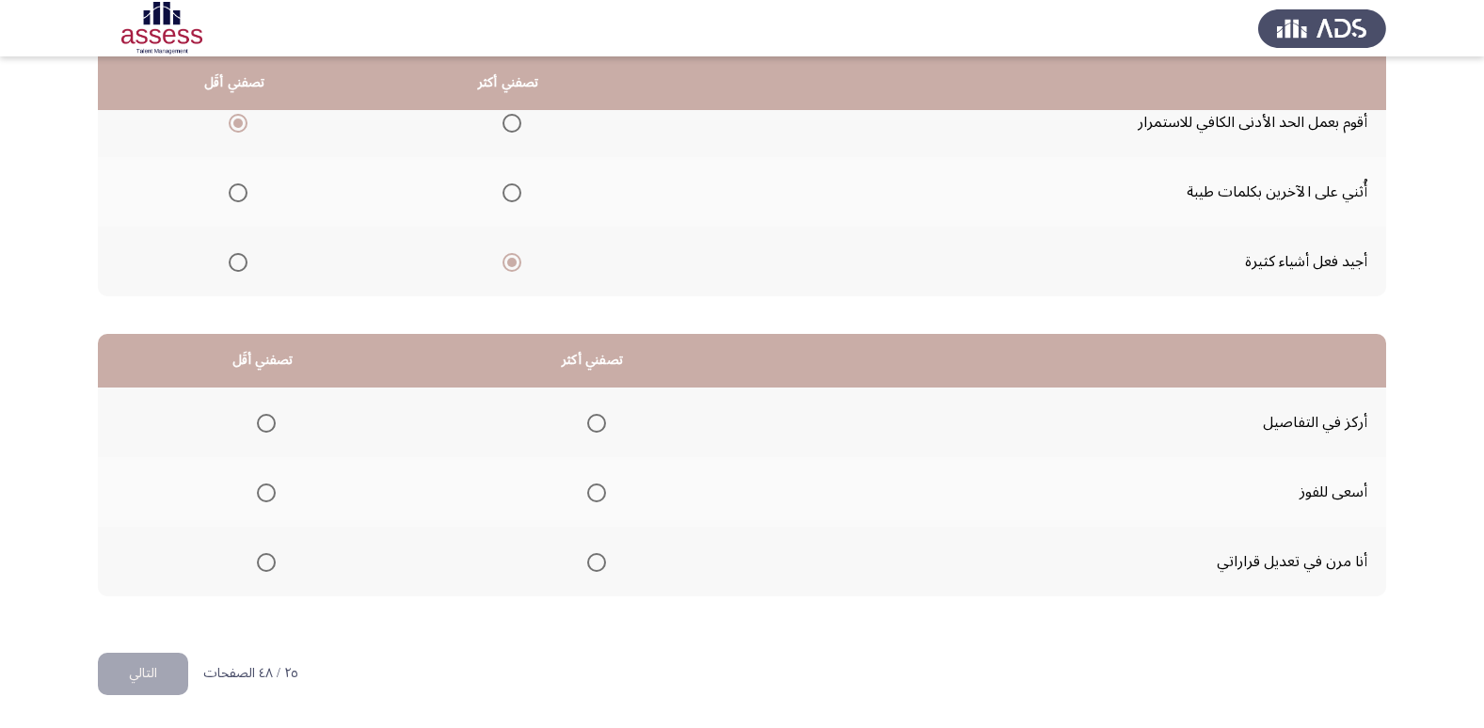
click at [597, 492] on span "Select an option" at bounding box center [596, 493] width 19 height 19
click at [597, 492] on input "Select an option" at bounding box center [596, 493] width 19 height 19
click at [266, 562] on span "Select an option" at bounding box center [266, 562] width 19 height 19
click at [266, 562] on input "Select an option" at bounding box center [266, 562] width 19 height 19
click at [159, 672] on button "التالي" at bounding box center [143, 674] width 90 height 42
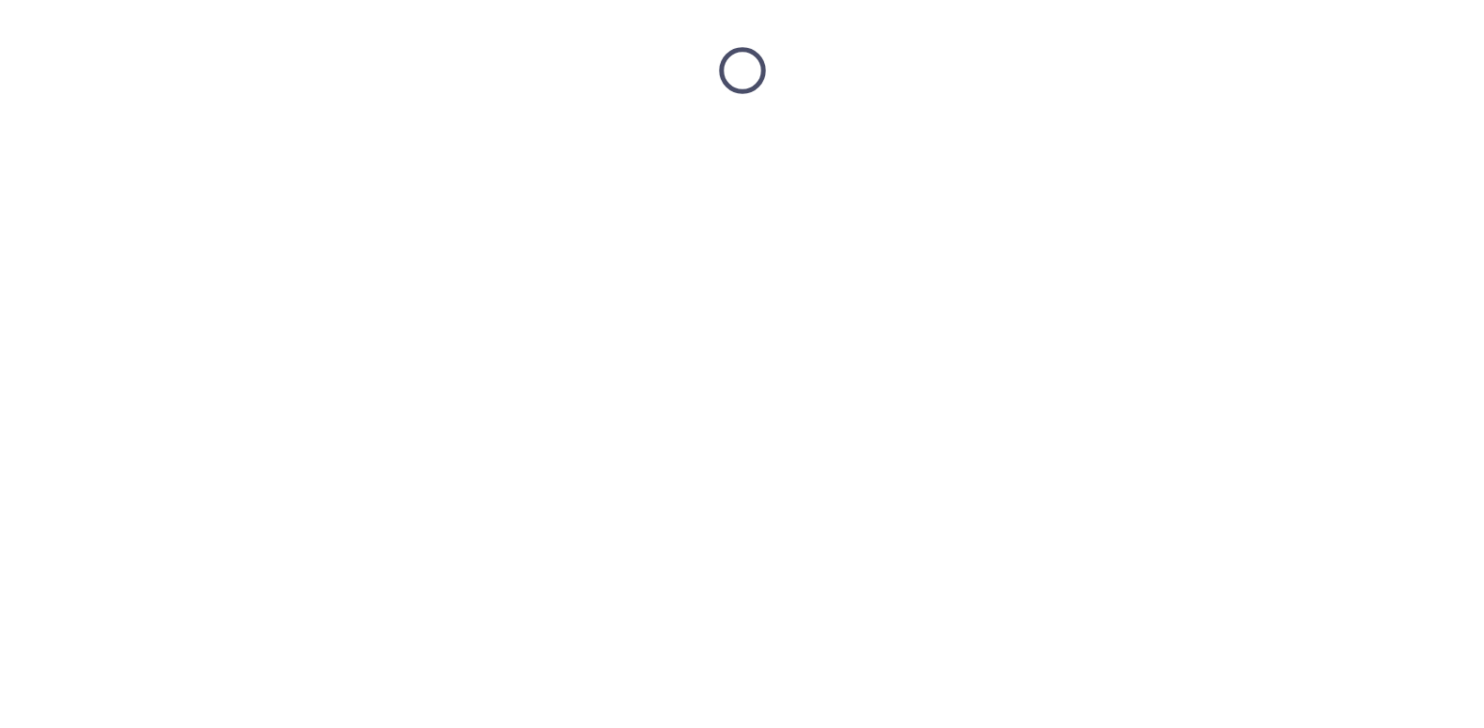
scroll to position [0, 0]
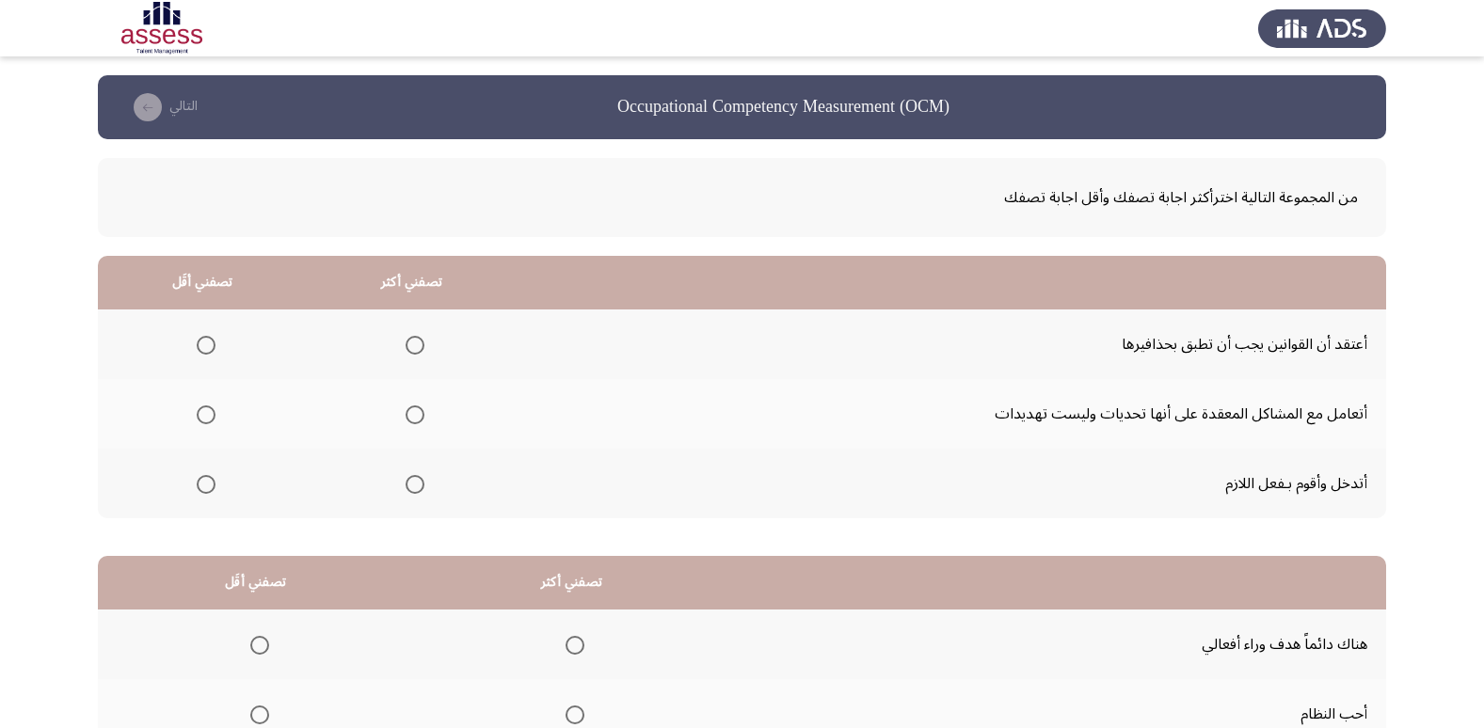
click at [416, 419] on span "Select an option" at bounding box center [415, 415] width 19 height 19
click at [416, 419] on input "Select an option" at bounding box center [415, 415] width 19 height 19
click at [213, 484] on span "Select an option" at bounding box center [206, 484] width 19 height 19
click at [213, 484] on input "Select an option" at bounding box center [206, 484] width 19 height 19
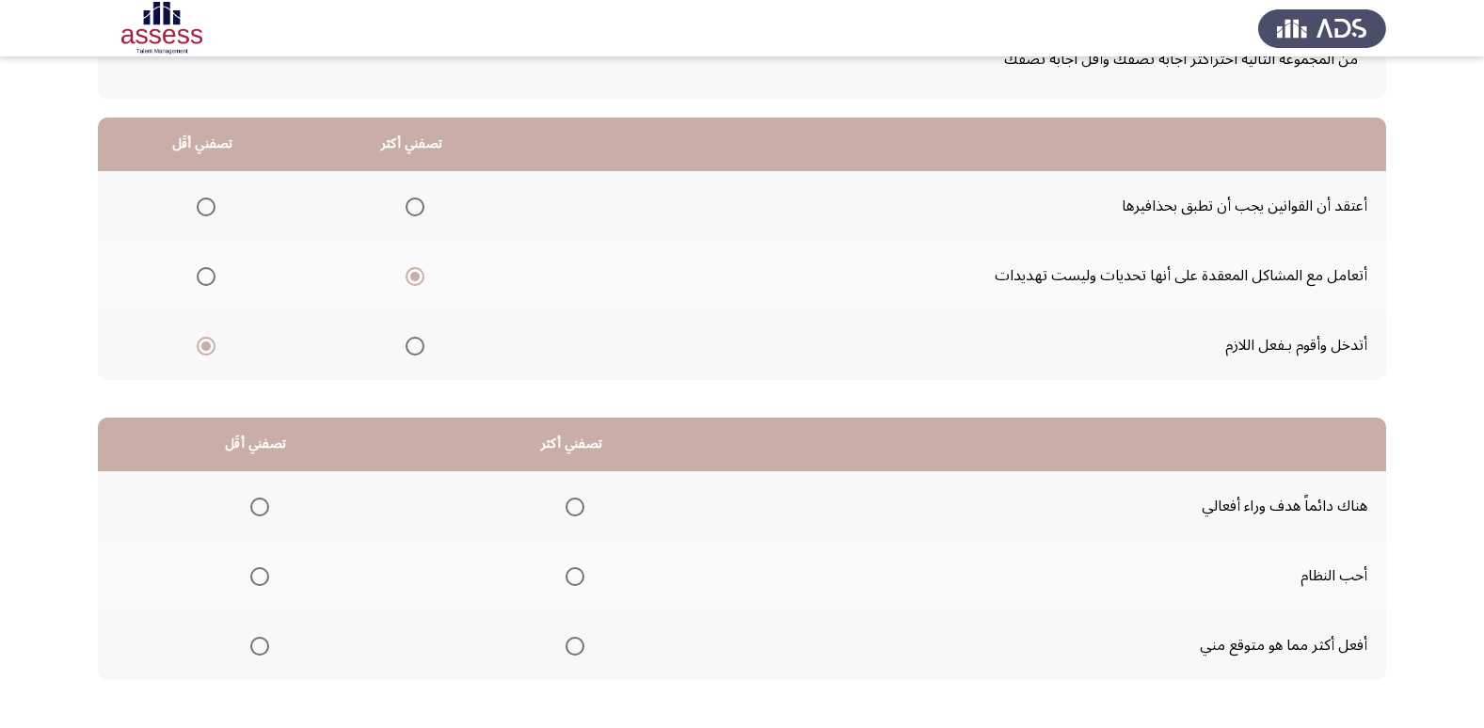
scroll to position [188, 0]
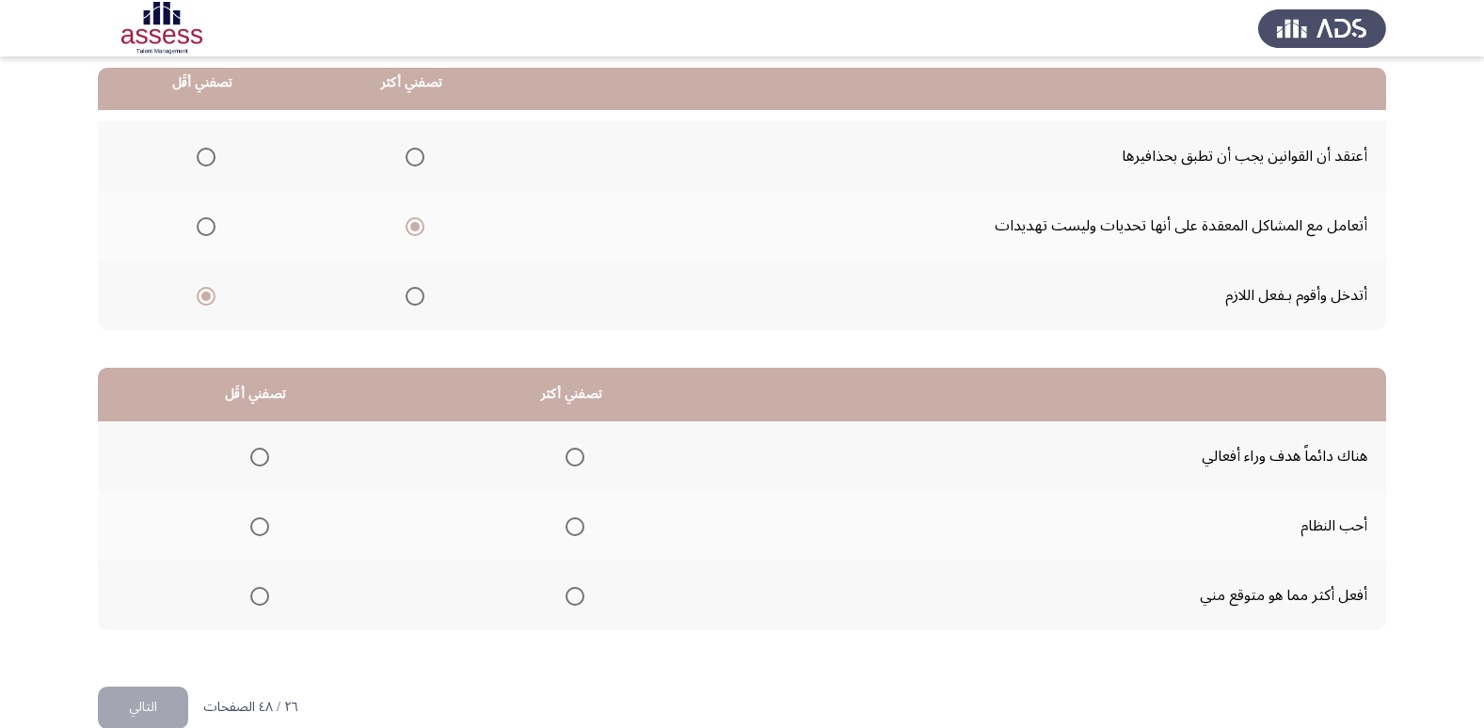
click at [422, 157] on span "Select an option" at bounding box center [415, 157] width 19 height 19
click at [422, 157] on input "Select an option" at bounding box center [415, 157] width 19 height 19
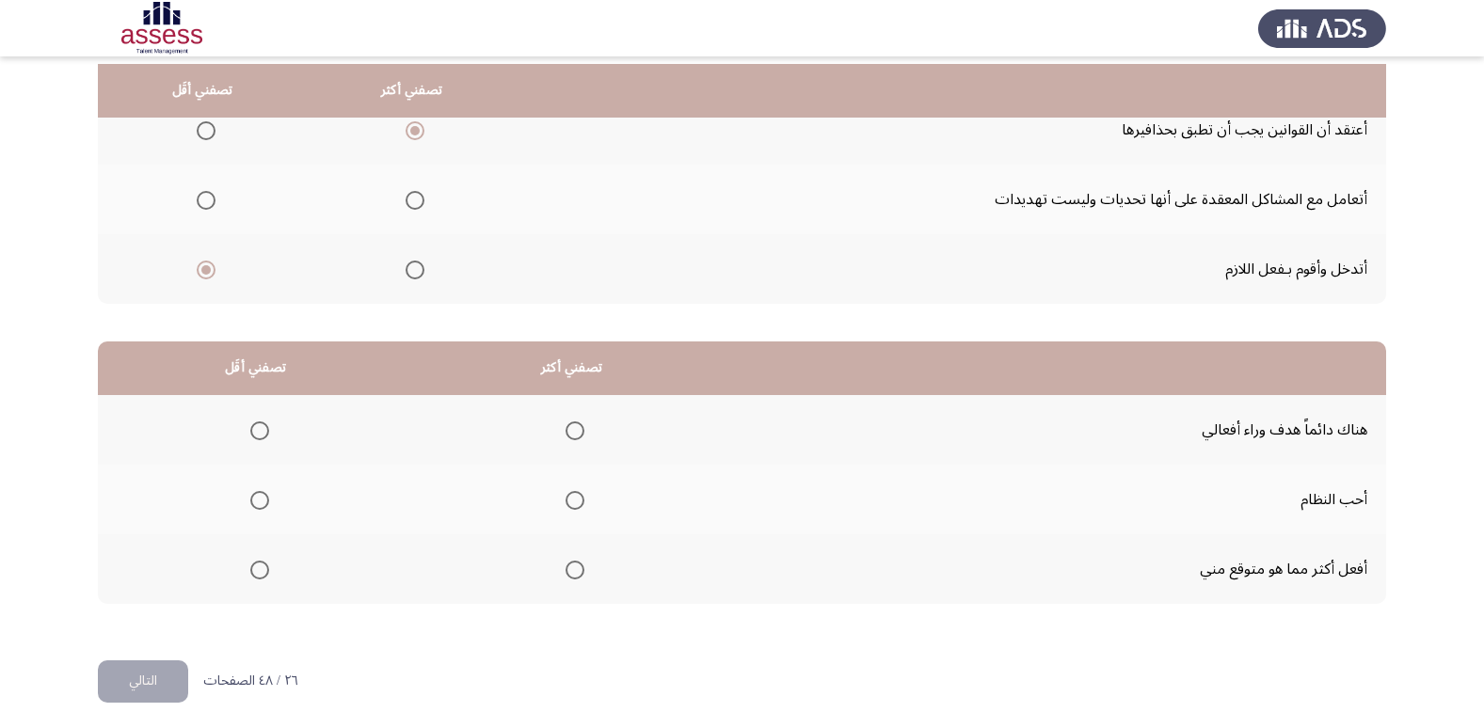
scroll to position [222, 0]
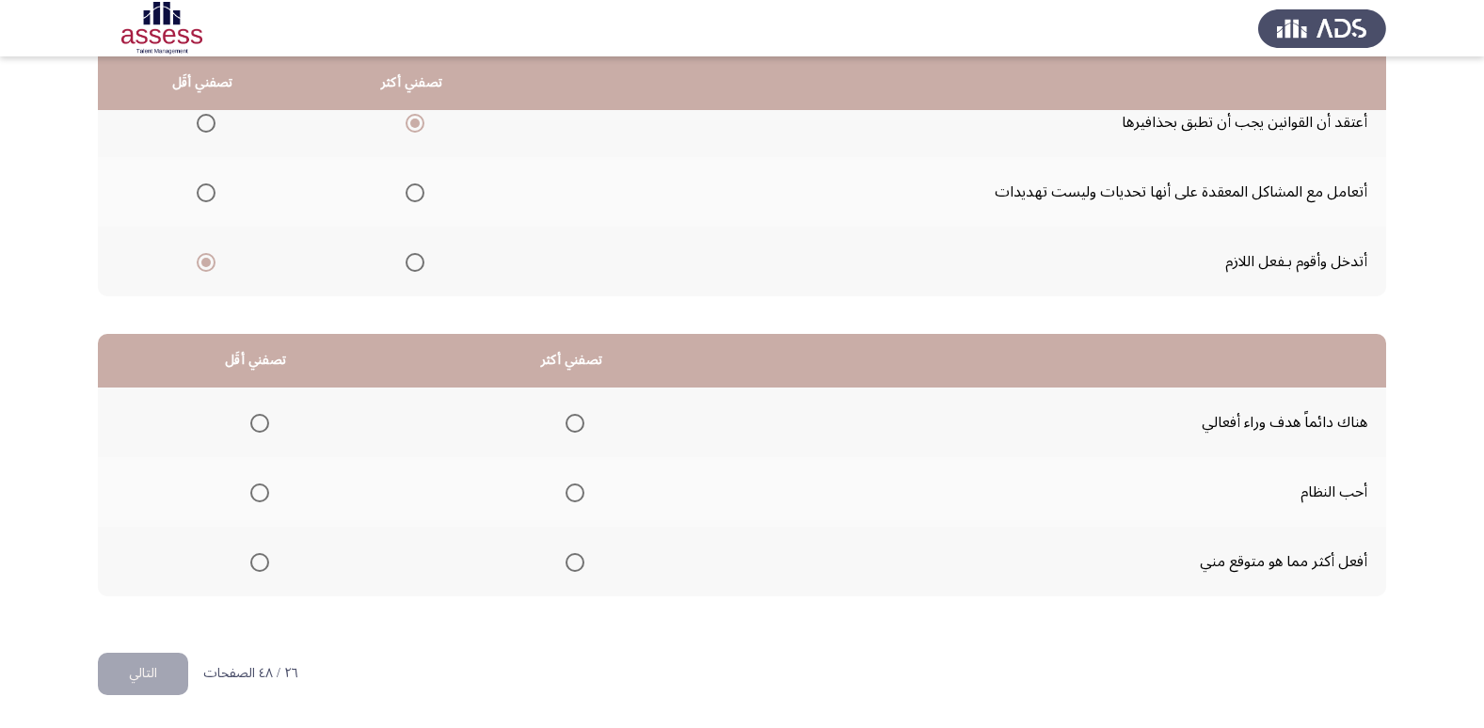
click at [573, 500] on span "Select an option" at bounding box center [575, 493] width 19 height 19
click at [573, 500] on input "Select an option" at bounding box center [575, 493] width 19 height 19
click at [255, 427] on span "Select an option" at bounding box center [259, 423] width 19 height 19
click at [255, 427] on input "Select an option" at bounding box center [259, 423] width 19 height 19
click at [158, 674] on button "التالي" at bounding box center [143, 674] width 90 height 42
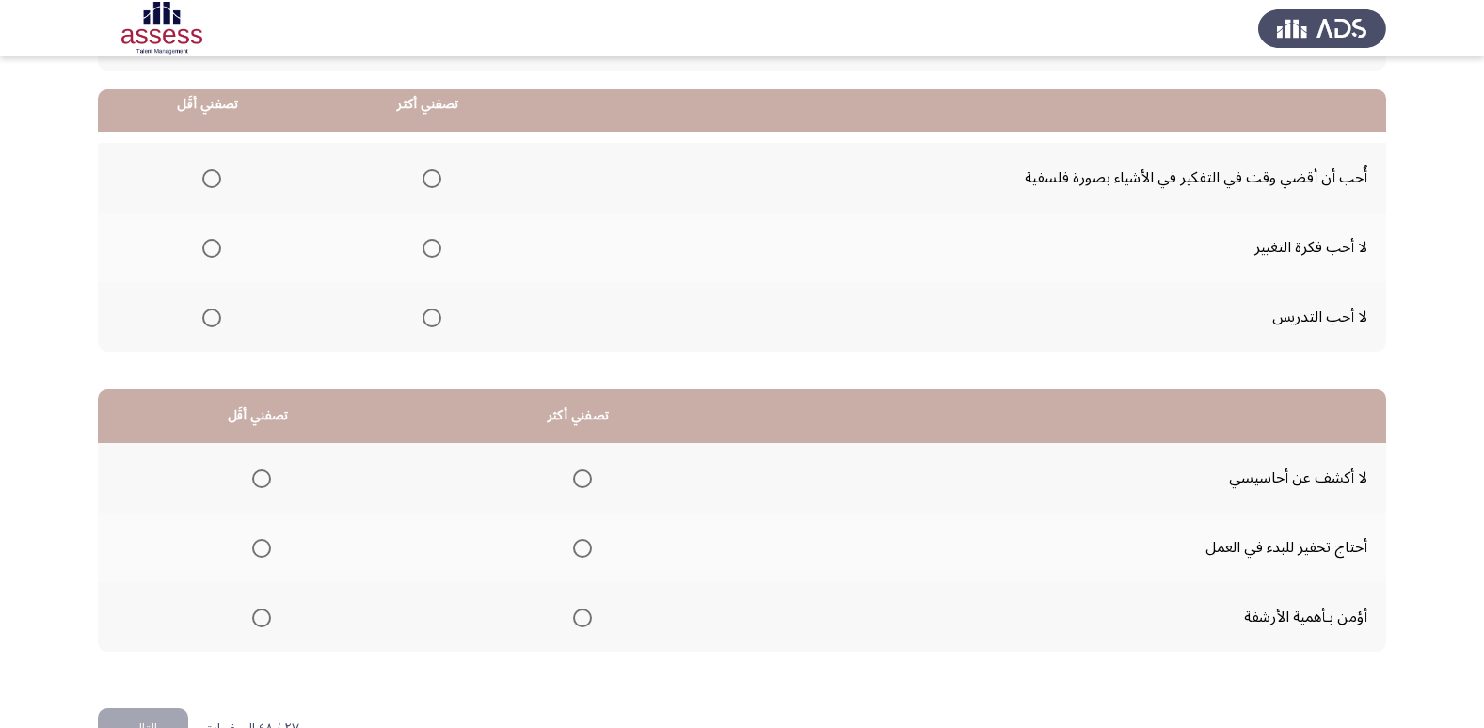
scroll to position [188, 0]
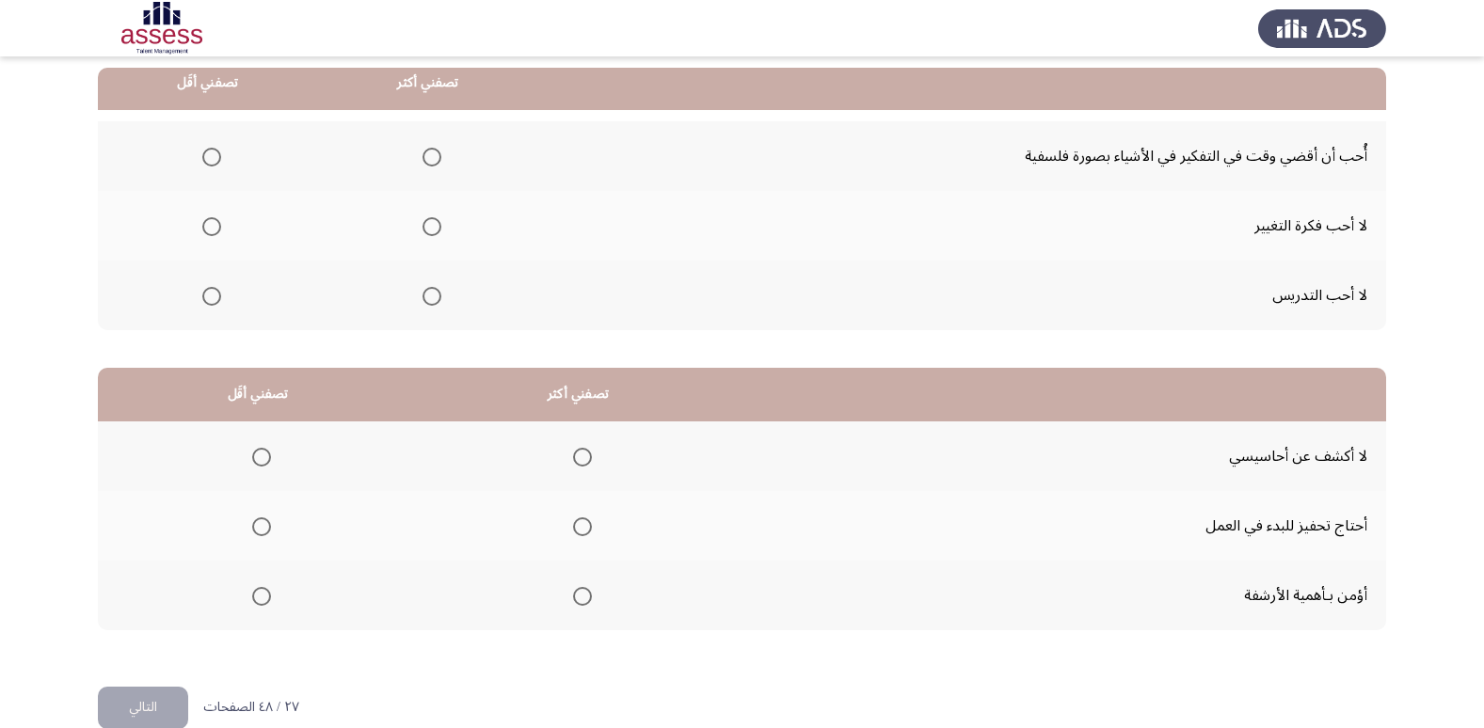
click at [210, 234] on span "Select an option" at bounding box center [211, 226] width 19 height 19
click at [210, 234] on input "Select an option" at bounding box center [211, 226] width 19 height 19
click at [422, 164] on span "Select an option" at bounding box center [431, 157] width 19 height 19
click at [422, 164] on input "Select an option" at bounding box center [431, 157] width 19 height 19
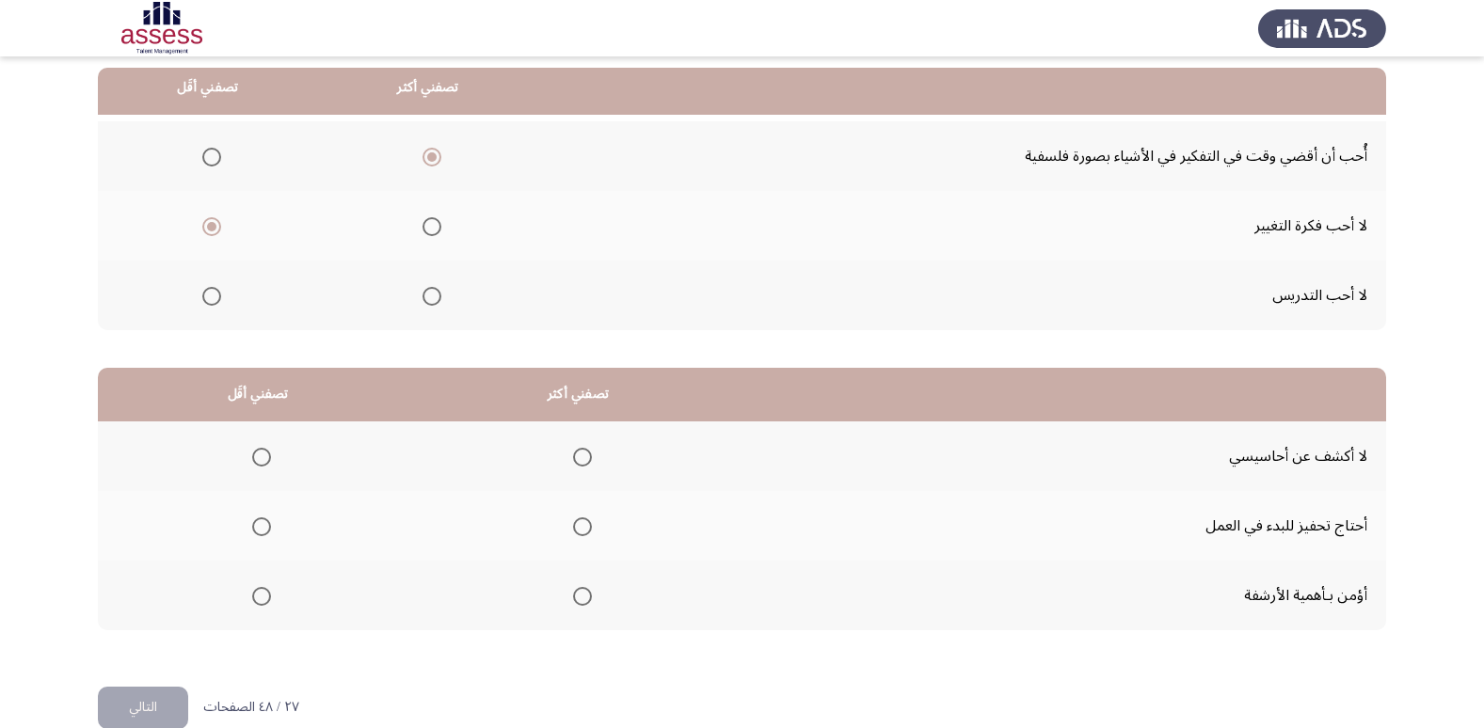
scroll to position [222, 0]
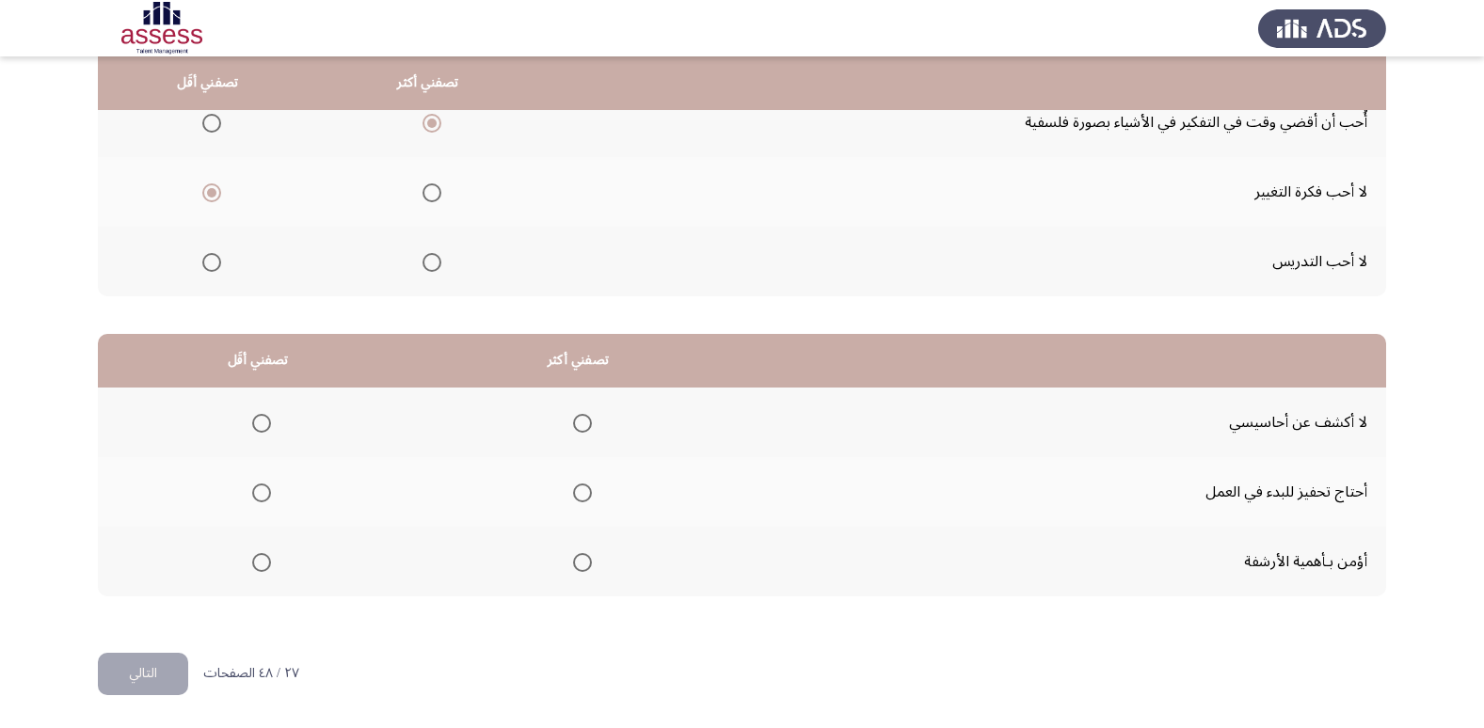
click at [578, 424] on span "Select an option" at bounding box center [582, 423] width 19 height 19
click at [578, 424] on input "Select an option" at bounding box center [582, 423] width 19 height 19
click at [255, 498] on span "Select an option" at bounding box center [261, 493] width 19 height 19
click at [255, 498] on input "Select an option" at bounding box center [261, 493] width 19 height 19
click at [154, 663] on button "التالي" at bounding box center [143, 674] width 90 height 42
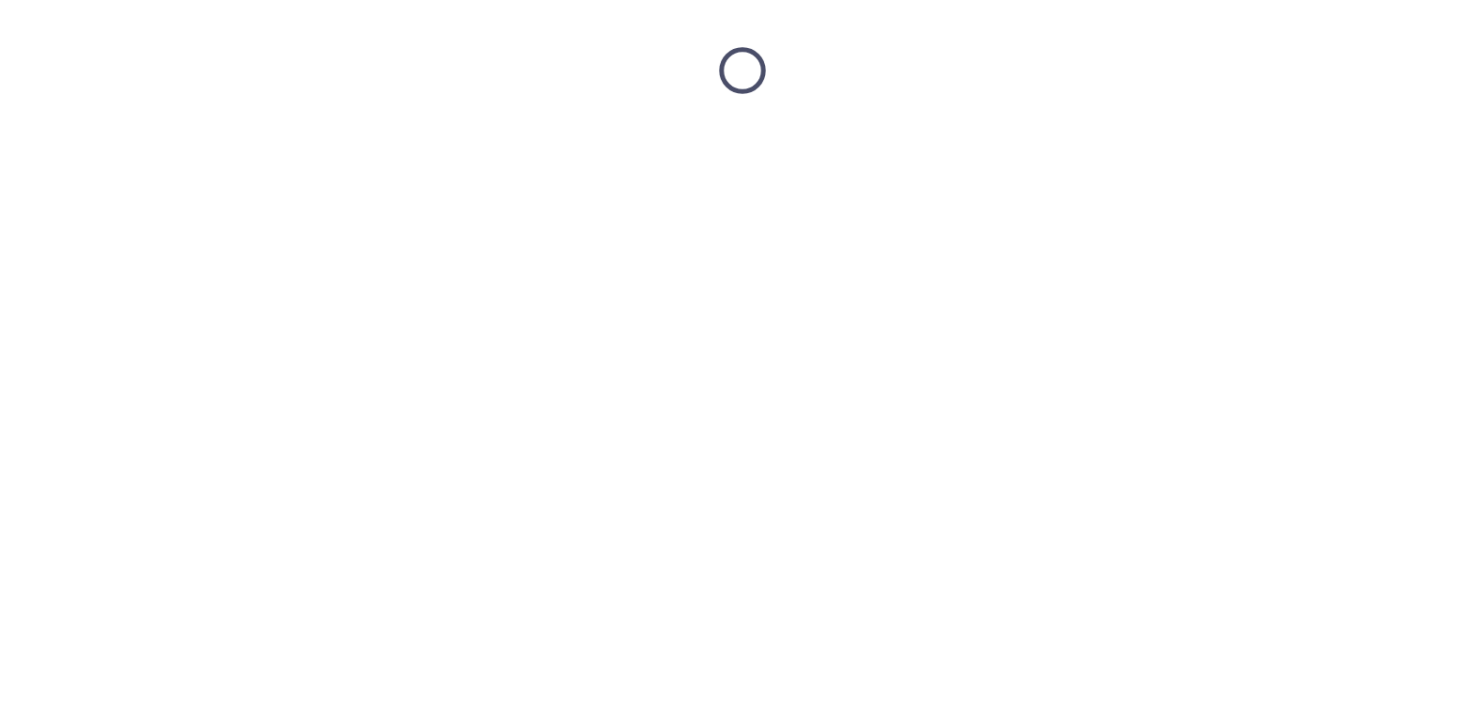
scroll to position [0, 0]
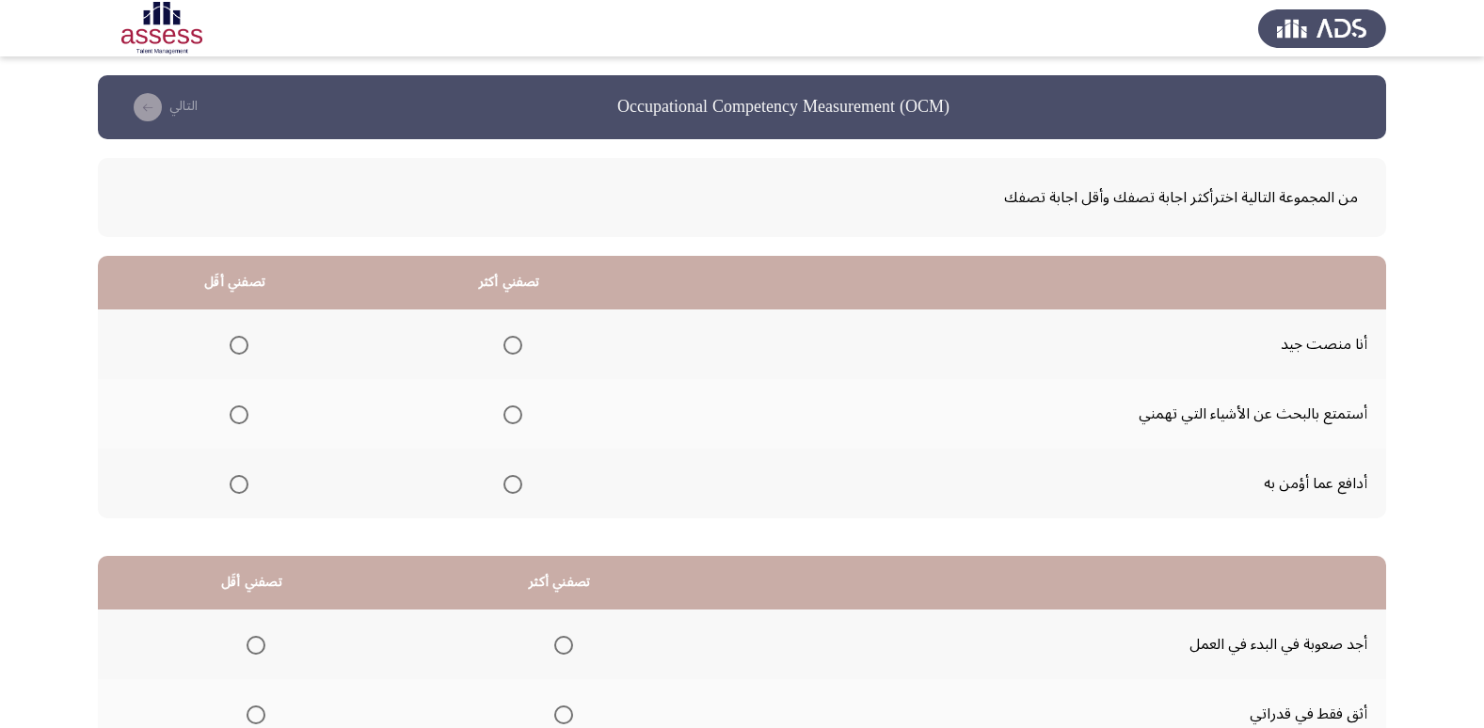
click at [505, 344] on span "Select an option" at bounding box center [512, 345] width 19 height 19
click at [505, 344] on input "Select an option" at bounding box center [512, 345] width 19 height 19
click at [233, 419] on span "Select an option" at bounding box center [239, 415] width 19 height 19
click at [233, 419] on input "Select an option" at bounding box center [239, 415] width 19 height 19
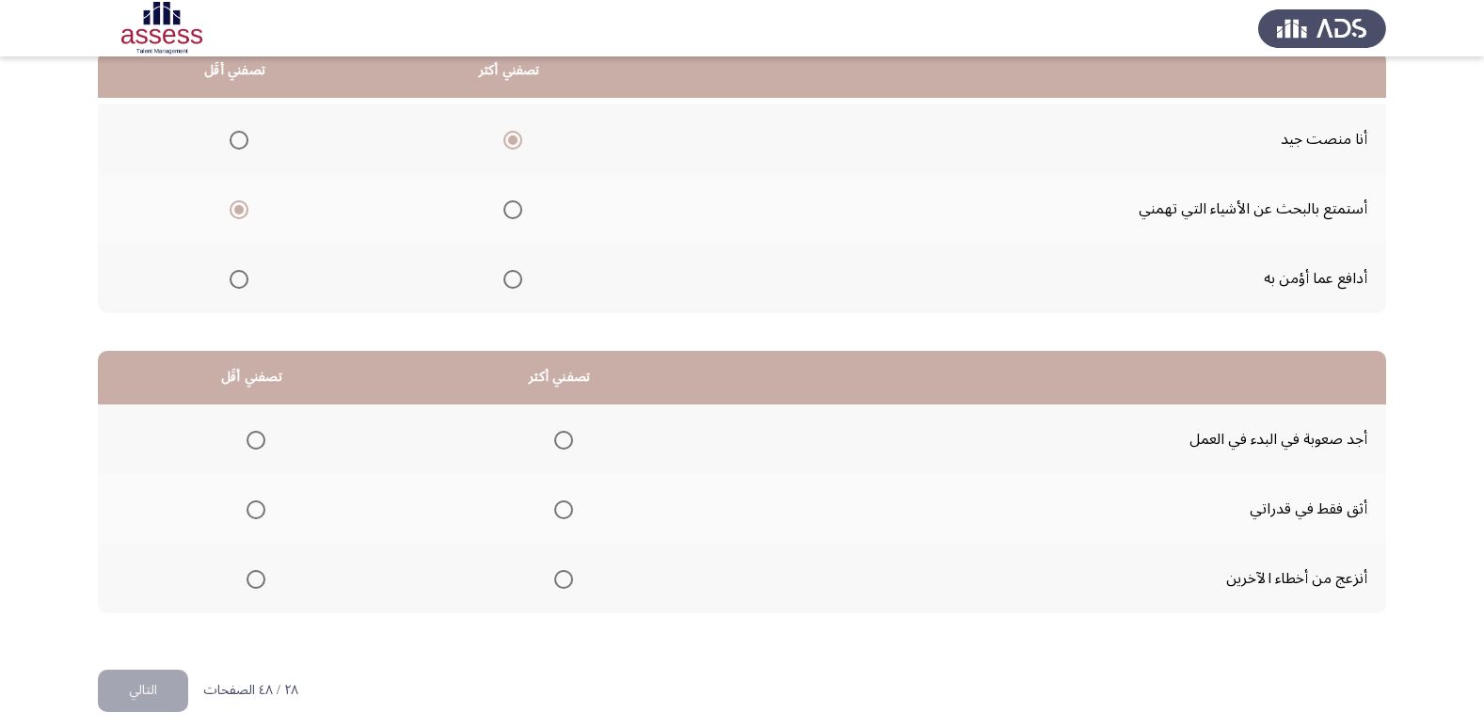
scroll to position [222, 0]
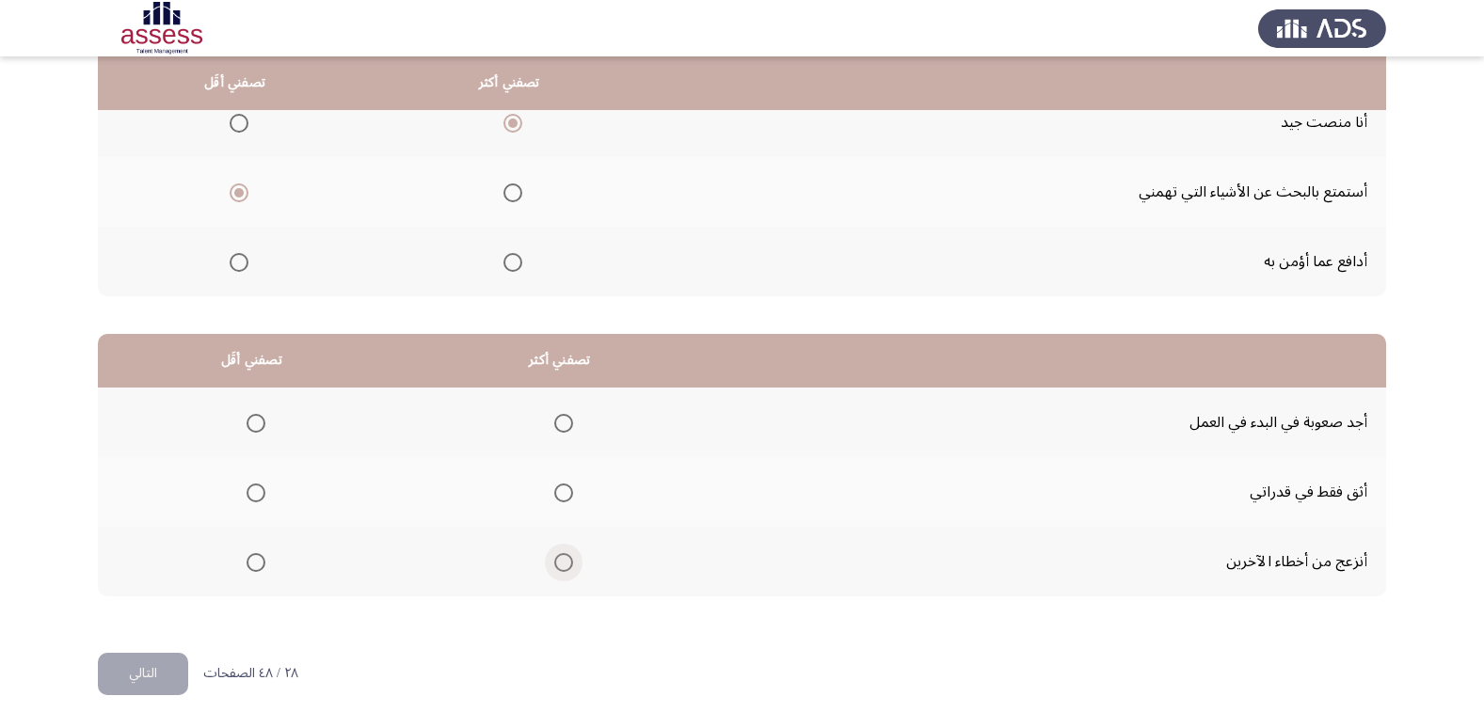
click at [554, 557] on span "Select an option" at bounding box center [563, 562] width 19 height 19
click at [554, 557] on input "Select an option" at bounding box center [563, 562] width 19 height 19
click at [258, 427] on span "Select an option" at bounding box center [256, 423] width 19 height 19
click at [258, 427] on input "Select an option" at bounding box center [256, 423] width 19 height 19
click at [163, 665] on button "التالي" at bounding box center [143, 674] width 90 height 42
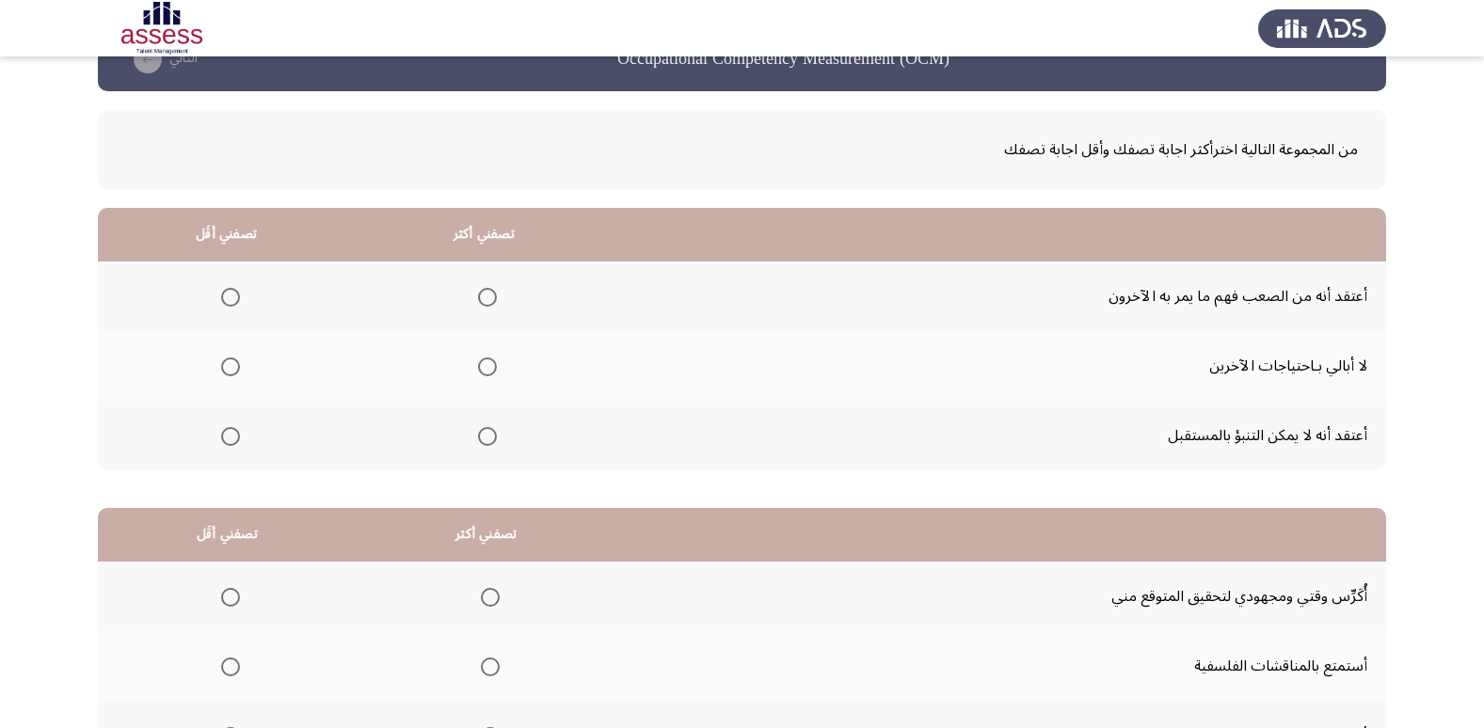
scroll to position [94, 0]
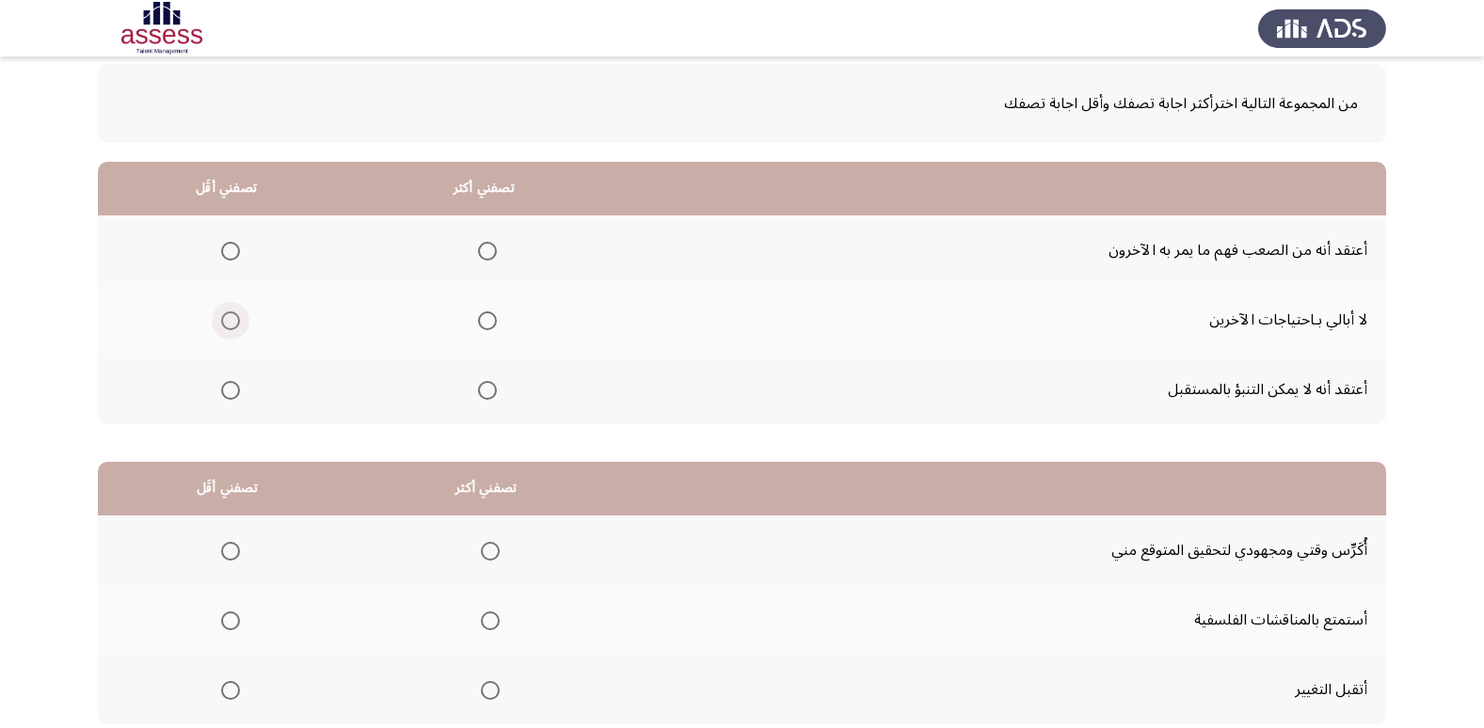
click at [221, 321] on span "Select an option" at bounding box center [230, 320] width 19 height 19
click at [221, 321] on input "Select an option" at bounding box center [230, 320] width 19 height 19
click at [229, 258] on span "Select an option" at bounding box center [230, 251] width 19 height 19
click at [229, 258] on input "Select an option" at bounding box center [230, 251] width 19 height 19
click at [481, 392] on span "Select an option" at bounding box center [487, 390] width 19 height 19
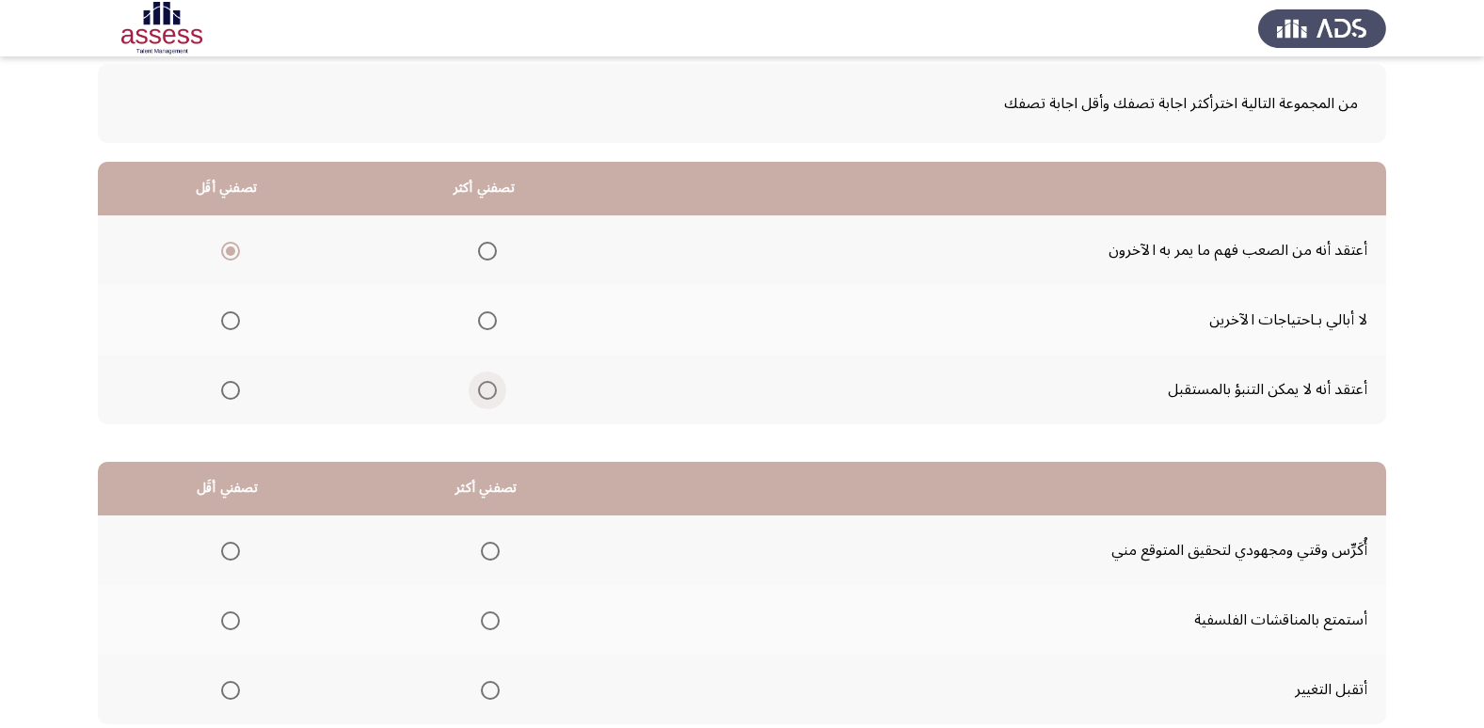
click at [481, 392] on input "Select an option" at bounding box center [487, 390] width 19 height 19
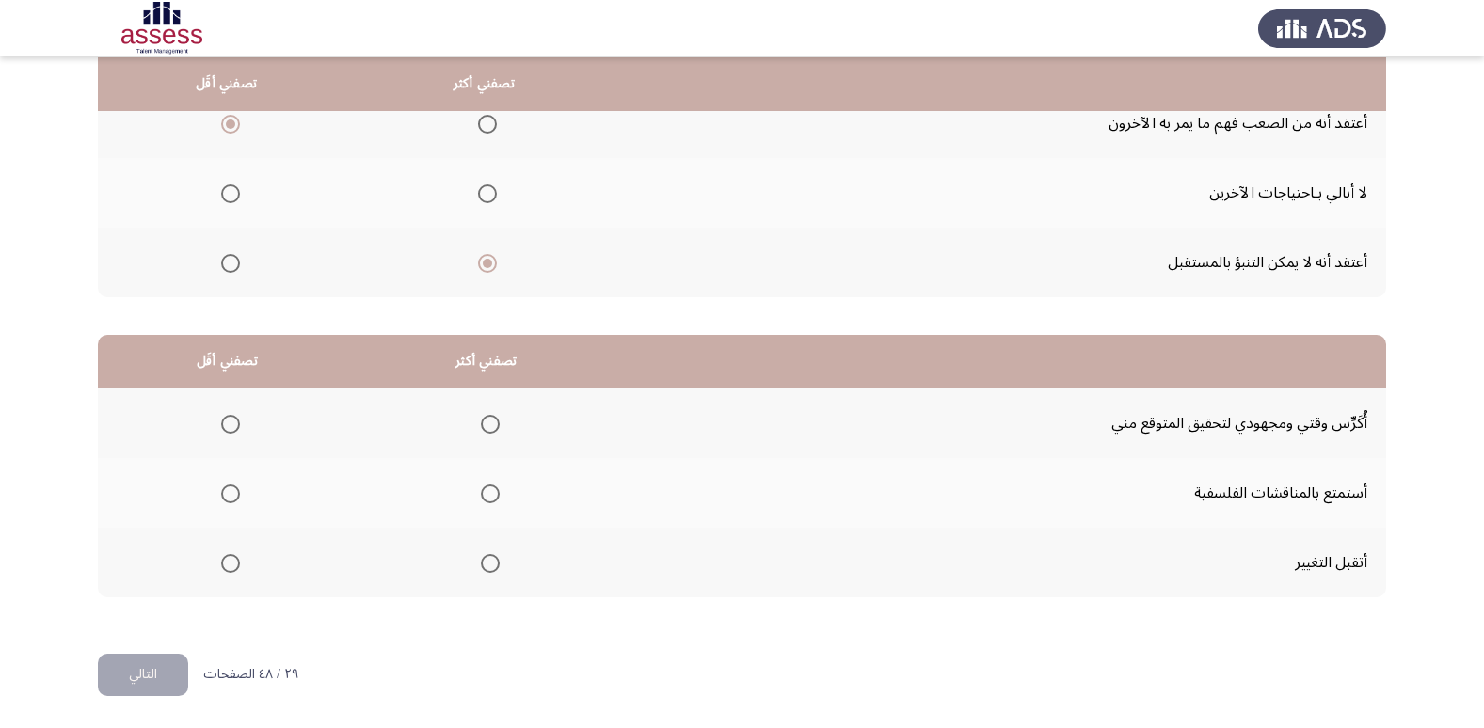
scroll to position [222, 0]
click at [484, 434] on mat-radio-group "Select an option" at bounding box center [486, 422] width 26 height 32
click at [486, 427] on span "Select an option" at bounding box center [490, 423] width 19 height 19
click at [486, 427] on input "Select an option" at bounding box center [490, 423] width 19 height 19
click at [231, 505] on mat-radio-group "Select an option" at bounding box center [227, 492] width 26 height 32
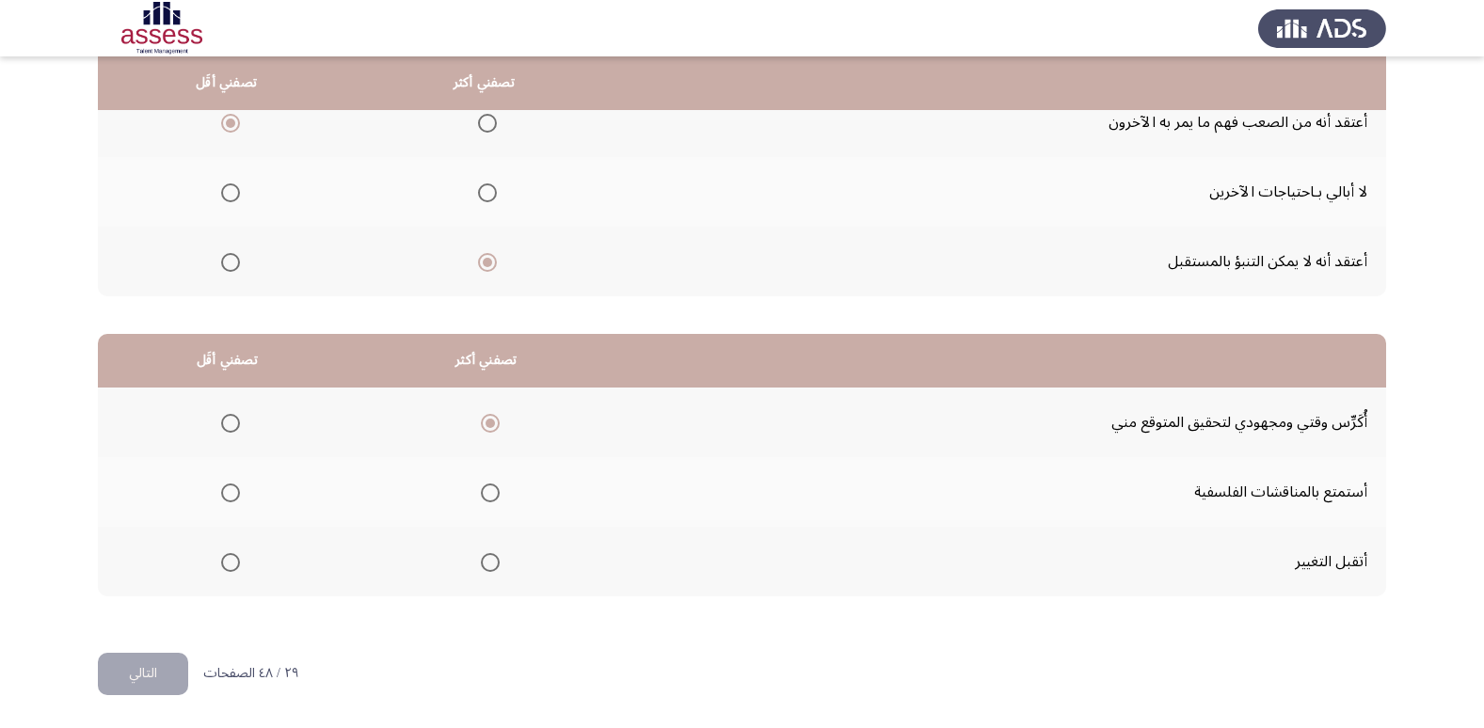
click at [231, 500] on span "Select an option" at bounding box center [230, 493] width 19 height 19
click at [231, 500] on input "Select an option" at bounding box center [230, 493] width 19 height 19
click at [489, 120] on span "Select an option" at bounding box center [487, 123] width 19 height 19
click at [489, 120] on input "Select an option" at bounding box center [487, 123] width 19 height 19
click at [227, 266] on span "Select an option" at bounding box center [230, 262] width 19 height 19
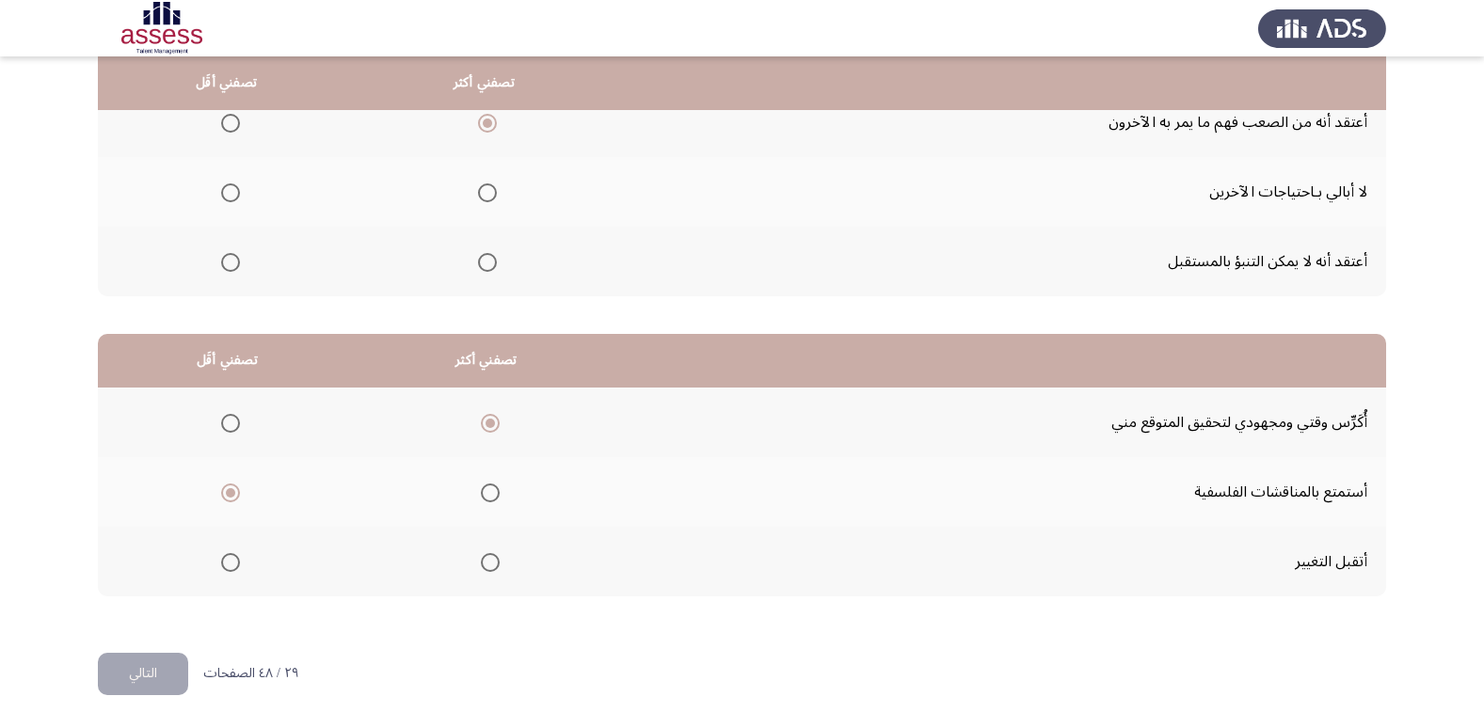
click at [227, 266] on input "Select an option" at bounding box center [230, 262] width 19 height 19
click at [174, 658] on button "التالي" at bounding box center [143, 674] width 90 height 42
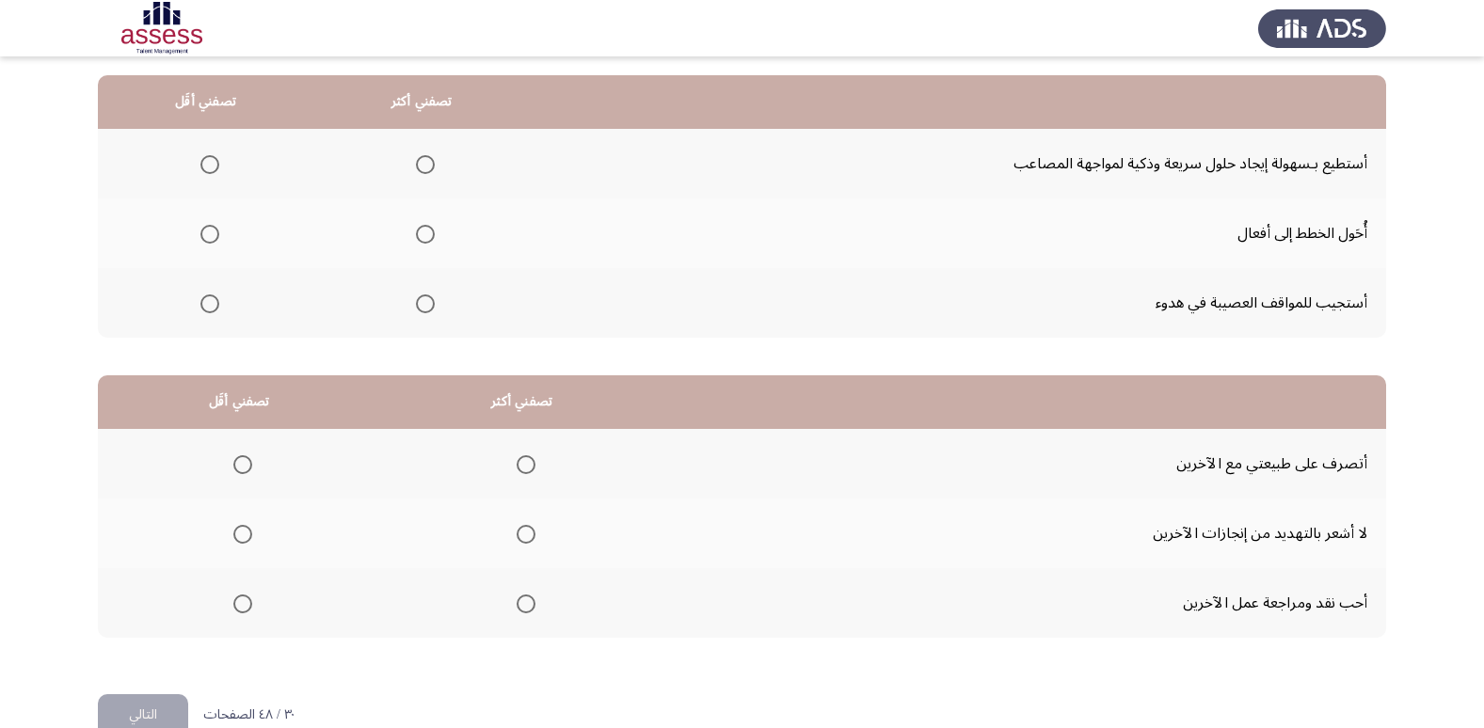
scroll to position [188, 0]
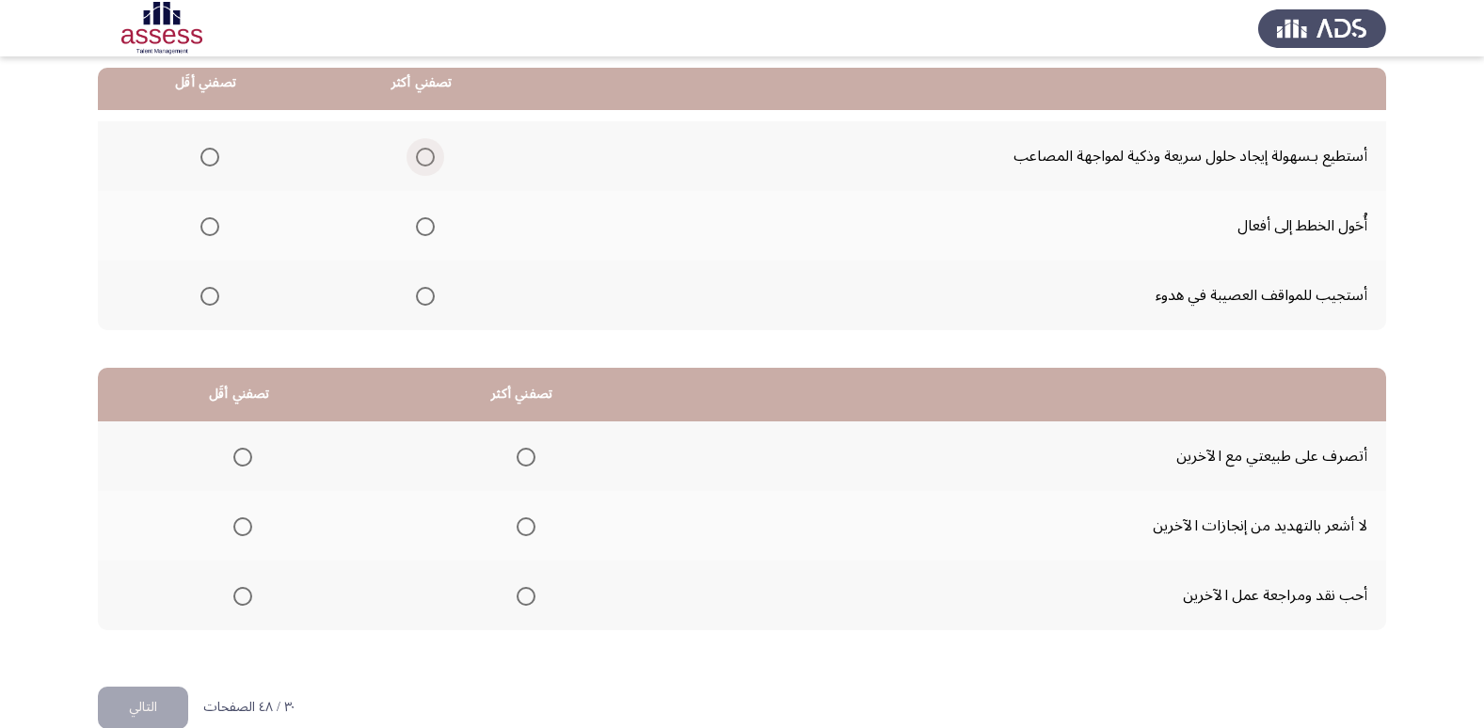
click at [420, 162] on span "Select an option" at bounding box center [425, 157] width 19 height 19
click at [420, 162] on input "Select an option" at bounding box center [425, 157] width 19 height 19
click at [203, 294] on span "Select an option" at bounding box center [209, 296] width 19 height 19
click at [203, 294] on input "Select an option" at bounding box center [209, 296] width 19 height 19
click at [531, 463] on span "Select an option" at bounding box center [526, 457] width 19 height 19
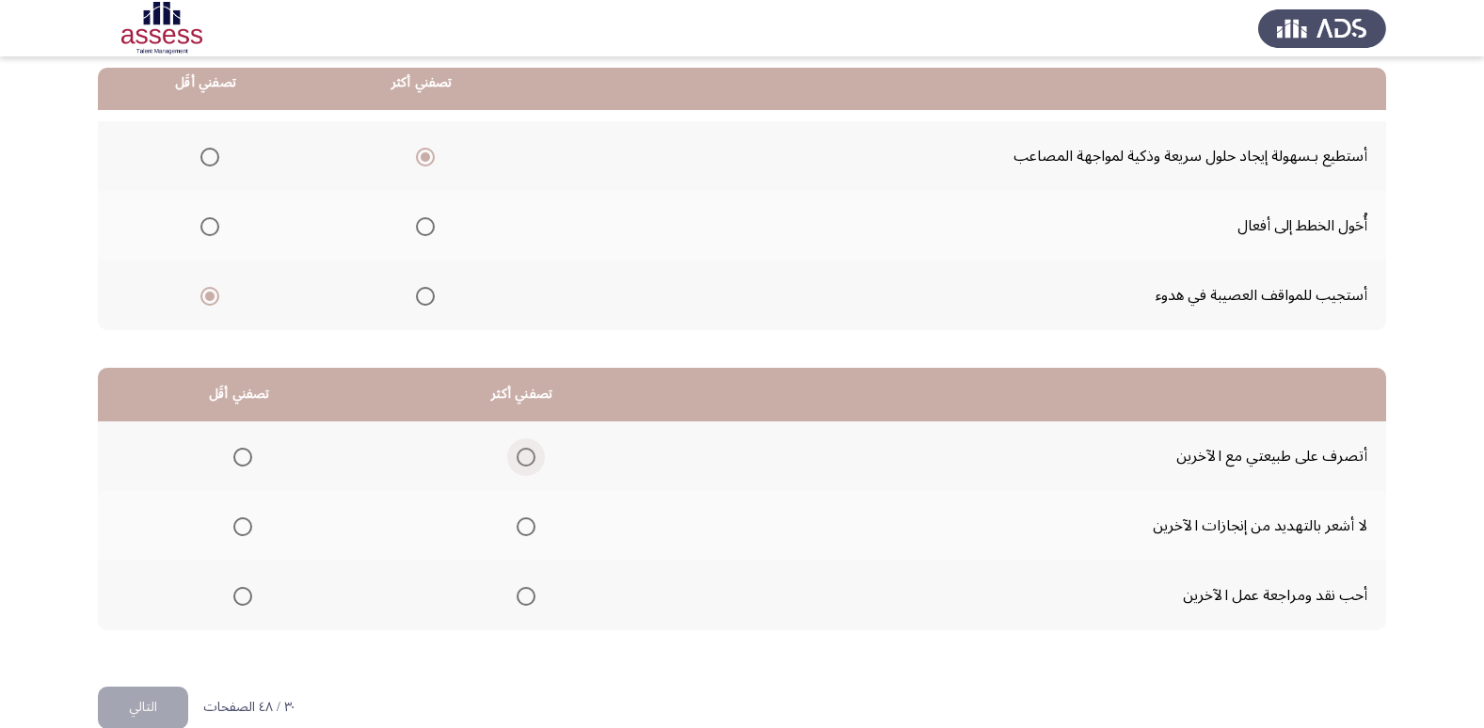
click at [531, 463] on input "Select an option" at bounding box center [526, 457] width 19 height 19
click at [237, 598] on span "Select an option" at bounding box center [242, 596] width 19 height 19
click at [237, 598] on input "Select an option" at bounding box center [242, 596] width 19 height 19
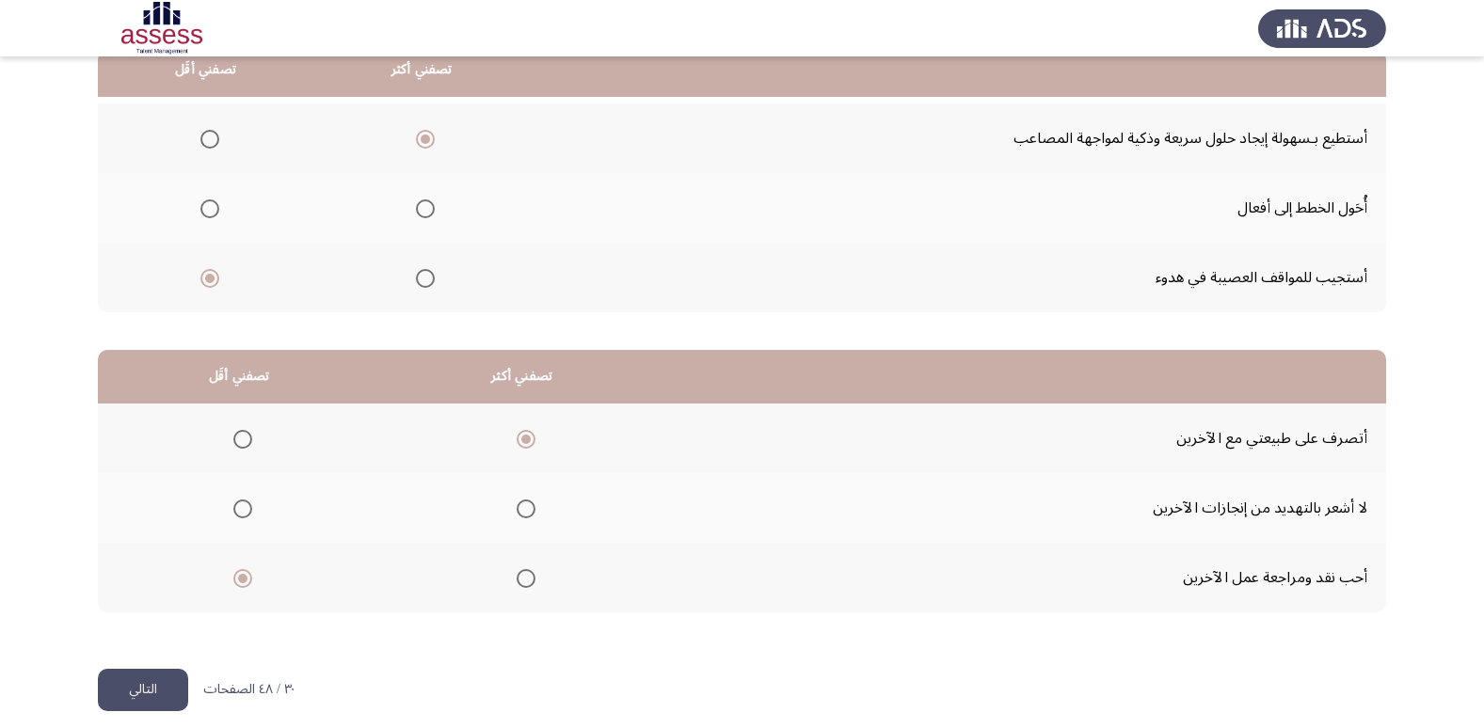
scroll to position [222, 0]
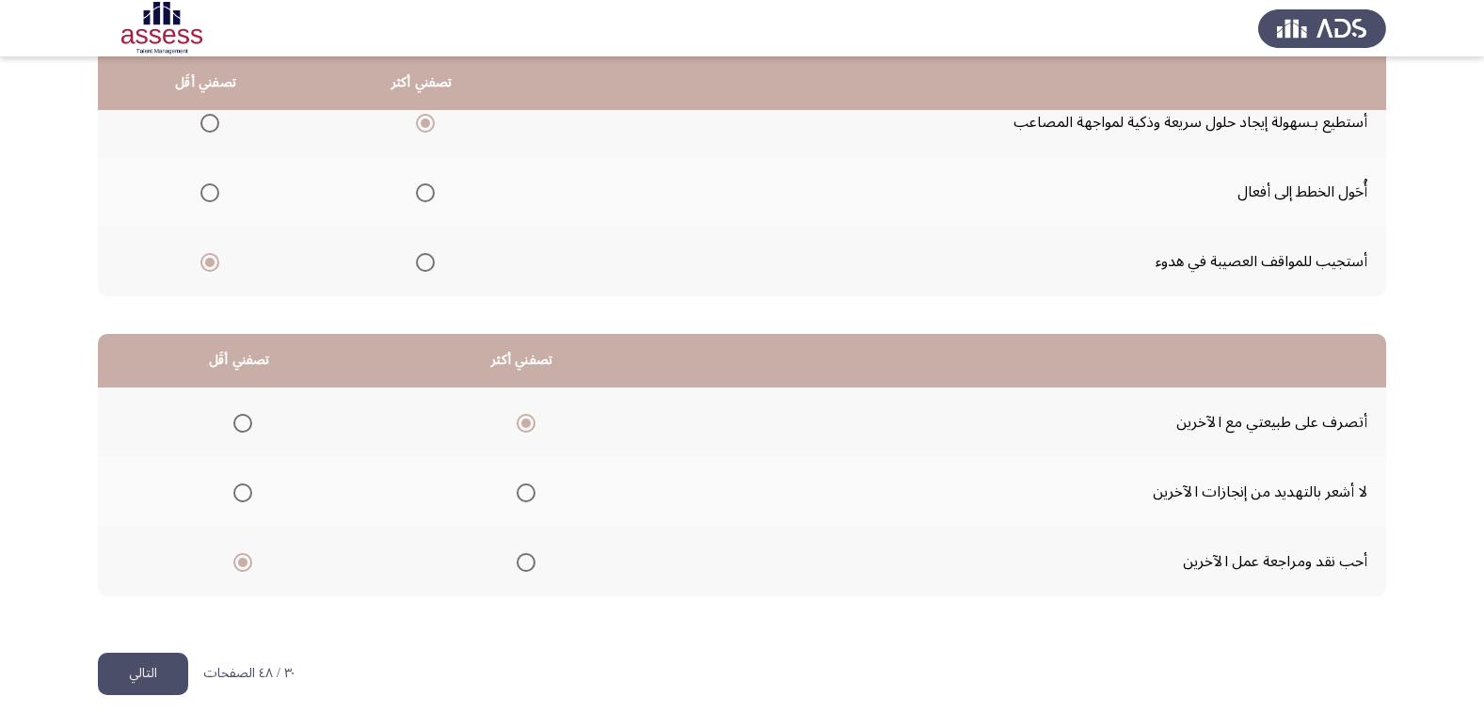
click at [135, 659] on button "التالي" at bounding box center [143, 674] width 90 height 42
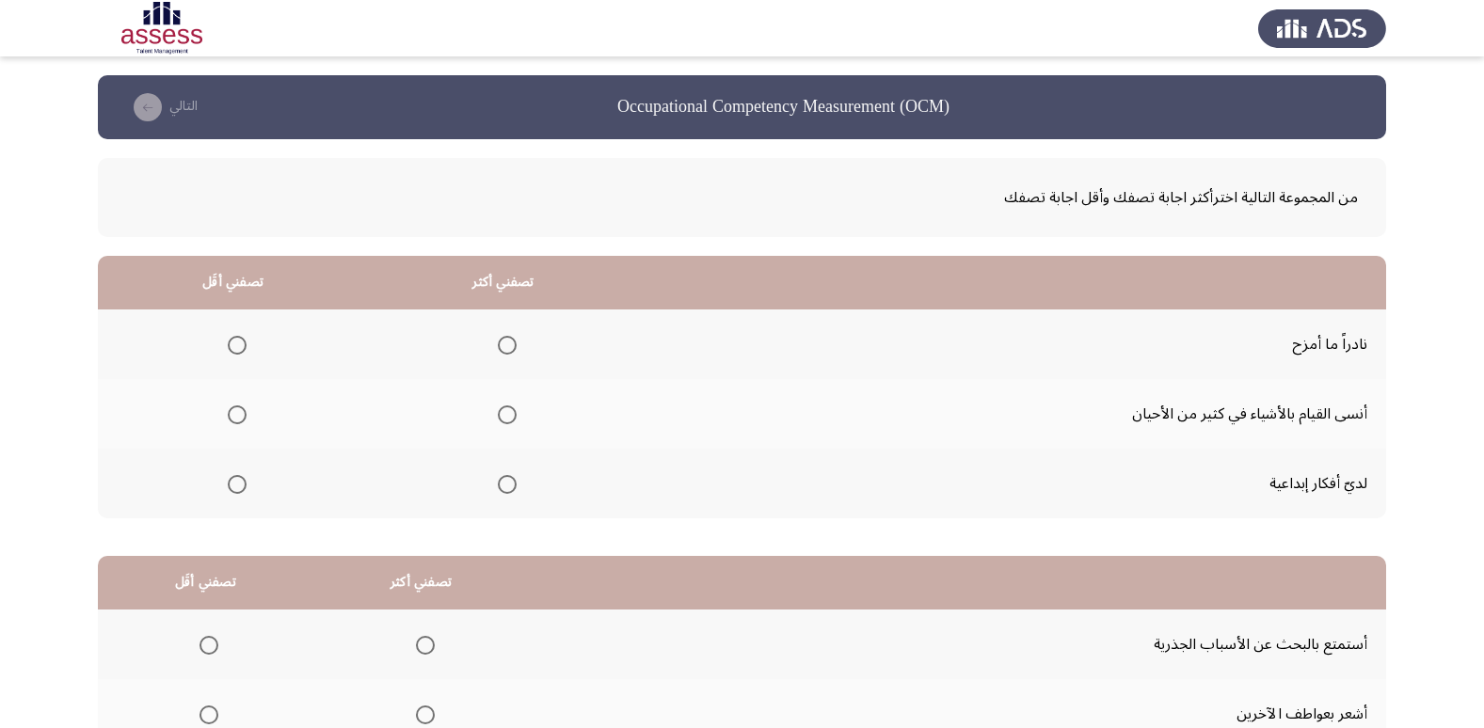
click at [506, 491] on span "Select an option" at bounding box center [507, 484] width 19 height 19
click at [506, 491] on input "Select an option" at bounding box center [507, 484] width 19 height 19
click at [241, 409] on span "Select an option" at bounding box center [237, 415] width 19 height 19
click at [241, 409] on input "Select an option" at bounding box center [237, 415] width 19 height 19
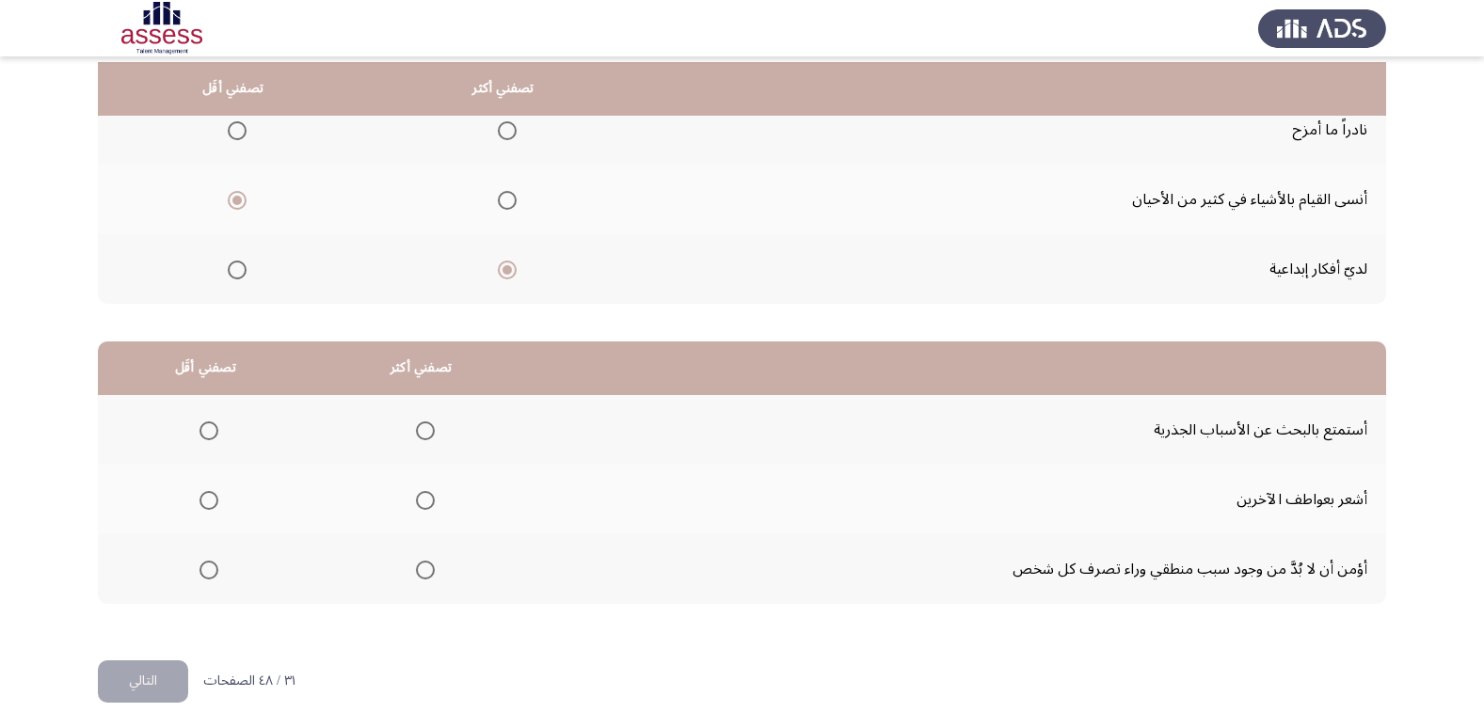
scroll to position [222, 0]
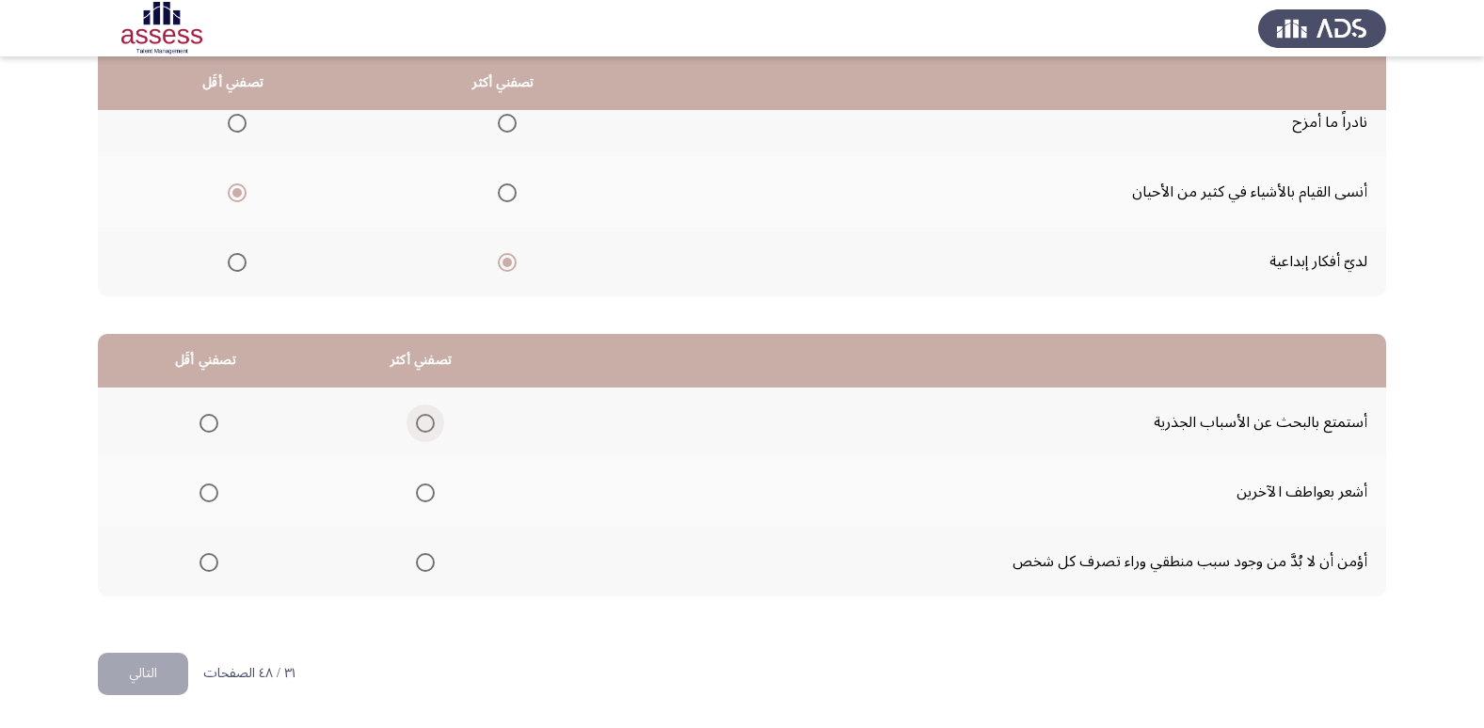
click at [420, 422] on span "Select an option" at bounding box center [425, 423] width 19 height 19
click at [420, 422] on input "Select an option" at bounding box center [425, 423] width 19 height 19
click at [204, 496] on span "Select an option" at bounding box center [208, 493] width 19 height 19
click at [204, 496] on input "Select an option" at bounding box center [208, 493] width 19 height 19
click at [148, 663] on button "التالي" at bounding box center [143, 674] width 90 height 42
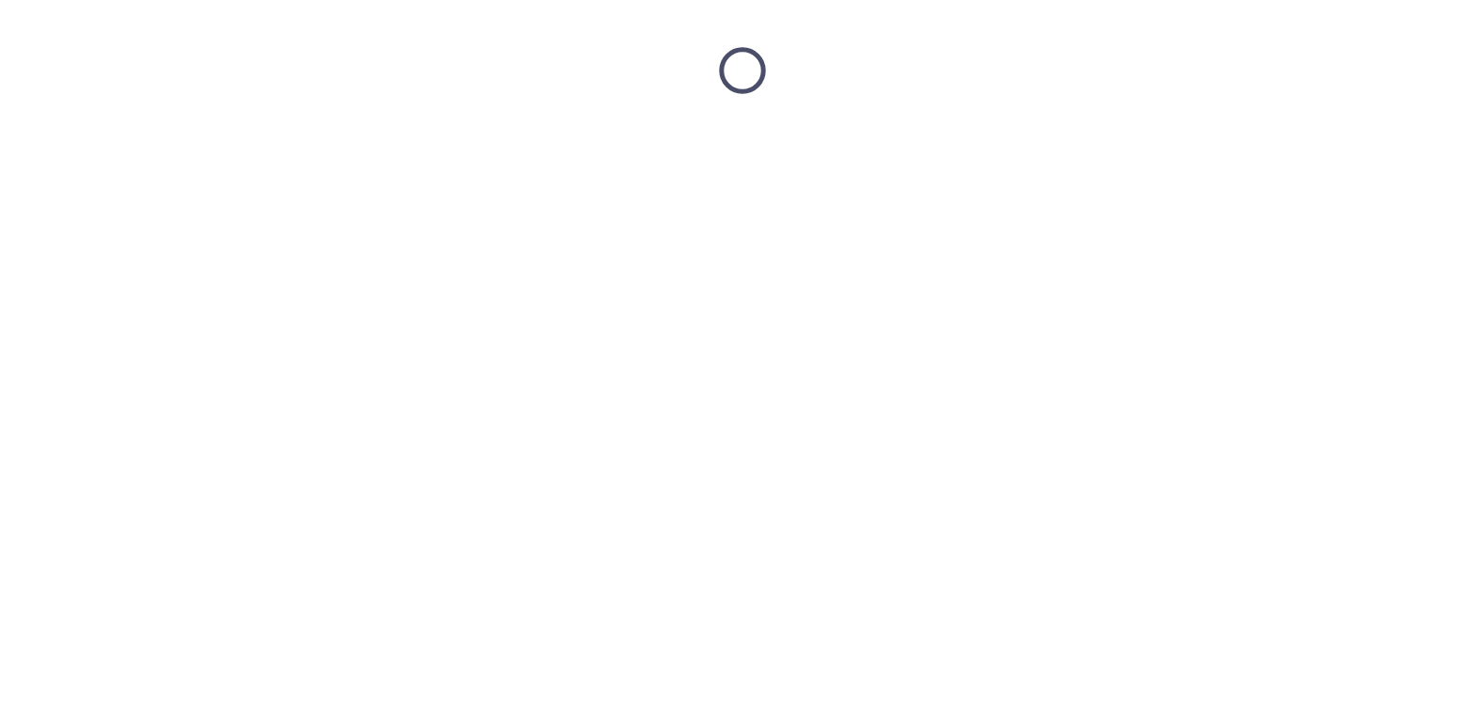
scroll to position [0, 0]
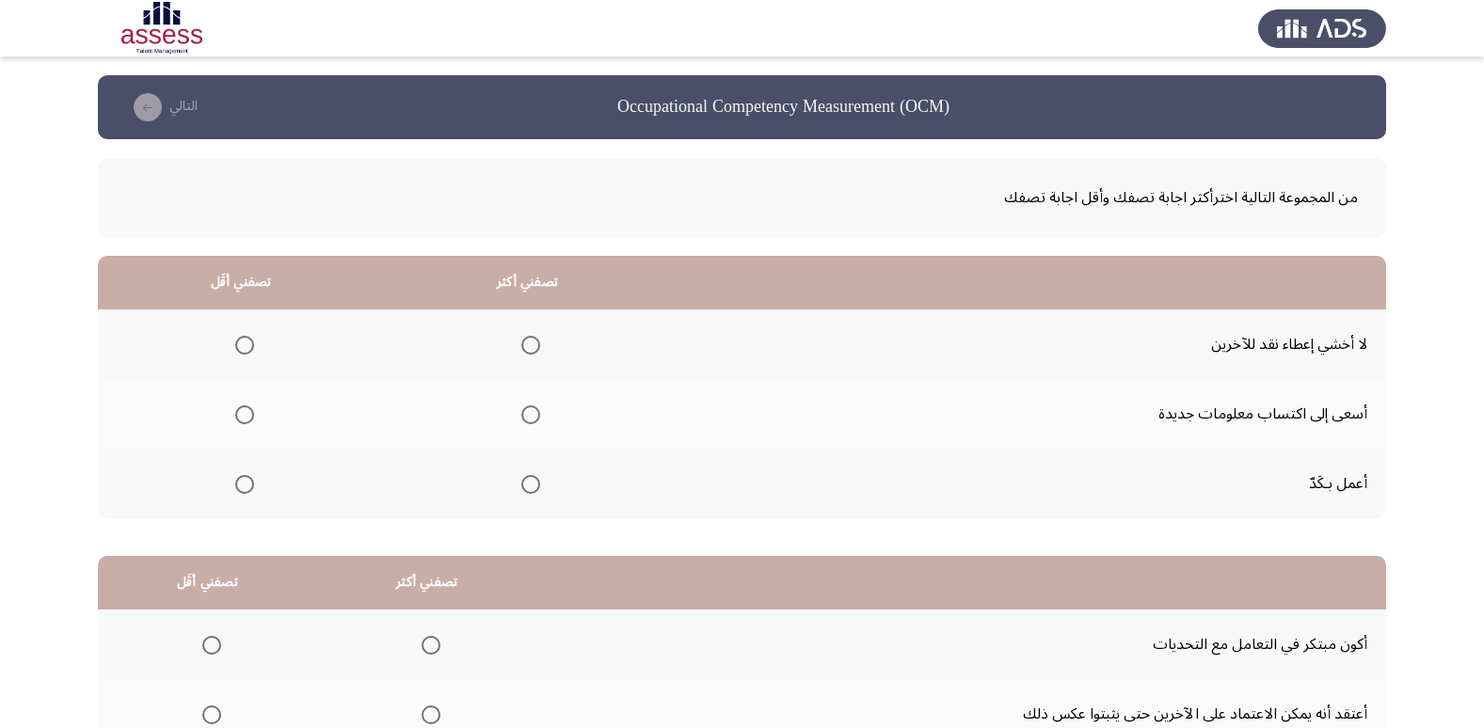
click at [529, 486] on span "Select an option" at bounding box center [530, 484] width 19 height 19
click at [529, 486] on input "Select an option" at bounding box center [530, 484] width 19 height 19
click at [533, 417] on span "Select an option" at bounding box center [530, 415] width 19 height 19
click at [533, 417] on input "Select an option" at bounding box center [530, 415] width 19 height 19
click at [526, 489] on span "Select an option" at bounding box center [530, 484] width 19 height 19
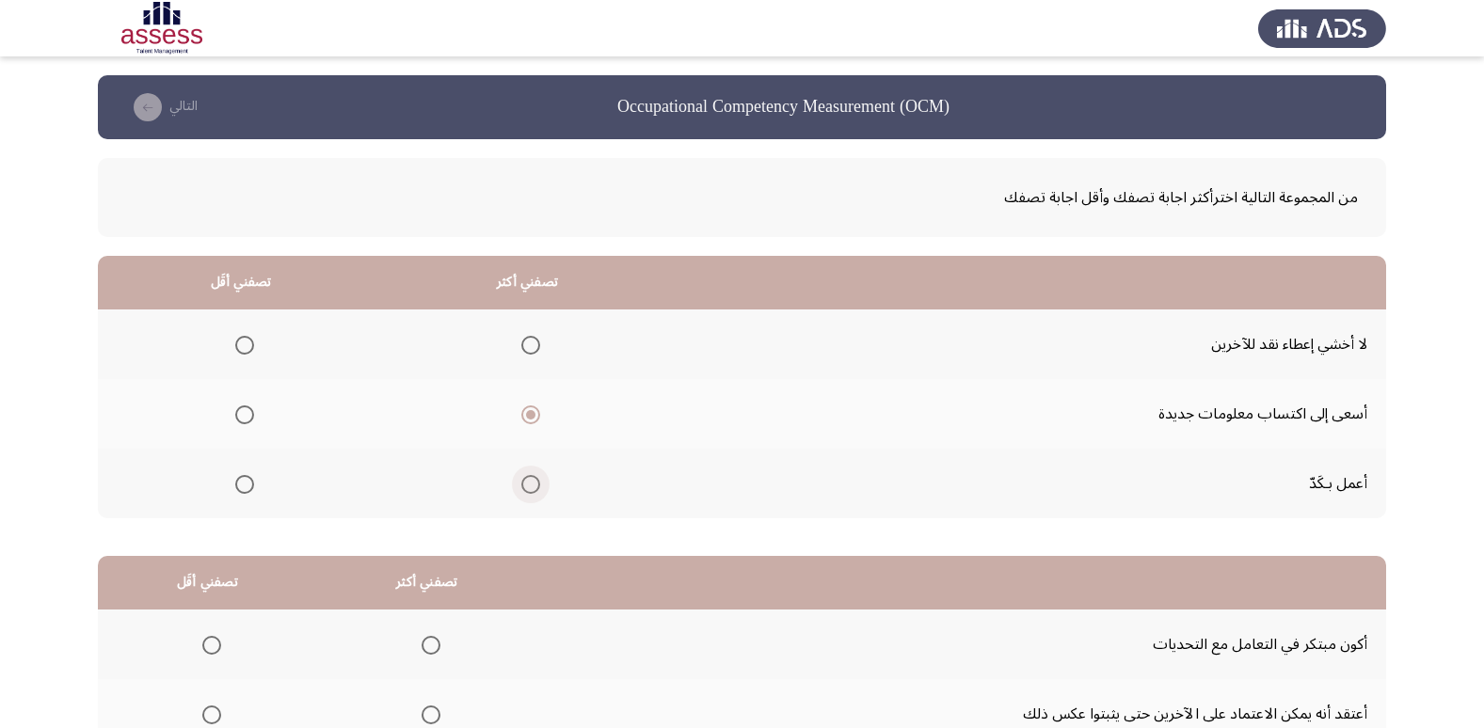
click at [526, 489] on input "Select an option" at bounding box center [530, 484] width 19 height 19
click at [243, 418] on span "Select an option" at bounding box center [244, 415] width 19 height 19
click at [243, 418] on input "Select an option" at bounding box center [244, 415] width 19 height 19
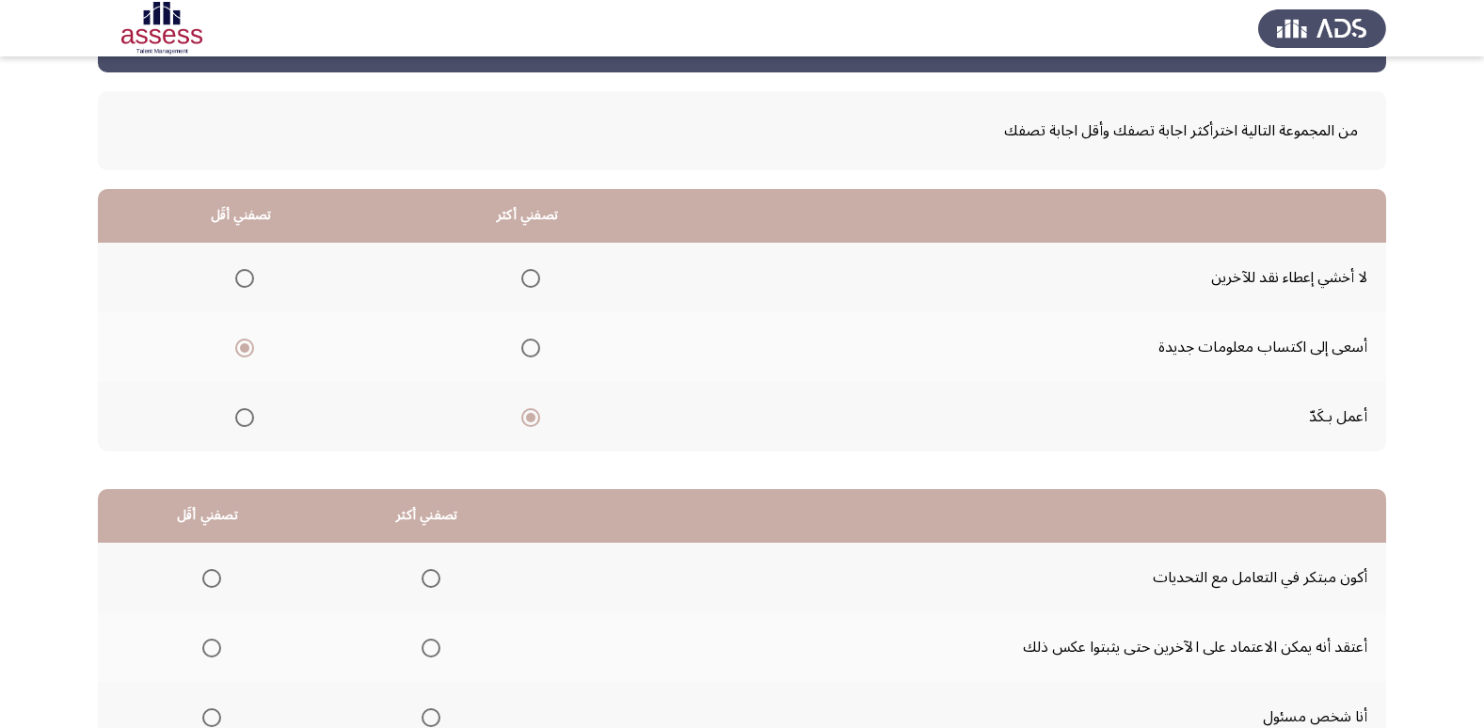
scroll to position [188, 0]
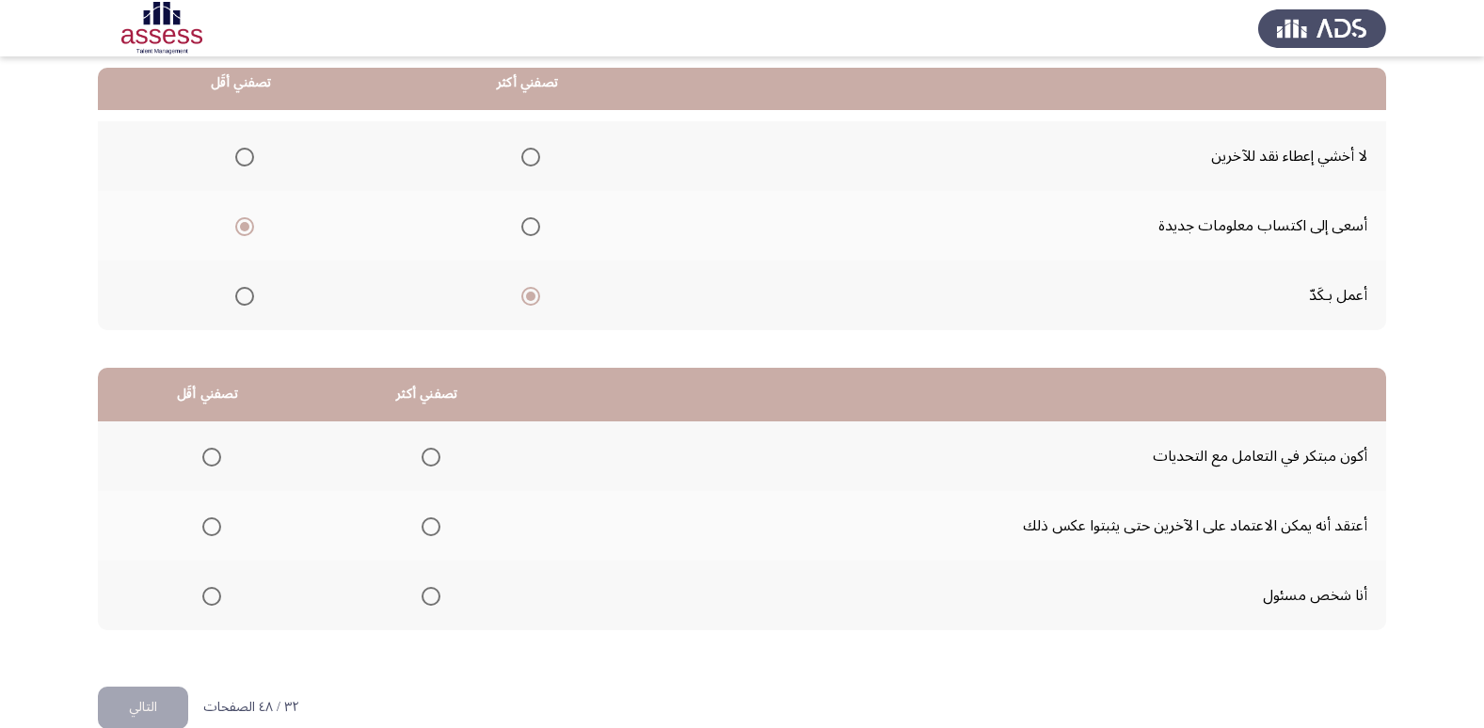
click at [427, 465] on span "Select an option" at bounding box center [431, 457] width 19 height 19
click at [427, 465] on input "Select an option" at bounding box center [431, 457] width 19 height 19
click at [199, 532] on label "Select an option" at bounding box center [208, 527] width 26 height 19
click at [202, 532] on input "Select an option" at bounding box center [211, 527] width 19 height 19
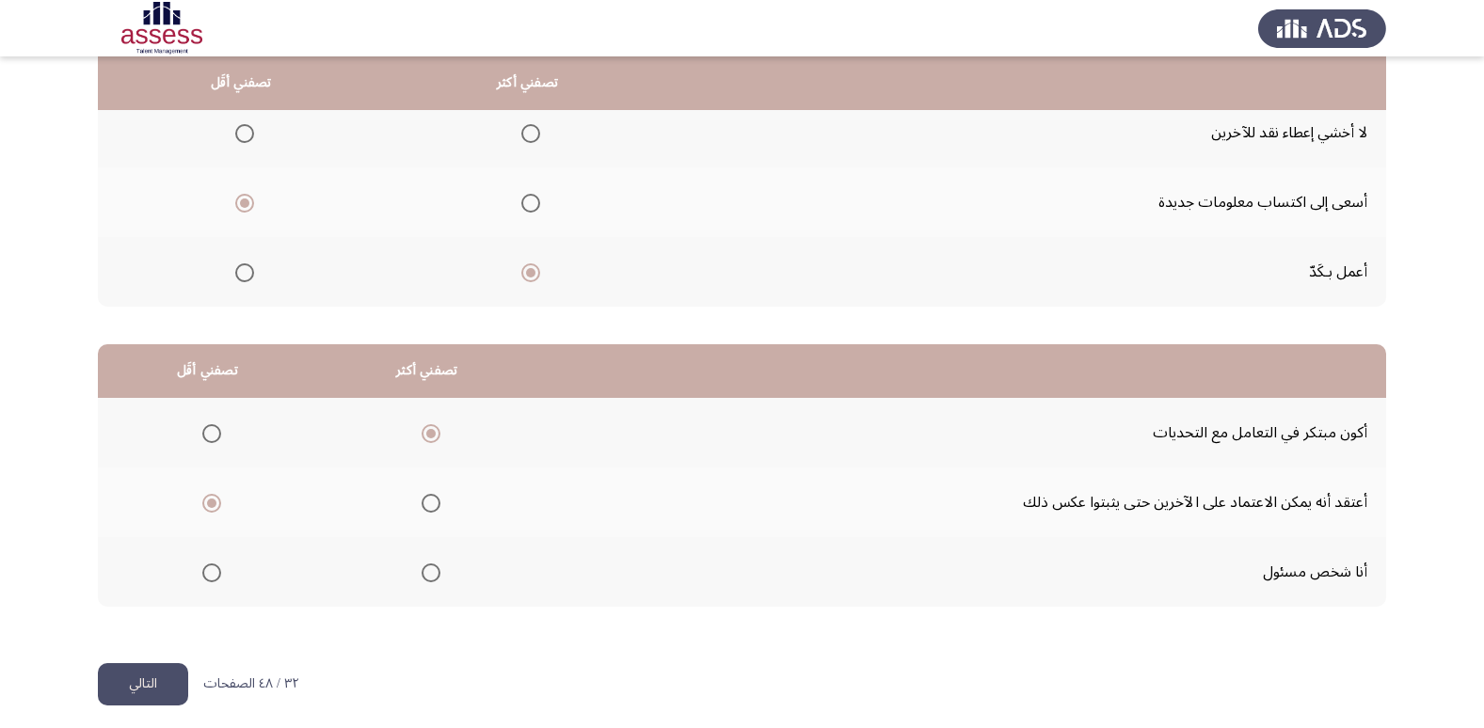
scroll to position [222, 0]
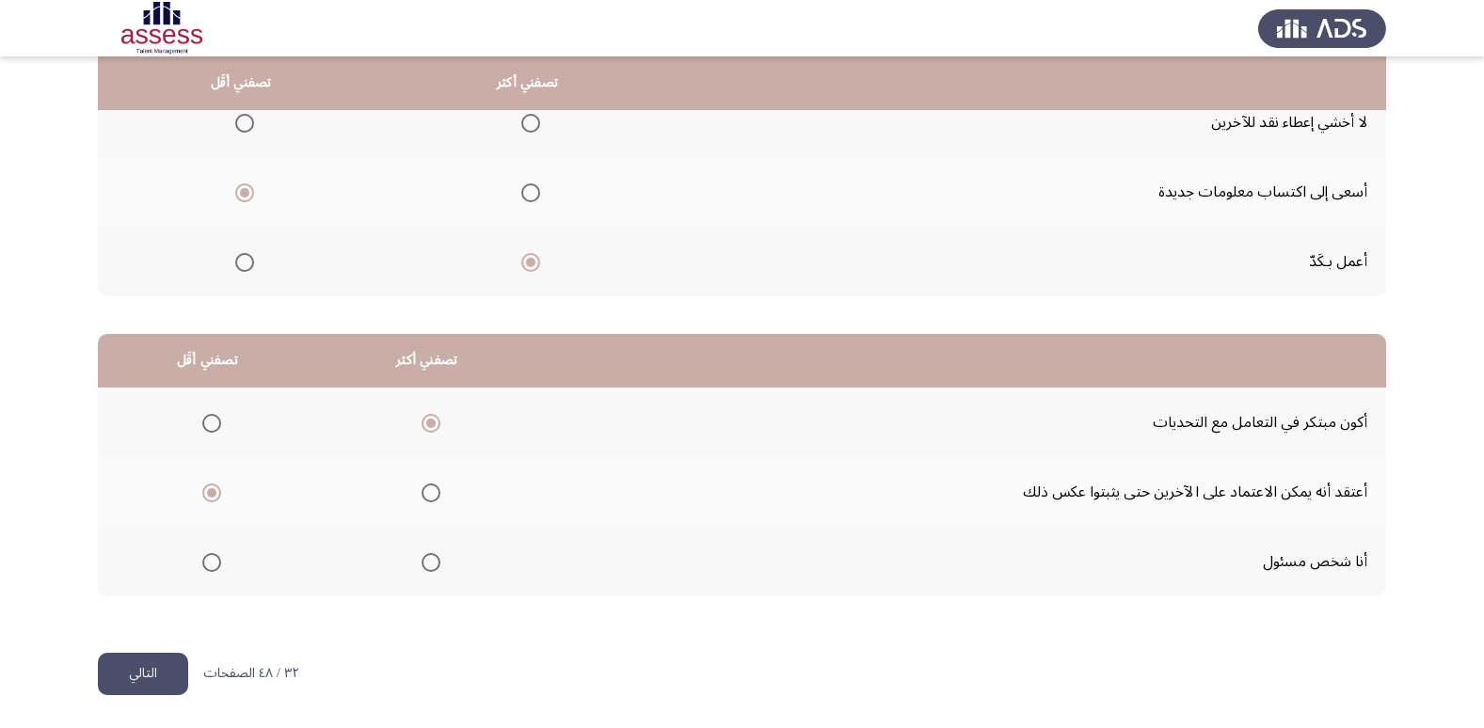
click at [170, 672] on button "التالي" at bounding box center [143, 674] width 90 height 42
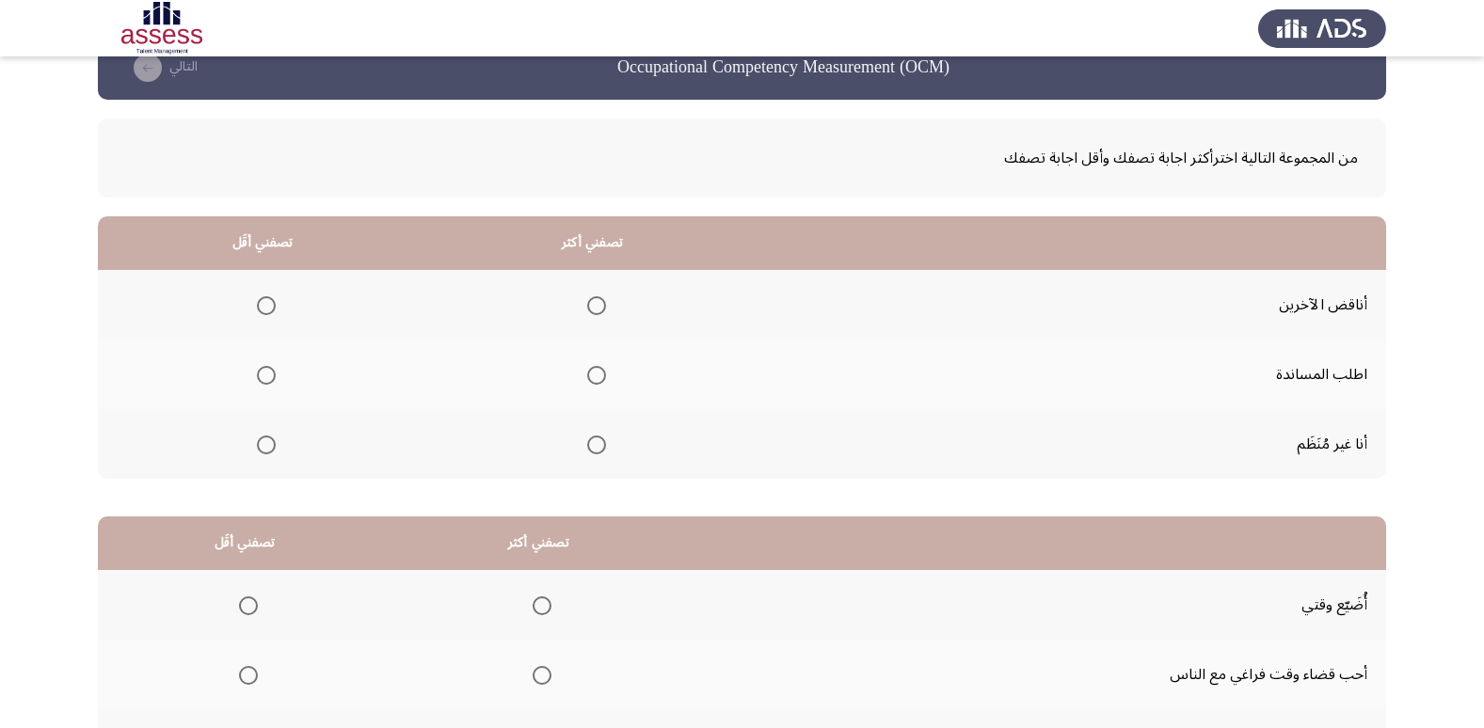
scroll to position [34, 0]
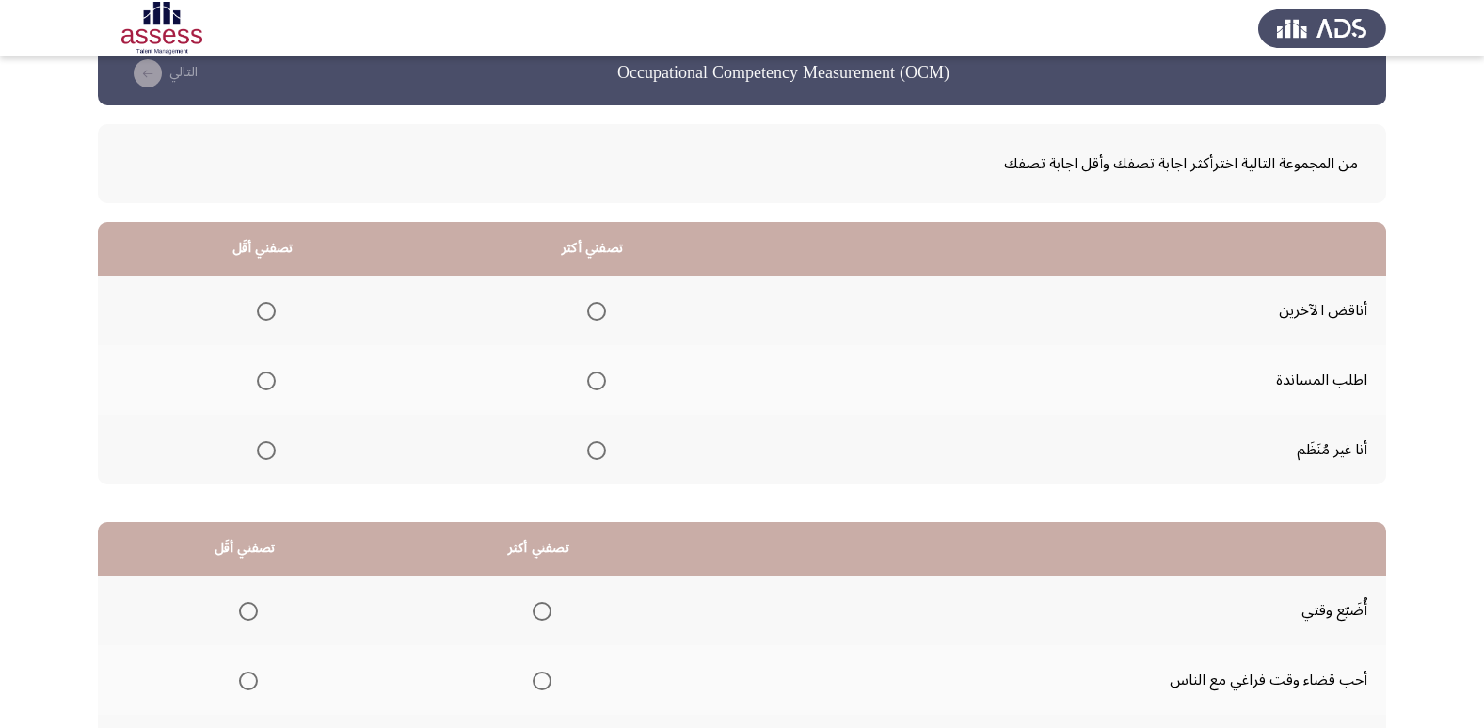
click at [263, 464] on mat-radio-group "Select an option" at bounding box center [262, 450] width 26 height 32
click at [261, 456] on span "Select an option" at bounding box center [266, 450] width 19 height 19
click at [261, 456] on input "Select an option" at bounding box center [266, 450] width 19 height 19
click at [587, 313] on span "Select an option" at bounding box center [596, 311] width 19 height 19
click at [587, 313] on input "Select an option" at bounding box center [596, 311] width 19 height 19
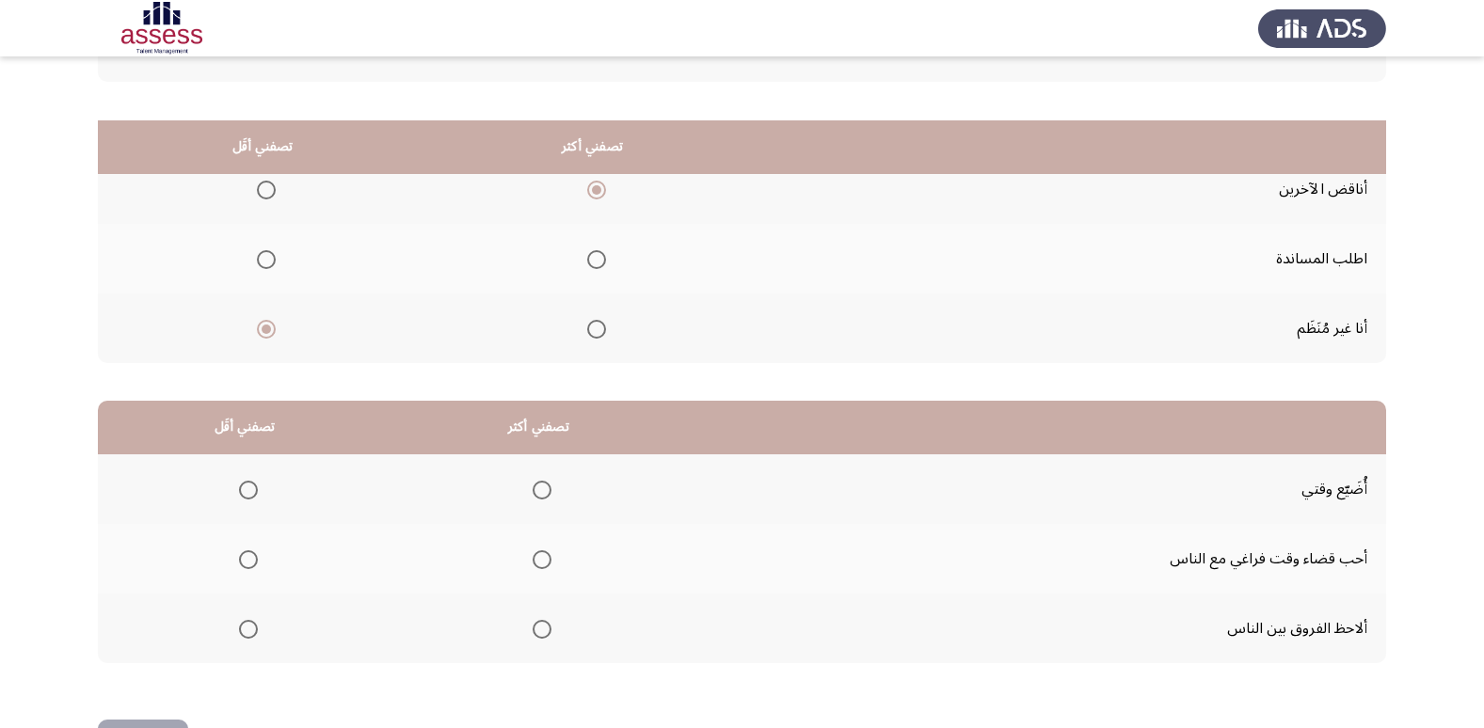
scroll to position [222, 0]
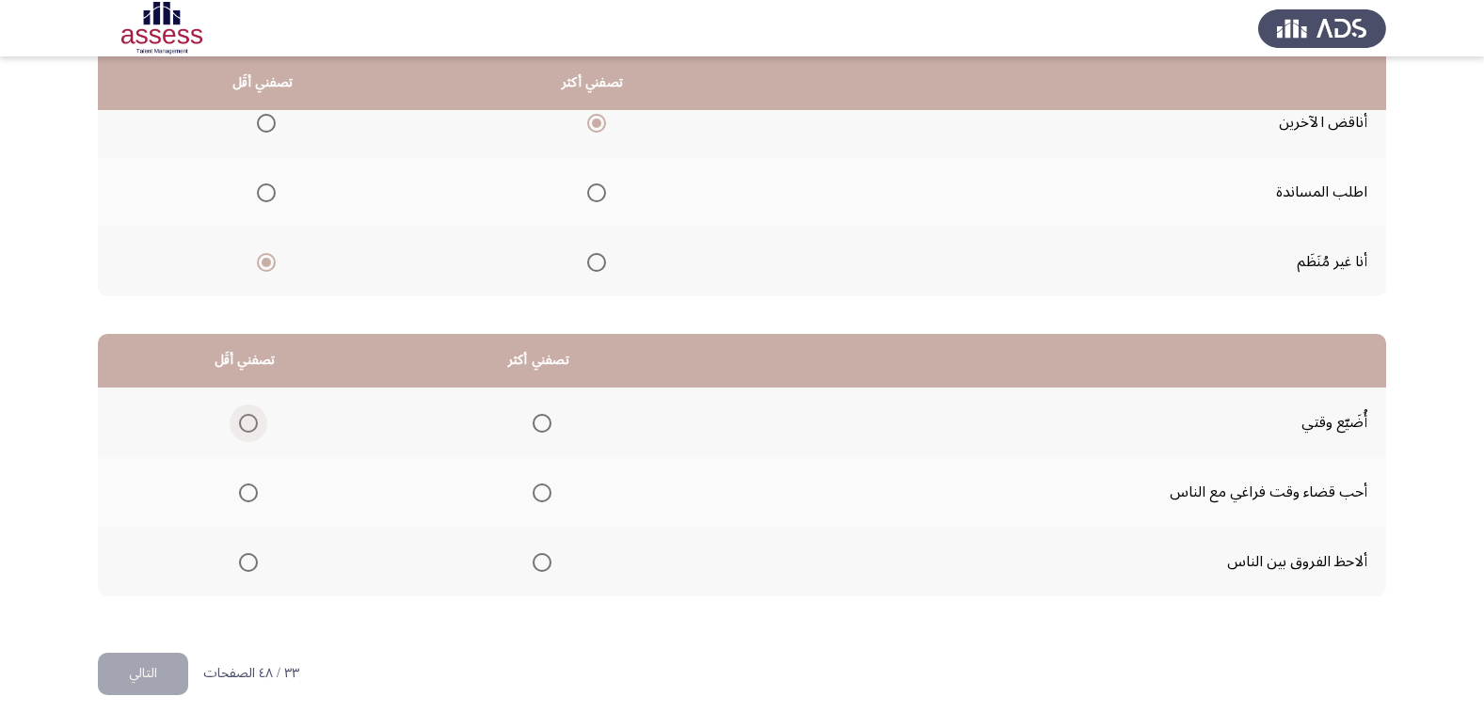
click at [244, 422] on span "Select an option" at bounding box center [248, 423] width 19 height 19
click at [244, 422] on input "Select an option" at bounding box center [248, 423] width 19 height 19
click at [545, 566] on span "Select an option" at bounding box center [542, 562] width 19 height 19
click at [545, 566] on input "Select an option" at bounding box center [542, 562] width 19 height 19
click at [172, 675] on button "التالي" at bounding box center [143, 674] width 90 height 42
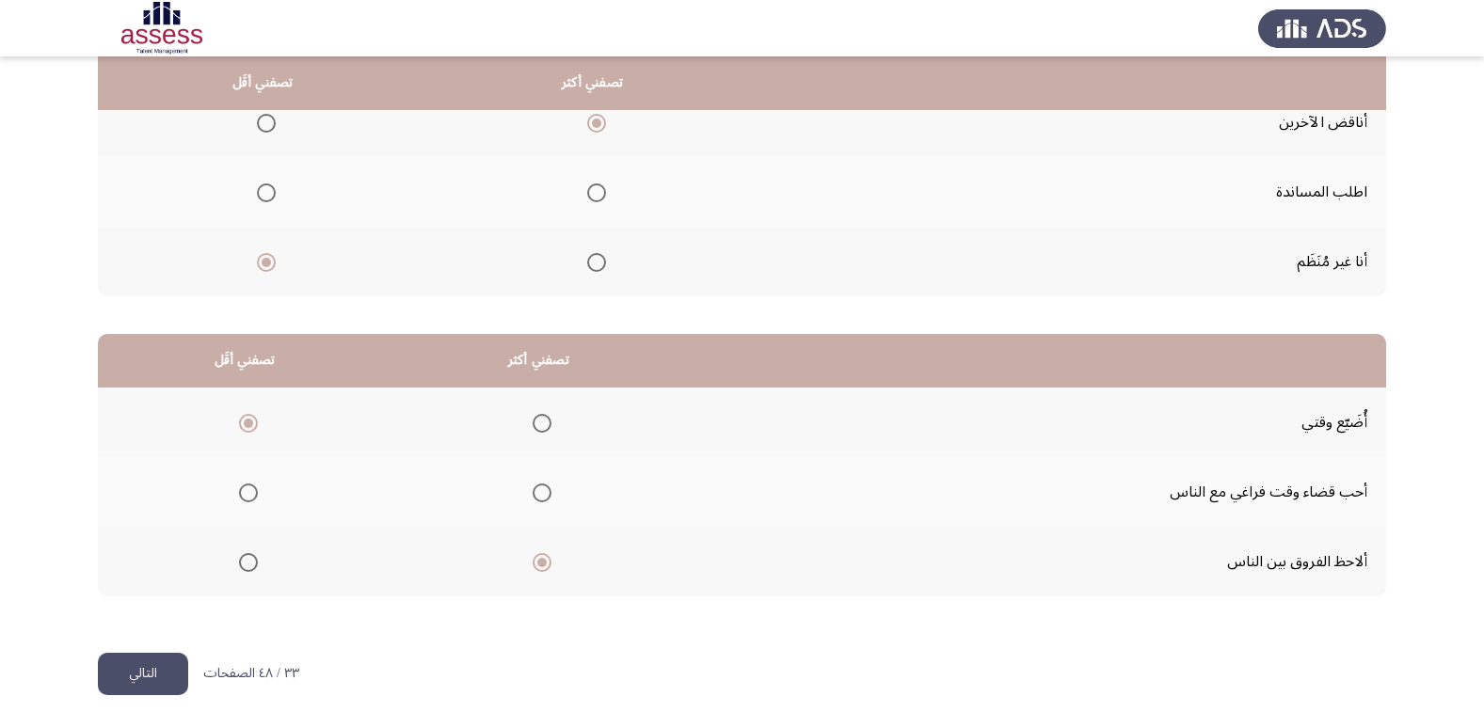
scroll to position [0, 0]
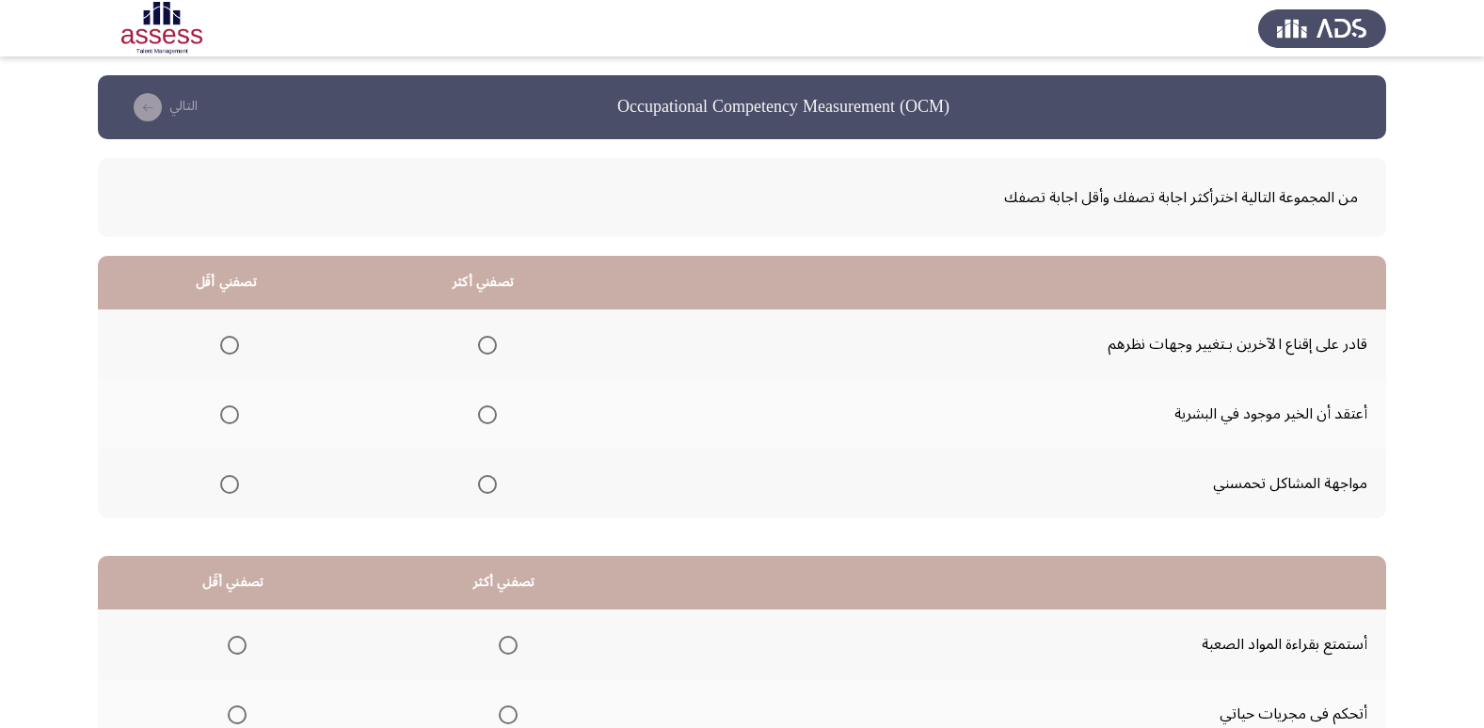
click at [489, 341] on span "Select an option" at bounding box center [487, 345] width 19 height 19
click at [489, 341] on input "Select an option" at bounding box center [487, 345] width 19 height 19
click at [221, 406] on span "Select an option" at bounding box center [229, 415] width 19 height 19
click at [221, 406] on input "Select an option" at bounding box center [229, 415] width 19 height 19
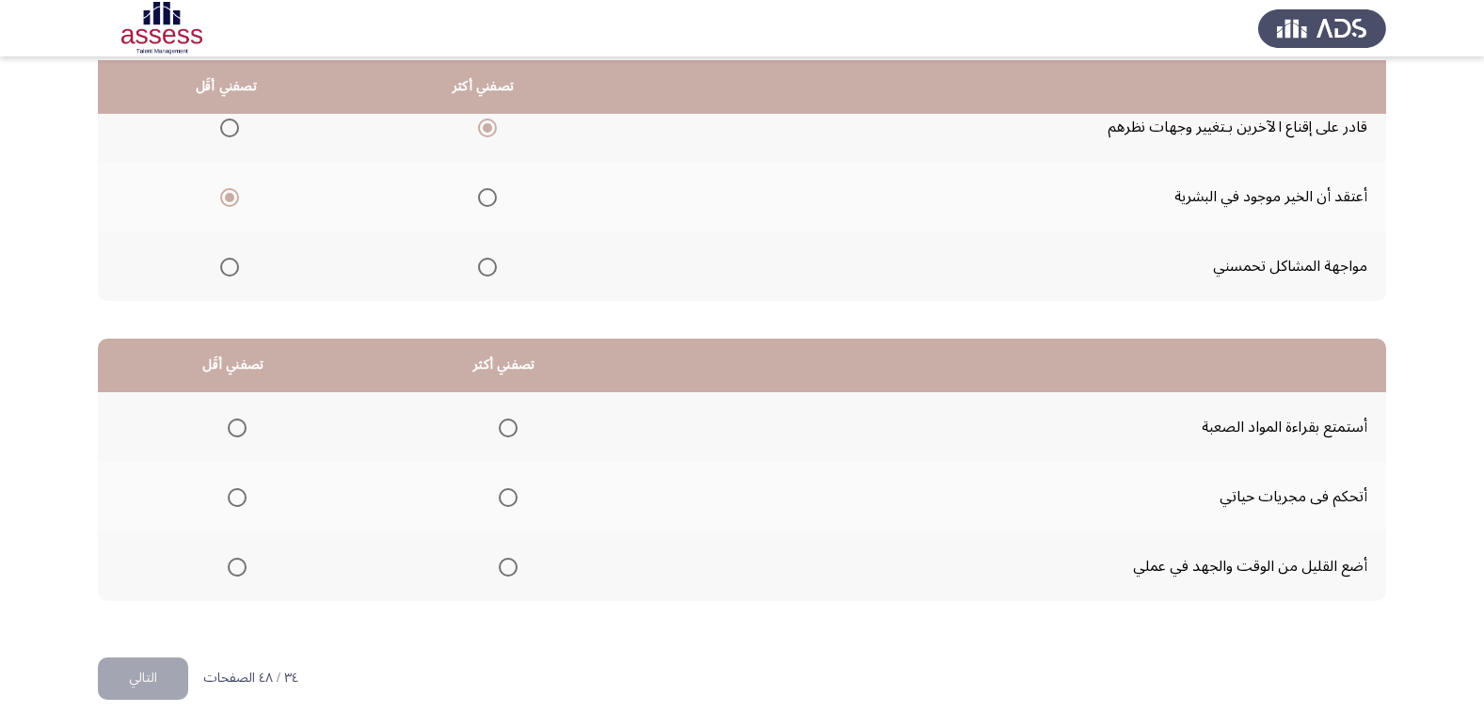
scroll to position [222, 0]
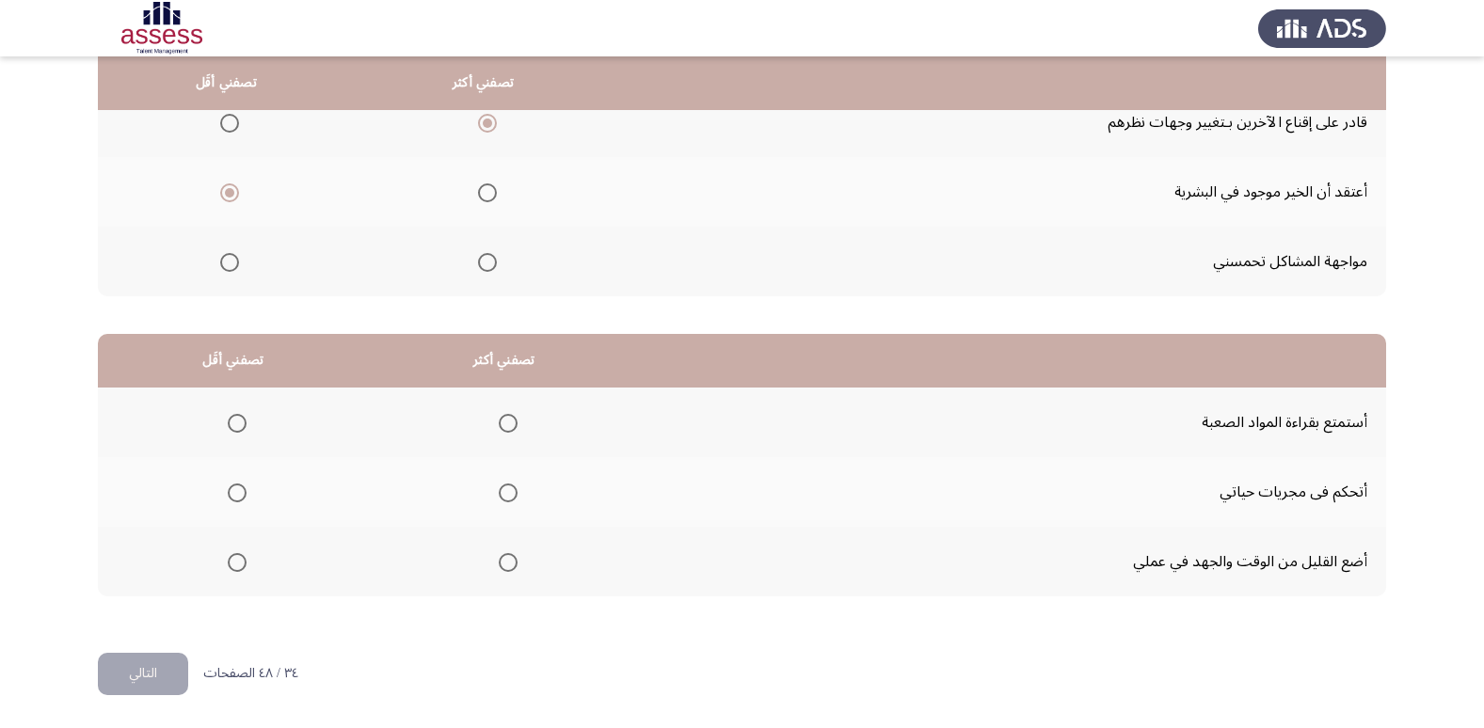
click at [234, 558] on span "Select an option" at bounding box center [237, 562] width 19 height 19
click at [234, 558] on input "Select an option" at bounding box center [237, 562] width 19 height 19
click at [512, 422] on span "Select an option" at bounding box center [508, 423] width 19 height 19
click at [512, 422] on input "Select an option" at bounding box center [508, 423] width 19 height 19
click at [159, 678] on button "التالي" at bounding box center [143, 674] width 90 height 42
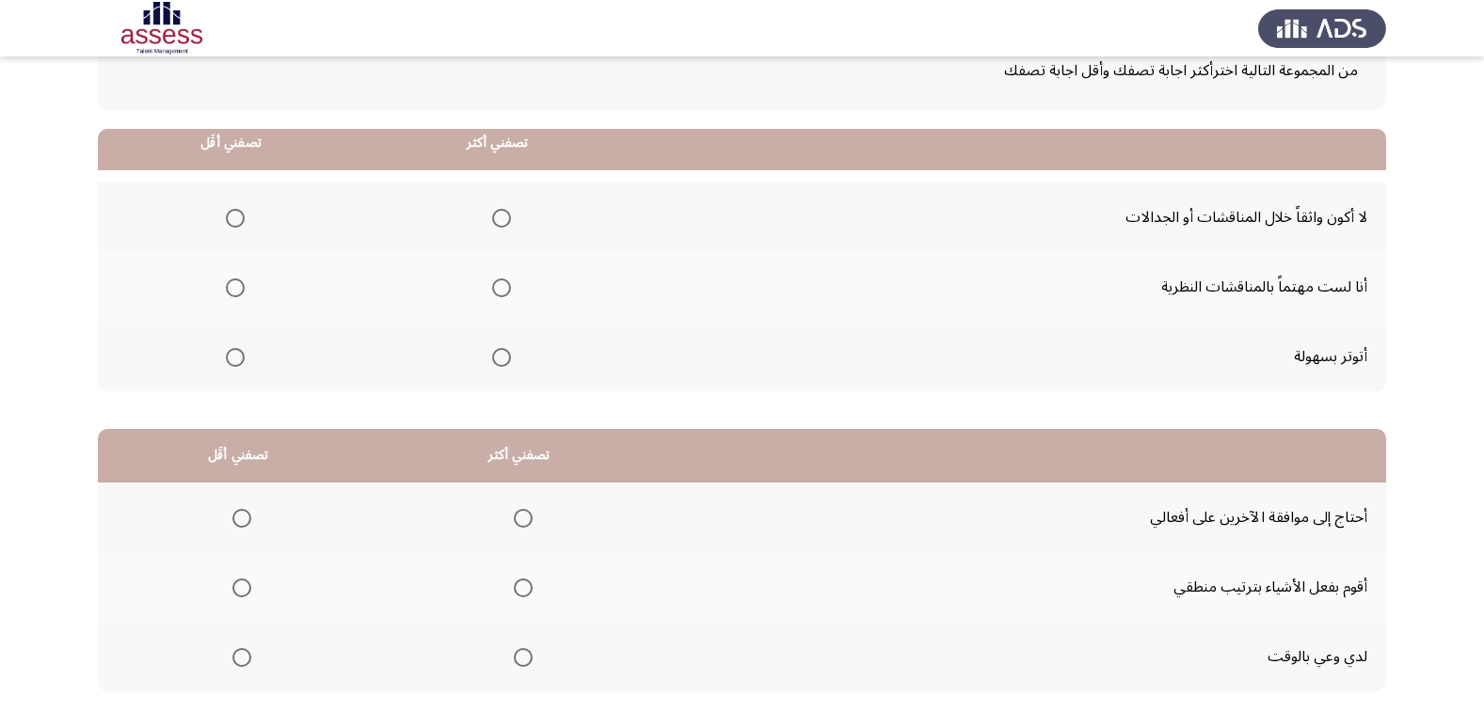
scroll to position [94, 0]
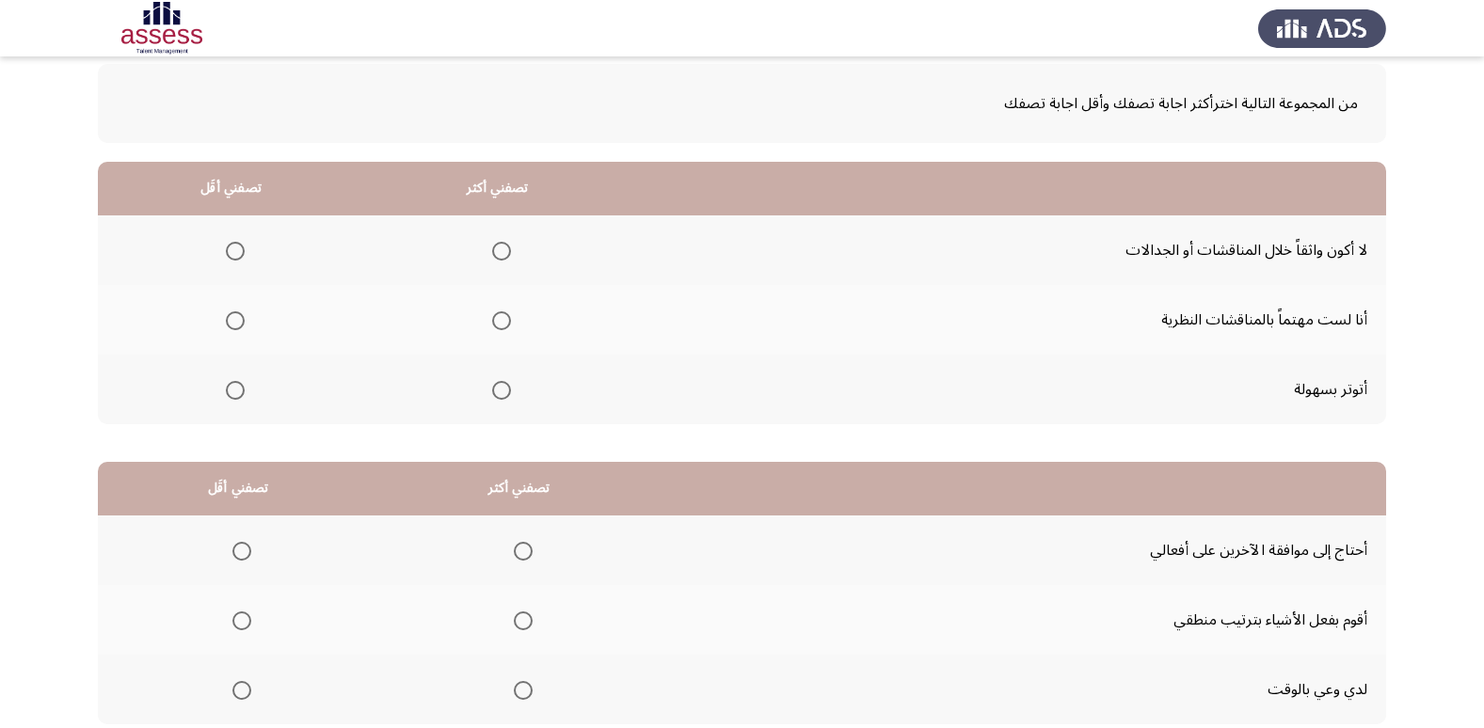
click at [497, 329] on span "Select an option" at bounding box center [501, 320] width 19 height 19
click at [497, 329] on input "Select an option" at bounding box center [501, 320] width 19 height 19
click at [242, 395] on span "Select an option" at bounding box center [235, 390] width 19 height 19
click at [242, 395] on input "Select an option" at bounding box center [235, 390] width 19 height 19
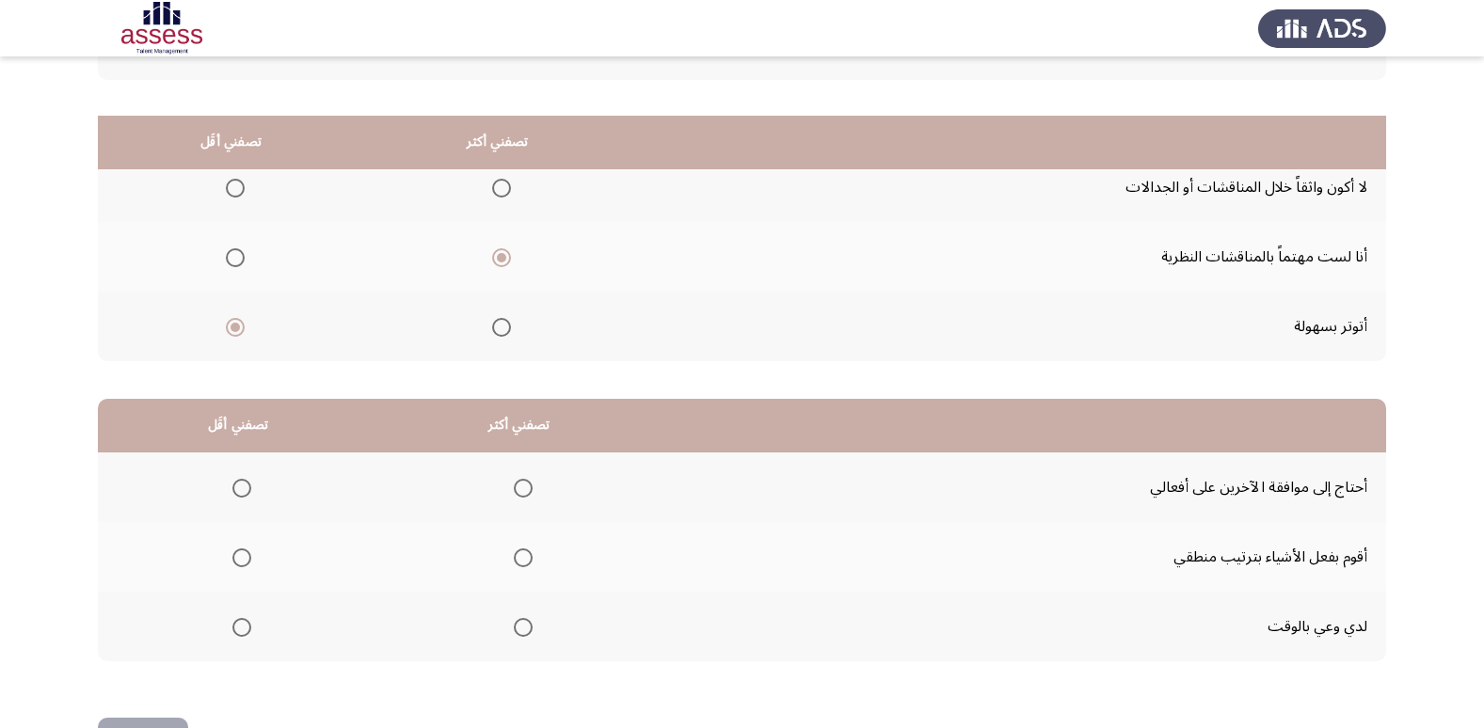
scroll to position [222, 0]
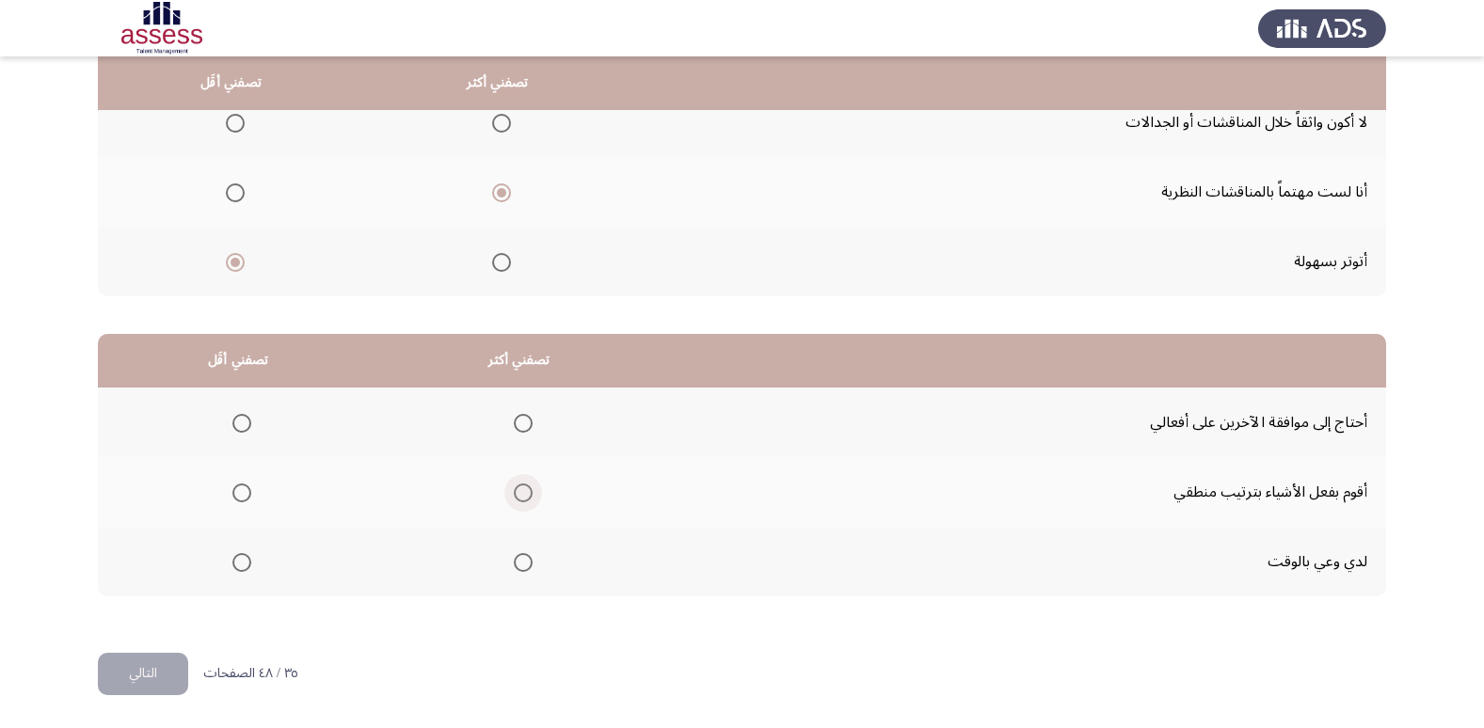
click at [523, 499] on span "Select an option" at bounding box center [523, 493] width 19 height 19
click at [523, 499] on input "Select an option" at bounding box center [523, 493] width 19 height 19
click at [248, 424] on span "Select an option" at bounding box center [241, 423] width 19 height 19
click at [248, 424] on input "Select an option" at bounding box center [241, 423] width 19 height 19
click at [158, 674] on button "التالي" at bounding box center [143, 674] width 90 height 42
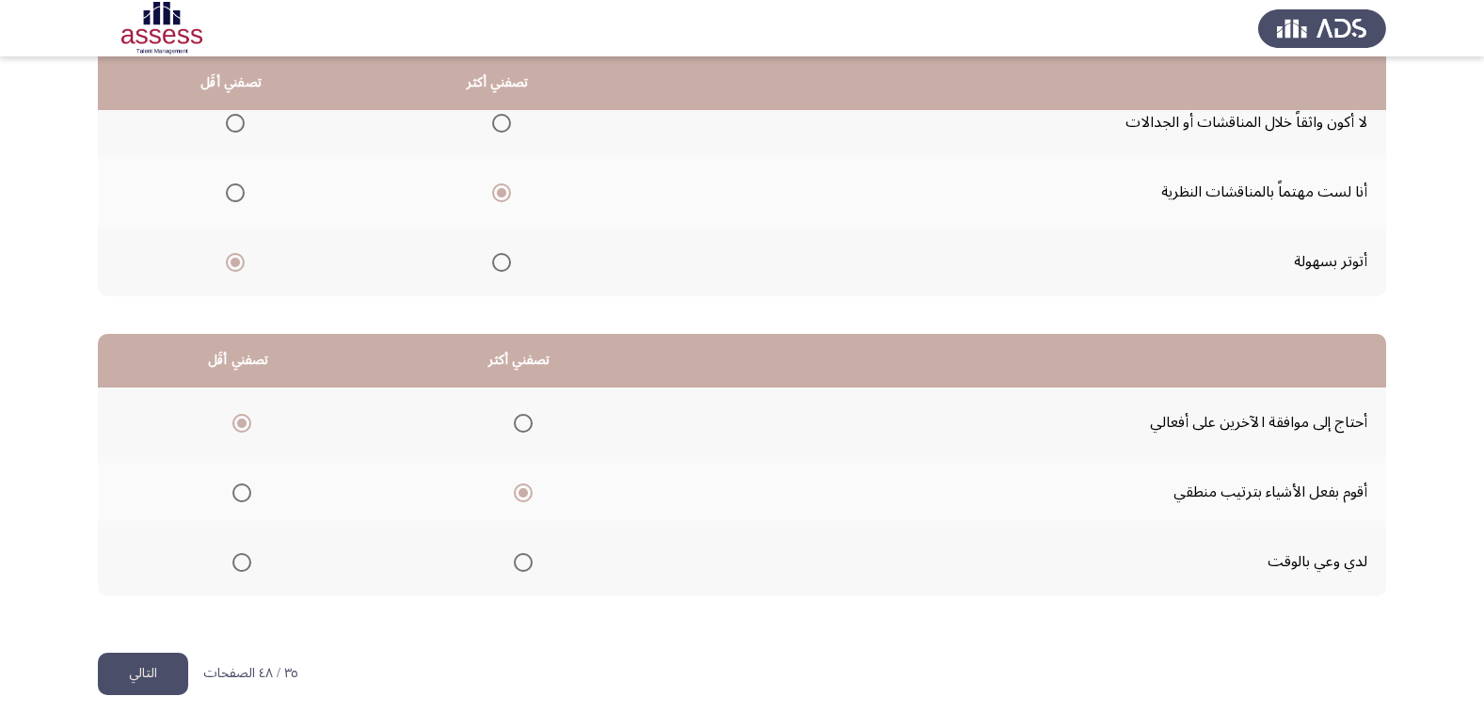
scroll to position [0, 0]
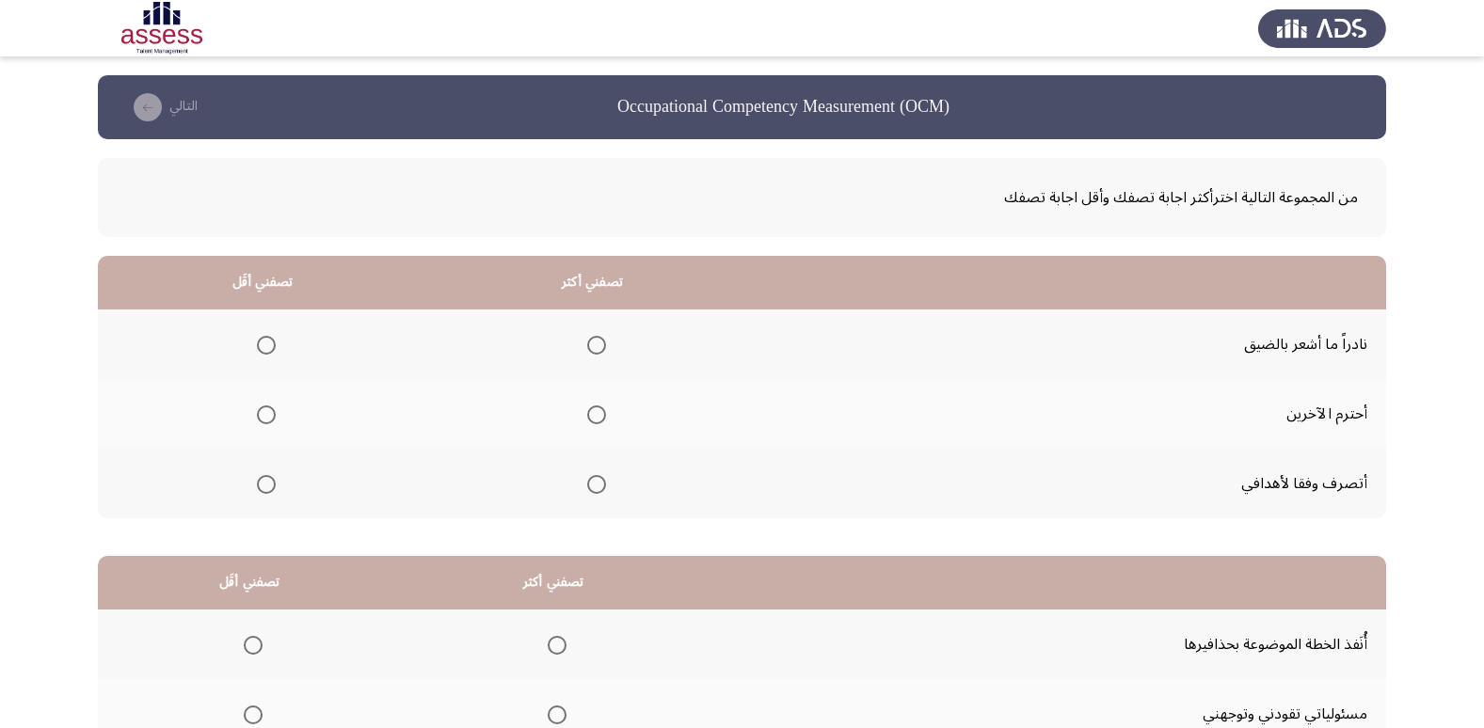
click at [587, 407] on span "Select an option" at bounding box center [596, 415] width 19 height 19
click at [587, 407] on input "Select an option" at bounding box center [596, 415] width 19 height 19
click at [257, 345] on span "Select an option" at bounding box center [266, 345] width 19 height 19
click at [257, 345] on input "Select an option" at bounding box center [266, 345] width 19 height 19
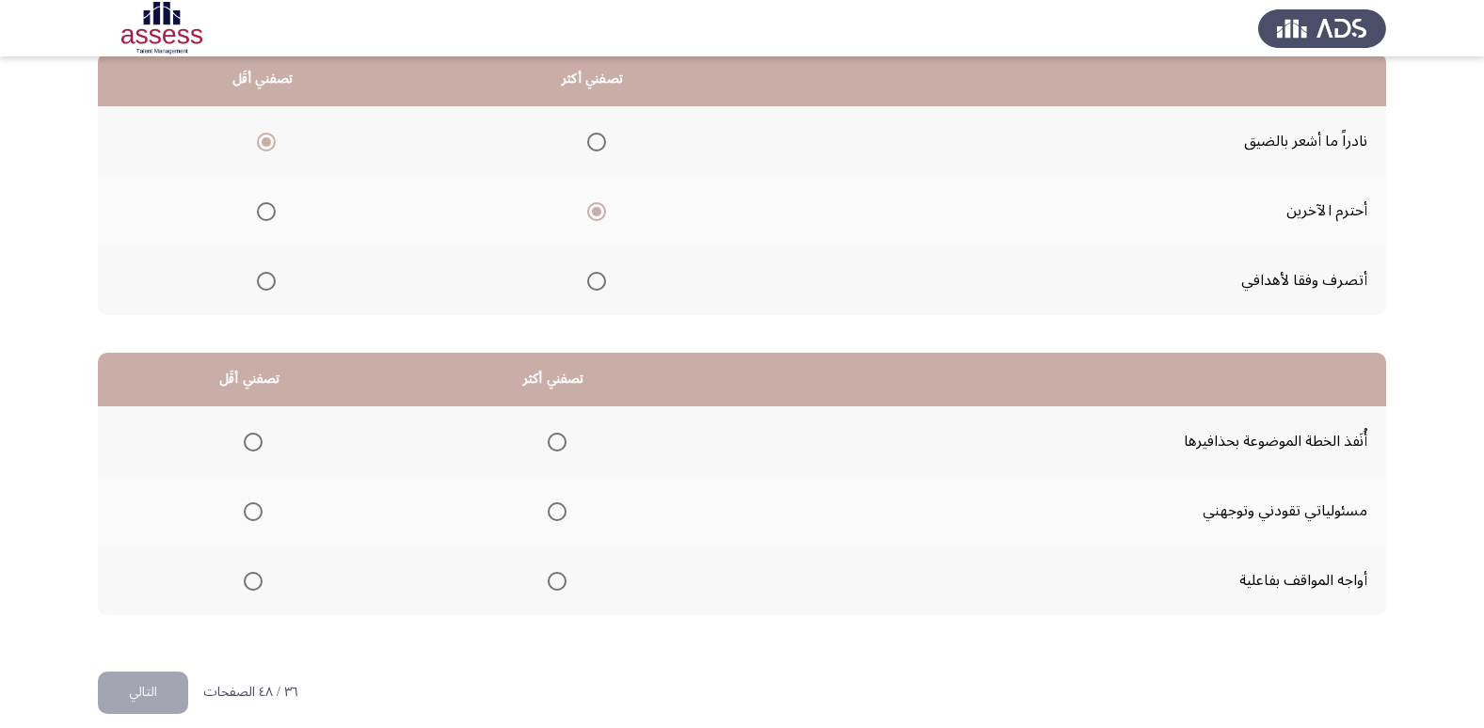
scroll to position [222, 0]
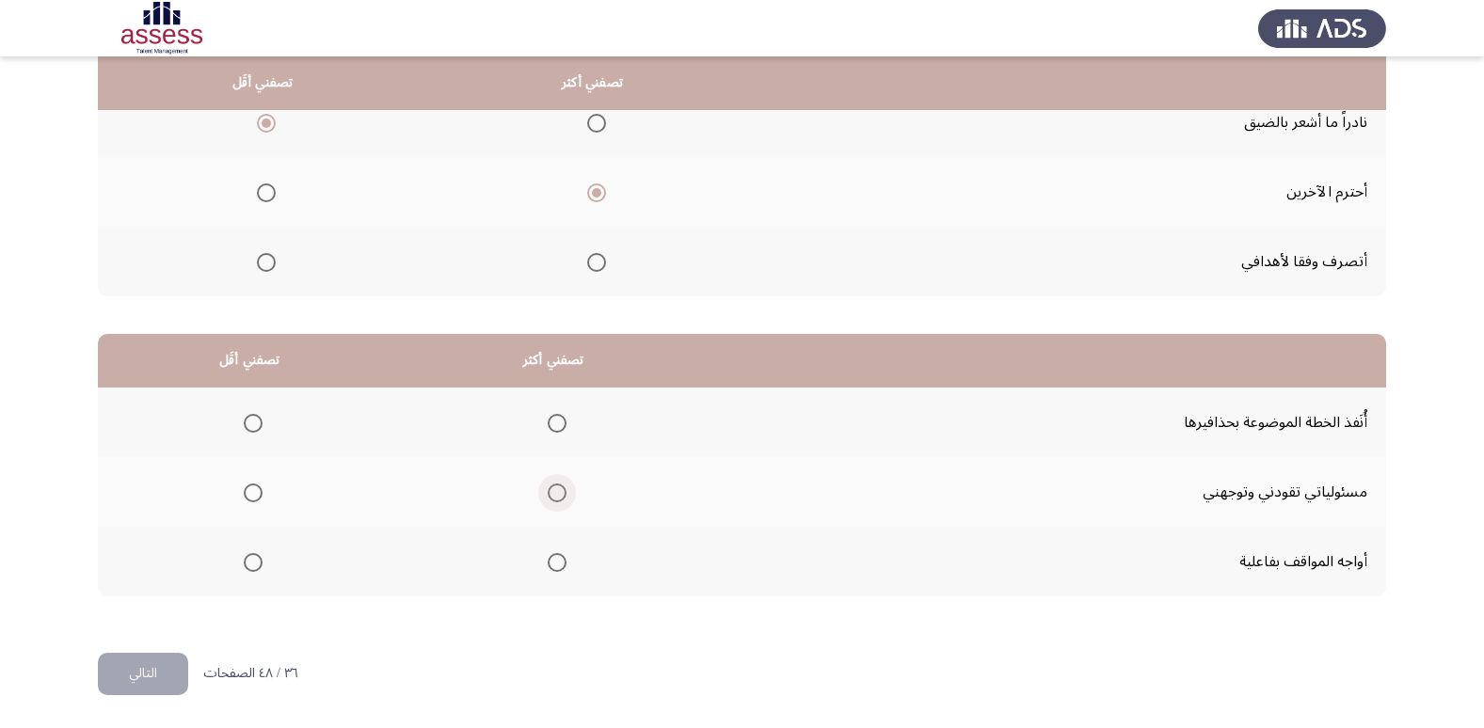
click at [551, 496] on span "Select an option" at bounding box center [557, 493] width 19 height 19
click at [551, 496] on input "Select an option" at bounding box center [557, 493] width 19 height 19
click at [548, 558] on span "Select an option" at bounding box center [557, 562] width 19 height 19
click at [548, 558] on input "Select an option" at bounding box center [557, 562] width 19 height 19
click at [253, 497] on span "Select an option" at bounding box center [253, 493] width 19 height 19
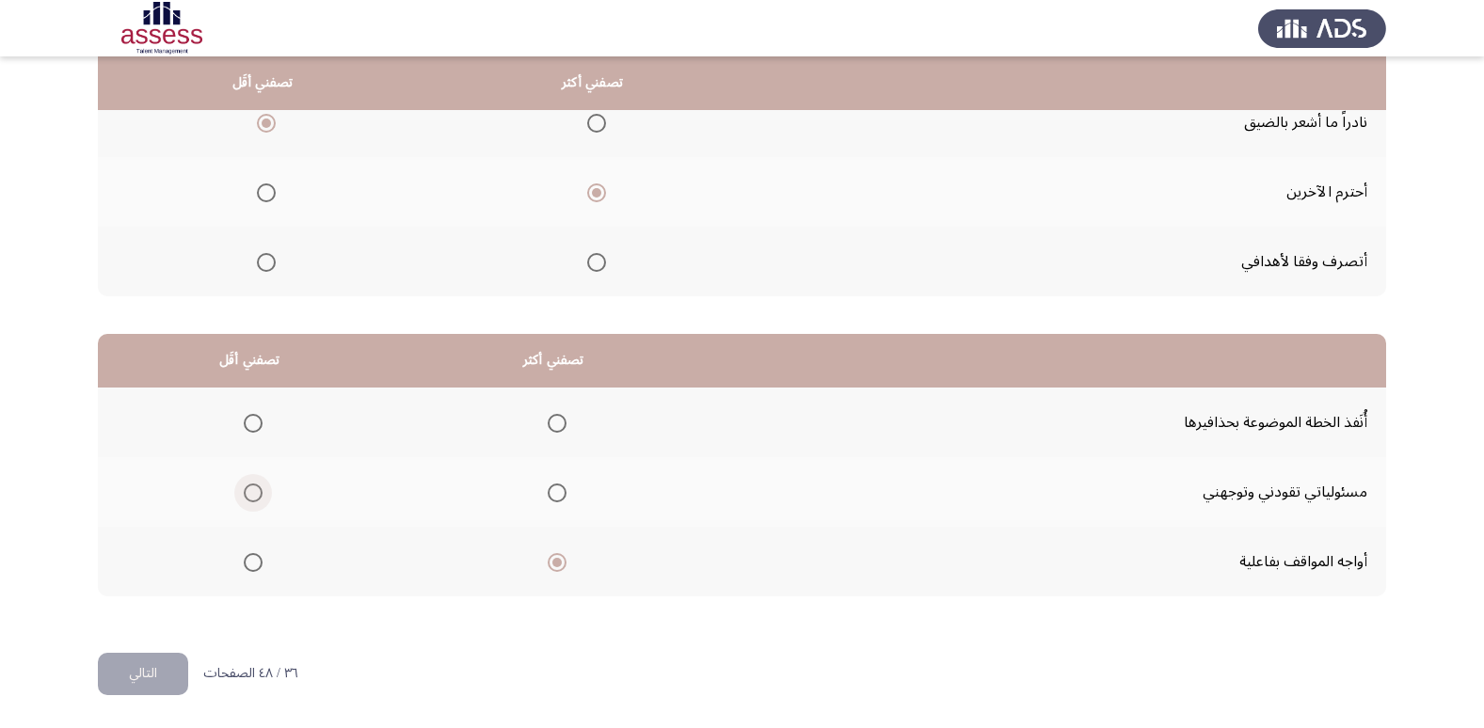
click at [253, 497] on input "Select an option" at bounding box center [253, 493] width 19 height 19
click at [123, 673] on button "التالي" at bounding box center [143, 674] width 90 height 42
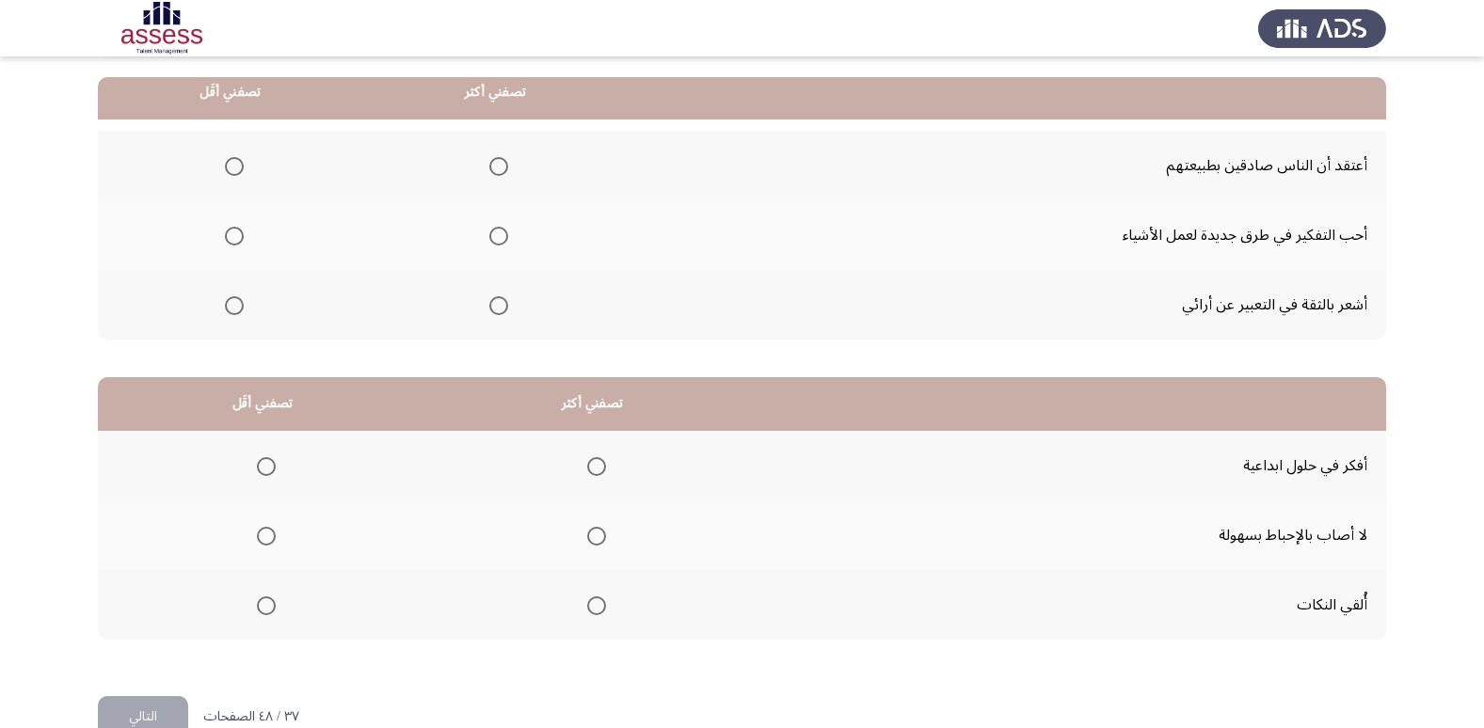
scroll to position [188, 0]
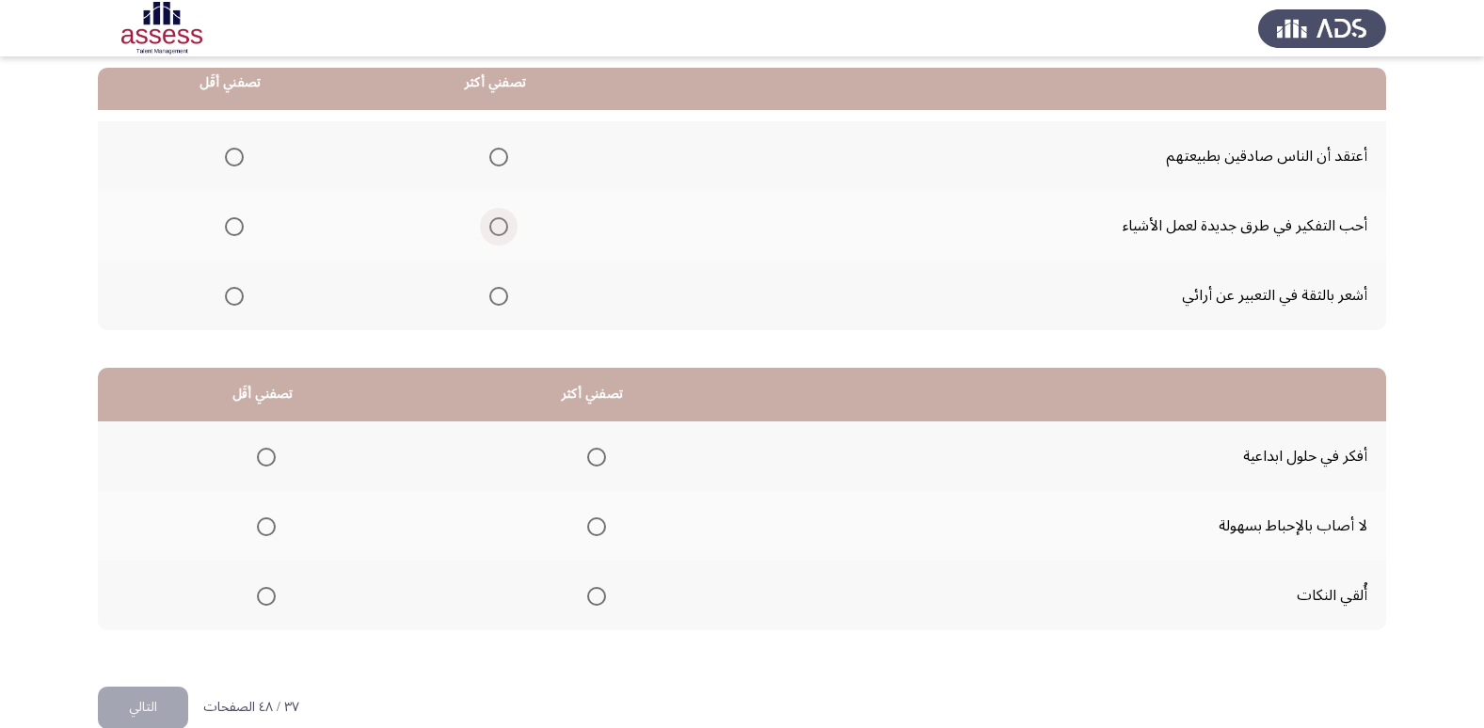
click at [492, 225] on span "Select an option" at bounding box center [498, 226] width 19 height 19
click at [492, 225] on input "Select an option" at bounding box center [498, 226] width 19 height 19
click at [236, 157] on span "Select an option" at bounding box center [234, 157] width 19 height 19
click at [236, 157] on input "Select an option" at bounding box center [234, 157] width 19 height 19
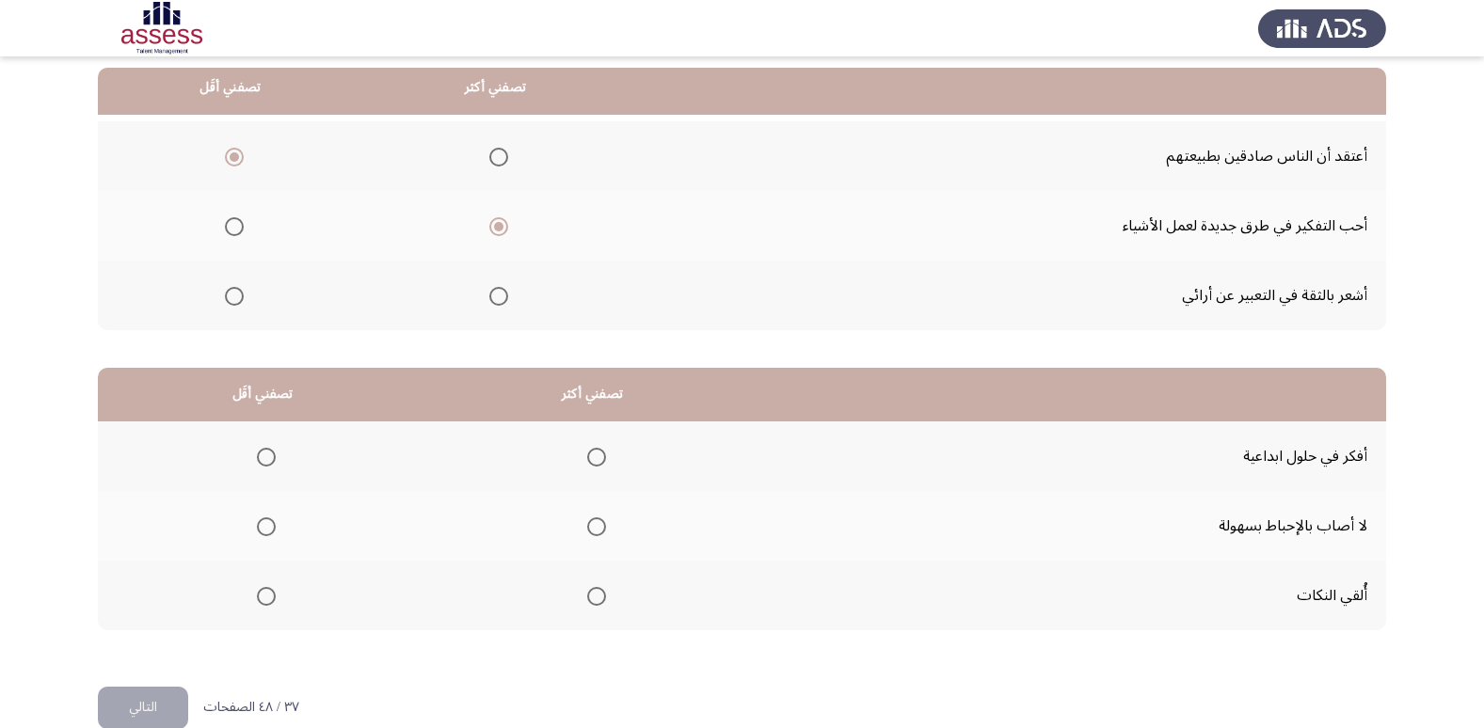
scroll to position [222, 0]
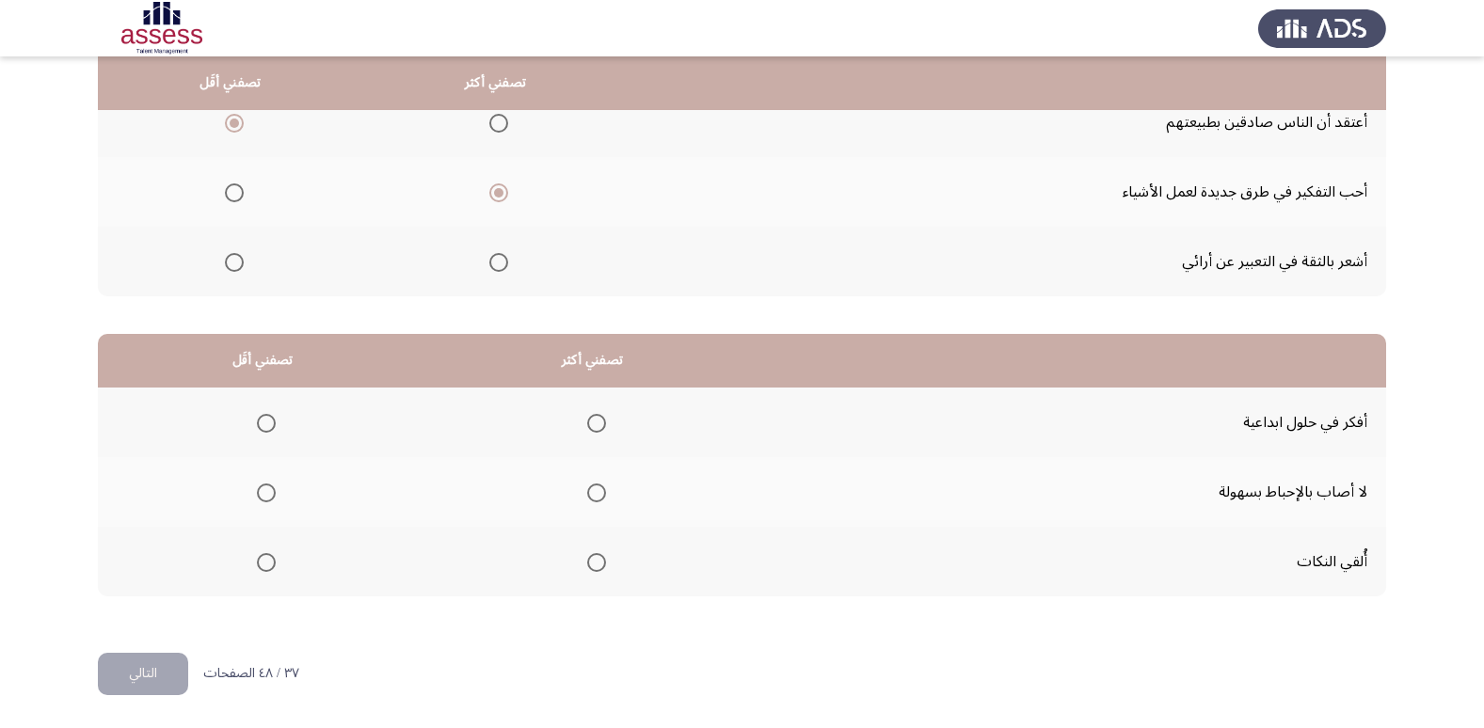
click at [592, 421] on span "Select an option" at bounding box center [596, 423] width 19 height 19
click at [592, 421] on input "Select an option" at bounding box center [596, 423] width 19 height 19
click at [265, 564] on span "Select an option" at bounding box center [266, 562] width 19 height 19
click at [265, 564] on input "Select an option" at bounding box center [266, 562] width 19 height 19
click at [174, 654] on button "التالي" at bounding box center [143, 674] width 90 height 42
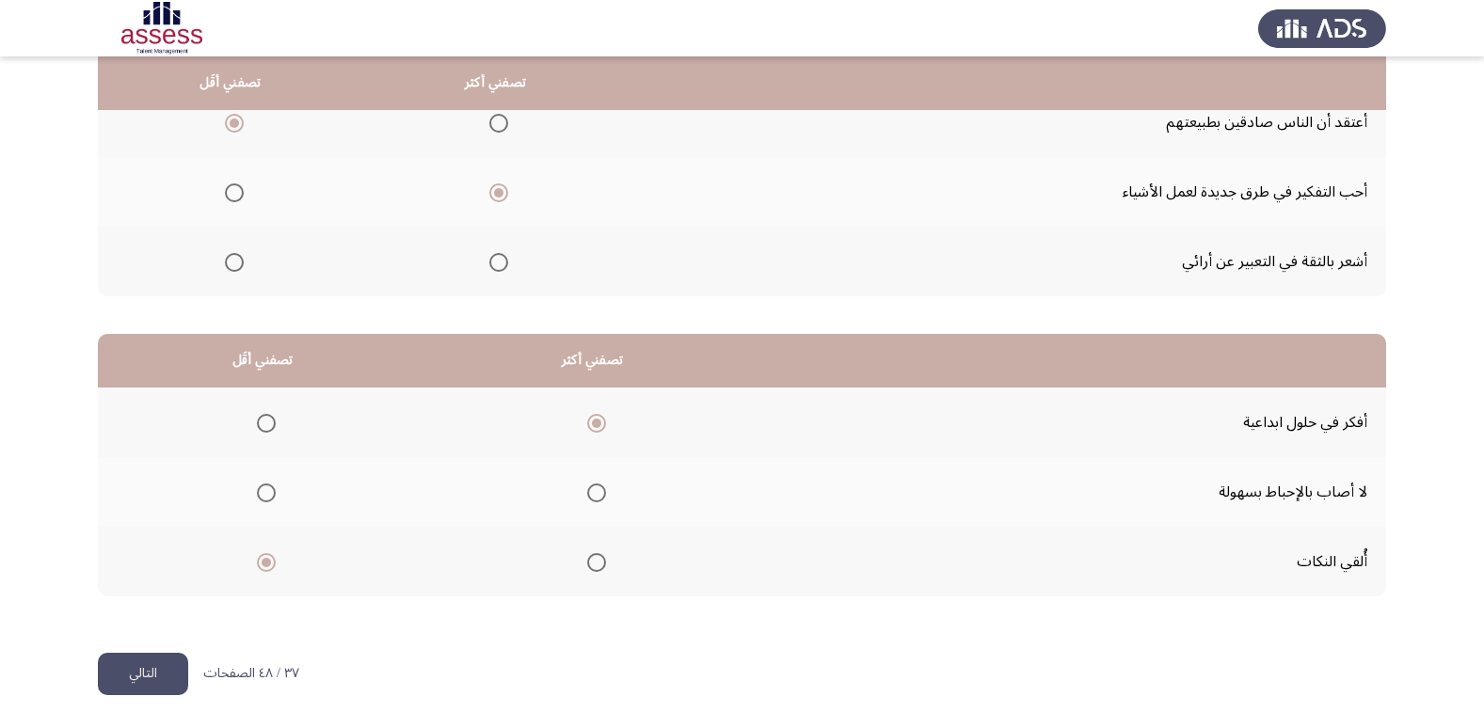
scroll to position [0, 0]
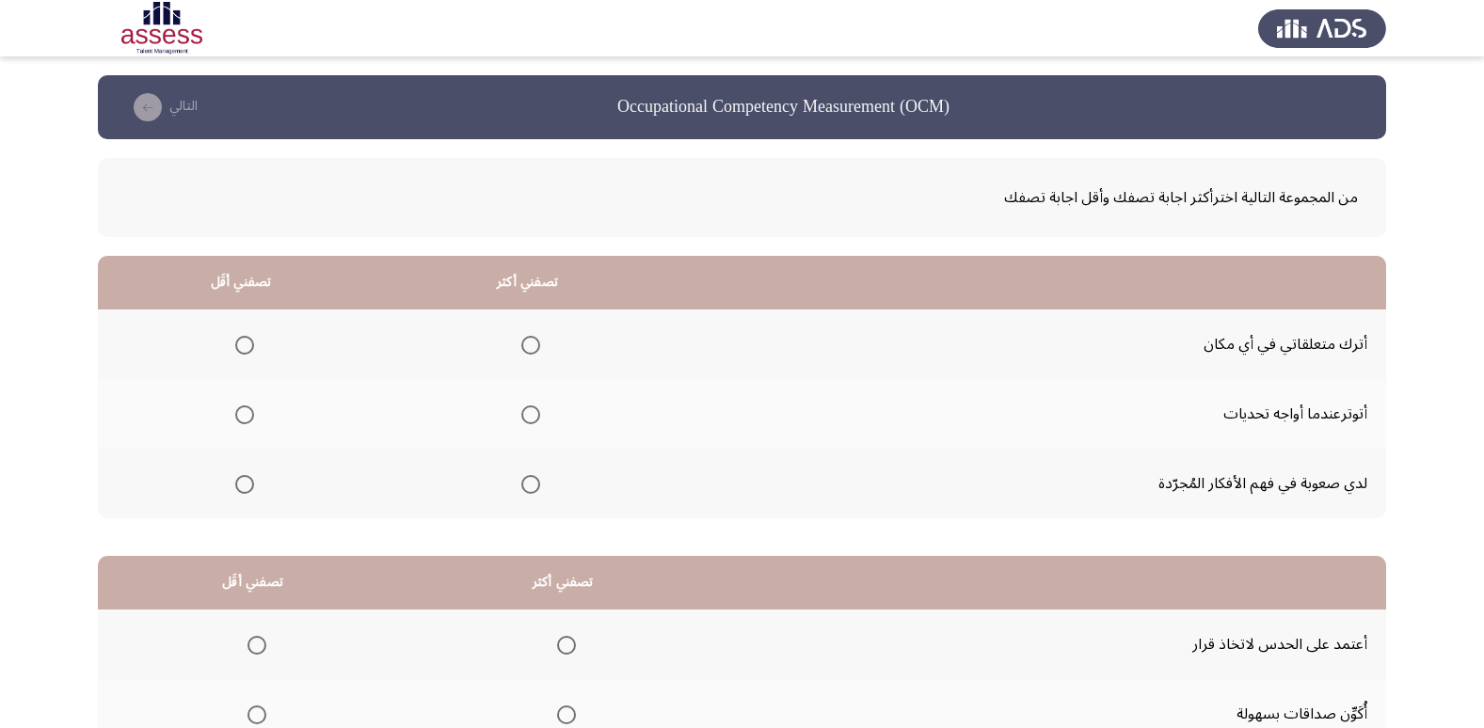
click at [242, 419] on span "Select an option" at bounding box center [244, 415] width 19 height 19
click at [242, 419] on input "Select an option" at bounding box center [244, 415] width 19 height 19
click at [535, 490] on span "Select an option" at bounding box center [530, 484] width 19 height 19
click at [535, 490] on input "Select an option" at bounding box center [530, 484] width 19 height 19
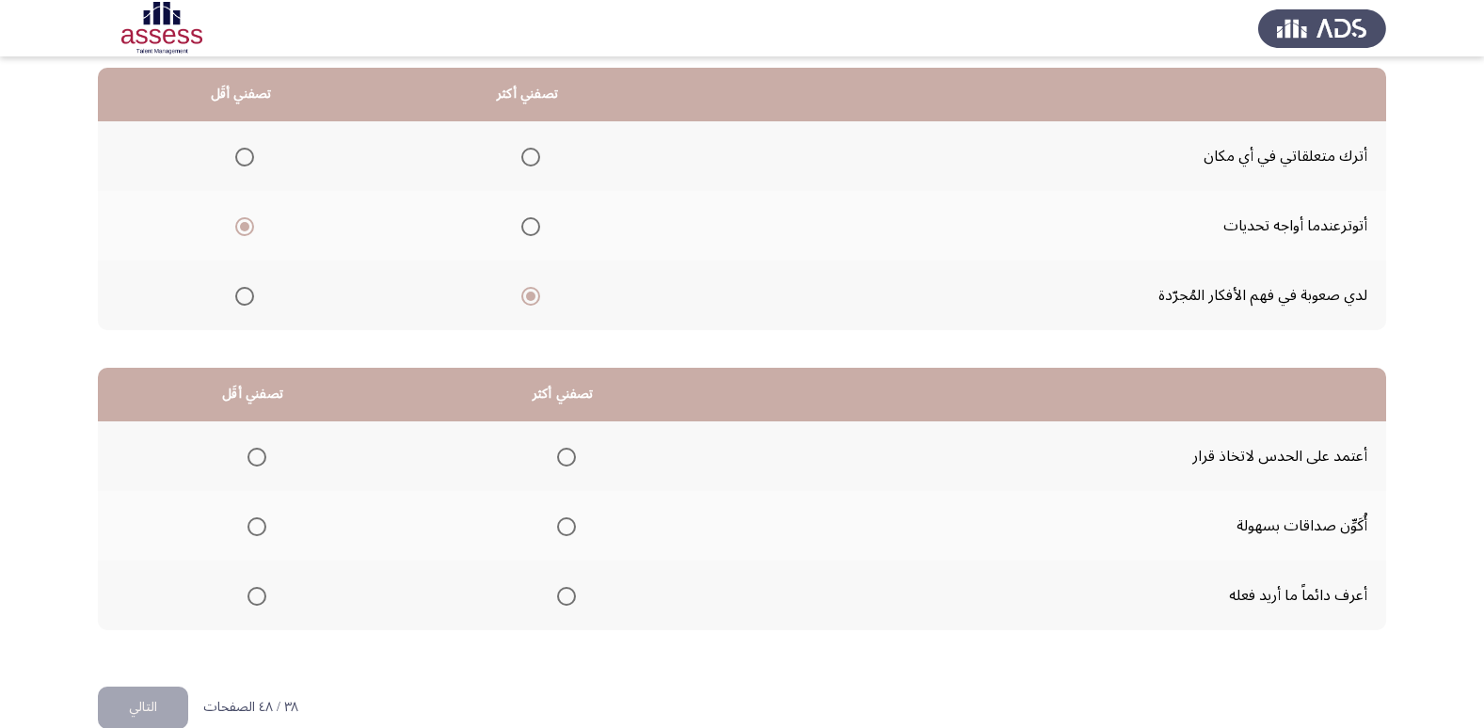
scroll to position [222, 0]
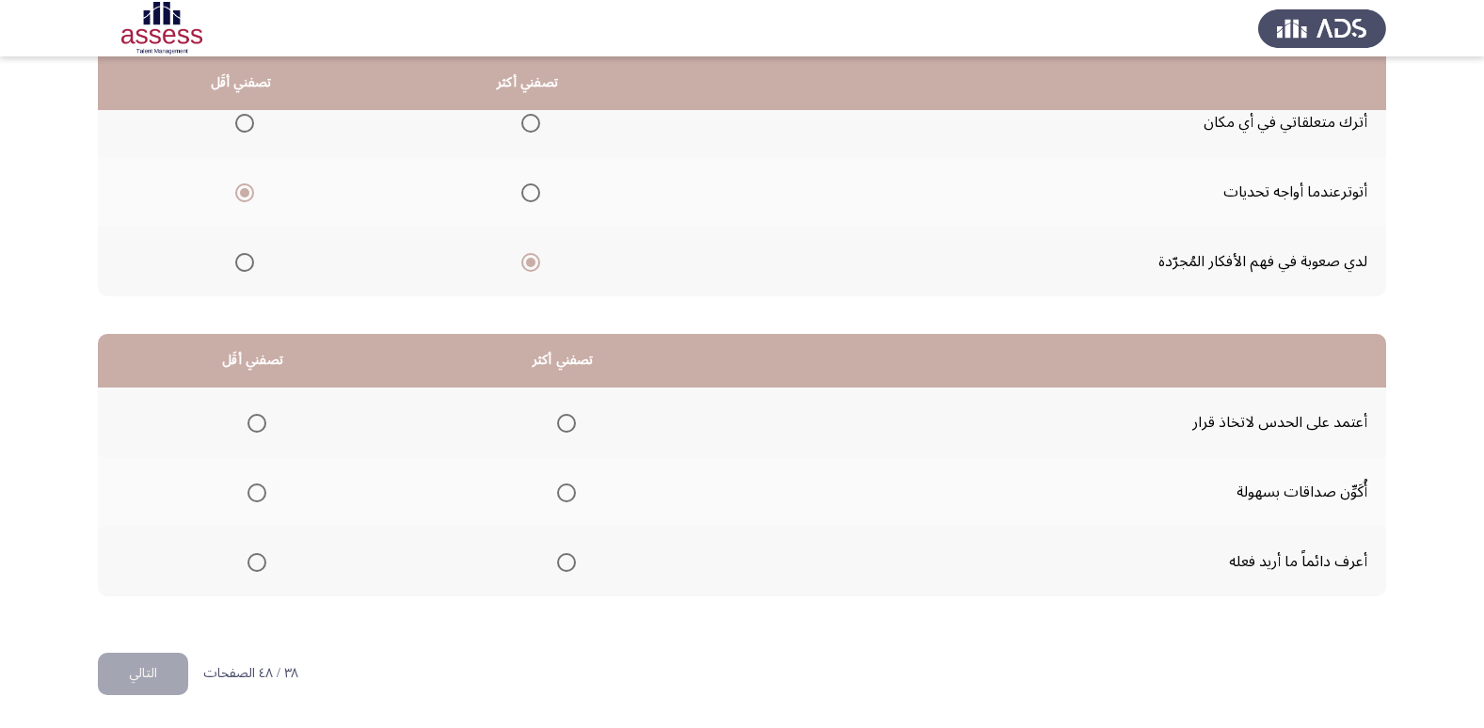
click at [565, 563] on span "Select an option" at bounding box center [566, 562] width 19 height 19
click at [565, 563] on input "Select an option" at bounding box center [566, 562] width 19 height 19
click at [252, 486] on span "Select an option" at bounding box center [256, 493] width 19 height 19
click at [252, 486] on input "Select an option" at bounding box center [256, 493] width 19 height 19
click at [151, 687] on button "التالي" at bounding box center [143, 674] width 90 height 42
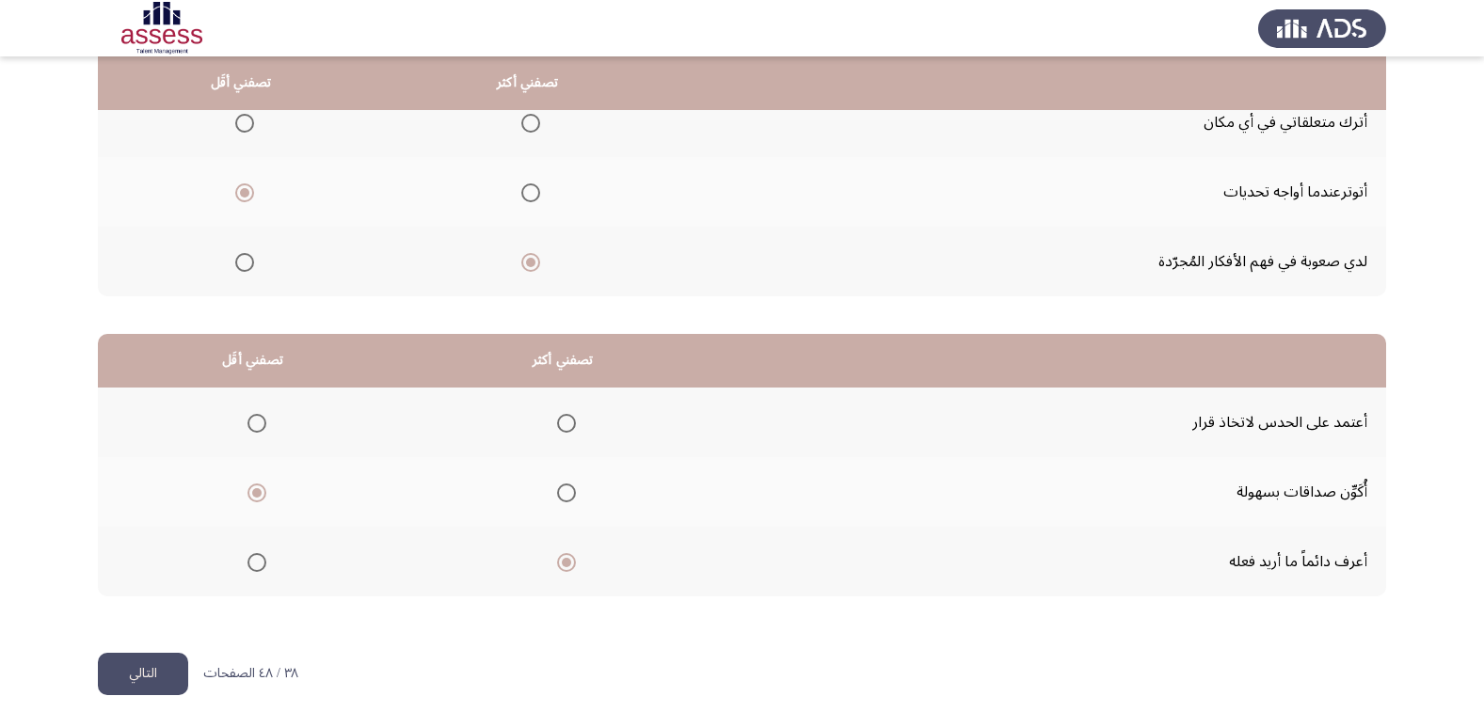
scroll to position [0, 0]
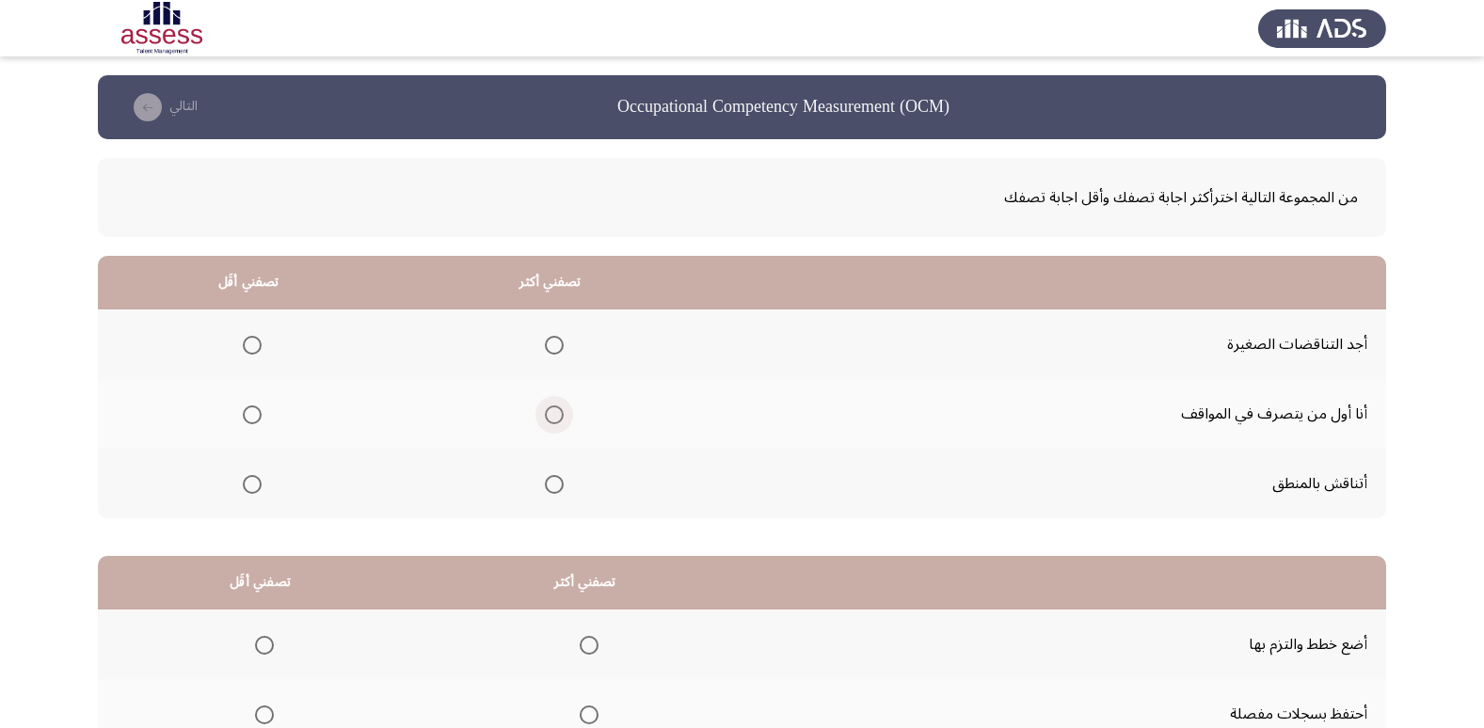
click at [552, 417] on span "Select an option" at bounding box center [554, 415] width 19 height 19
click at [552, 417] on input "Select an option" at bounding box center [554, 415] width 19 height 19
click at [254, 344] on span "Select an option" at bounding box center [252, 345] width 19 height 19
click at [254, 344] on input "Select an option" at bounding box center [252, 345] width 19 height 19
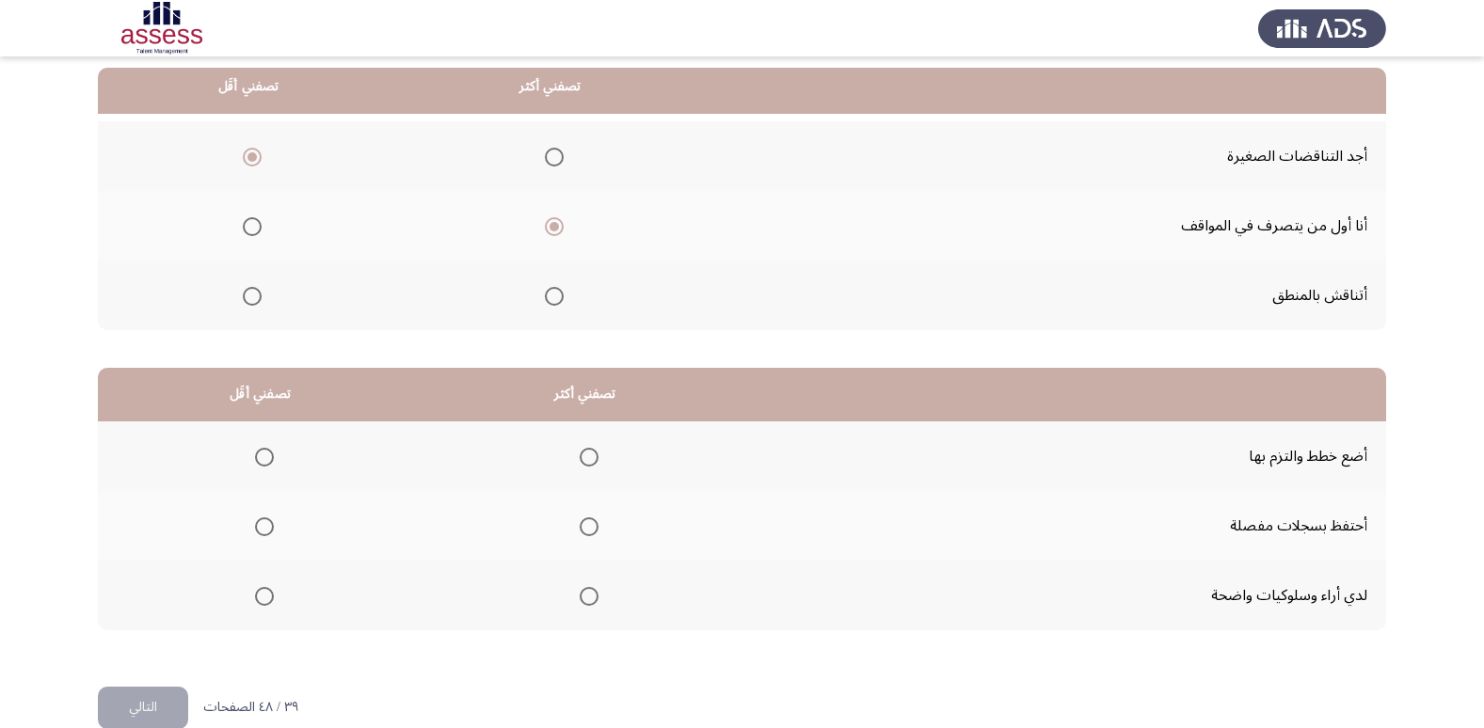
scroll to position [222, 0]
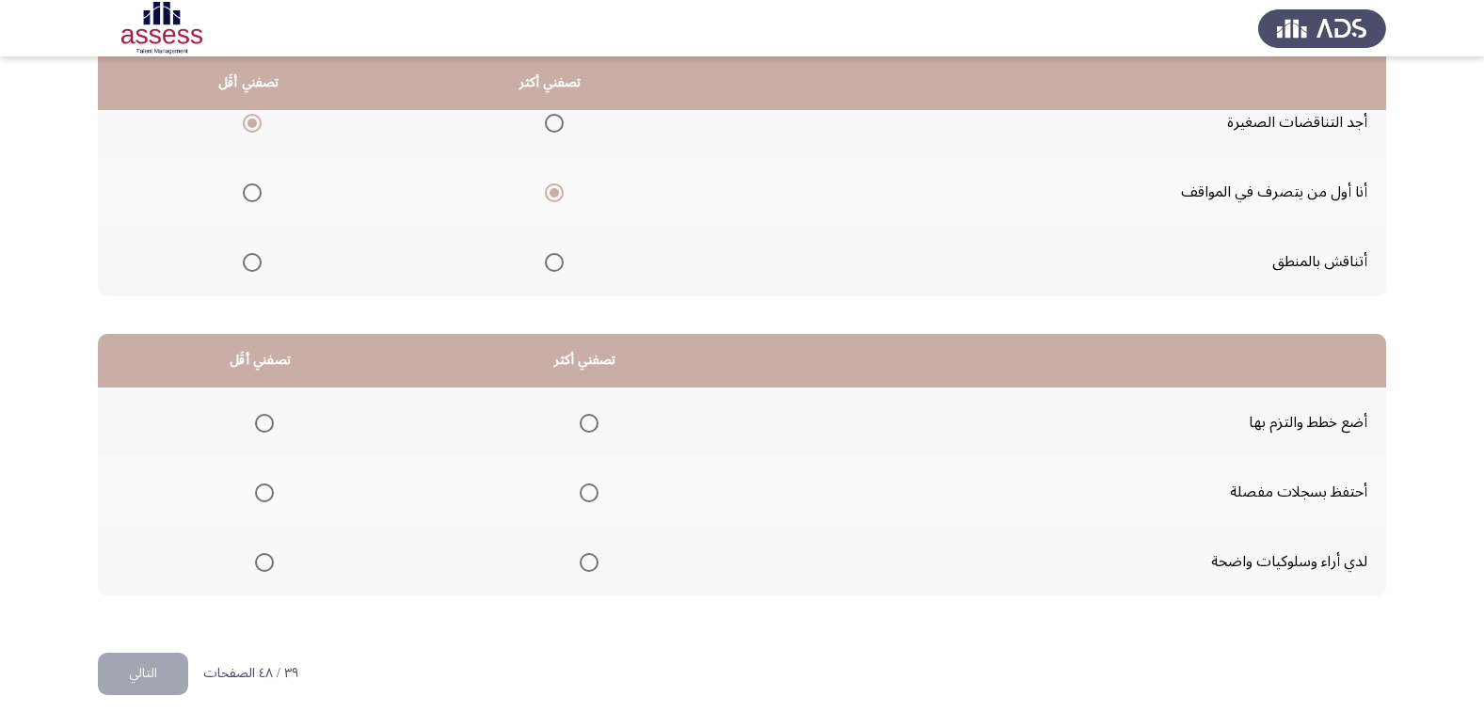
click at [266, 493] on span "Select an option" at bounding box center [264, 493] width 19 height 19
click at [266, 493] on input "Select an option" at bounding box center [264, 493] width 19 height 19
click at [587, 418] on span "Select an option" at bounding box center [589, 423] width 19 height 19
click at [587, 418] on input "Select an option" at bounding box center [589, 423] width 19 height 19
click at [184, 676] on button "التالي" at bounding box center [143, 674] width 90 height 42
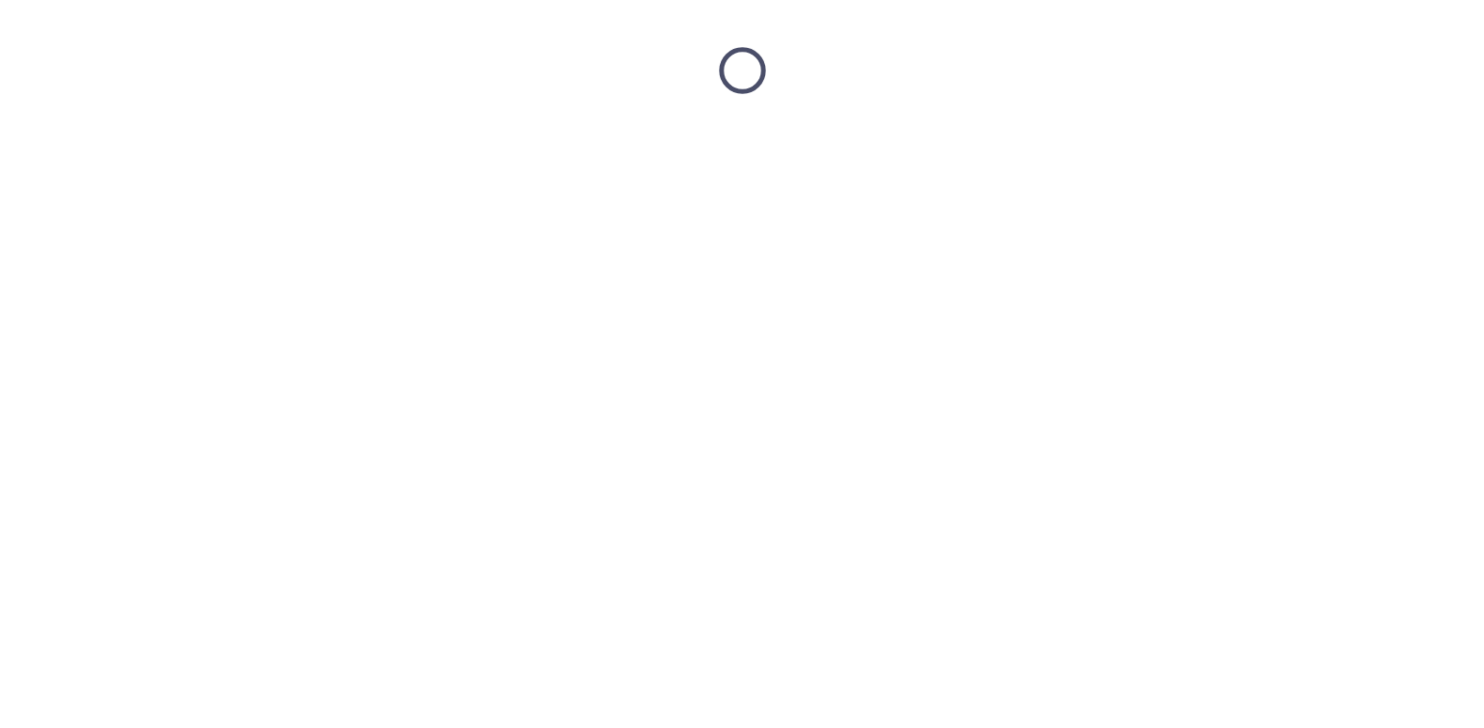
scroll to position [0, 0]
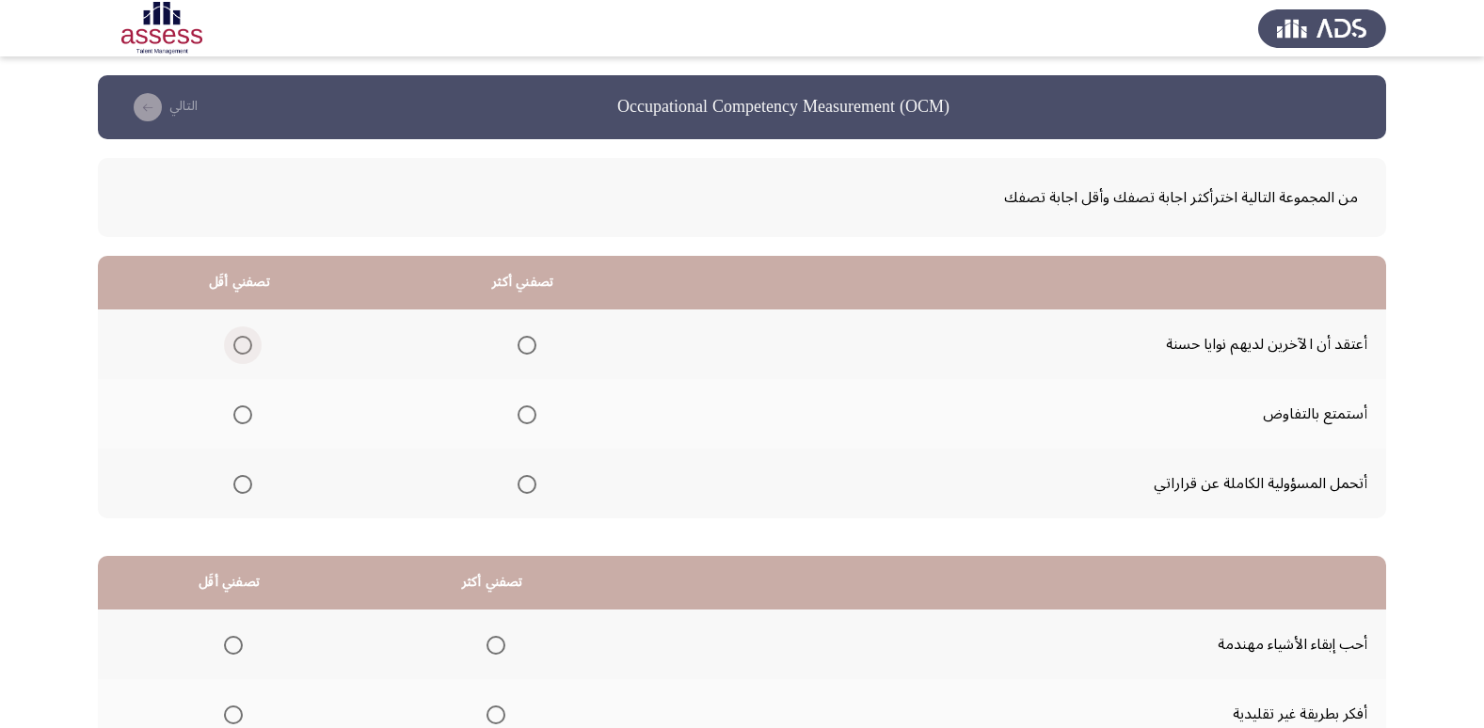
click at [246, 339] on span "Select an option" at bounding box center [242, 345] width 19 height 19
click at [246, 339] on input "Select an option" at bounding box center [242, 345] width 19 height 19
click at [518, 478] on span "Select an option" at bounding box center [527, 484] width 19 height 19
click at [518, 478] on input "Select an option" at bounding box center [527, 484] width 19 height 19
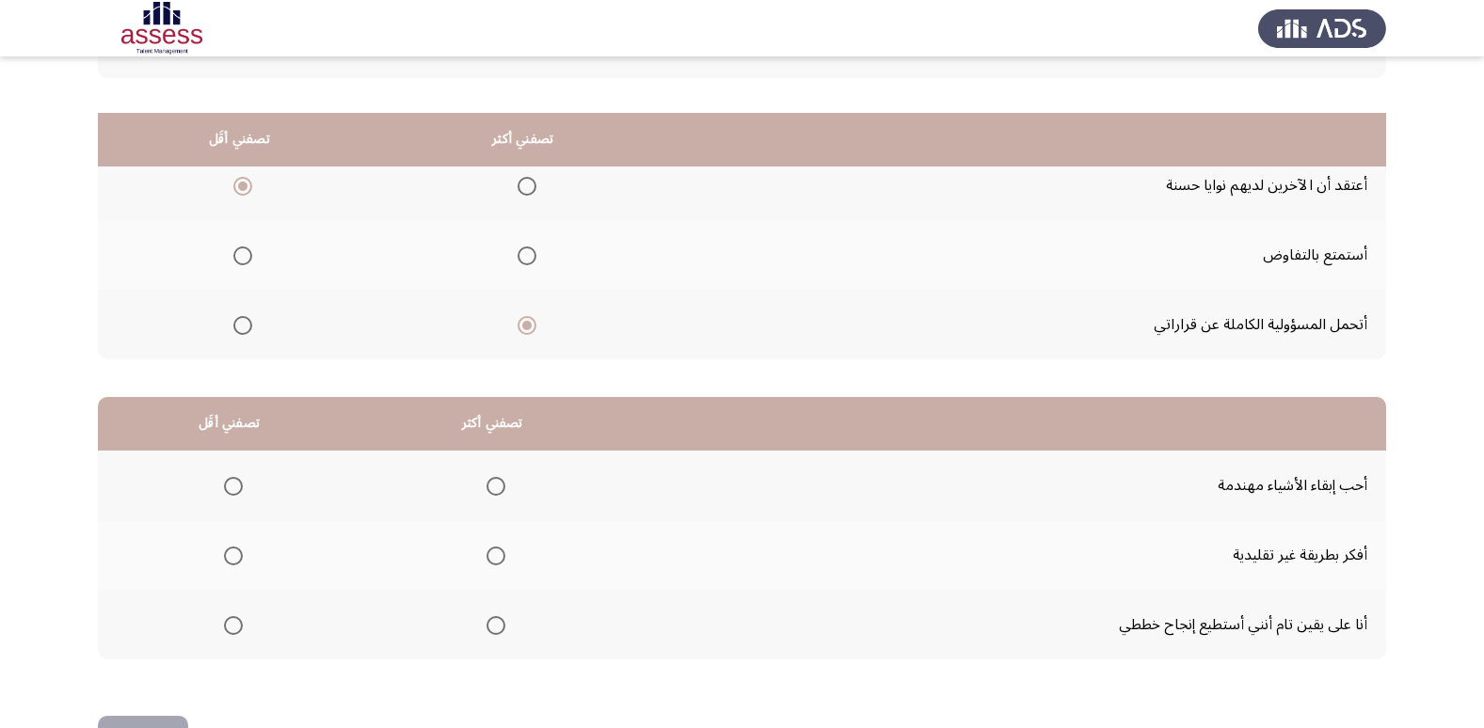
scroll to position [222, 0]
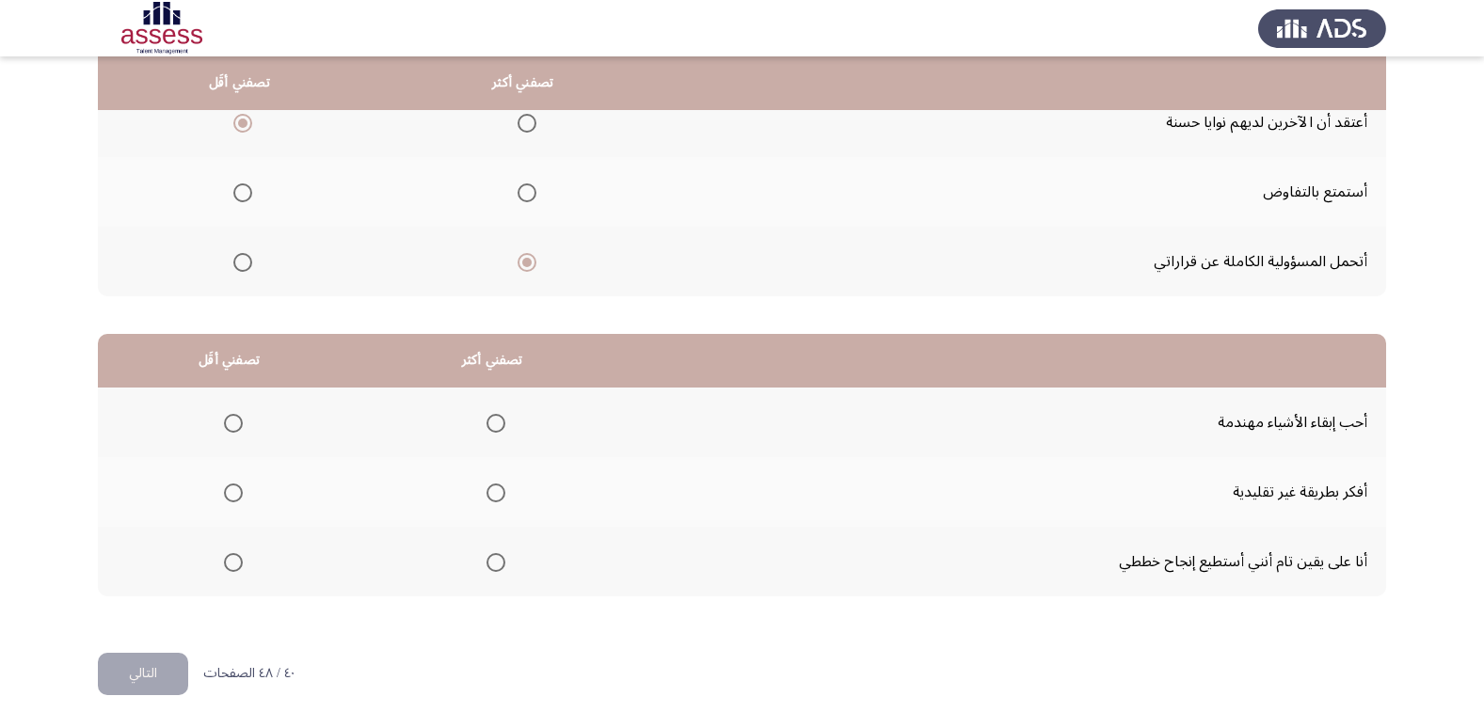
click at [497, 558] on span "Select an option" at bounding box center [495, 562] width 19 height 19
click at [497, 558] on input "Select an option" at bounding box center [495, 562] width 19 height 19
click at [224, 425] on span "Select an option" at bounding box center [233, 423] width 19 height 19
click at [224, 425] on input "Select an option" at bounding box center [233, 423] width 19 height 19
click at [167, 646] on div "من المجموعة التالية اخترأكثر اجابة تصفك وأقل اجابة تصفك تصفني أكثر تصفني أقَل أ…" at bounding box center [742, 285] width 1288 height 736
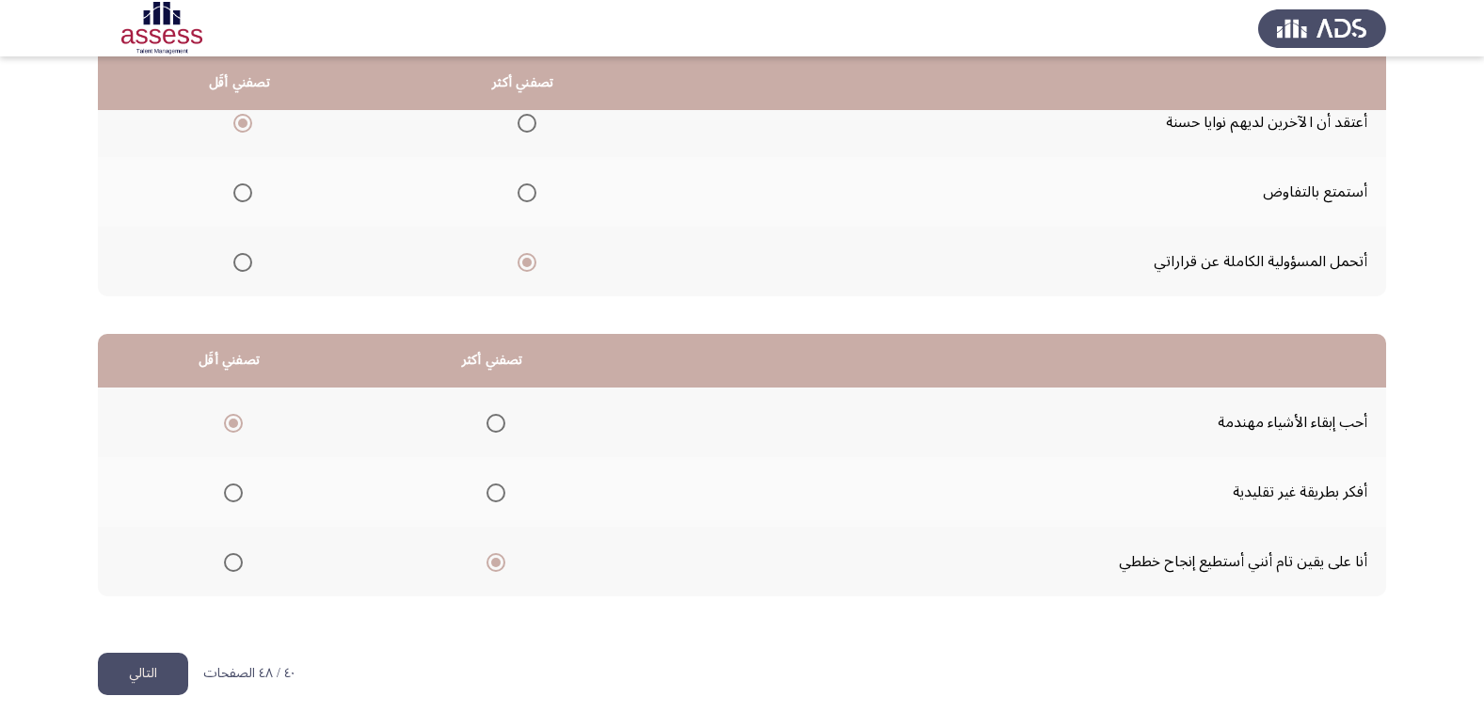
click at [166, 655] on button "التالي" at bounding box center [143, 674] width 90 height 42
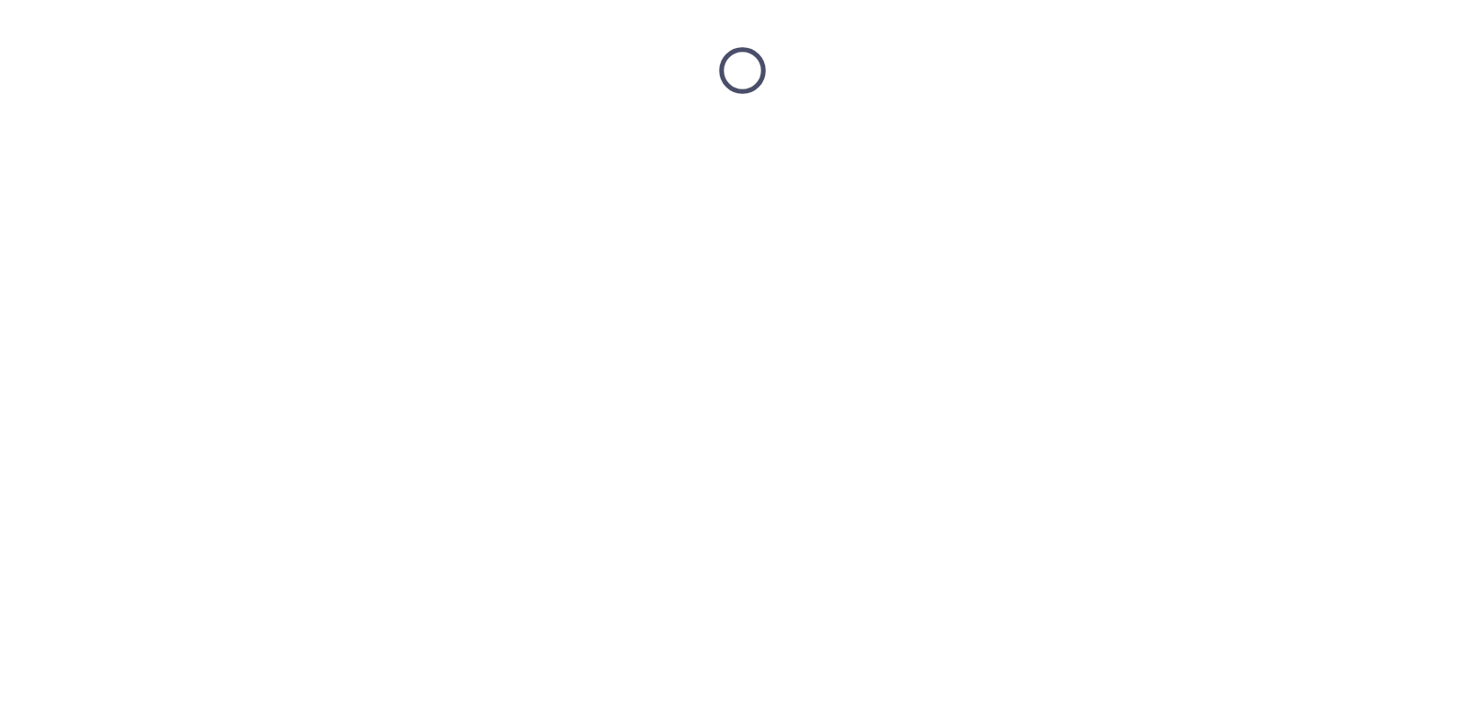
scroll to position [0, 0]
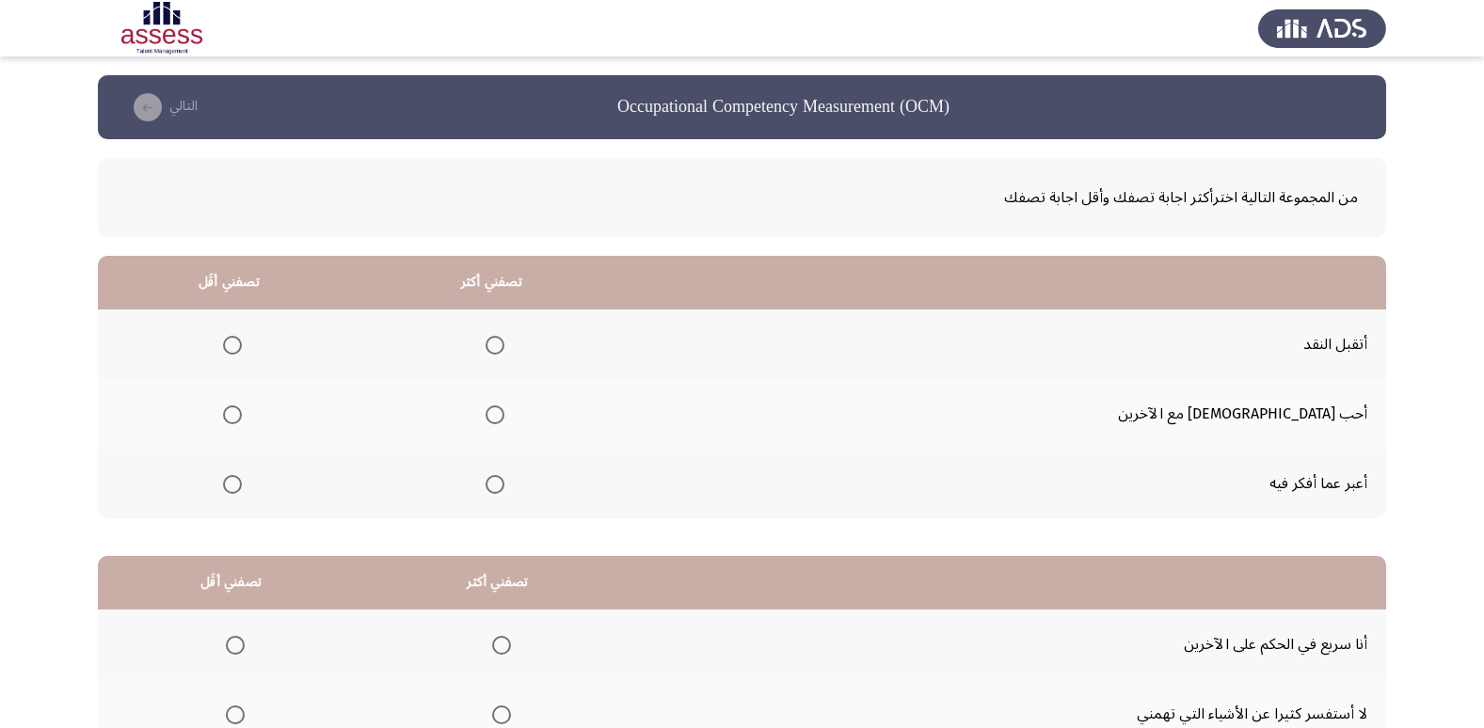
click at [504, 486] on span "Select an option" at bounding box center [495, 484] width 19 height 19
click at [504, 486] on input "Select an option" at bounding box center [495, 484] width 19 height 19
click at [504, 350] on span "Select an option" at bounding box center [495, 345] width 19 height 19
click at [504, 350] on input "Select an option" at bounding box center [495, 345] width 19 height 19
click at [232, 485] on span "Select an option" at bounding box center [232, 485] width 0 height 0
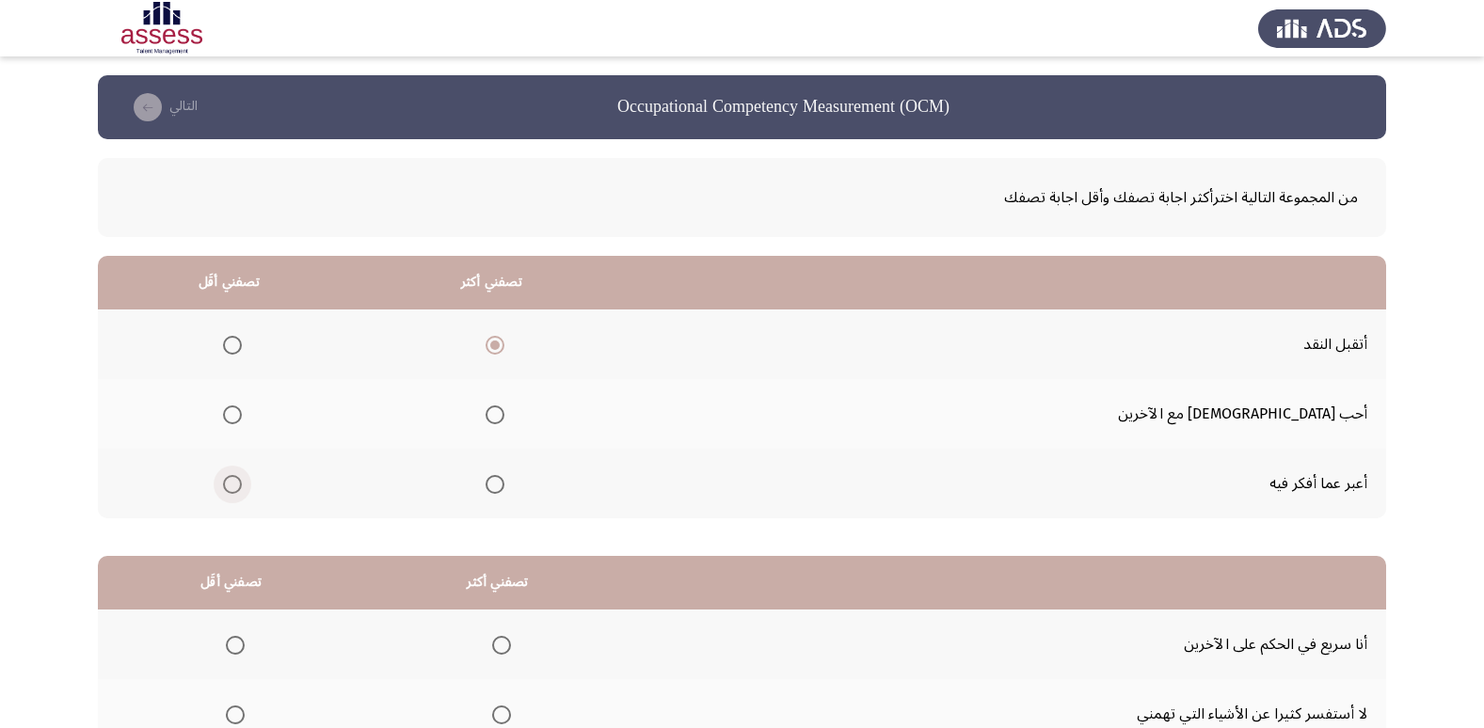
click at [242, 485] on input "Select an option" at bounding box center [232, 484] width 19 height 19
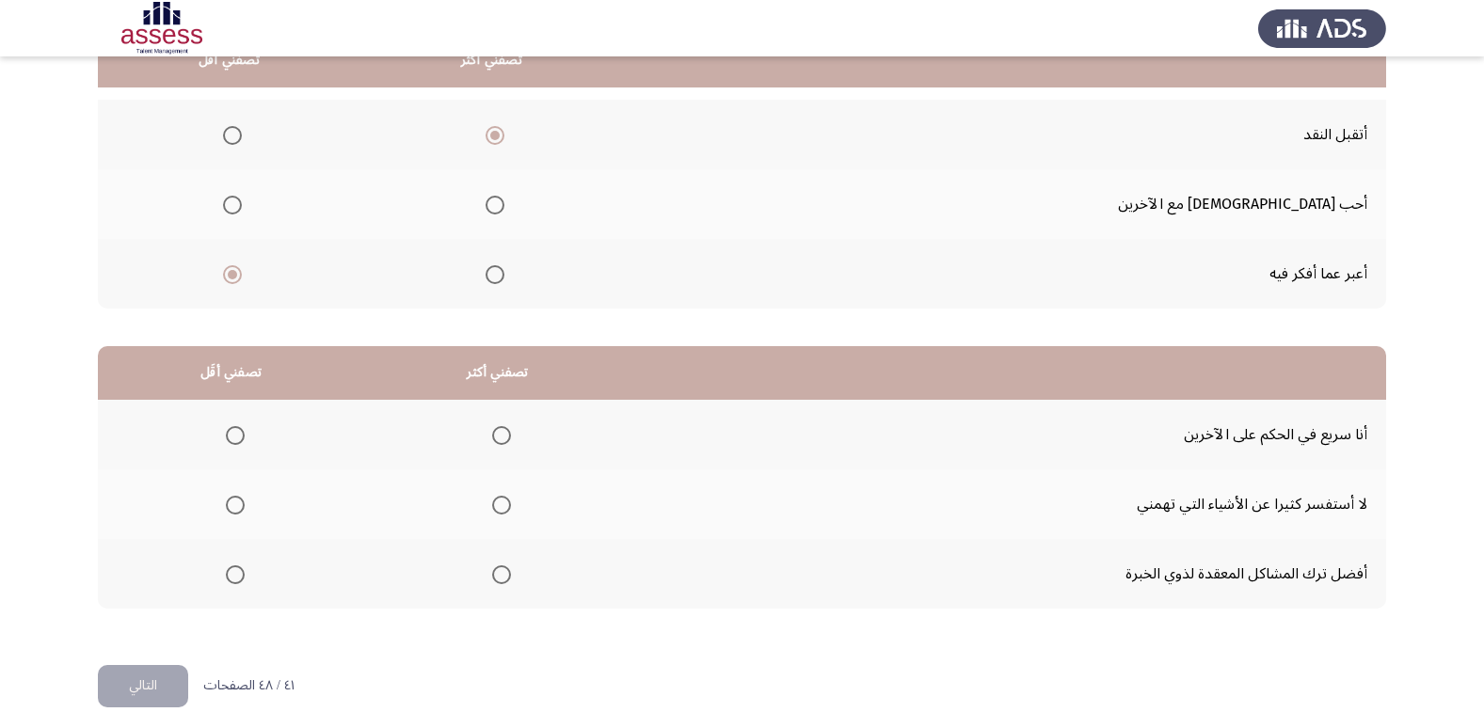
scroll to position [222, 0]
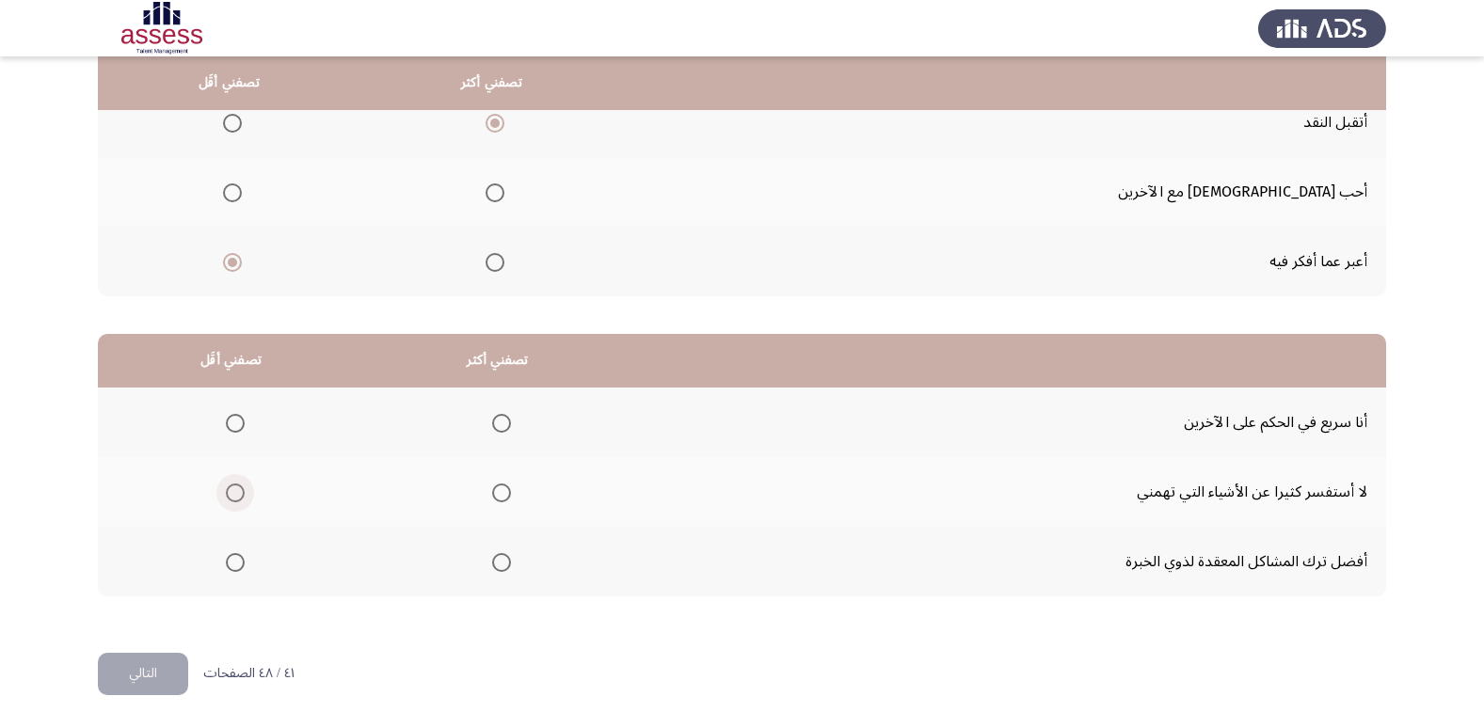
click at [238, 490] on span "Select an option" at bounding box center [235, 493] width 19 height 19
click at [238, 490] on input "Select an option" at bounding box center [235, 493] width 19 height 19
click at [502, 562] on span "Select an option" at bounding box center [501, 562] width 19 height 19
click at [502, 562] on input "Select an option" at bounding box center [501, 562] width 19 height 19
click at [177, 677] on button "التالي" at bounding box center [143, 674] width 90 height 42
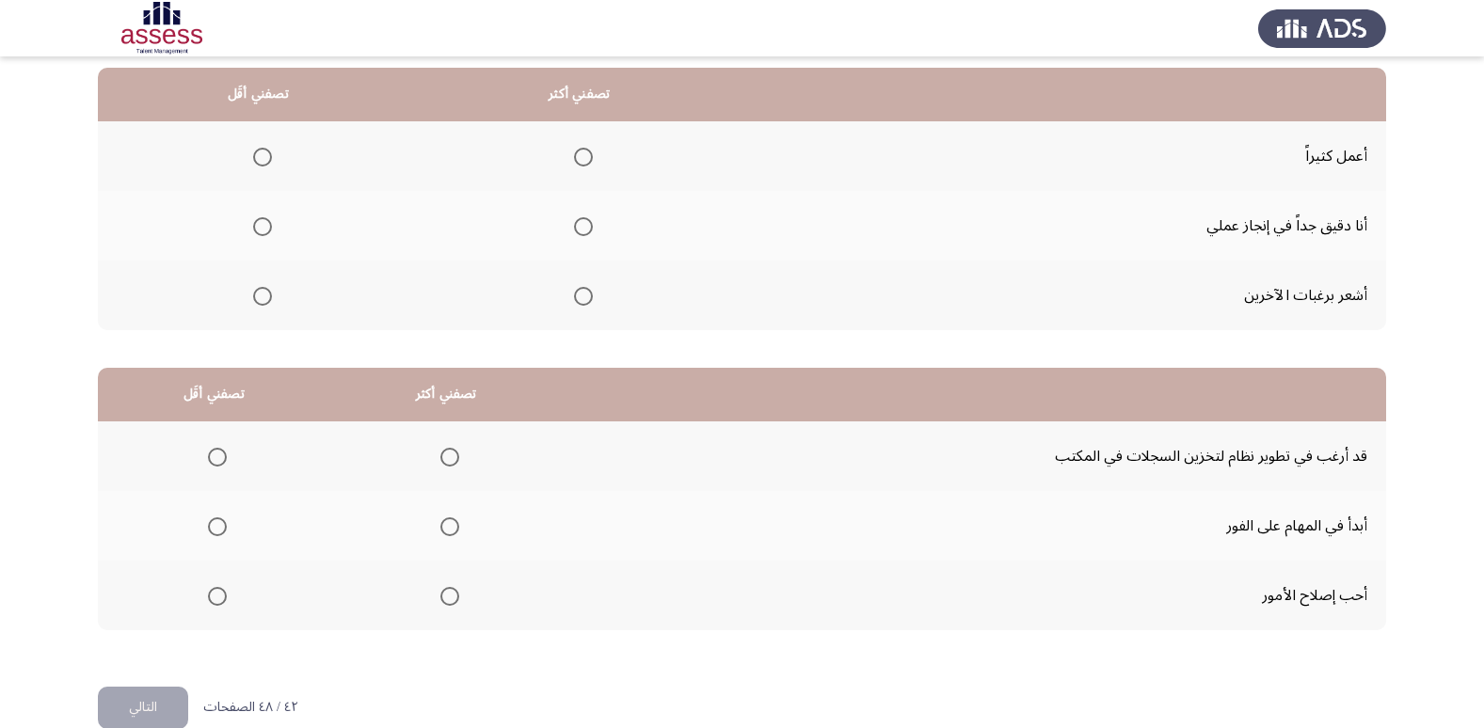
scroll to position [94, 0]
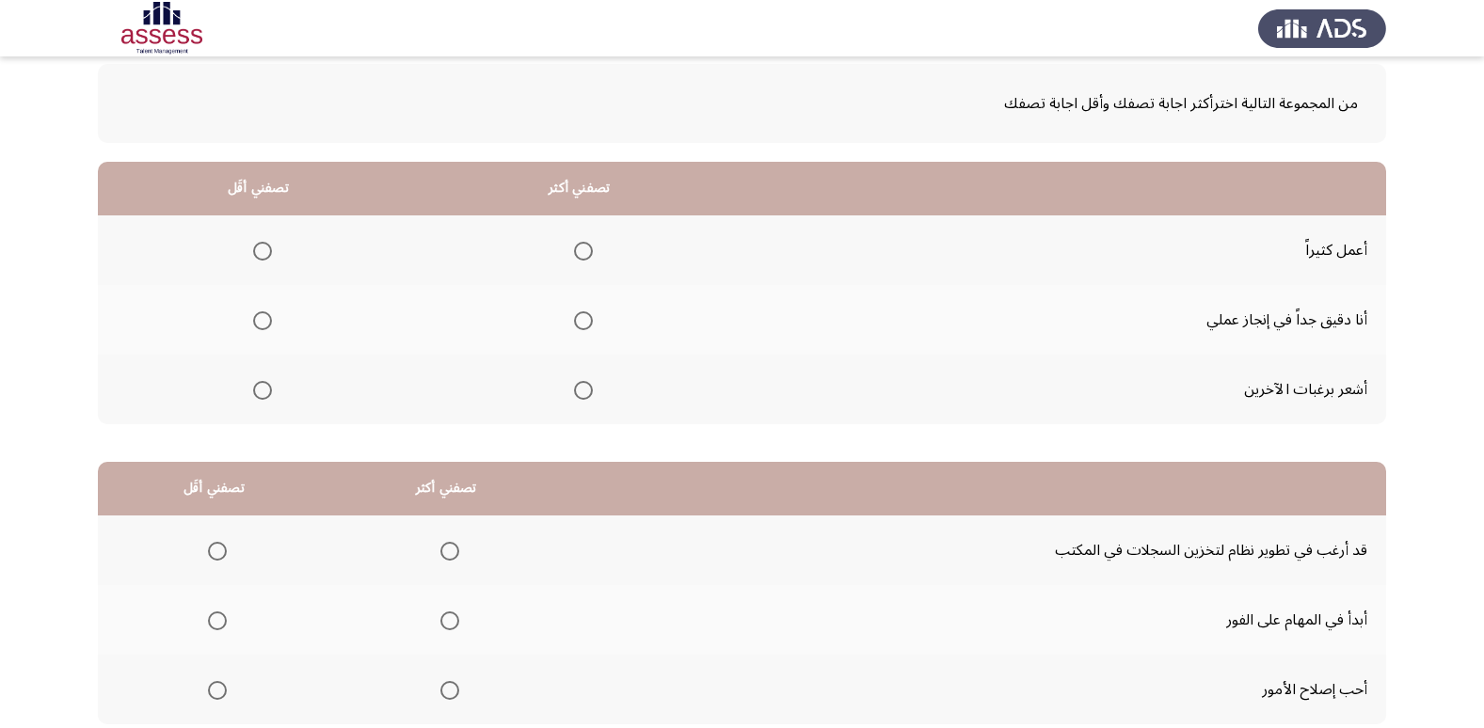
click at [575, 316] on span "Select an option" at bounding box center [583, 320] width 19 height 19
click at [575, 316] on input "Select an option" at bounding box center [583, 320] width 19 height 19
click at [255, 381] on span "Select an option" at bounding box center [262, 390] width 19 height 19
click at [255, 381] on input "Select an option" at bounding box center [262, 390] width 19 height 19
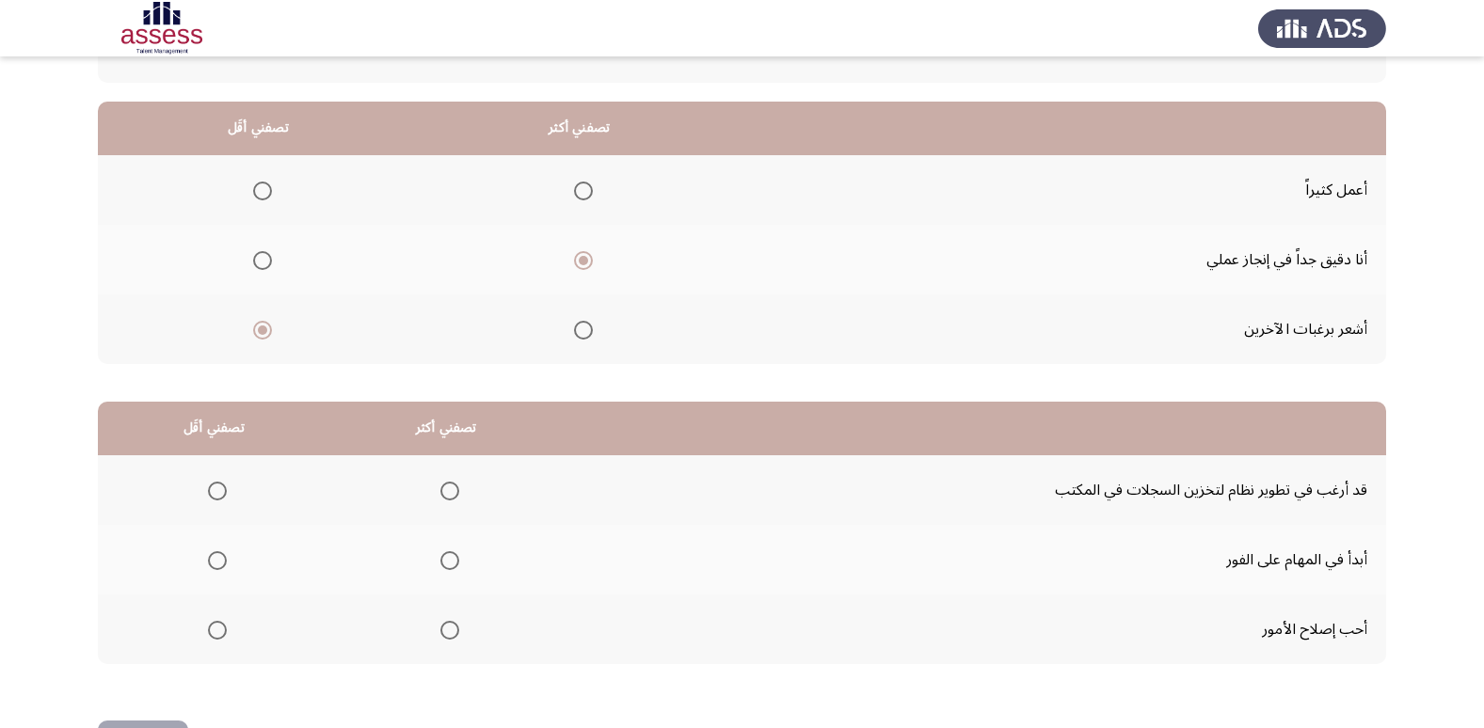
scroll to position [222, 0]
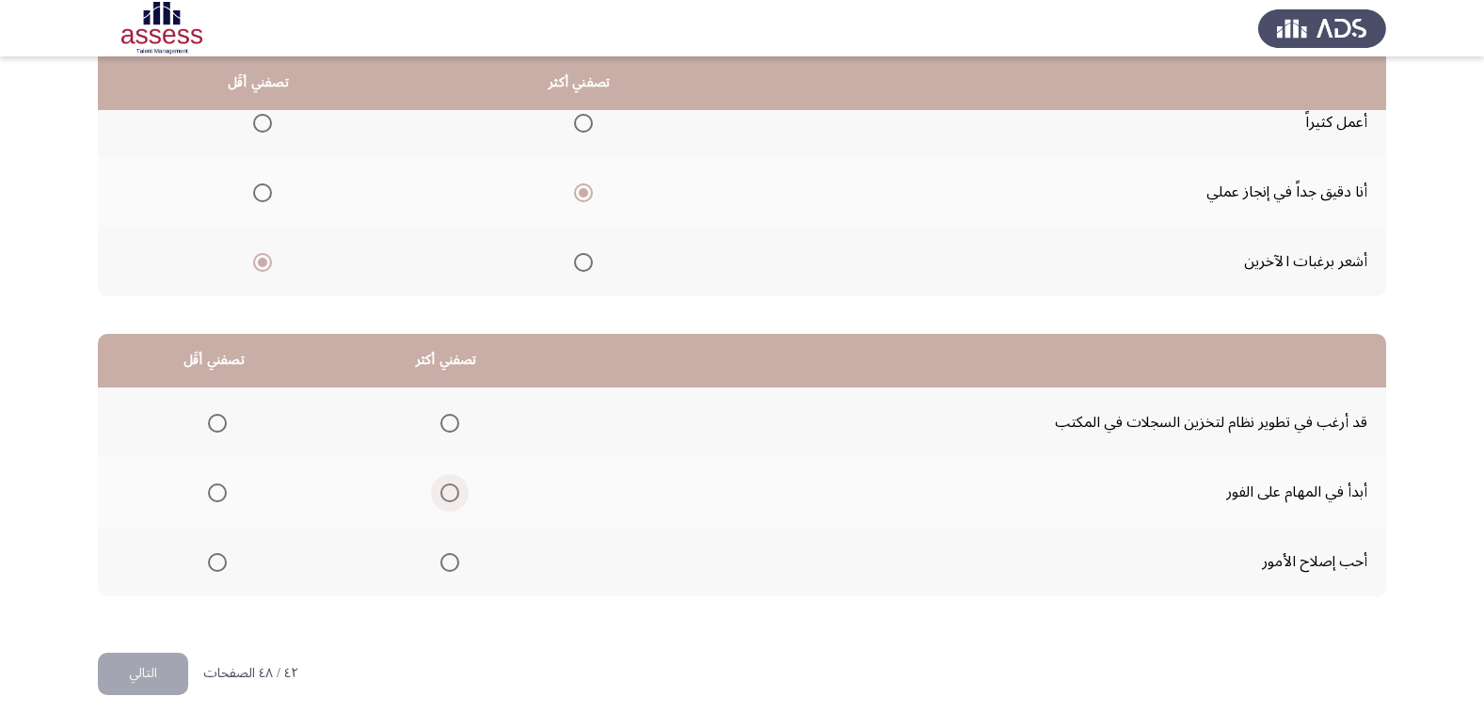
click at [449, 492] on span "Select an option" at bounding box center [449, 493] width 19 height 19
click at [449, 492] on input "Select an option" at bounding box center [449, 493] width 19 height 19
click at [220, 431] on span "Select an option" at bounding box center [217, 423] width 19 height 19
click at [220, 431] on input "Select an option" at bounding box center [217, 423] width 19 height 19
click at [160, 659] on button "التالي" at bounding box center [143, 674] width 90 height 42
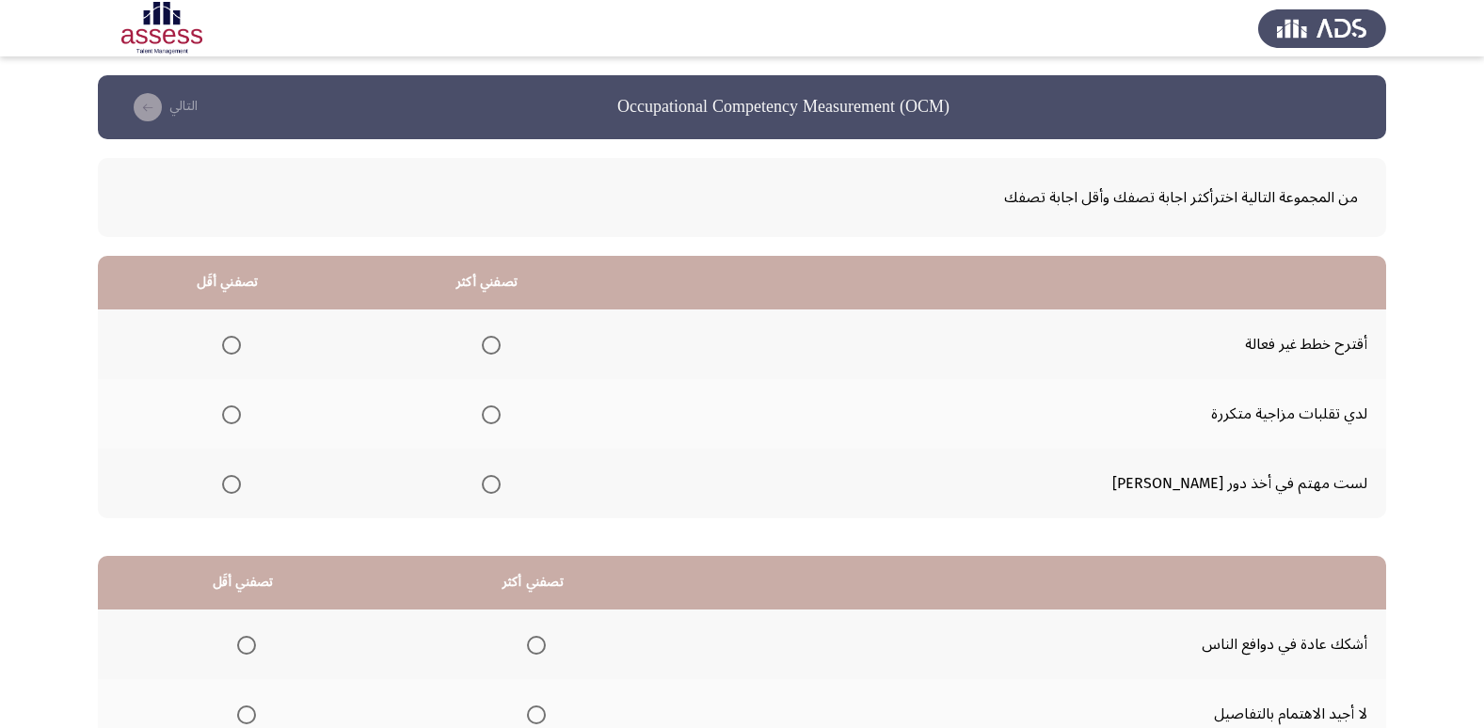
scroll to position [94, 0]
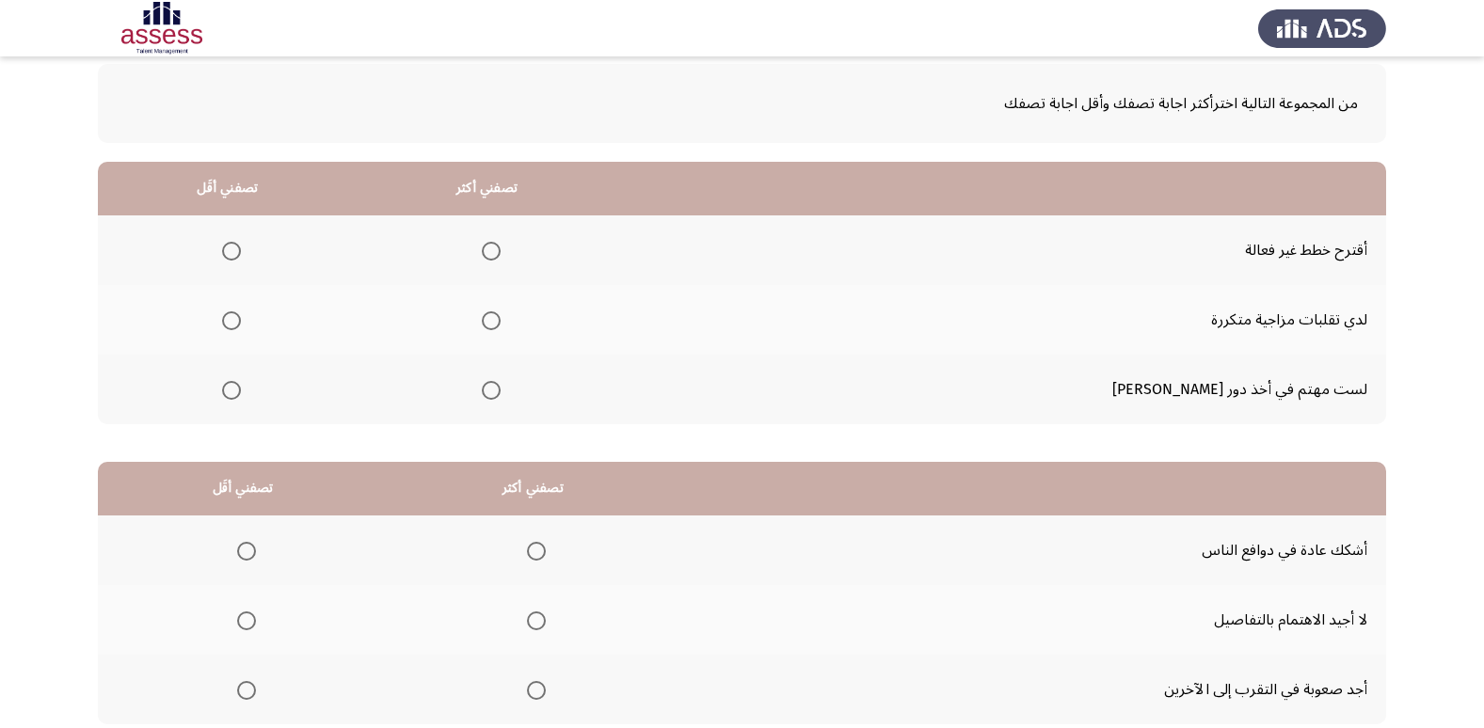
click at [241, 252] on span "Select an option" at bounding box center [231, 251] width 19 height 19
click at [241, 252] on input "Select an option" at bounding box center [231, 251] width 19 height 19
click at [501, 388] on span "Select an option" at bounding box center [491, 390] width 19 height 19
click at [501, 388] on input "Select an option" at bounding box center [491, 390] width 19 height 19
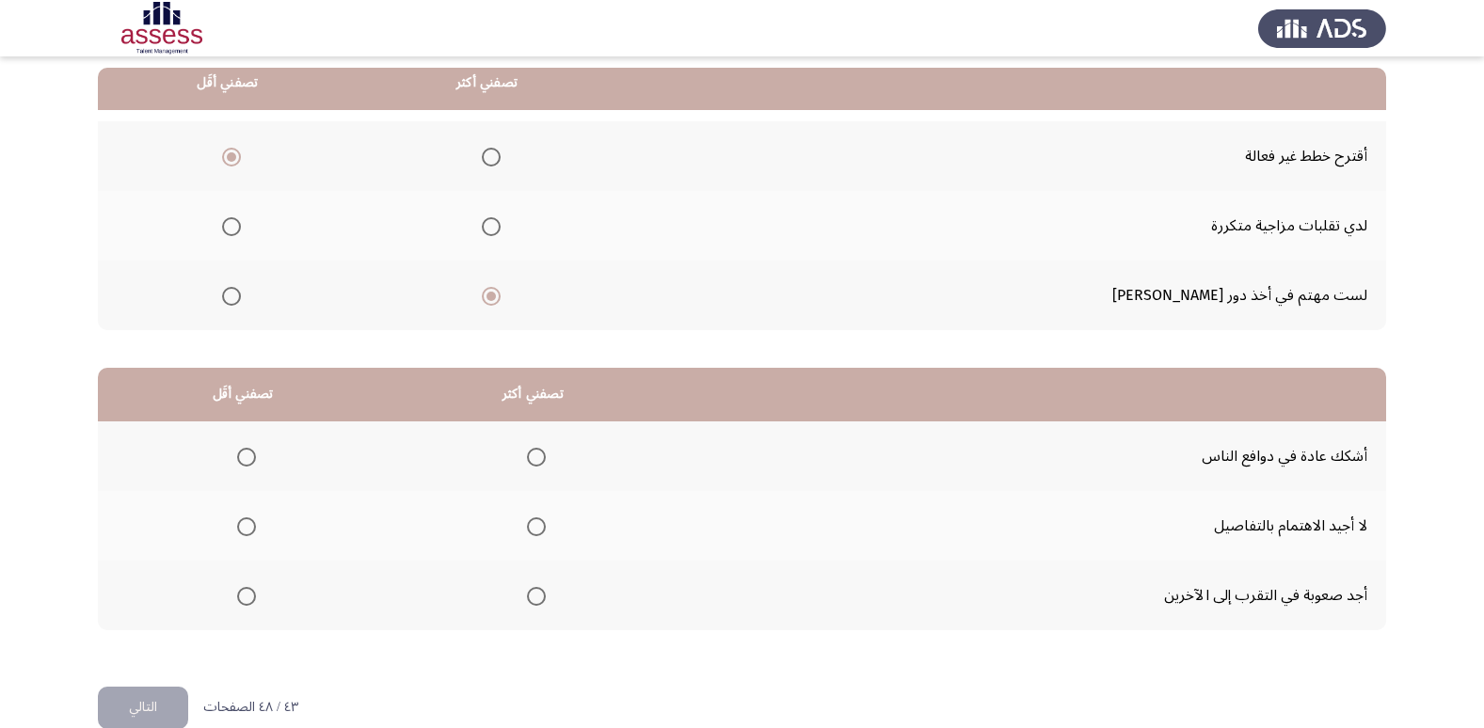
click at [501, 230] on span "Select an option" at bounding box center [491, 226] width 19 height 19
click at [501, 230] on input "Select an option" at bounding box center [491, 226] width 19 height 19
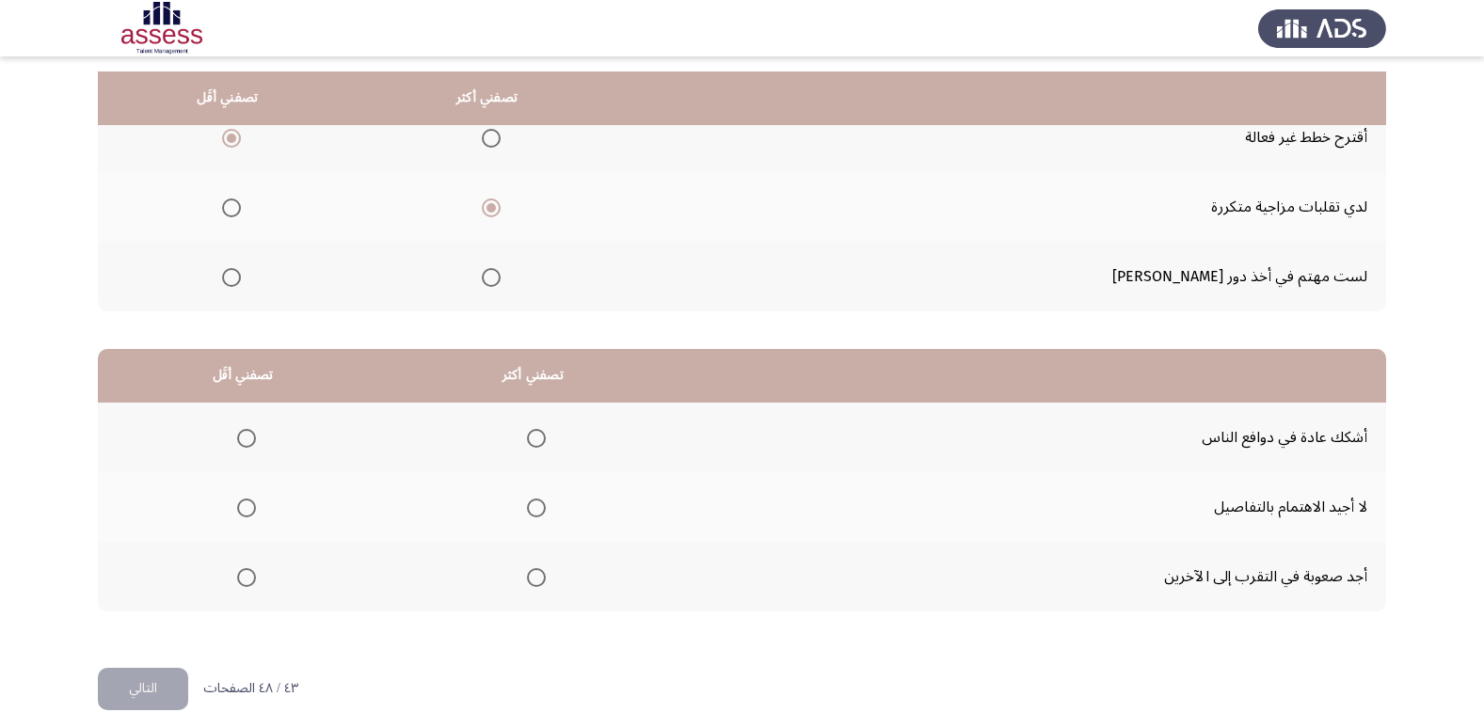
scroll to position [222, 0]
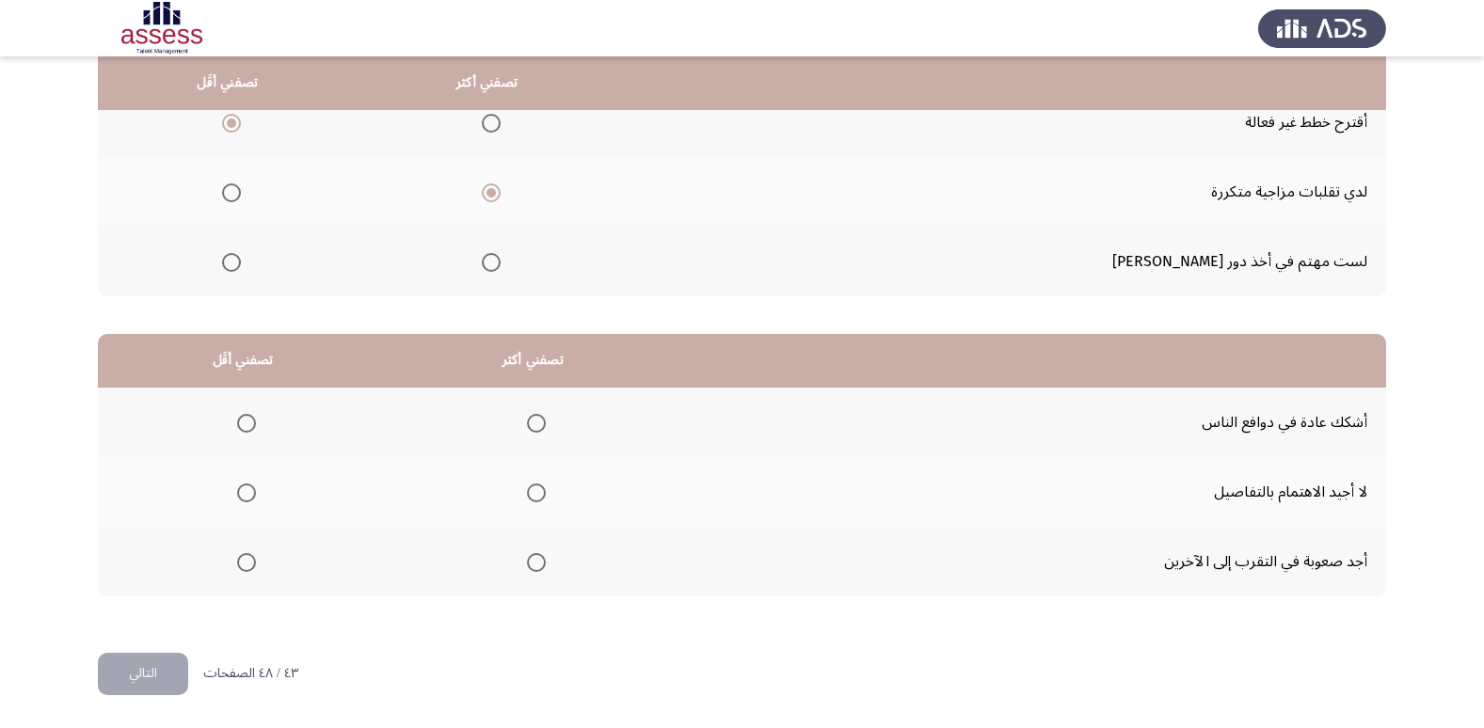
click at [527, 424] on span "Select an option" at bounding box center [536, 423] width 19 height 19
click at [527, 424] on input "Select an option" at bounding box center [536, 423] width 19 height 19
click at [246, 564] on span "Select an option" at bounding box center [246, 562] width 19 height 19
click at [246, 564] on input "Select an option" at bounding box center [246, 562] width 19 height 19
click at [150, 682] on button "التالي" at bounding box center [143, 674] width 90 height 42
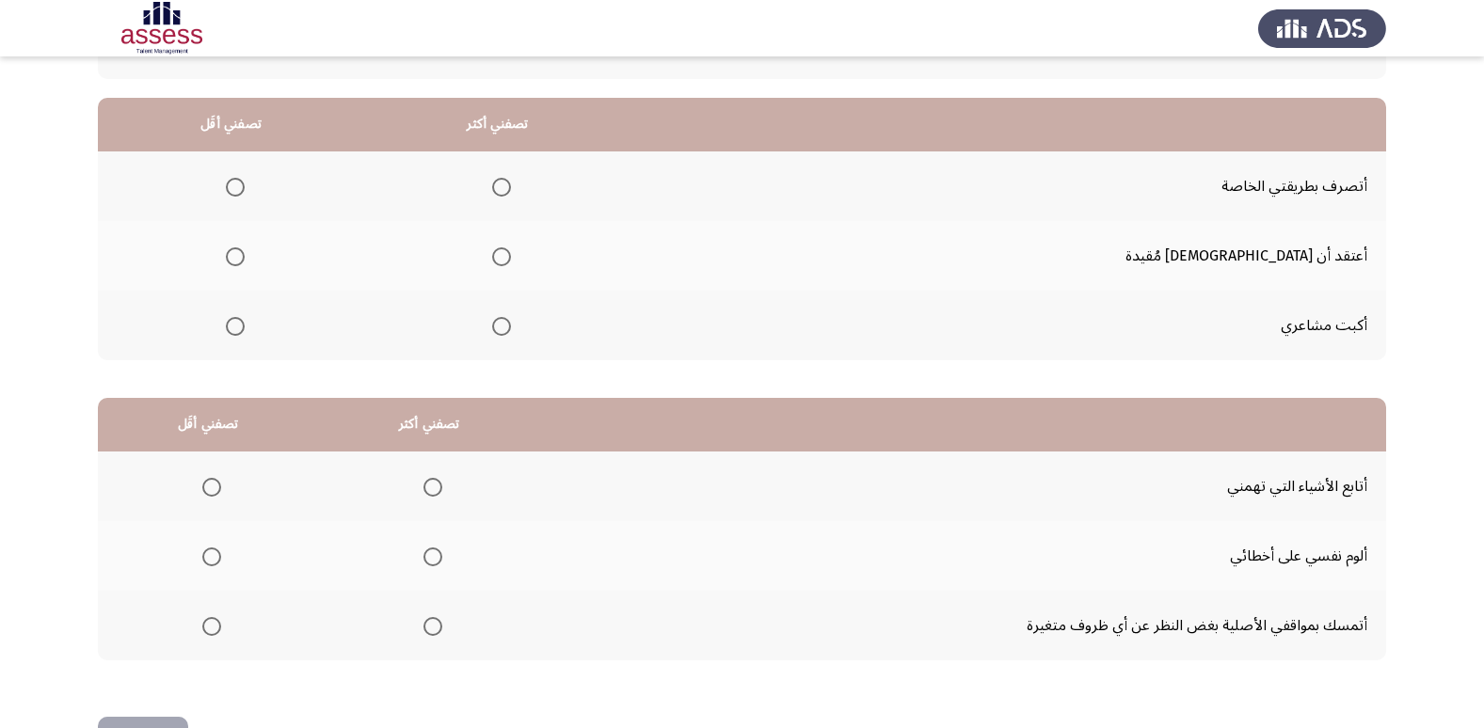
scroll to position [188, 0]
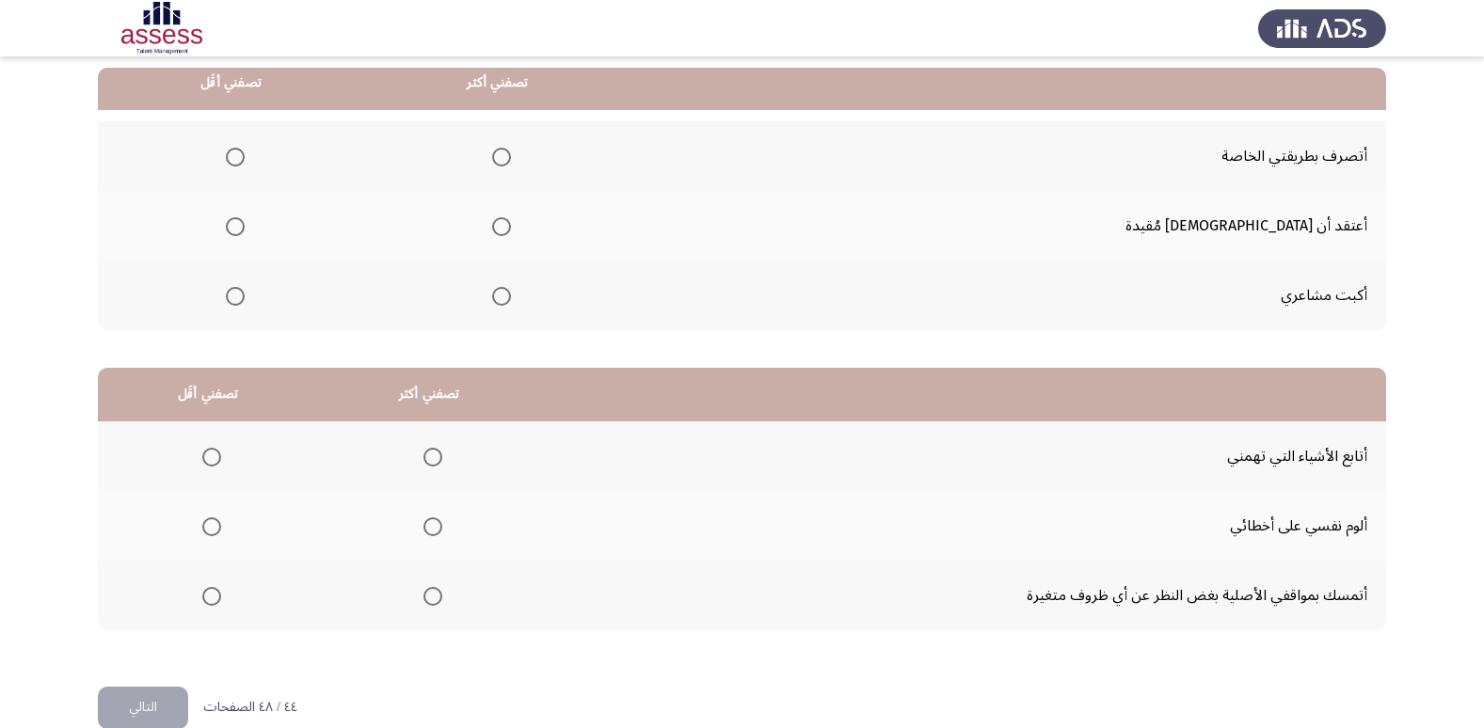
click at [511, 156] on span "Select an option" at bounding box center [501, 157] width 19 height 19
click at [511, 156] on input "Select an option" at bounding box center [501, 157] width 19 height 19
click at [245, 231] on span "Select an option" at bounding box center [235, 226] width 19 height 19
click at [245, 231] on input "Select an option" at bounding box center [235, 226] width 19 height 19
click at [423, 460] on span "Select an option" at bounding box center [432, 457] width 19 height 19
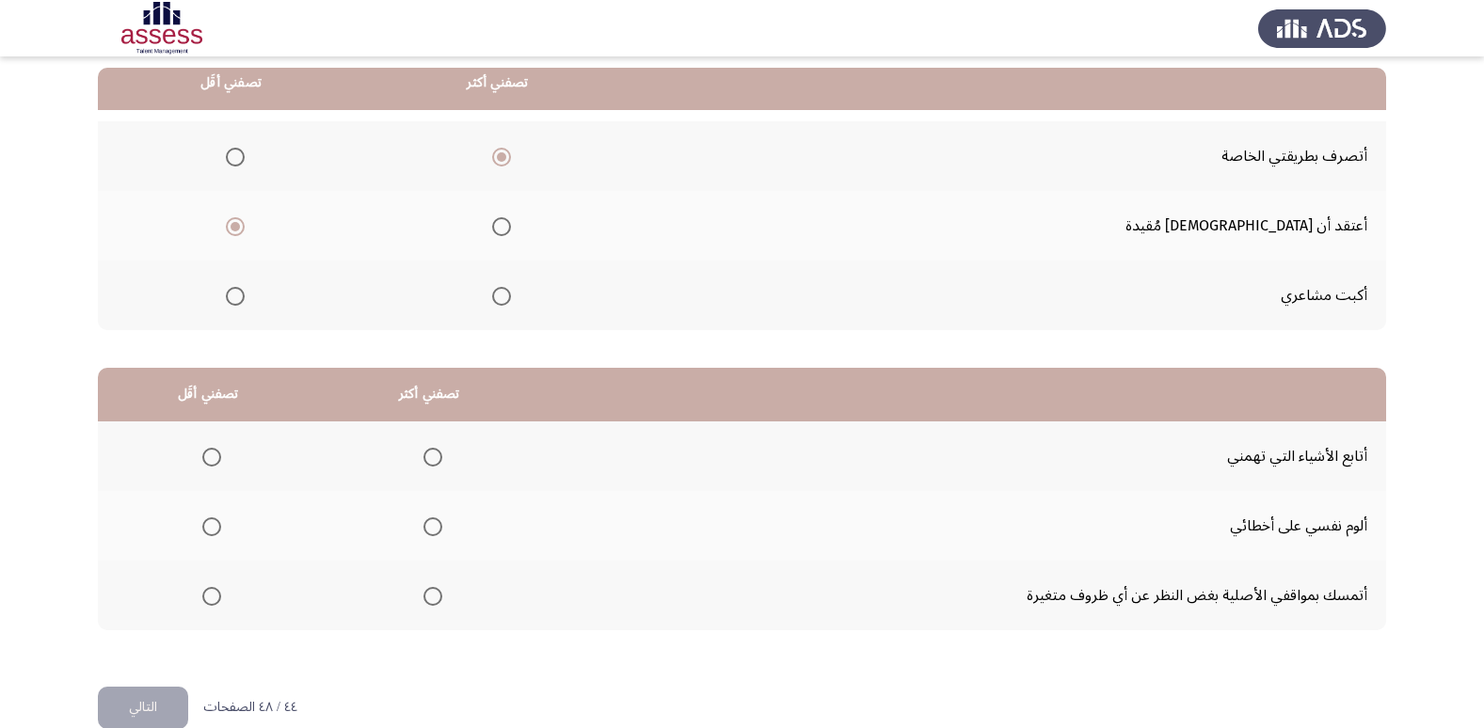
click at [423, 460] on input "Select an option" at bounding box center [432, 457] width 19 height 19
click at [209, 597] on span "Select an option" at bounding box center [211, 596] width 19 height 19
click at [209, 597] on input "Select an option" at bounding box center [211, 596] width 19 height 19
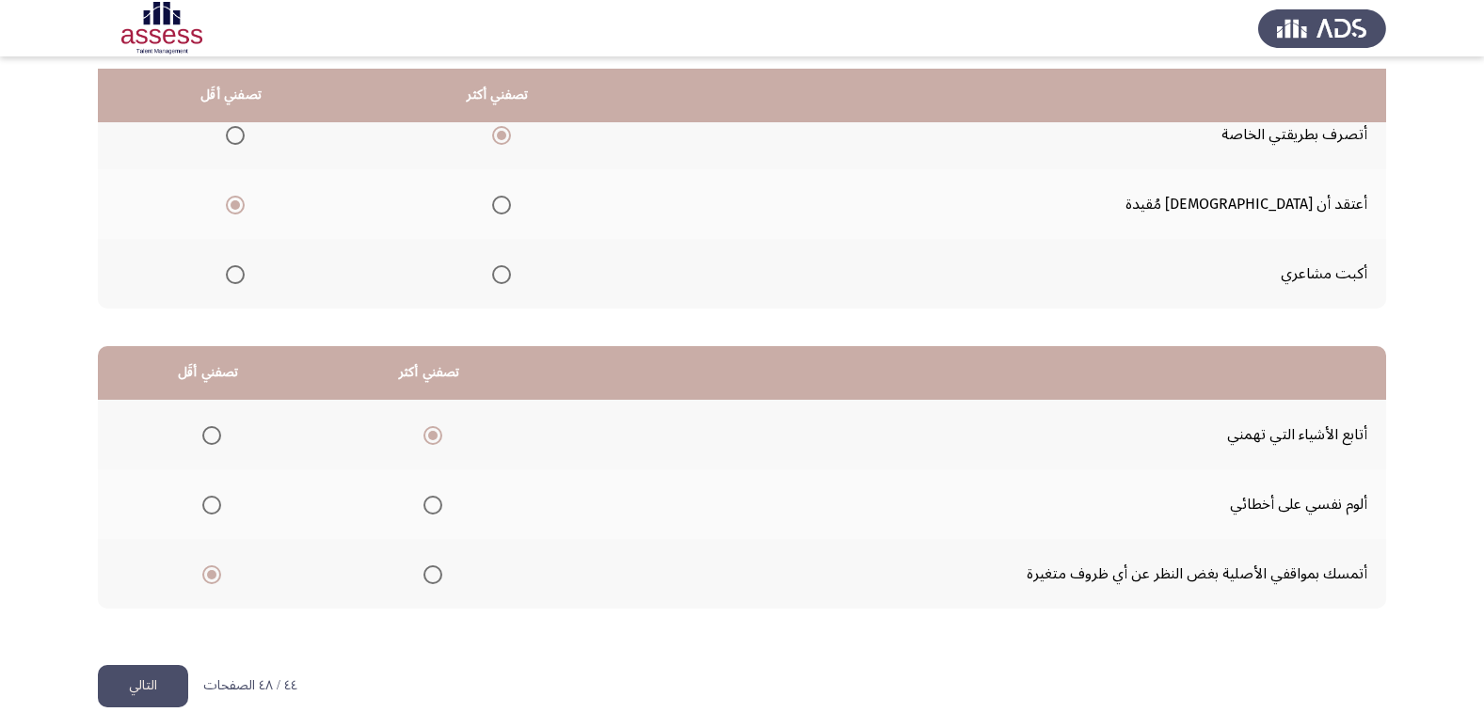
scroll to position [222, 0]
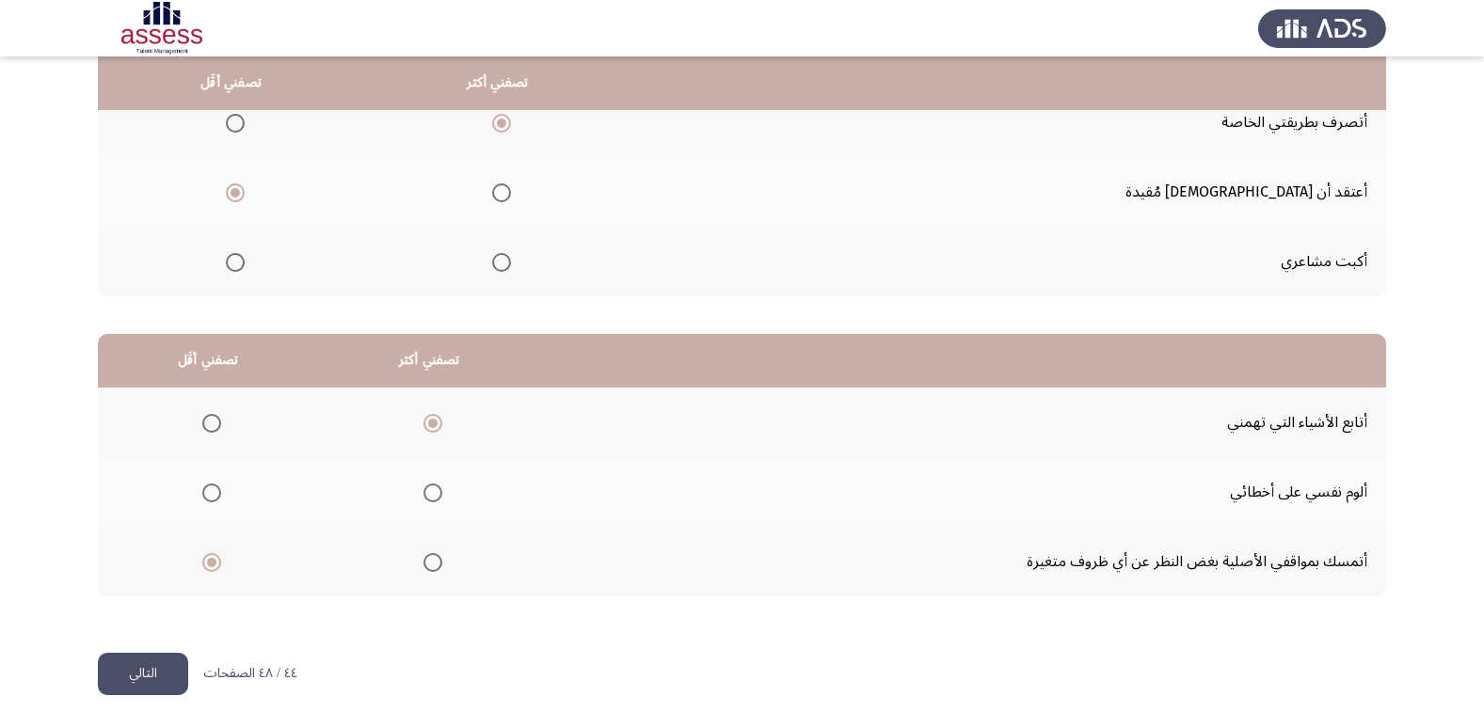
click at [166, 667] on button "التالي" at bounding box center [143, 674] width 90 height 42
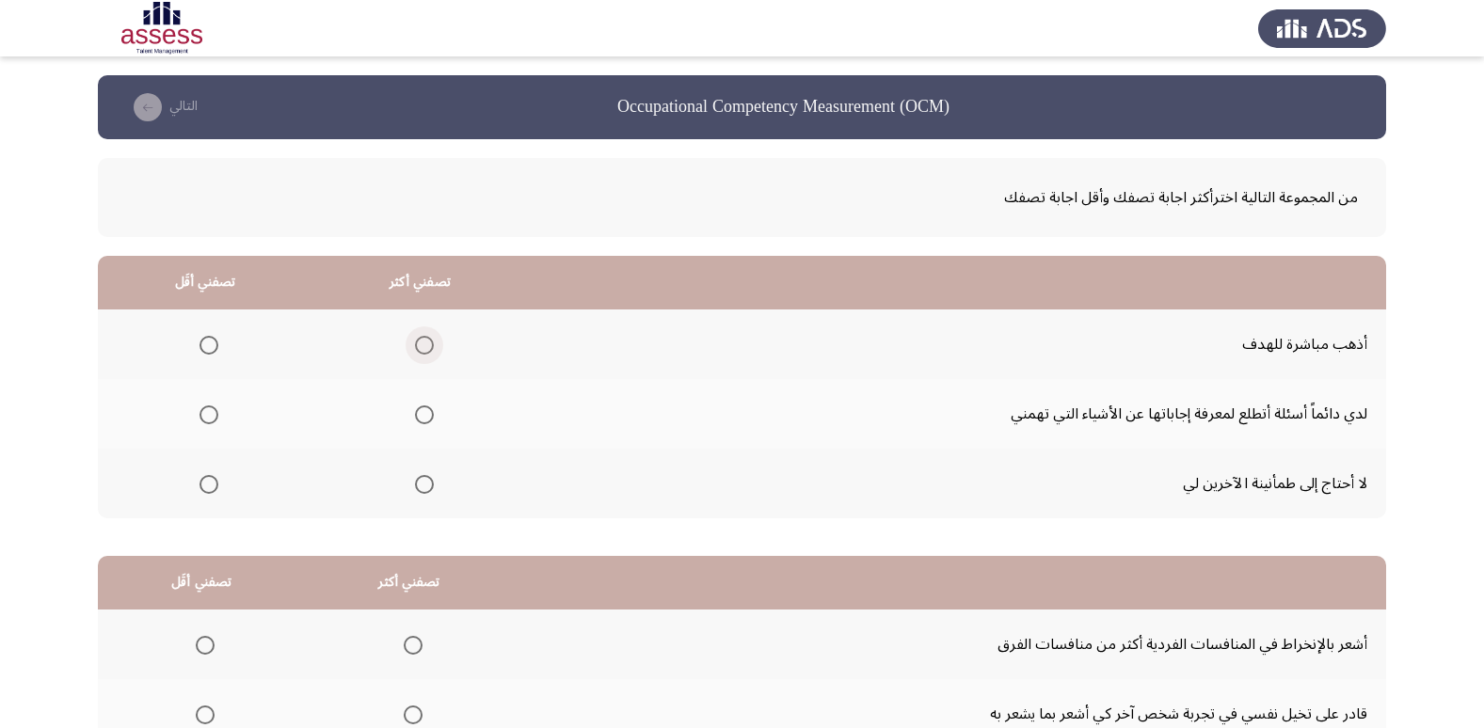
click at [427, 343] on span "Select an option" at bounding box center [424, 345] width 19 height 19
click at [427, 343] on input "Select an option" at bounding box center [424, 345] width 19 height 19
click at [205, 422] on span "Select an option" at bounding box center [208, 415] width 19 height 19
click at [205, 422] on input "Select an option" at bounding box center [208, 415] width 19 height 19
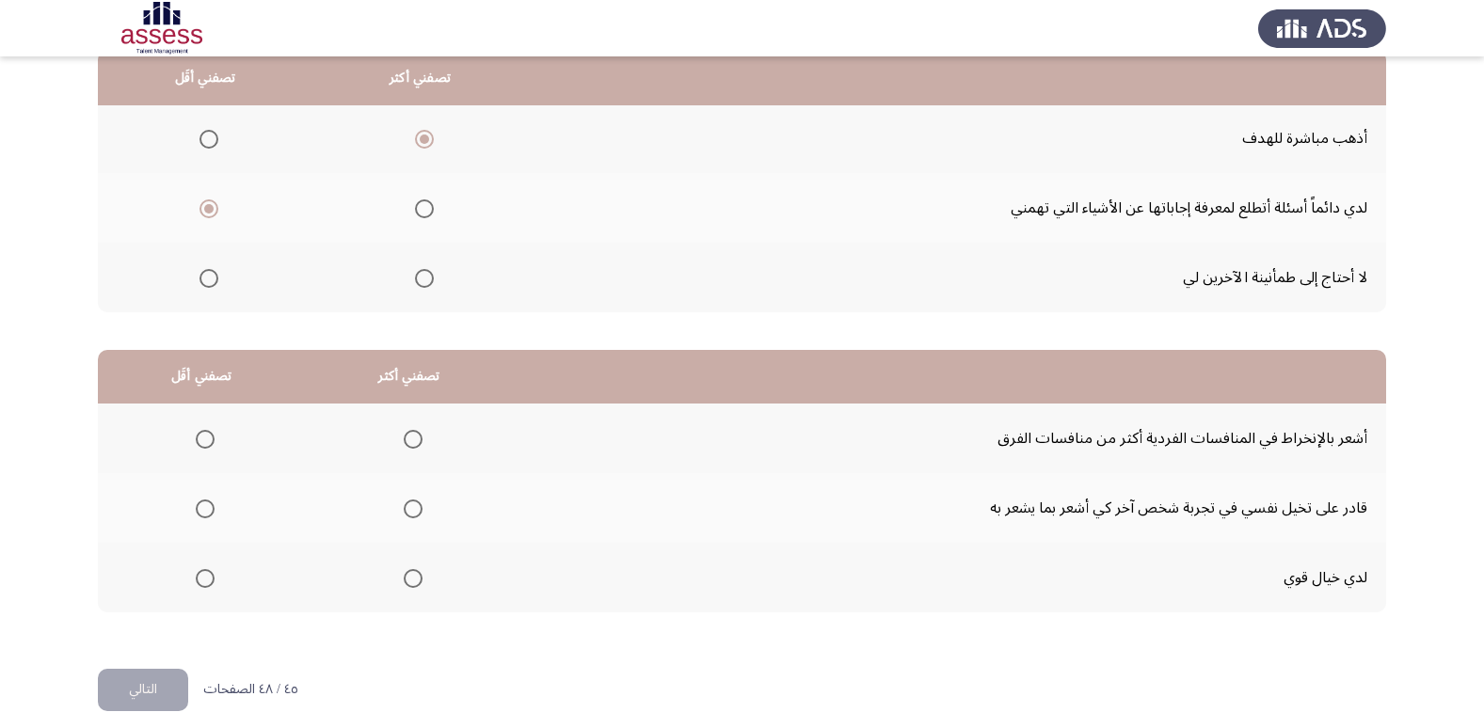
scroll to position [222, 0]
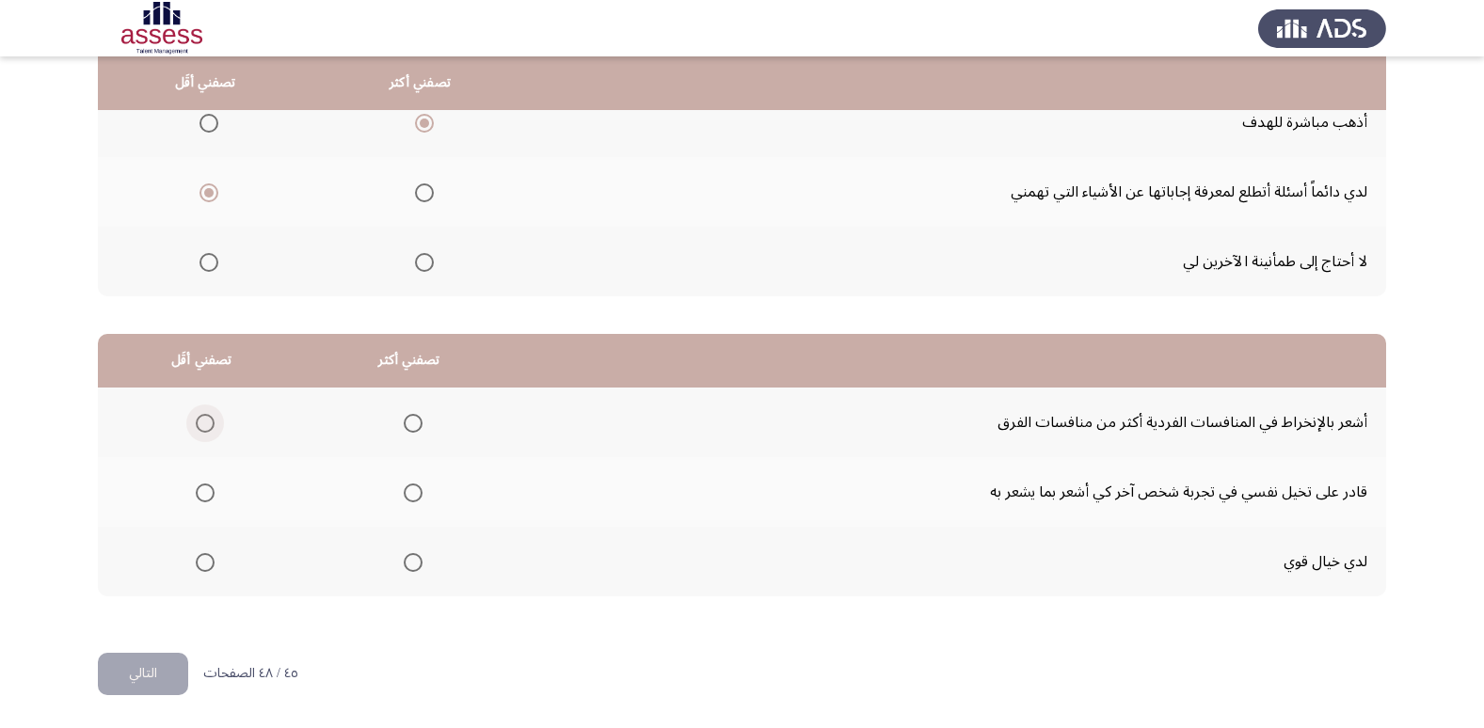
click at [199, 424] on span "Select an option" at bounding box center [205, 423] width 19 height 19
click at [199, 424] on input "Select an option" at bounding box center [205, 423] width 19 height 19
click at [415, 566] on span "Select an option" at bounding box center [413, 562] width 19 height 19
click at [415, 566] on input "Select an option" at bounding box center [413, 562] width 19 height 19
click at [171, 678] on button "التالي" at bounding box center [143, 674] width 90 height 42
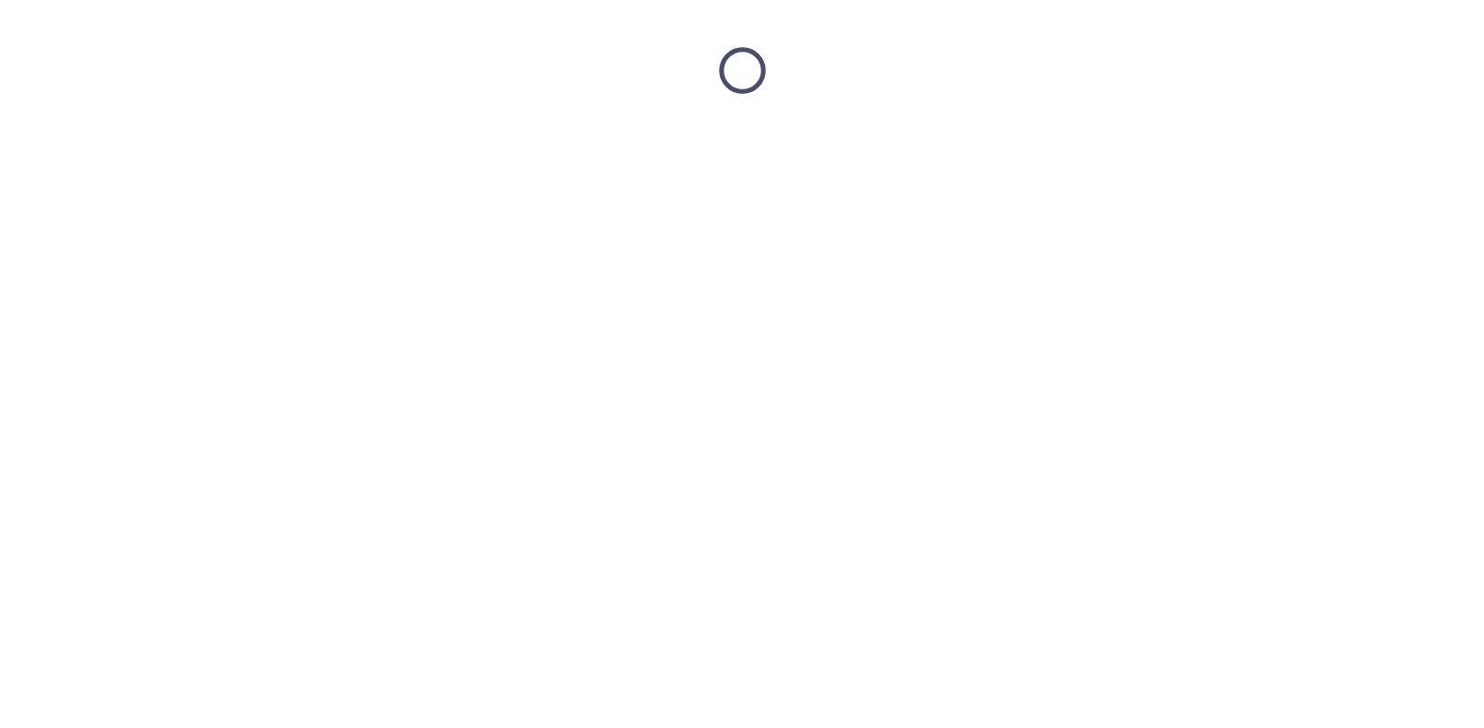
scroll to position [0, 0]
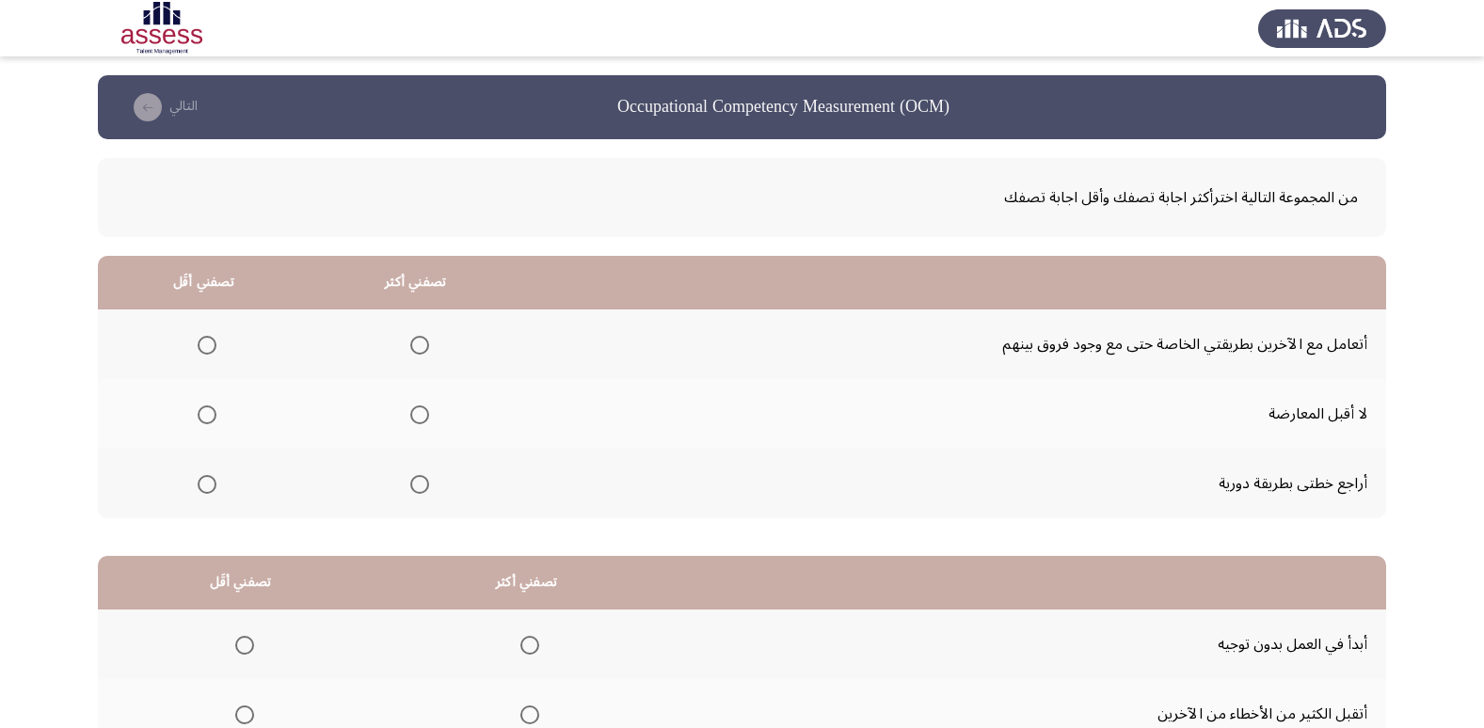
click at [415, 483] on span "Select an option" at bounding box center [419, 484] width 19 height 19
click at [415, 483] on input "Select an option" at bounding box center [419, 484] width 19 height 19
click at [211, 413] on span "Select an option" at bounding box center [207, 415] width 19 height 19
click at [211, 413] on input "Select an option" at bounding box center [207, 415] width 19 height 19
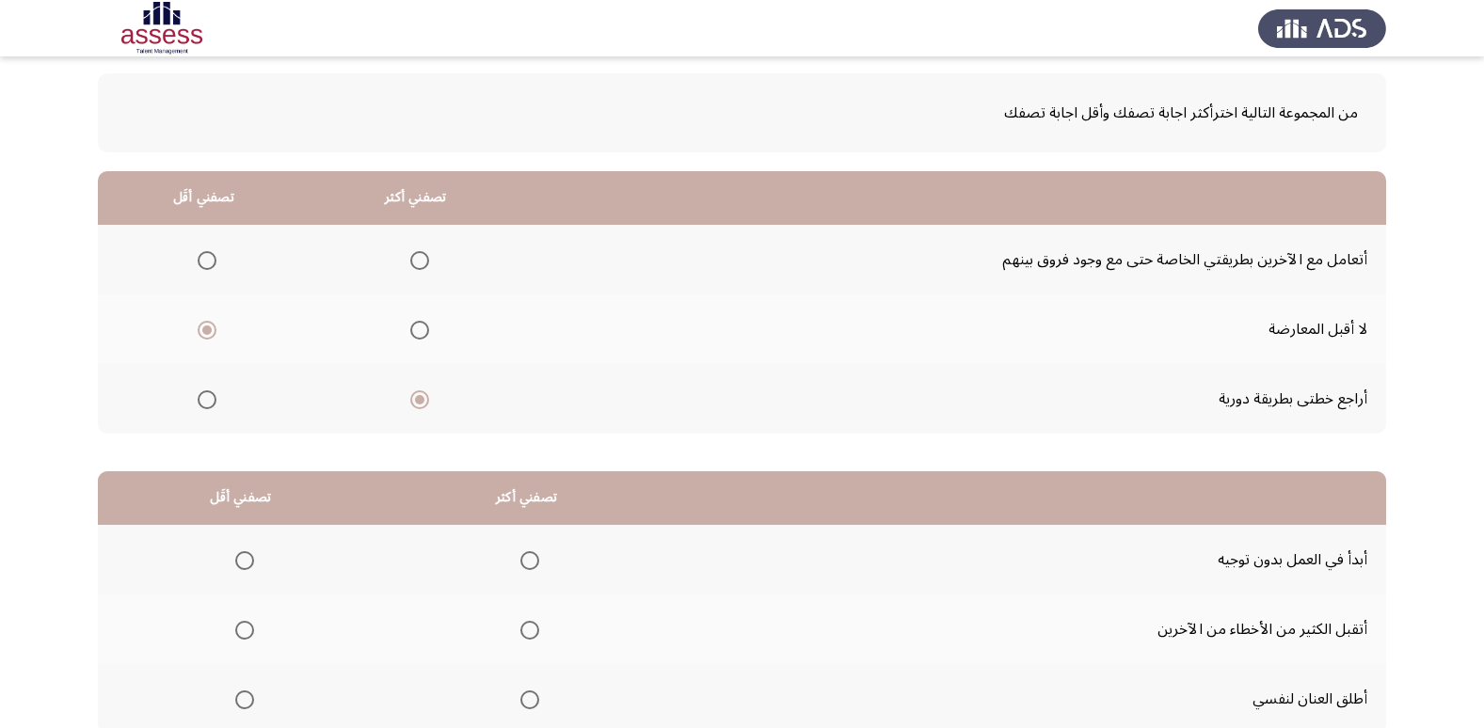
scroll to position [222, 0]
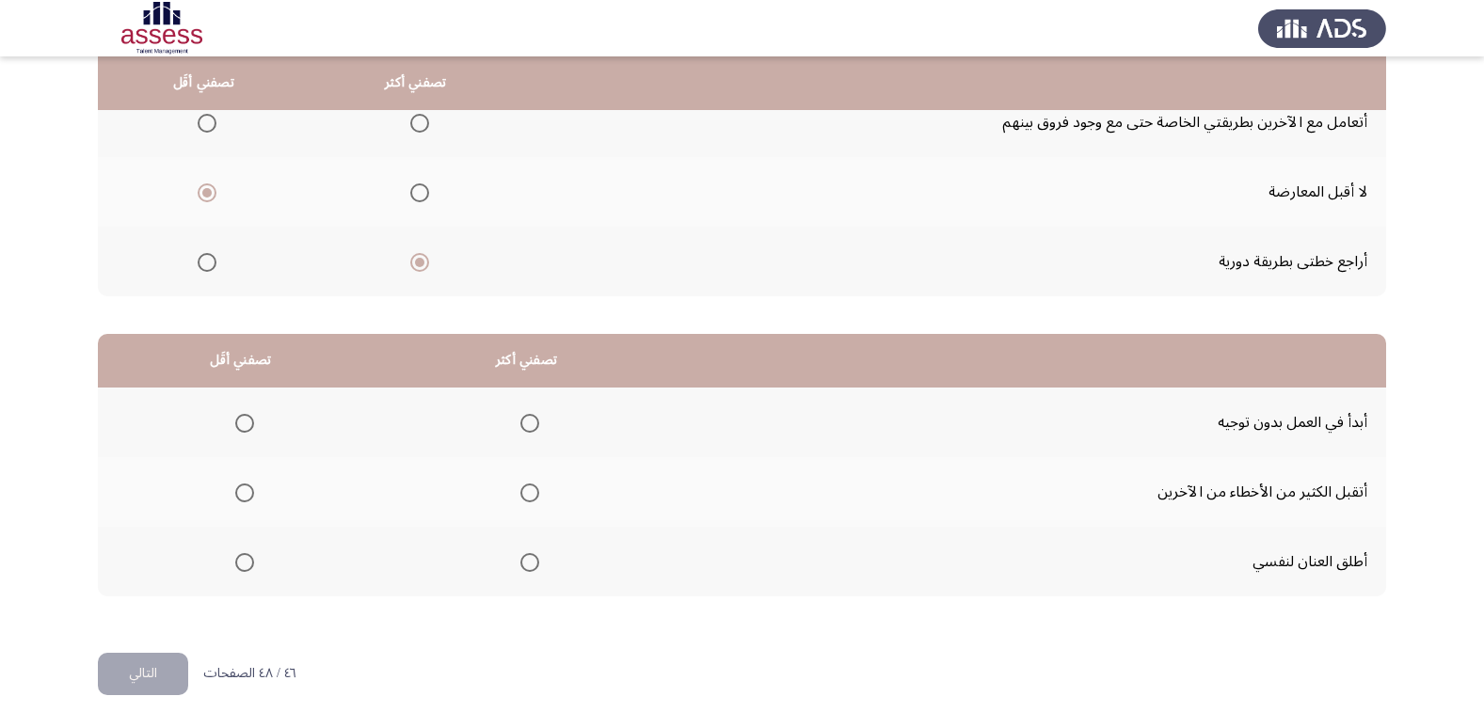
click at [533, 422] on span "Select an option" at bounding box center [529, 423] width 19 height 19
click at [533, 422] on input "Select an option" at bounding box center [529, 423] width 19 height 19
click at [248, 492] on span "Select an option" at bounding box center [244, 493] width 19 height 19
click at [248, 492] on input "Select an option" at bounding box center [244, 493] width 19 height 19
click at [155, 661] on button "التالي" at bounding box center [143, 674] width 90 height 42
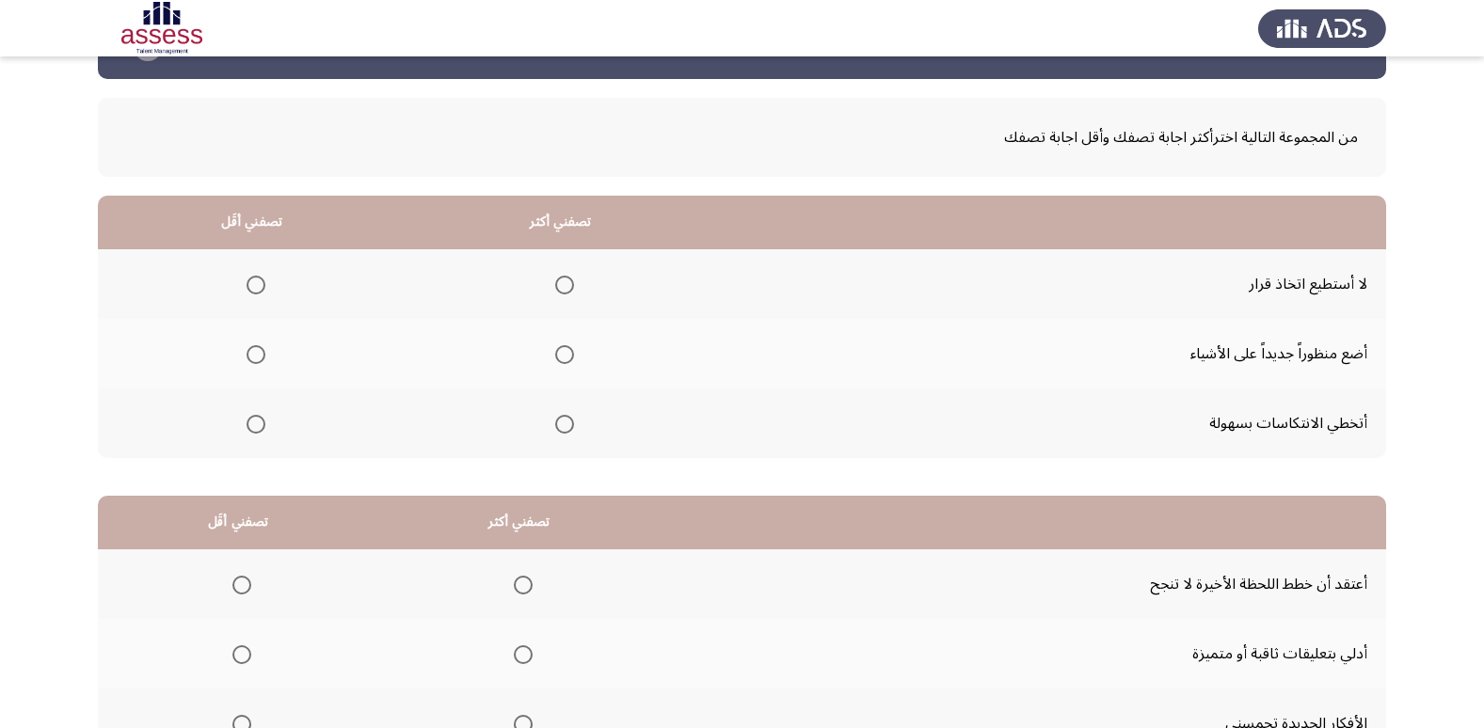
scroll to position [94, 0]
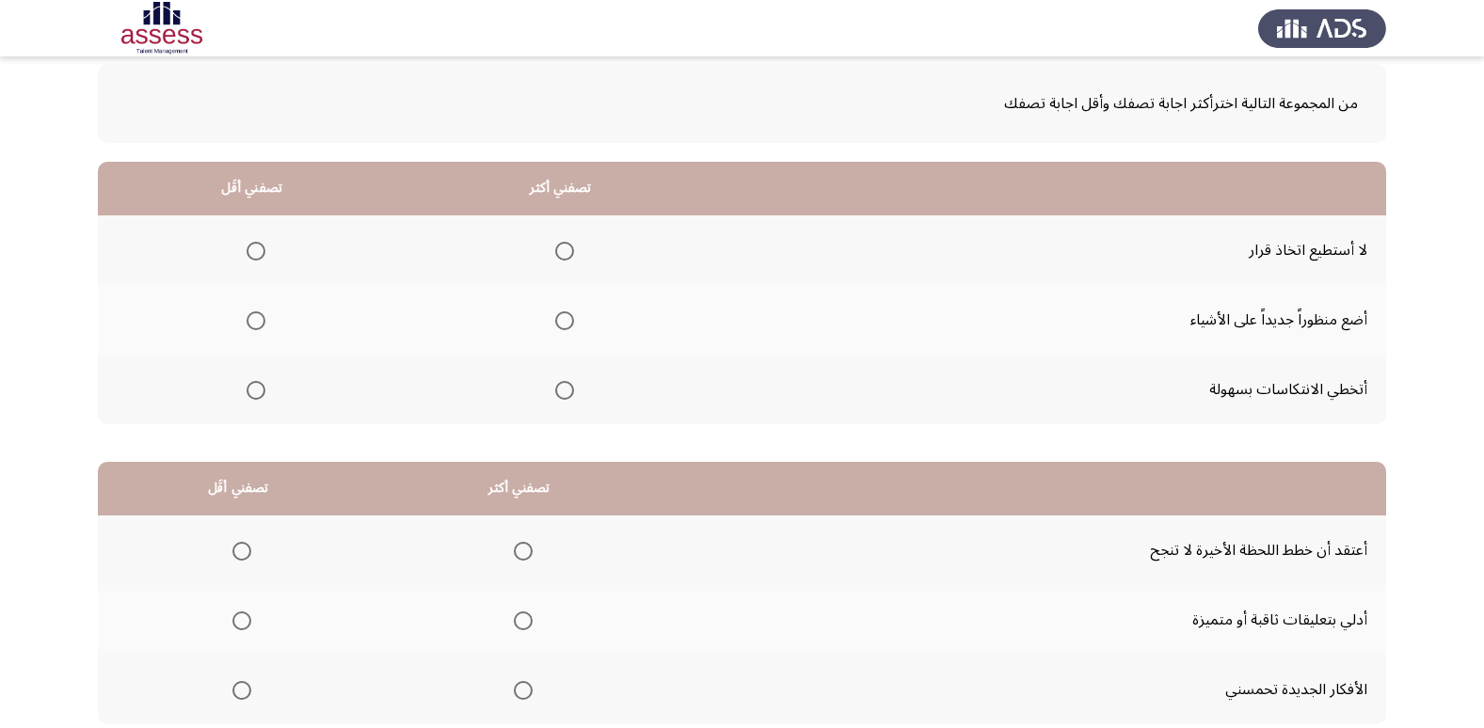
click at [555, 399] on span "Select an option" at bounding box center [564, 390] width 19 height 19
click at [555, 399] on input "Select an option" at bounding box center [564, 390] width 19 height 19
click at [252, 250] on span "Select an option" at bounding box center [256, 251] width 19 height 19
click at [252, 250] on input "Select an option" at bounding box center [256, 251] width 19 height 19
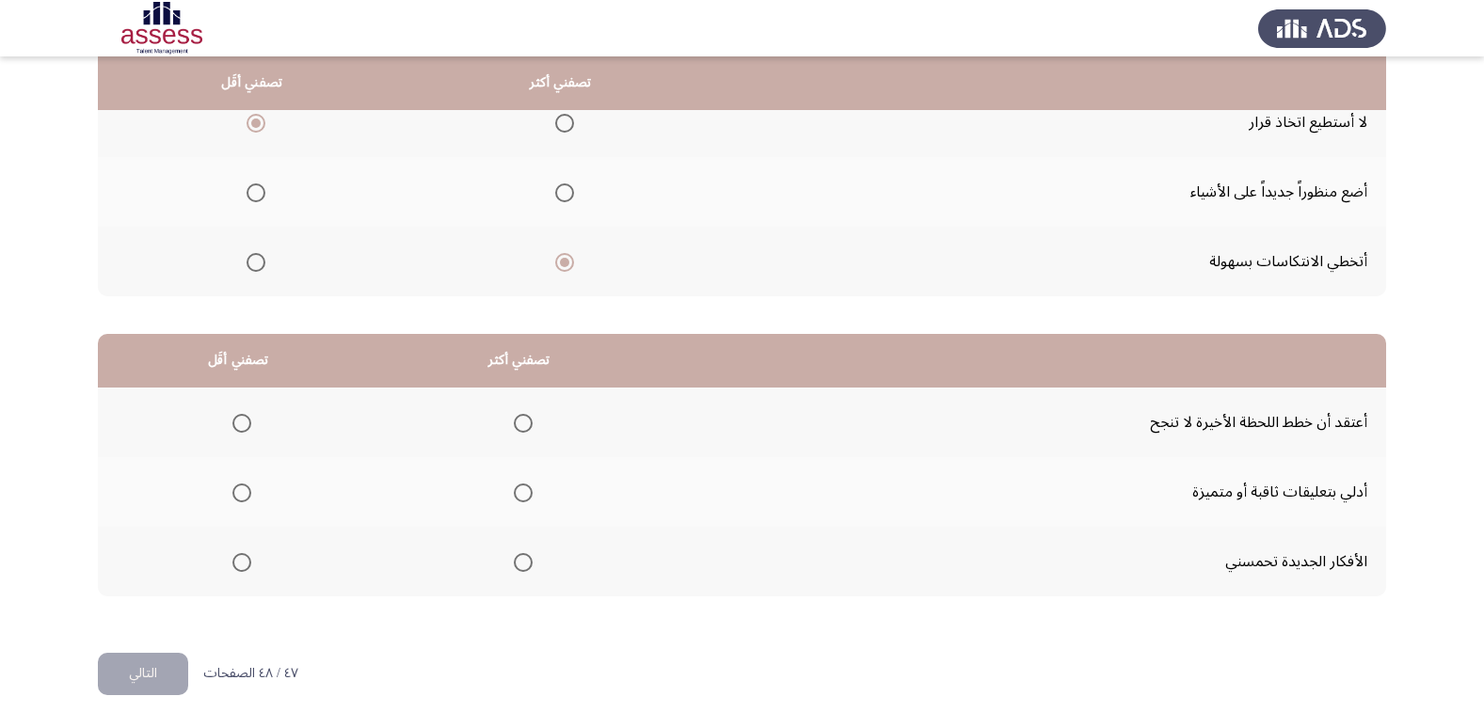
click at [514, 565] on span "Select an option" at bounding box center [523, 562] width 19 height 19
click at [514, 565] on input "Select an option" at bounding box center [523, 562] width 19 height 19
click at [245, 423] on span "Select an option" at bounding box center [241, 423] width 19 height 19
click at [245, 423] on input "Select an option" at bounding box center [241, 423] width 19 height 19
click at [160, 684] on button "التالي" at bounding box center [143, 674] width 90 height 42
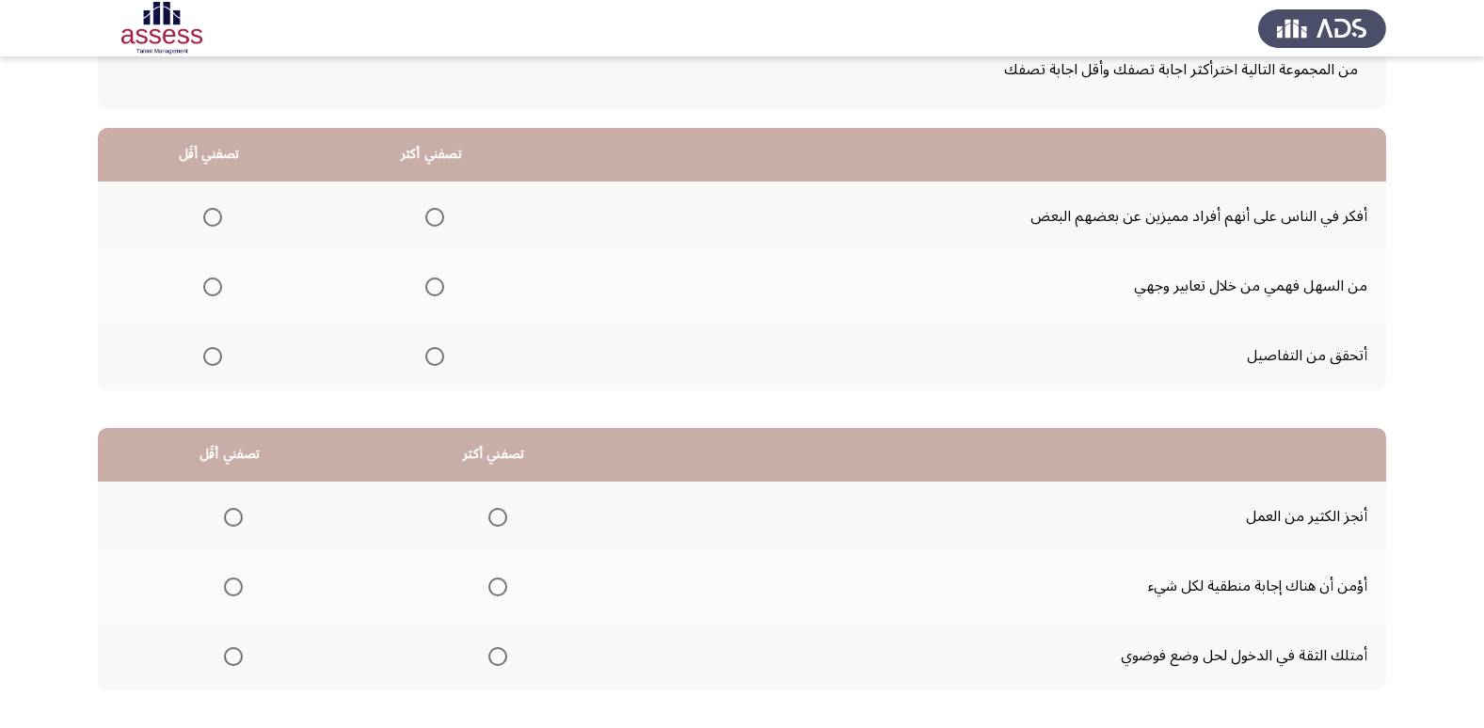
scroll to position [34, 0]
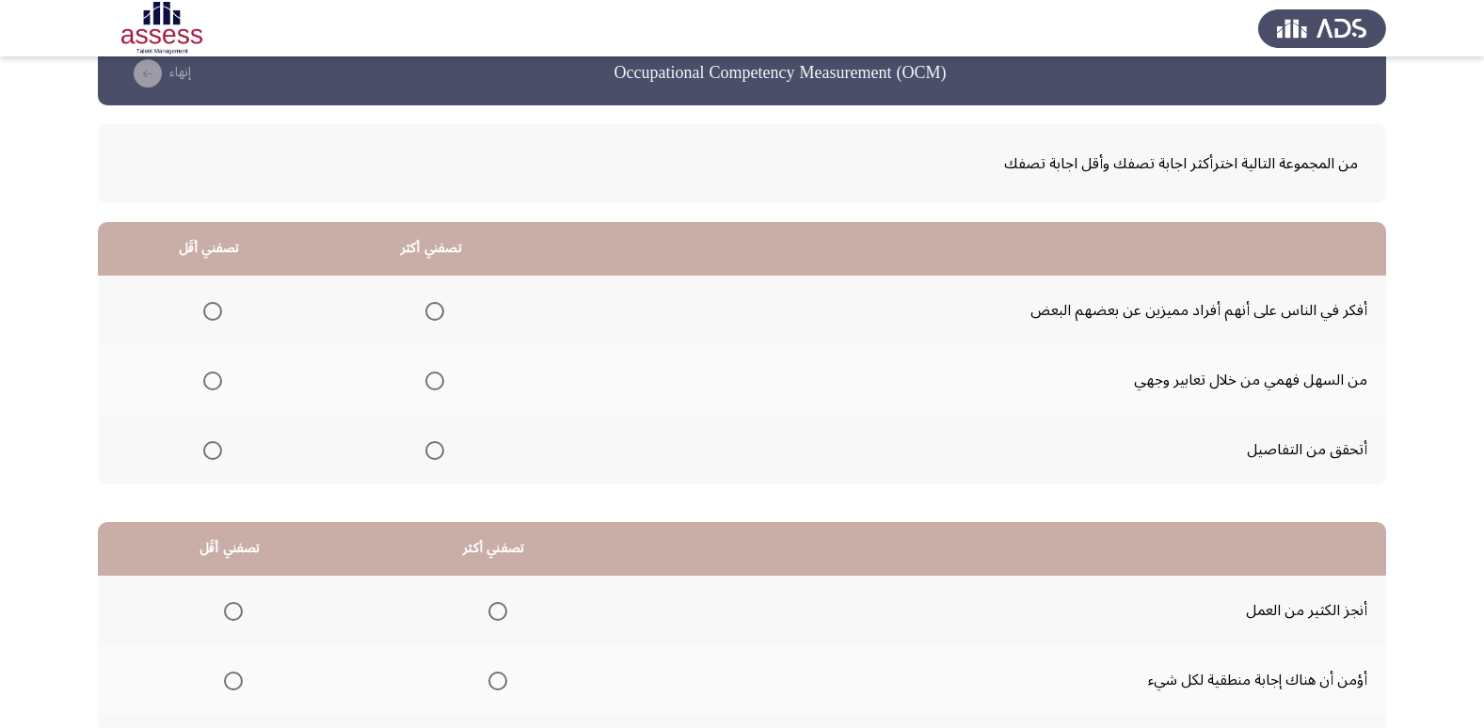
click at [437, 313] on span "Select an option" at bounding box center [434, 311] width 19 height 19
click at [437, 313] on input "Select an option" at bounding box center [434, 311] width 19 height 19
click at [215, 455] on span "Select an option" at bounding box center [212, 450] width 19 height 19
click at [215, 455] on input "Select an option" at bounding box center [212, 450] width 19 height 19
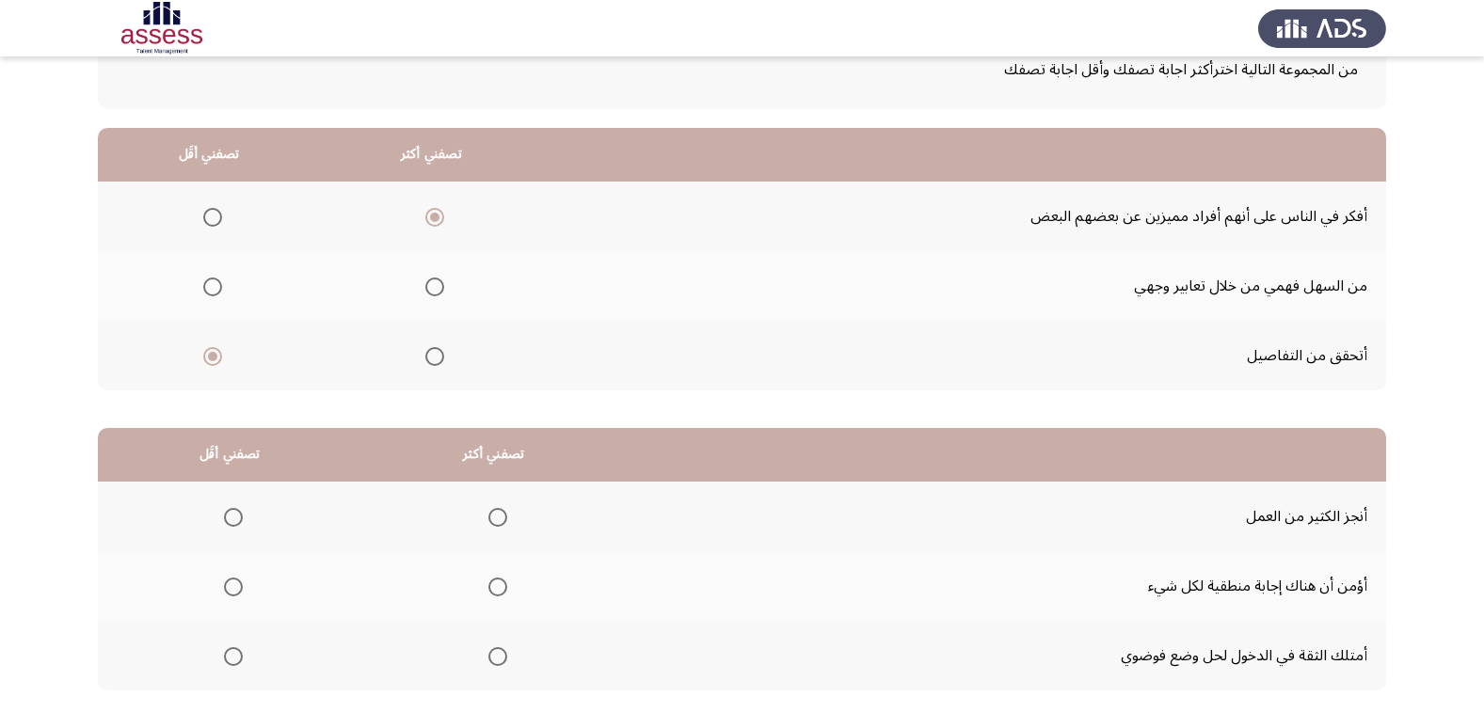
scroll to position [222, 0]
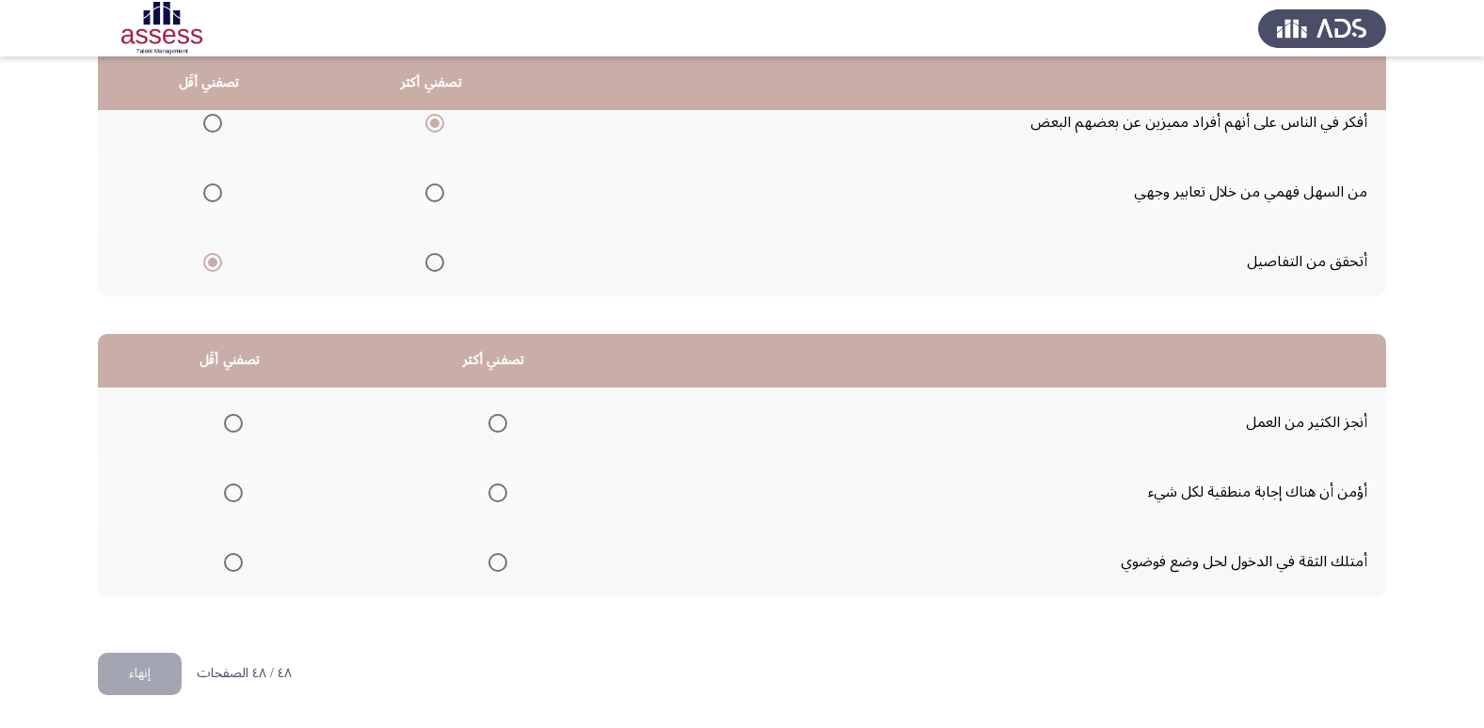
click at [493, 424] on span "Select an option" at bounding box center [497, 423] width 19 height 19
click at [493, 424] on input "Select an option" at bounding box center [497, 423] width 19 height 19
click at [235, 493] on span "Select an option" at bounding box center [233, 493] width 19 height 19
click at [235, 493] on input "Select an option" at bounding box center [233, 493] width 19 height 19
click at [168, 675] on button "إنهاء" at bounding box center [140, 674] width 84 height 42
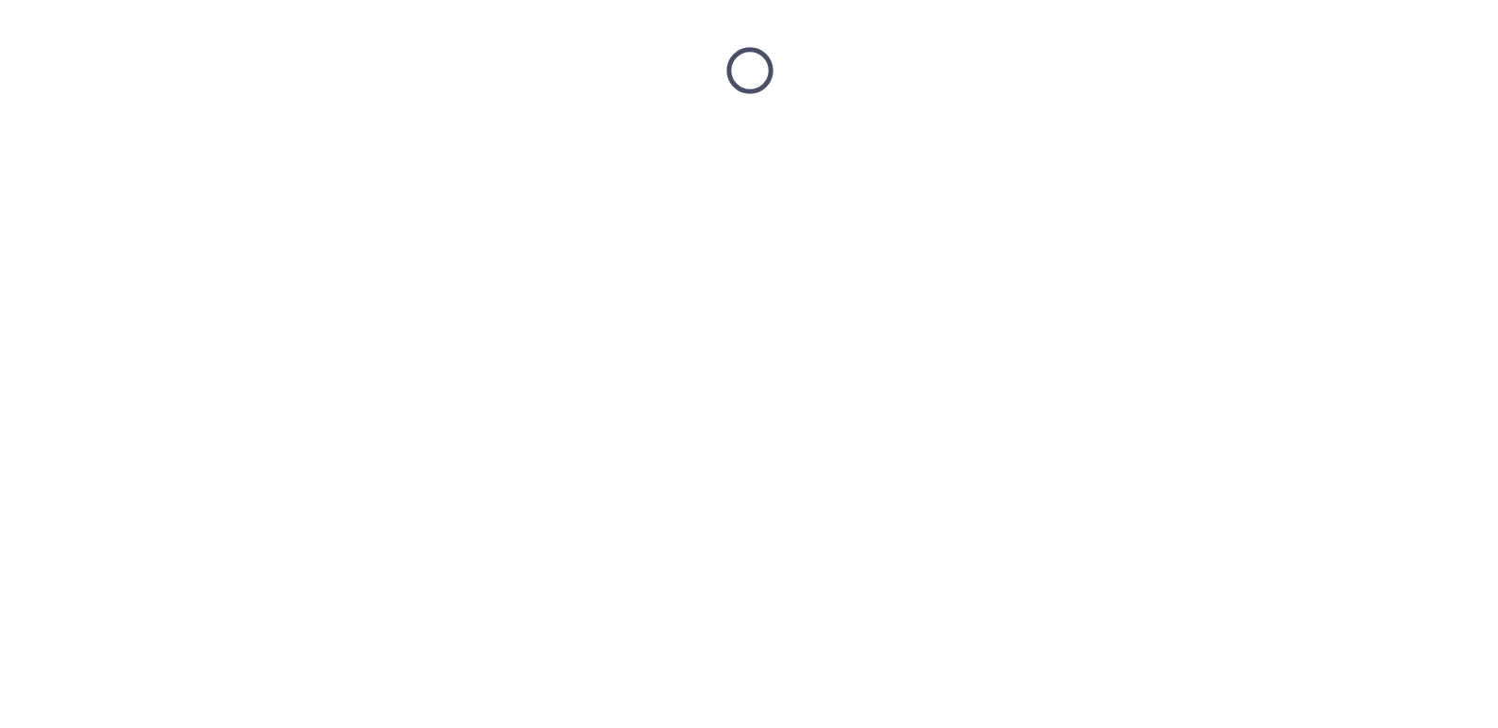
scroll to position [0, 0]
